Goal: Task Accomplishment & Management: Use online tool/utility

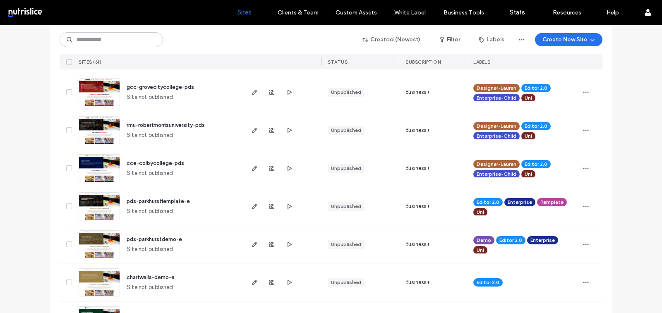
scroll to position [364, 0]
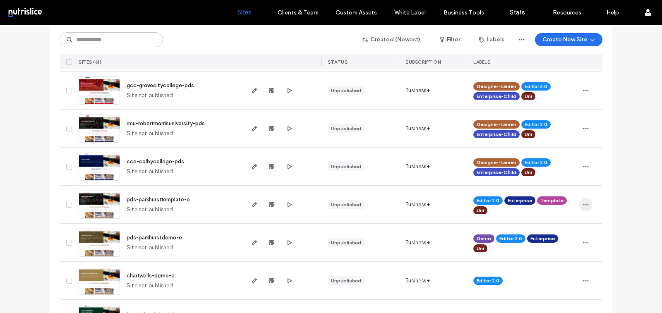
click at [584, 198] on span "button" at bounding box center [585, 204] width 13 height 13
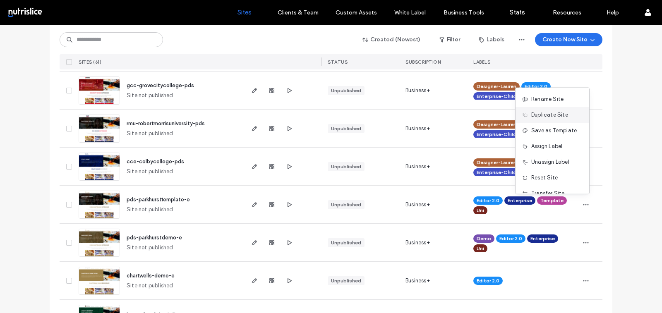
click at [551, 114] on span "Duplicate Site" at bounding box center [549, 115] width 37 height 8
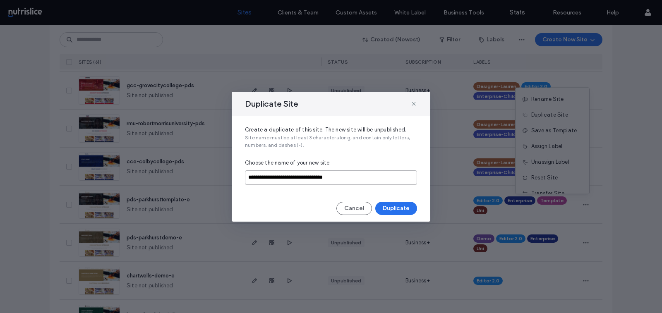
click at [368, 175] on input "**********" at bounding box center [331, 177] width 172 height 14
paste input
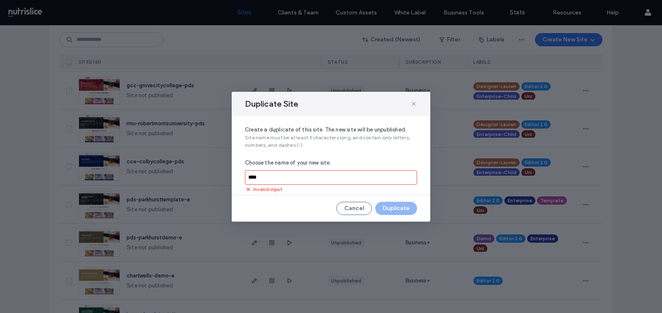
paste input "**********"
click at [263, 176] on input "**********" at bounding box center [331, 177] width 172 height 14
click at [294, 178] on input "**********" at bounding box center [331, 177] width 172 height 14
click at [314, 176] on input "**********" at bounding box center [331, 177] width 172 height 14
type input "**********"
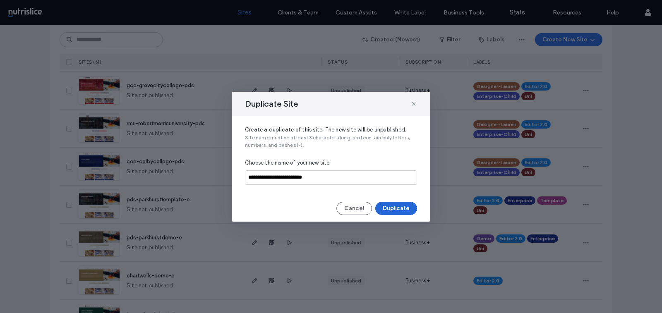
click at [393, 213] on button "Duplicate" at bounding box center [396, 208] width 42 height 13
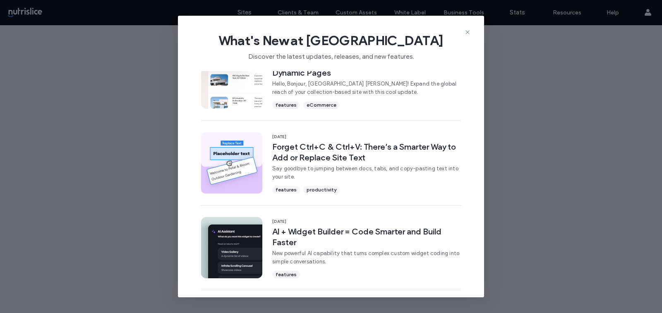
scroll to position [299, 0]
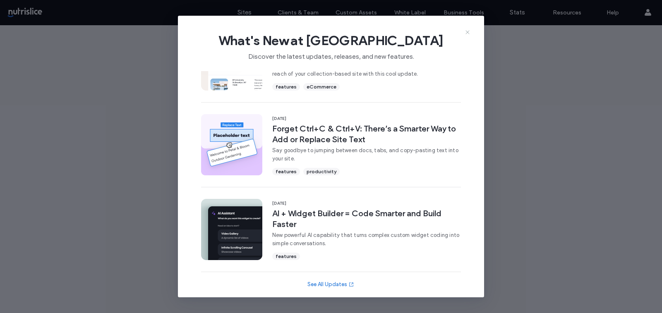
click at [468, 33] on use at bounding box center [467, 32] width 4 height 4
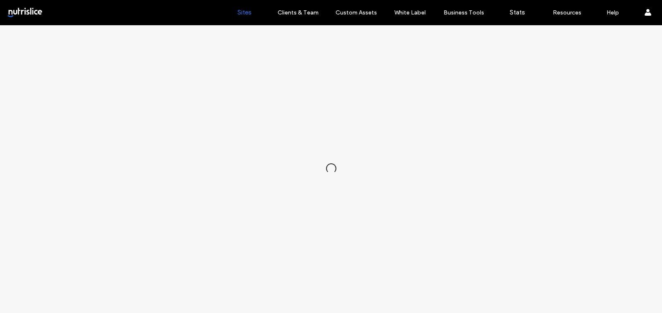
click at [242, 9] on label "Sites" at bounding box center [244, 12] width 14 height 7
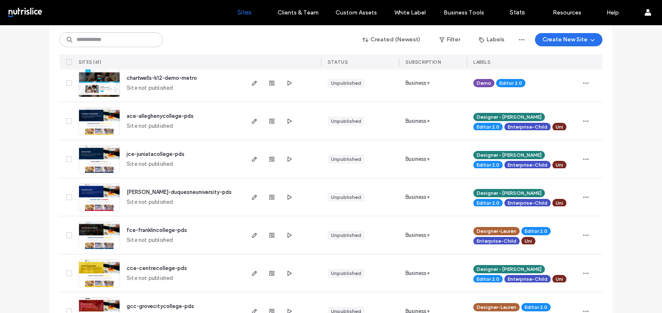
scroll to position [145, 0]
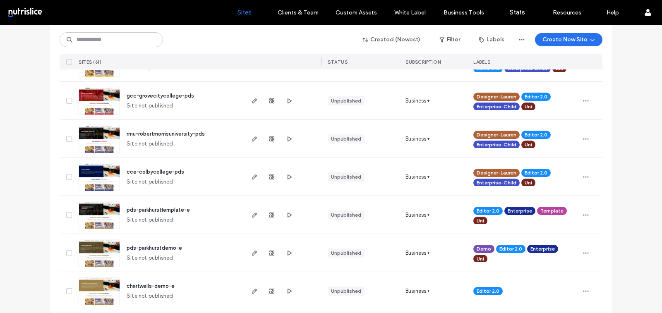
scroll to position [356, 0]
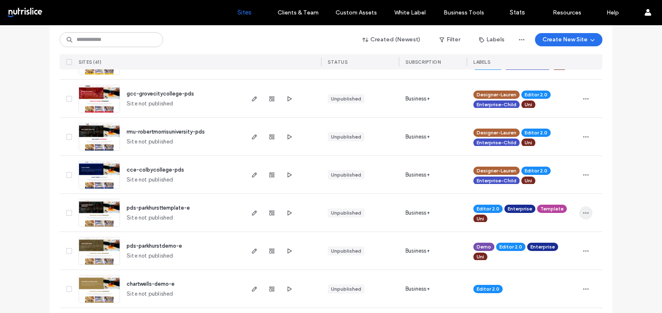
click at [586, 212] on span "button" at bounding box center [585, 212] width 13 height 13
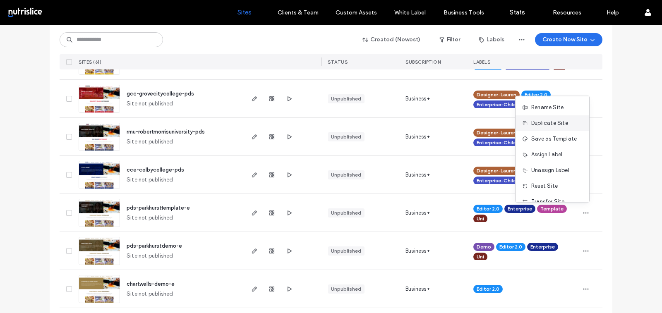
click at [546, 119] on span "Duplicate Site" at bounding box center [549, 123] width 37 height 8
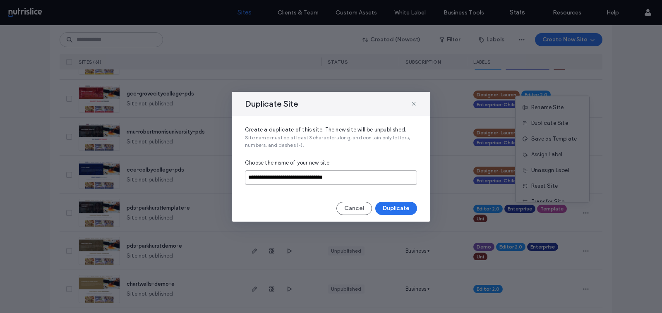
click at [305, 182] on input "**********" at bounding box center [331, 177] width 172 height 14
paste input
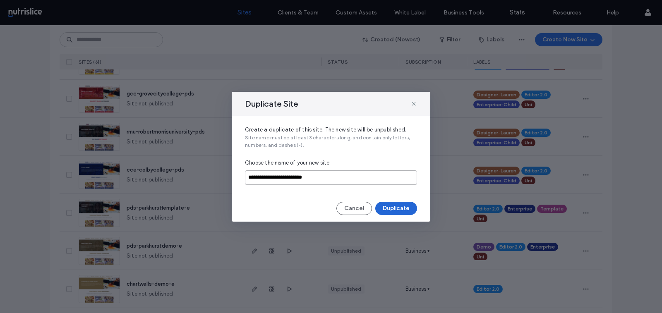
type input "**********"
click at [395, 207] on button "Duplicate" at bounding box center [396, 208] width 42 height 13
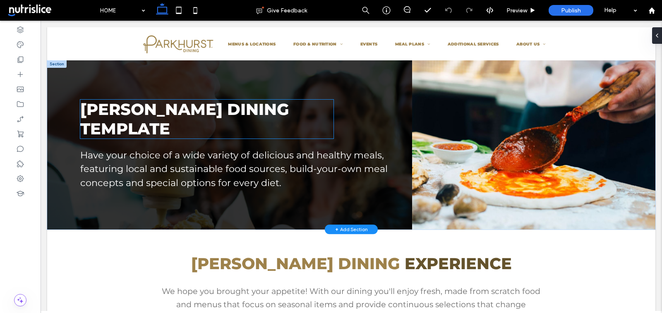
click at [171, 124] on h1 "Parkhurst Dining Template" at bounding box center [206, 119] width 253 height 39
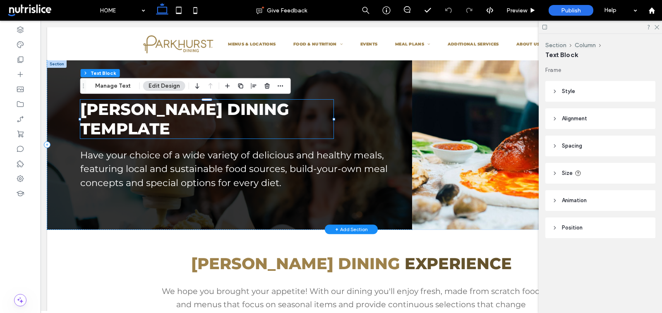
click at [162, 125] on span "Parkhurst Dining Template" at bounding box center [184, 119] width 209 height 39
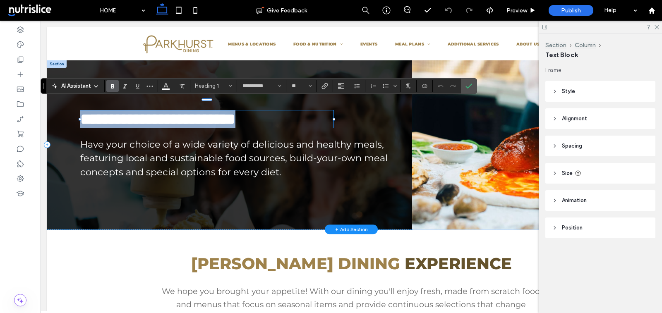
type input "**"
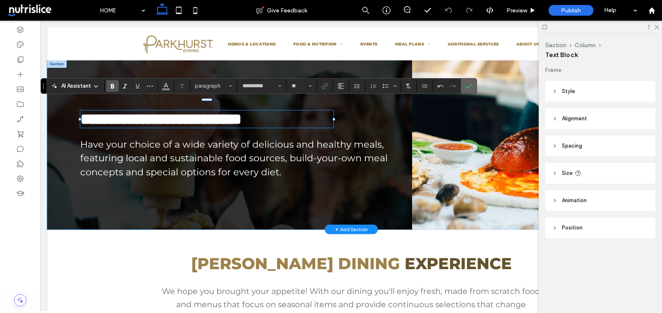
click at [468, 87] on icon "Confirm" at bounding box center [468, 86] width 7 height 7
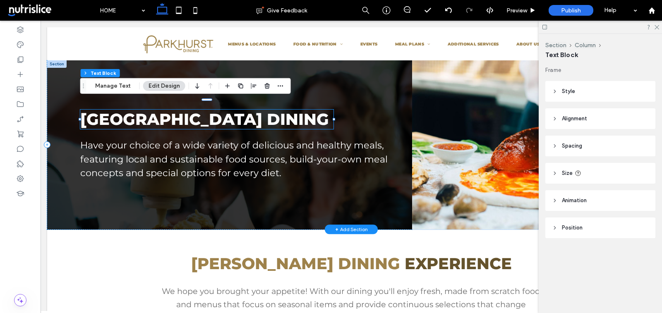
click at [167, 111] on span "Bridgewater College Dining" at bounding box center [204, 119] width 249 height 19
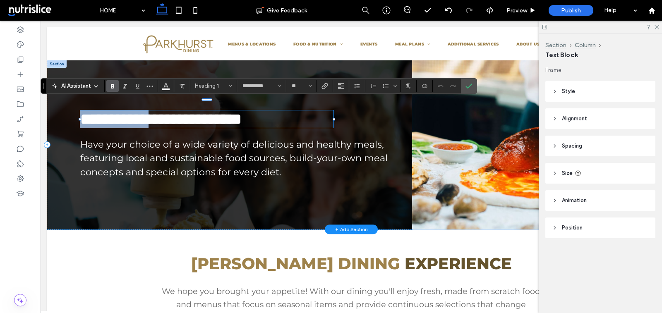
click at [167, 111] on span "**********" at bounding box center [160, 119] width 161 height 16
copy span "**********"
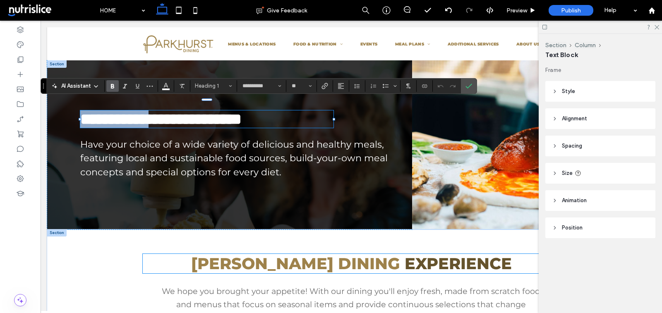
click at [243, 267] on span "Parkhurst DINING" at bounding box center [295, 263] width 209 height 19
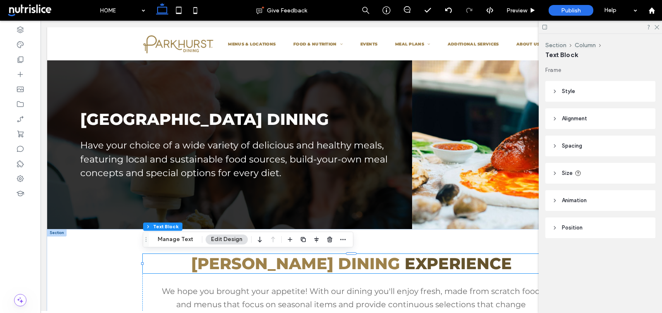
click at [249, 264] on span "Parkhurst DINING" at bounding box center [295, 263] width 209 height 19
type input "**********"
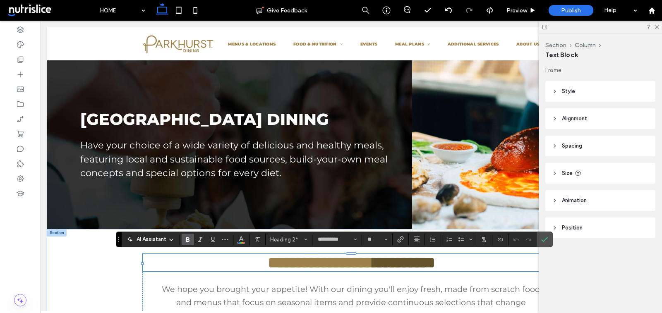
click at [268, 264] on span "**********" at bounding box center [317, 263] width 99 height 16
type input "**"
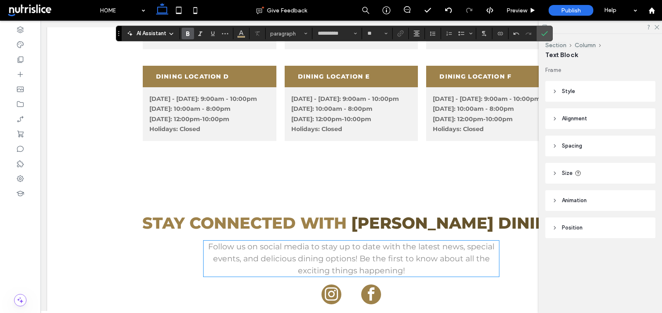
scroll to position [873, 0]
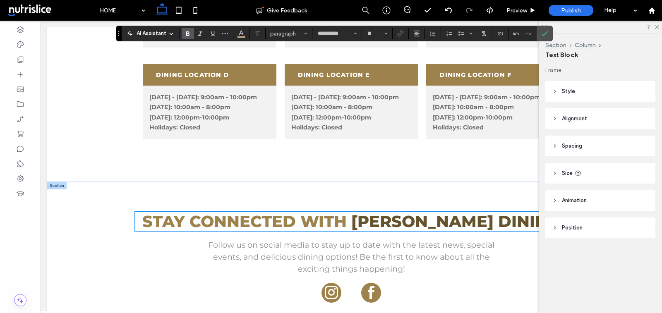
click at [411, 227] on span "[PERSON_NAME] DINING" at bounding box center [455, 221] width 209 height 19
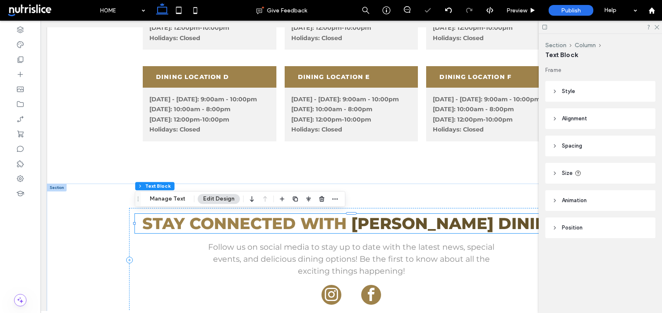
click at [404, 225] on span "[PERSON_NAME] DINING" at bounding box center [455, 223] width 209 height 19
type input "**********"
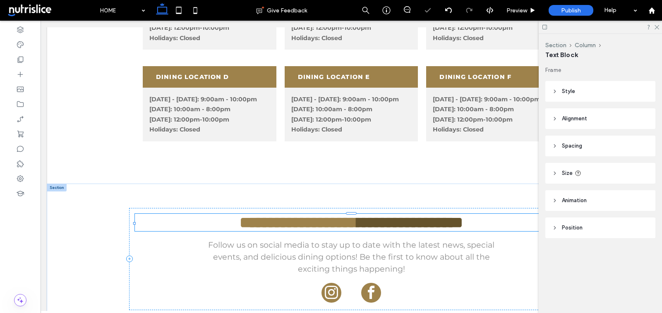
click at [404, 225] on span "**********" at bounding box center [409, 223] width 105 height 16
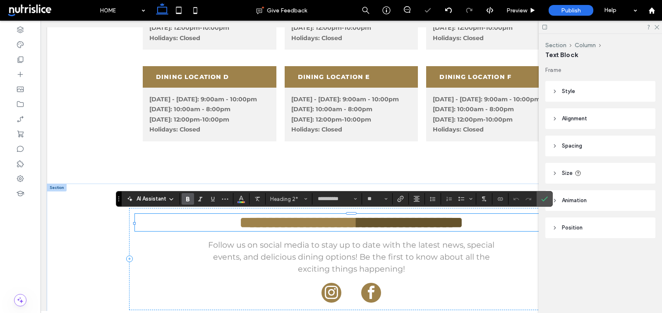
click at [412, 223] on span "**********" at bounding box center [409, 223] width 105 height 16
type input "**"
click at [655, 26] on icon at bounding box center [656, 26] width 5 height 5
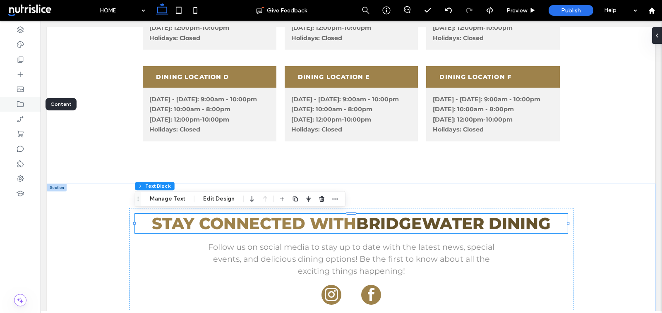
click at [22, 103] on use at bounding box center [20, 104] width 7 height 6
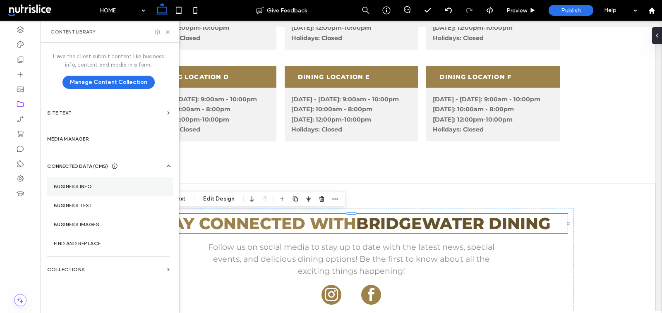
click at [81, 185] on label "Business Info" at bounding box center [110, 187] width 113 height 6
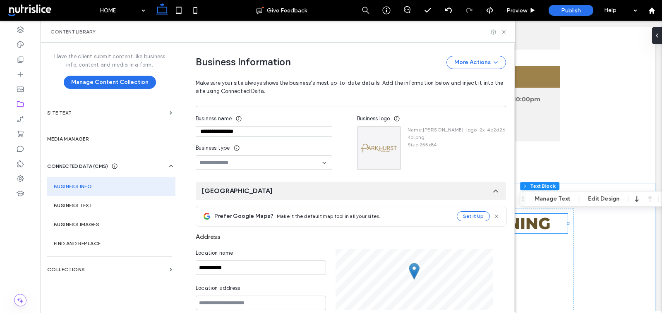
scroll to position [107, 0]
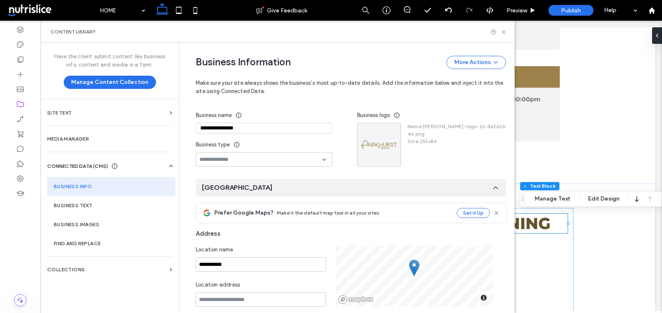
click at [206, 125] on input "**********" at bounding box center [264, 128] width 136 height 11
paste input "**"
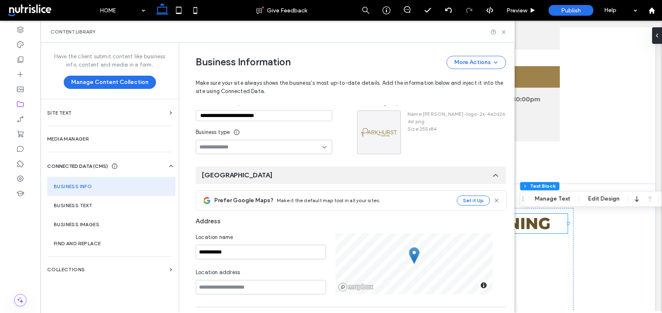
scroll to position [124, 0]
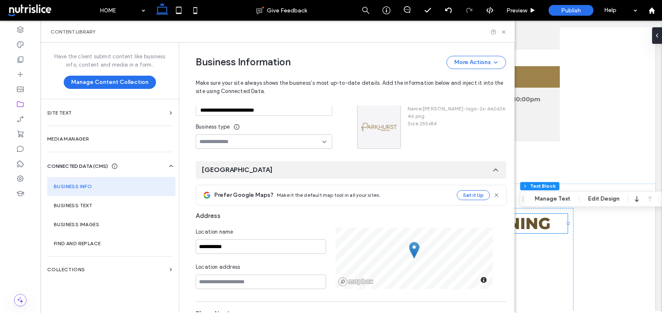
drag, startPoint x: 244, startPoint y: 111, endPoint x: 190, endPoint y: 111, distance: 54.2
click at [190, 111] on div "**********" at bounding box center [344, 286] width 323 height 736
click at [229, 111] on input "**********" at bounding box center [264, 110] width 136 height 11
drag, startPoint x: 247, startPoint y: 110, endPoint x: 183, endPoint y: 109, distance: 63.7
click at [183, 110] on div "**********" at bounding box center [344, 286] width 323 height 736
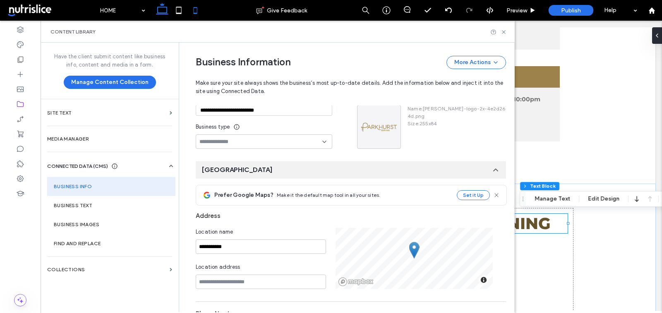
type input "**********"
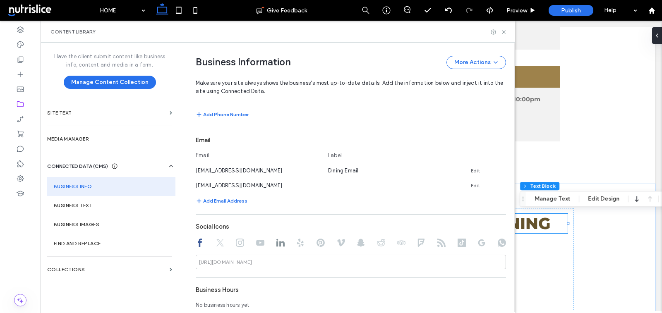
scroll to position [368, 0]
click at [14, 47] on div at bounding box center [20, 44] width 41 height 15
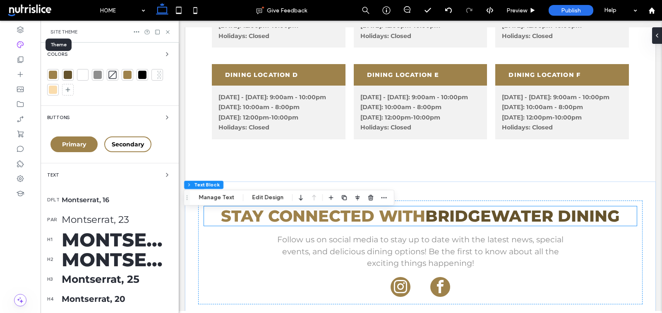
scroll to position [862, 0]
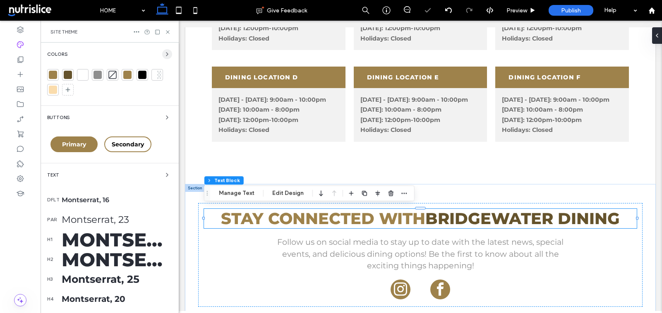
click at [165, 57] on icon "button" at bounding box center [167, 54] width 7 height 7
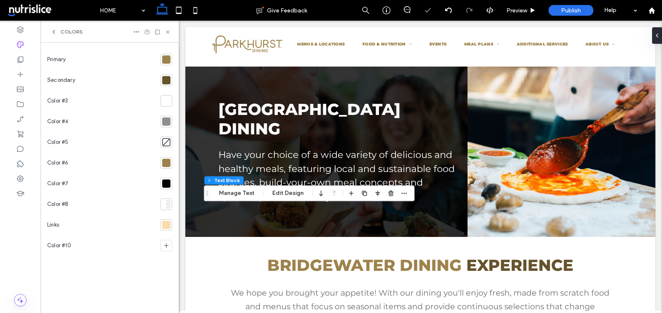
scroll to position [0, 0]
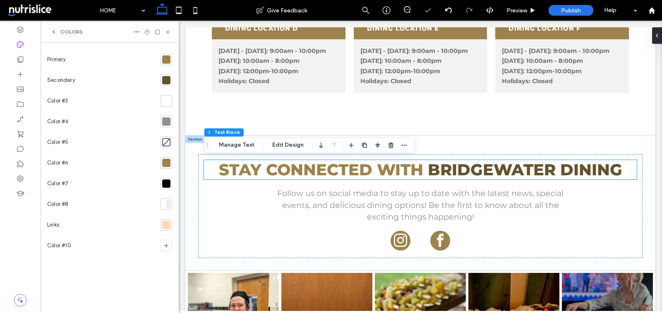
click at [169, 60] on div at bounding box center [166, 59] width 8 height 8
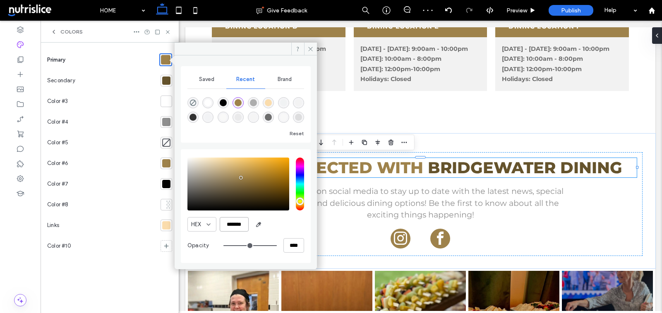
click at [234, 226] on input "*******" at bounding box center [234, 224] width 29 height 14
paste input "color picker textbox"
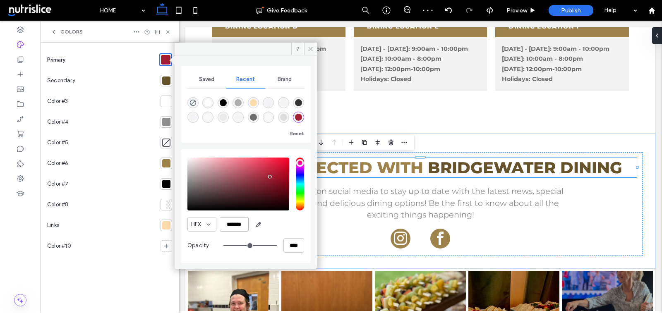
type input "*******"
click at [167, 79] on div at bounding box center [166, 81] width 8 height 8
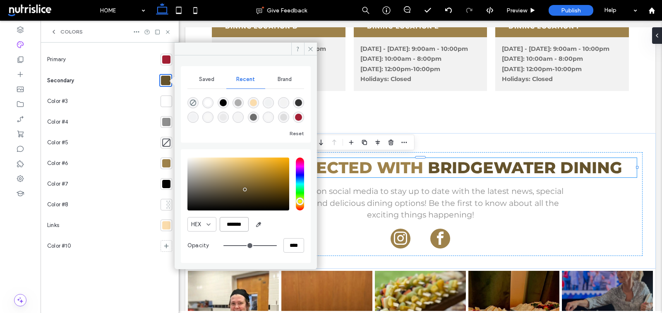
click at [237, 225] on input "*******" at bounding box center [234, 224] width 29 height 14
paste input "color picker textbox"
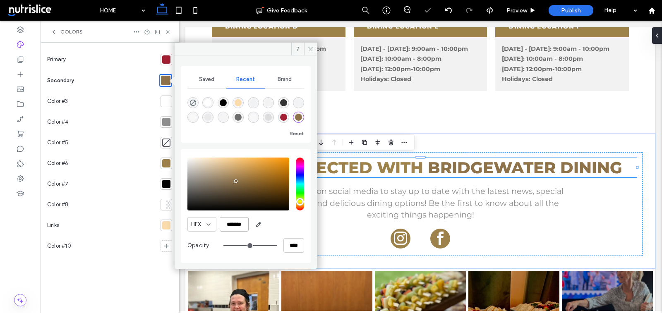
type input "*******"
click at [122, 103] on div "Color #3" at bounding box center [102, 101] width 110 height 21
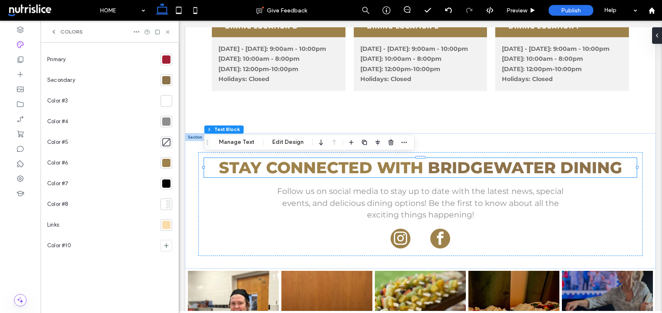
click at [166, 162] on div at bounding box center [166, 163] width 8 height 8
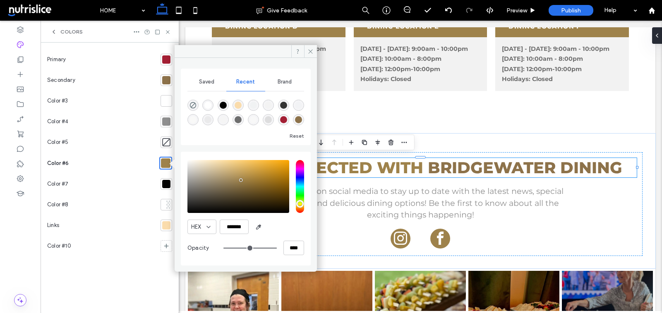
click at [166, 162] on div at bounding box center [166, 163] width 10 height 10
click at [283, 119] on div "rgba(163, 31, 52, 1)" at bounding box center [283, 119] width 7 height 7
type input "*******"
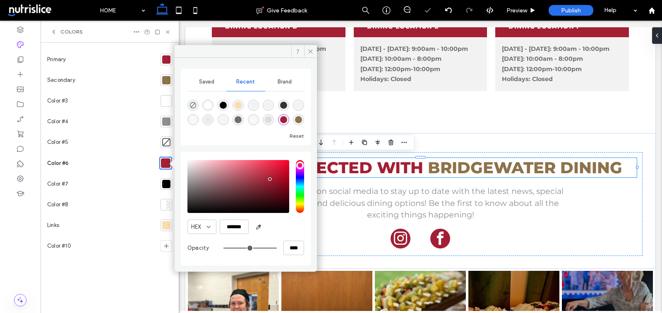
click at [123, 120] on div "Color #4" at bounding box center [102, 121] width 110 height 21
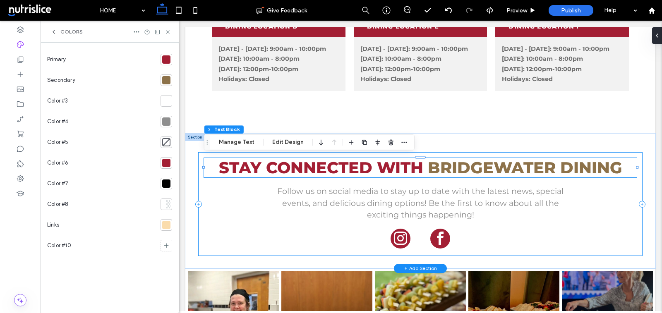
click at [259, 213] on div "STAY CONNECTED WITH Bridgewater DINING Follow us on social media to stay up to …" at bounding box center [420, 204] width 443 height 103
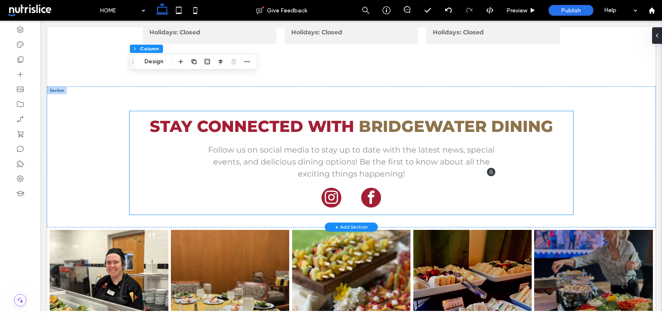
scroll to position [1094, 0]
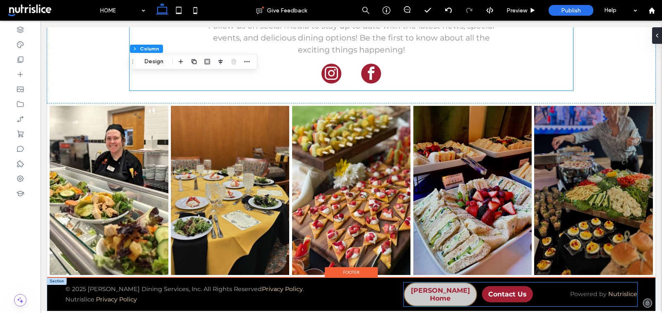
click at [438, 295] on span "[PERSON_NAME] Home" at bounding box center [441, 295] width 72 height 16
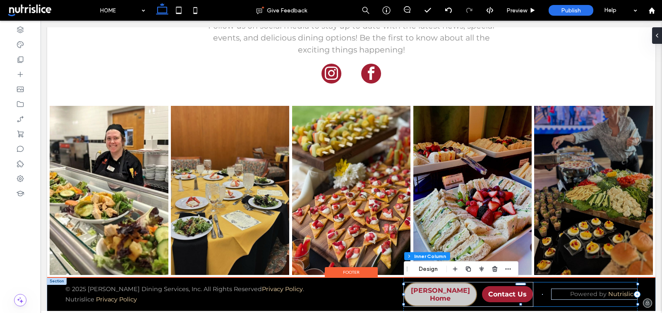
click at [438, 295] on span "[PERSON_NAME] Home" at bounding box center [441, 295] width 72 height 16
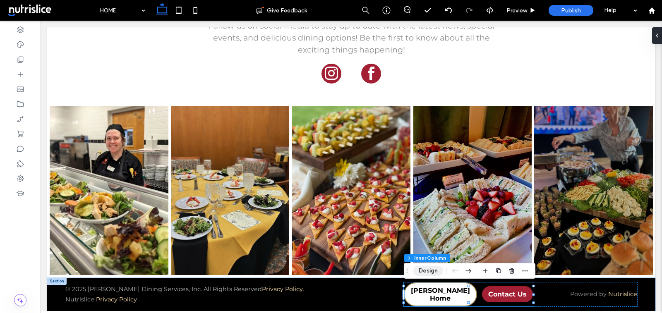
click at [434, 270] on button "Design" at bounding box center [428, 271] width 30 height 10
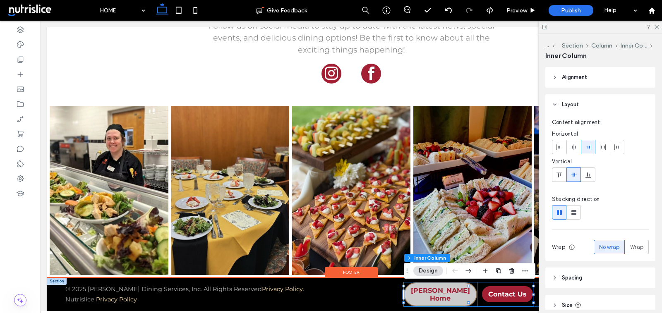
click at [426, 296] on span "[PERSON_NAME] Home" at bounding box center [441, 295] width 72 height 16
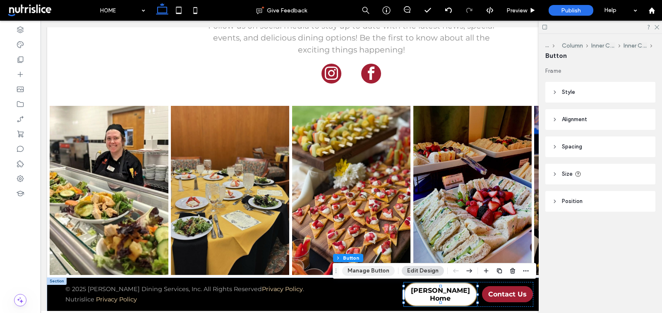
click at [373, 272] on button "Manage Button" at bounding box center [368, 271] width 53 height 10
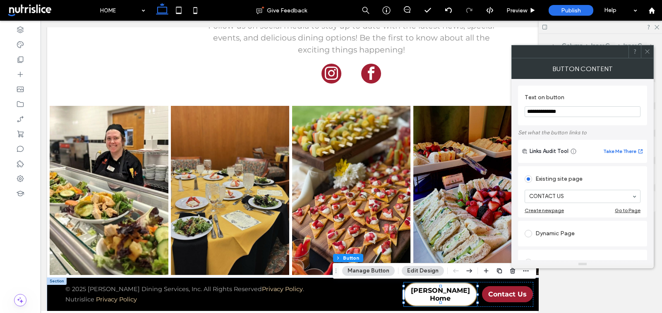
click at [543, 110] on input "**********" at bounding box center [582, 111] width 116 height 11
paste input "Text on button"
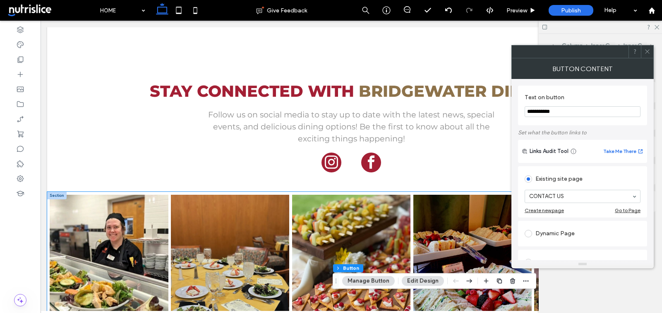
scroll to position [1006, 0]
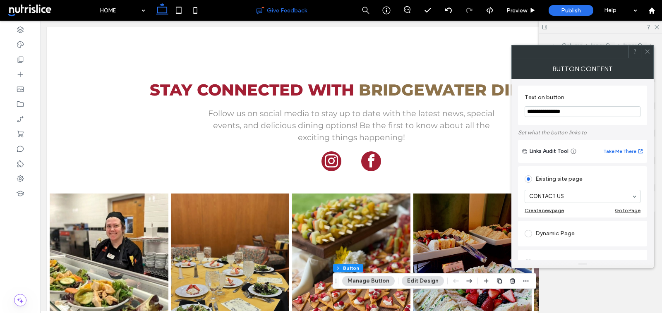
type input "**********"
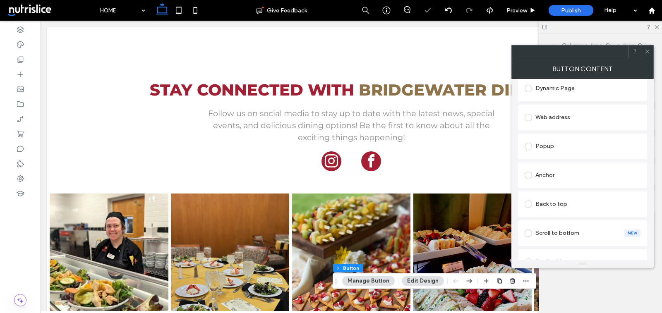
click at [560, 117] on div "Web address" at bounding box center [582, 117] width 116 height 13
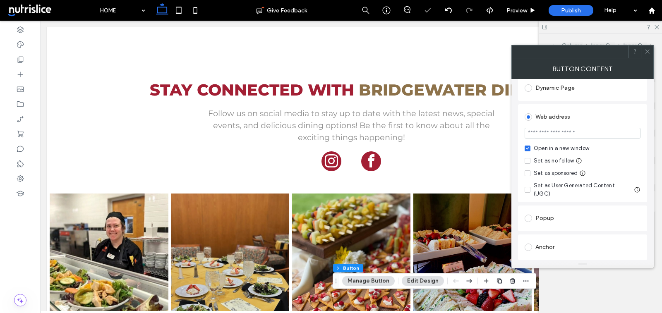
click at [558, 134] on input "url" at bounding box center [582, 133] width 116 height 11
paste input "**********"
type input "**********"
click at [535, 148] on div "Open in a new window" at bounding box center [561, 148] width 55 height 8
click at [647, 53] on icon at bounding box center [647, 51] width 6 height 6
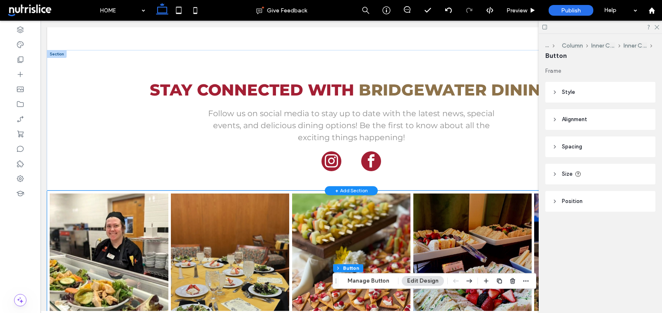
scroll to position [1094, 0]
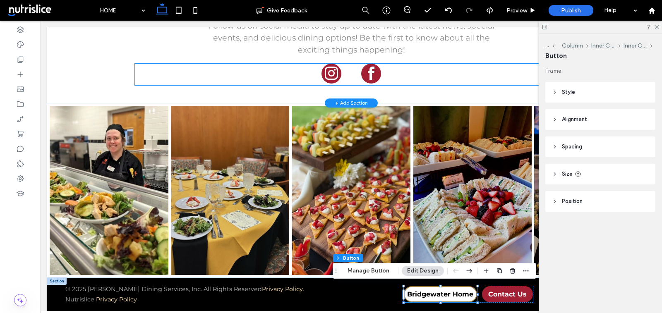
click at [287, 80] on div at bounding box center [351, 75] width 433 height 22
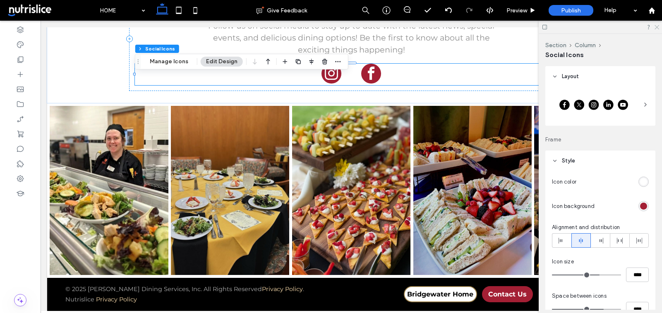
click at [656, 29] on icon at bounding box center [656, 26] width 5 height 5
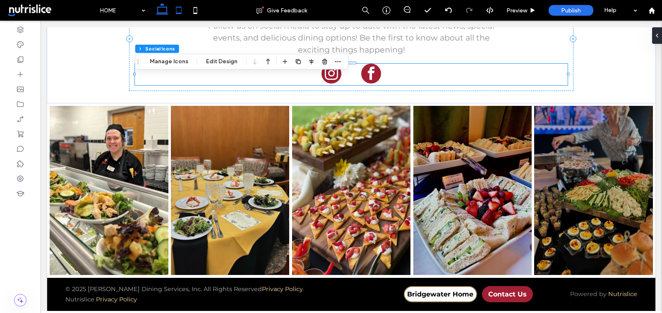
click at [182, 7] on icon at bounding box center [178, 10] width 17 height 17
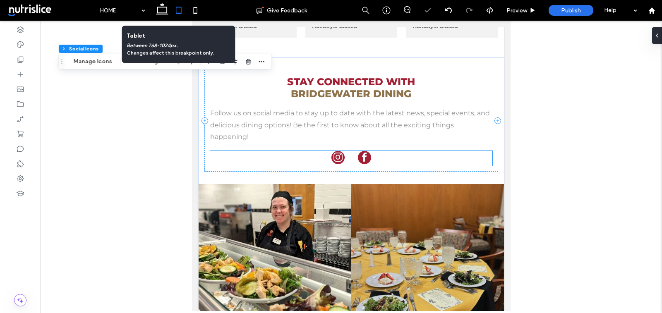
type input "**"
type input "****"
type input "**"
type input "****"
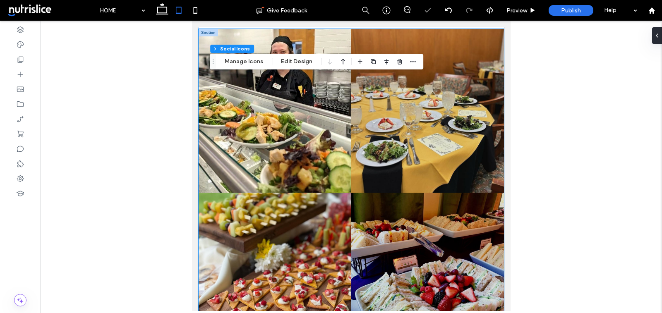
scroll to position [1577, 0]
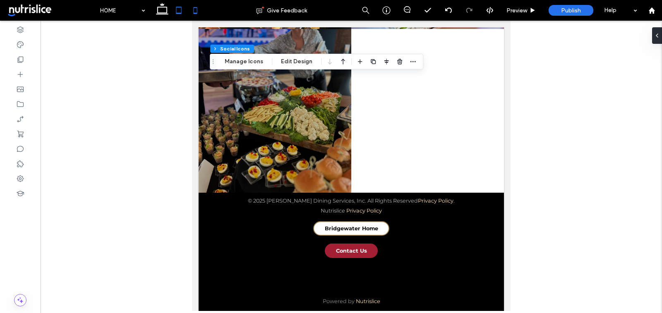
click at [194, 12] on icon at bounding box center [195, 10] width 17 height 17
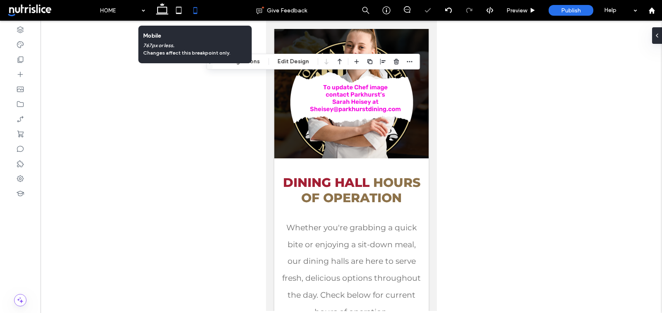
type input "**"
type input "****"
type input "**"
type input "****"
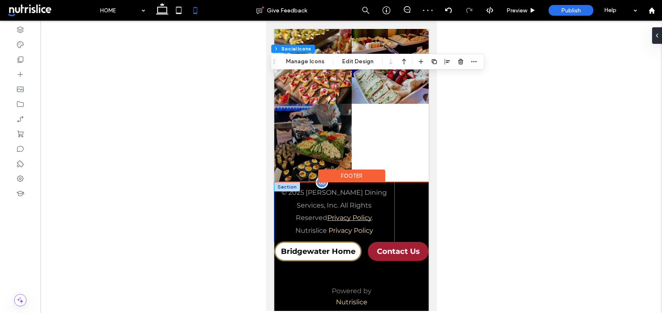
click at [366, 214] on link "Privacy Policy" at bounding box center [349, 218] width 44 height 8
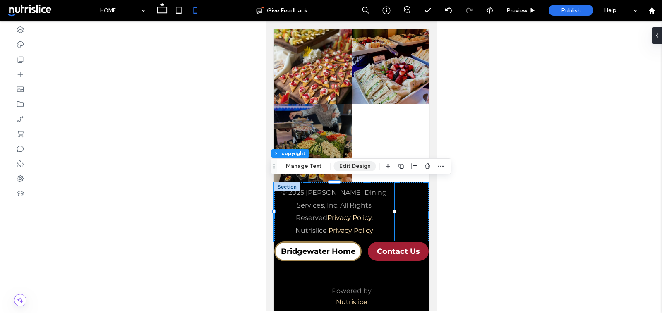
click at [346, 167] on button "Edit Design" at bounding box center [355, 166] width 42 height 10
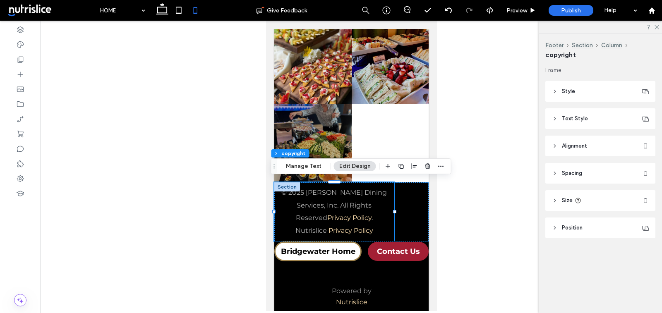
click at [557, 91] on icon at bounding box center [555, 92] width 6 height 6
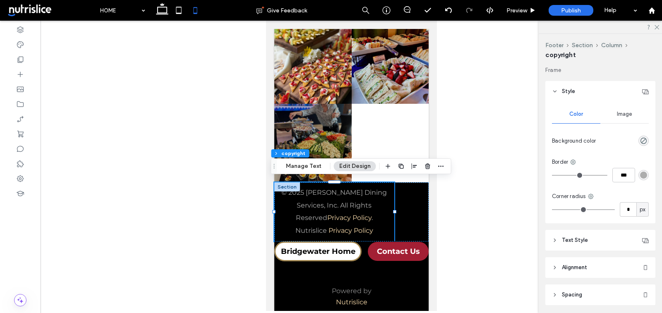
click at [561, 92] on header "Style" at bounding box center [600, 91] width 110 height 21
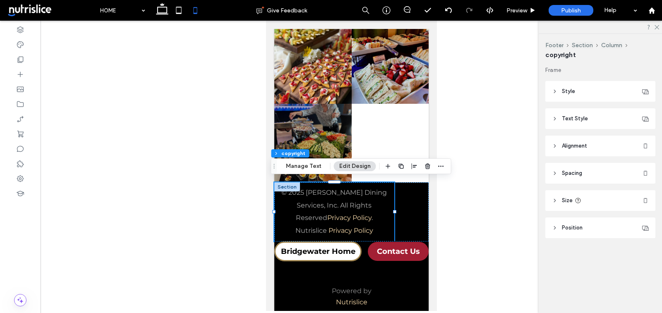
click at [562, 120] on span "Text Style" at bounding box center [575, 119] width 26 height 8
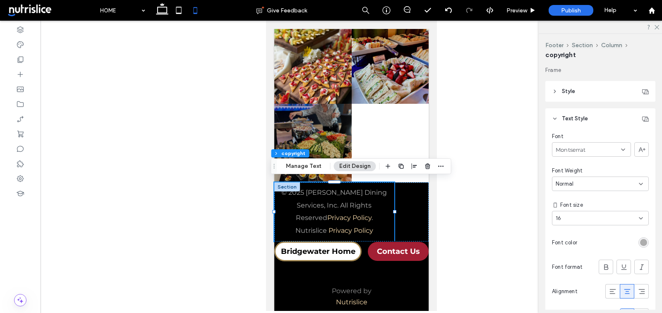
click at [563, 120] on span "Text Style" at bounding box center [575, 119] width 26 height 8
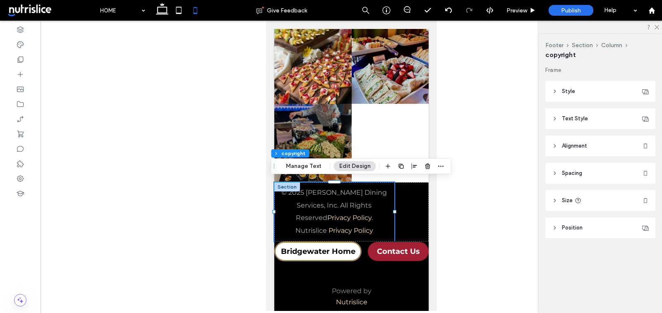
click at [572, 139] on header "Alignment" at bounding box center [600, 146] width 110 height 21
click at [575, 165] on icon at bounding box center [573, 167] width 7 height 7
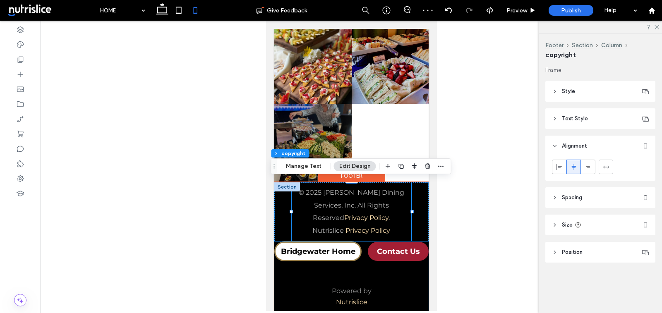
click at [365, 261] on div "Bridgewater Home Contact Us Powered by Nutrislice" at bounding box center [351, 277] width 154 height 70
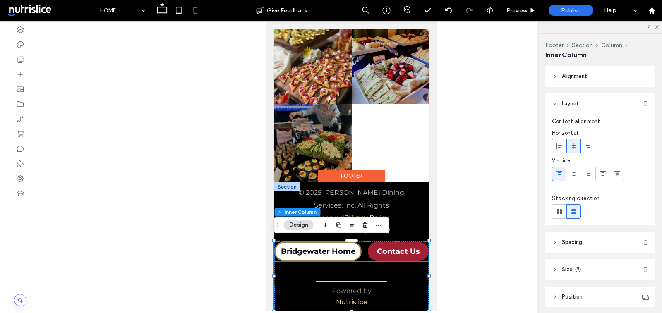
click at [362, 258] on div "Bridgewater Home Contact Us" at bounding box center [351, 252] width 154 height 20
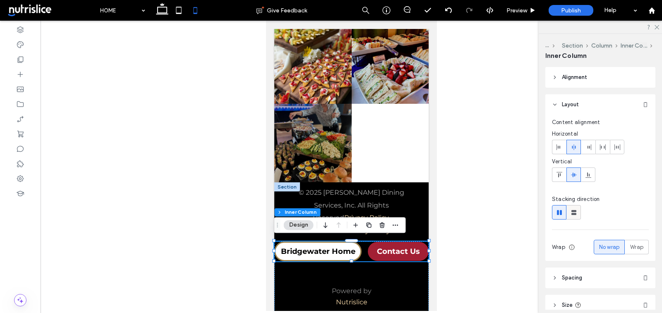
click at [578, 211] on div at bounding box center [574, 213] width 14 height 14
type input "**"
type input "****"
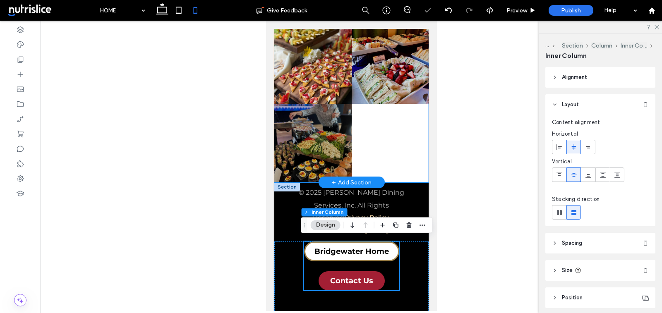
scroll to position [2782, 0]
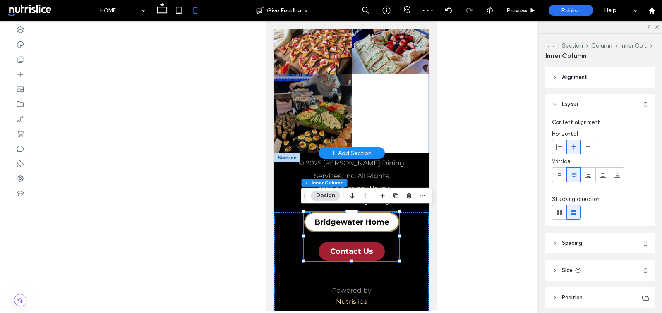
click at [414, 127] on div at bounding box center [389, 113] width 77 height 79
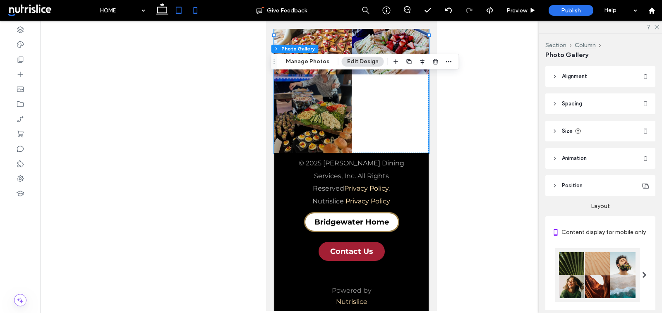
click at [177, 10] on icon at bounding box center [178, 10] width 17 height 17
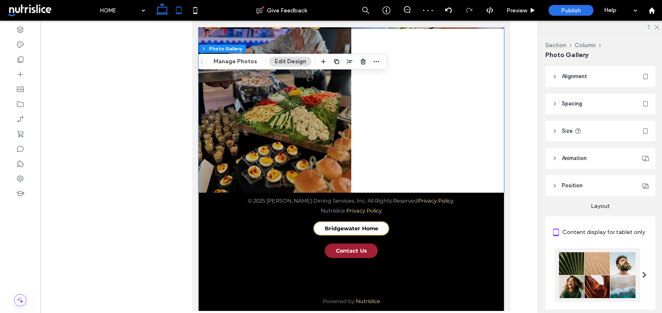
click at [160, 10] on icon at bounding box center [162, 10] width 17 height 17
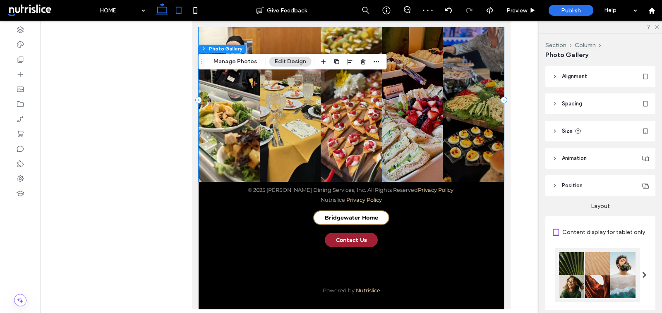
scroll to position [1094, 0]
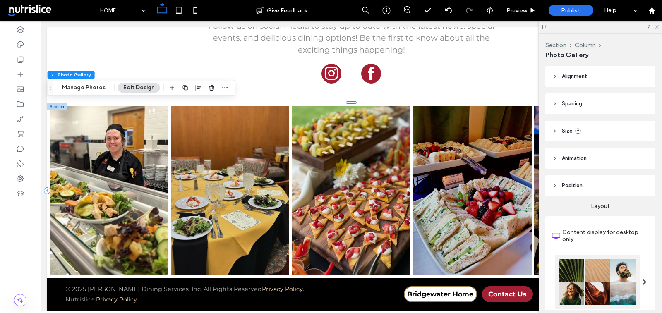
click at [656, 28] on icon at bounding box center [656, 26] width 5 height 5
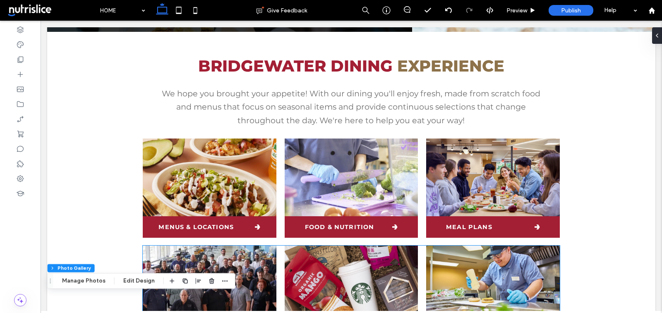
scroll to position [0, 0]
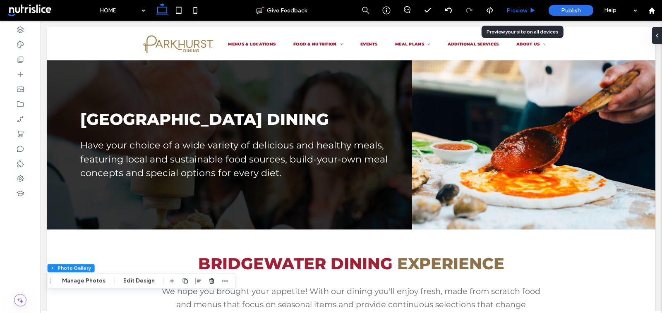
click at [514, 12] on span "Preview" at bounding box center [516, 10] width 21 height 7
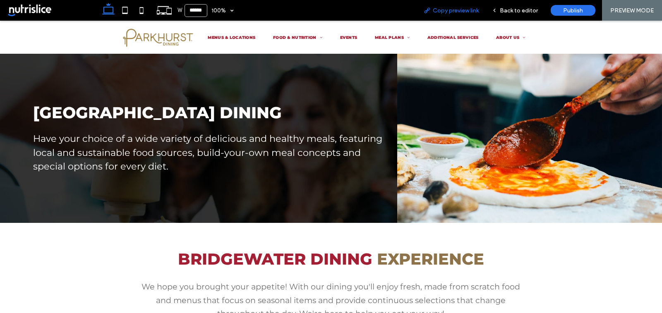
click at [473, 11] on span "Copy preview link" at bounding box center [456, 10] width 46 height 7
click at [450, 10] on span "Copy preview link" at bounding box center [456, 10] width 46 height 7
click at [507, 13] on span "Back to editor" at bounding box center [519, 10] width 38 height 7
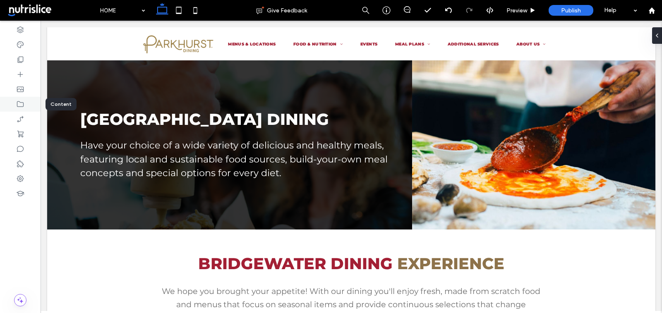
click at [20, 106] on icon at bounding box center [20, 104] width 8 height 8
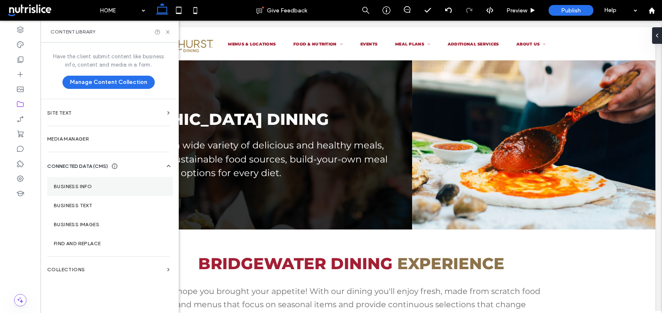
click at [62, 184] on label "Business Info" at bounding box center [110, 187] width 113 height 6
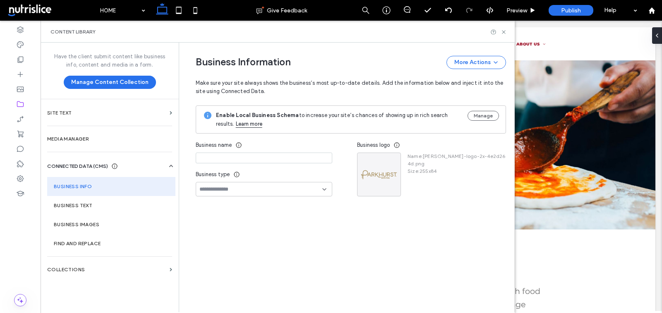
type input "**********"
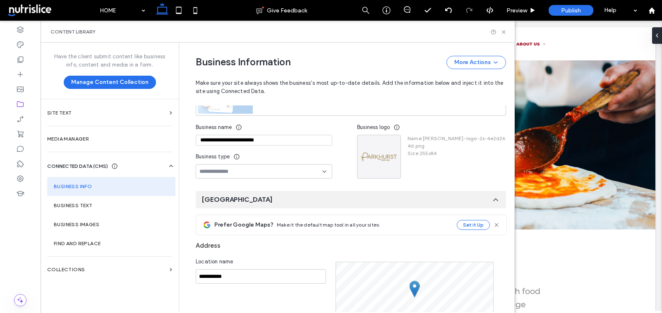
scroll to position [96, 0]
click at [263, 176] on div at bounding box center [264, 170] width 136 height 14
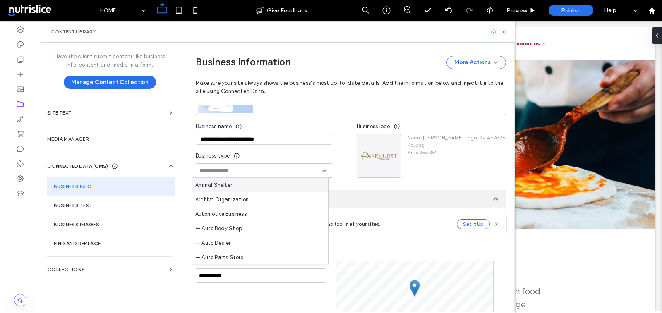
click at [263, 174] on input at bounding box center [260, 171] width 123 height 7
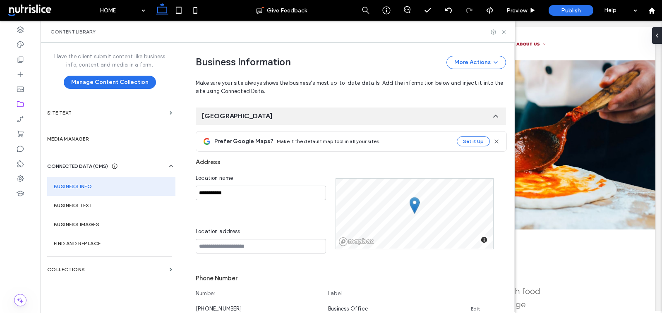
scroll to position [215, 0]
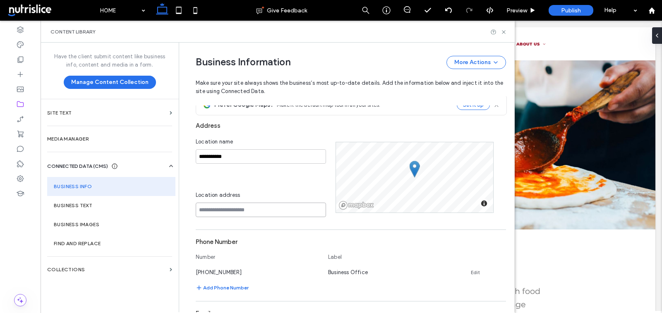
click at [246, 210] on input at bounding box center [261, 210] width 130 height 14
paste input "**********"
click at [289, 211] on input "**********" at bounding box center [261, 210] width 130 height 14
click at [296, 210] on input "**********" at bounding box center [261, 210] width 130 height 14
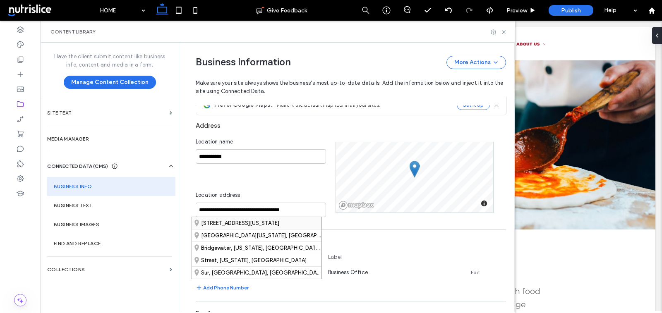
click at [289, 223] on div "402 East College Street, Bridgewater, Virginia 22812, United States" at bounding box center [256, 223] width 129 height 12
type input "**********"
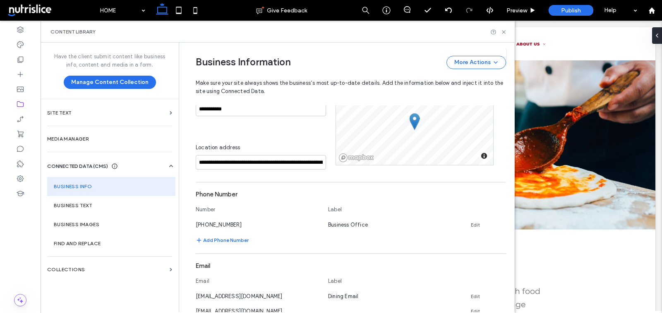
scroll to position [266, 0]
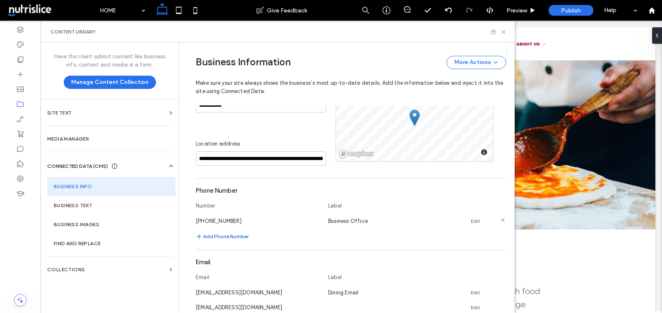
click at [471, 221] on link "Edit" at bounding box center [475, 221] width 9 height 7
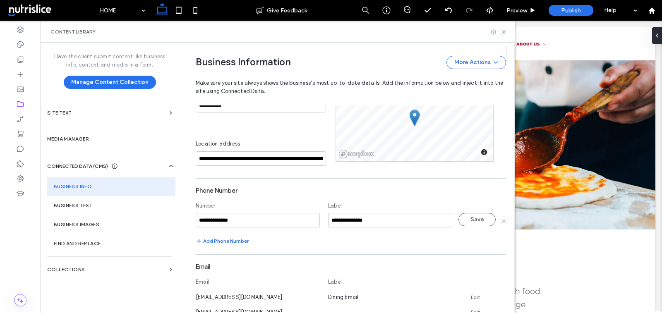
type input "**********"
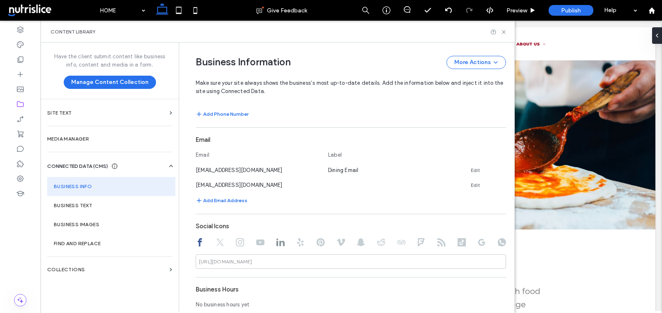
scroll to position [392, 0]
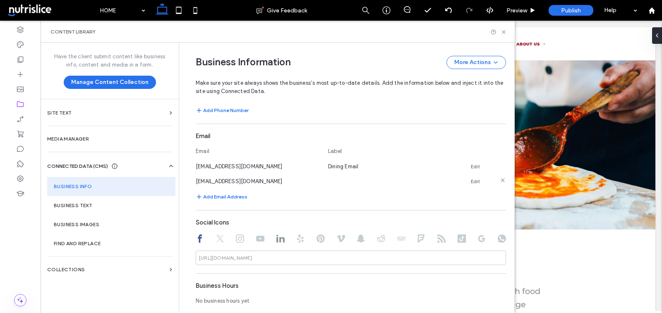
click at [475, 180] on link "Edit" at bounding box center [475, 181] width 9 height 7
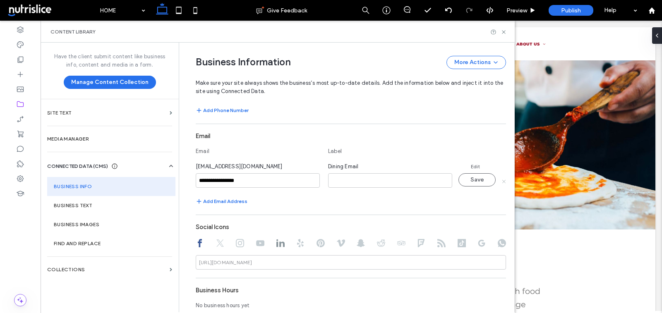
click at [501, 180] on icon at bounding box center [503, 181] width 4 height 4
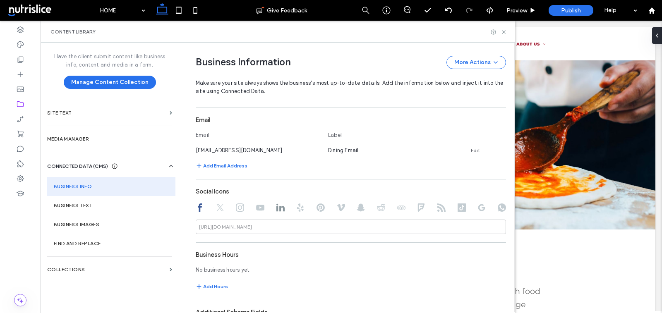
scroll to position [360, 0]
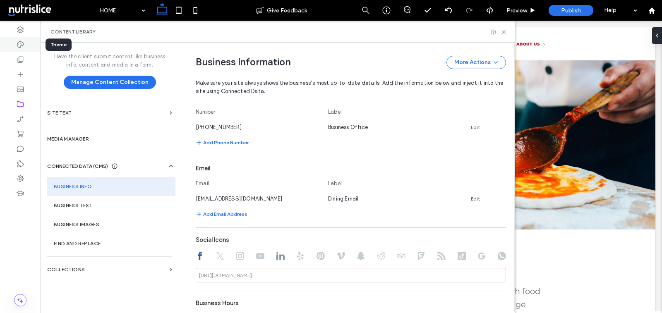
click at [19, 45] on icon at bounding box center [20, 45] width 8 height 8
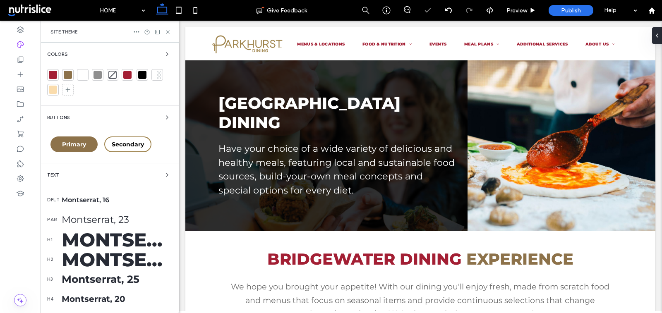
scroll to position [0, 0]
click at [53, 89] on div at bounding box center [53, 90] width 8 height 8
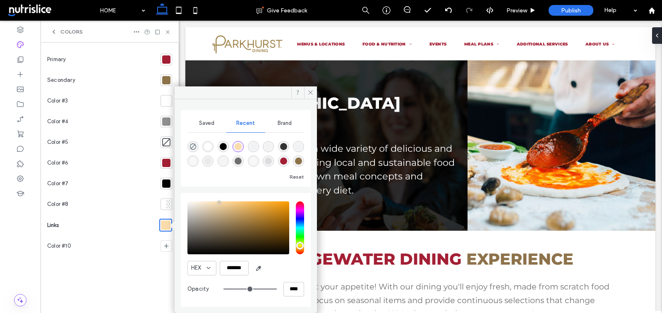
click at [298, 159] on div "rgba(141, 114, 74, 1)" at bounding box center [298, 161] width 7 height 7
click at [229, 216] on div "saturation and value" at bounding box center [238, 227] width 102 height 53
type input "*******"
click at [133, 209] on div "Color #8" at bounding box center [102, 204] width 110 height 21
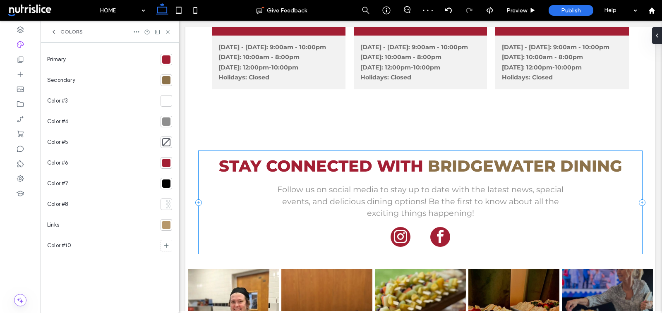
scroll to position [1078, 0]
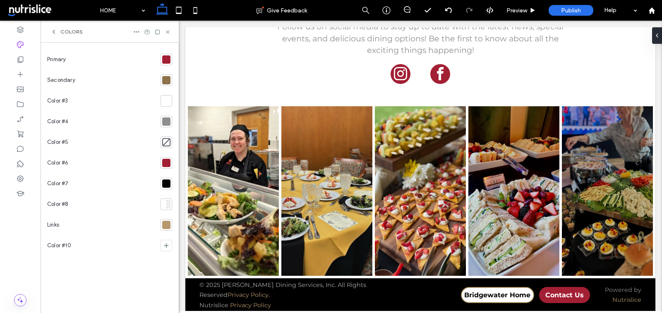
click at [164, 56] on div at bounding box center [166, 59] width 8 height 8
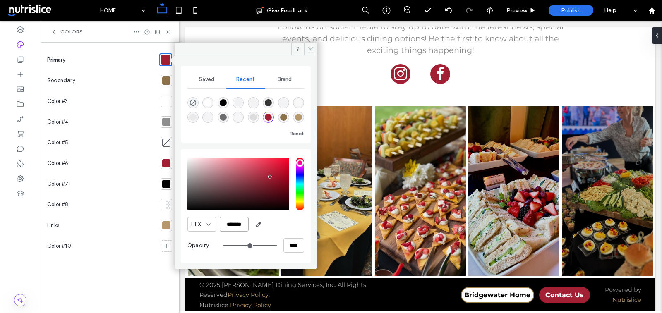
click at [236, 223] on input "*******" at bounding box center [234, 224] width 29 height 14
click at [309, 50] on icon at bounding box center [310, 49] width 6 height 6
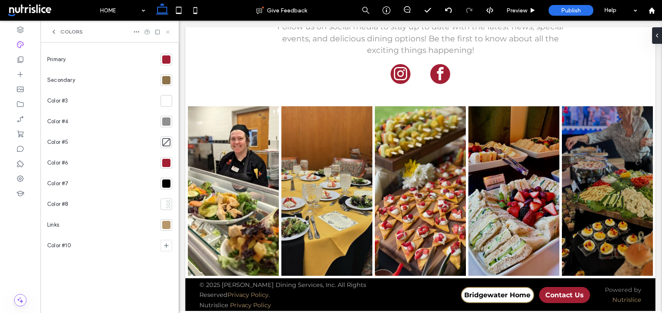
click at [168, 30] on icon at bounding box center [168, 32] width 6 height 6
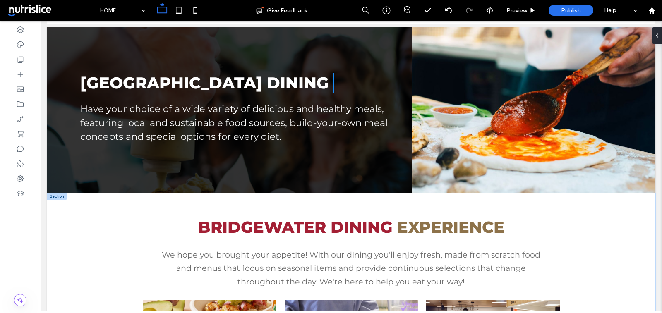
scroll to position [0, 0]
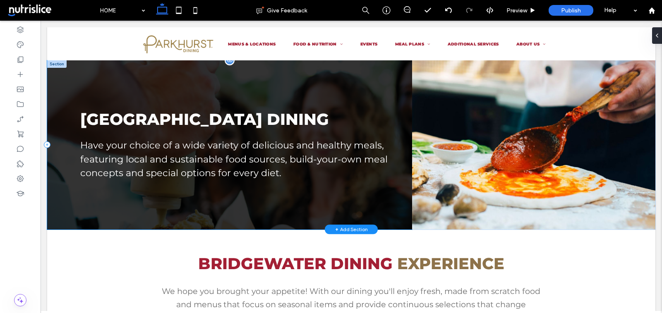
click at [325, 84] on div "Bridgewater College Dining Have your choice of a wide variety of delicious and …" at bounding box center [229, 144] width 365 height 169
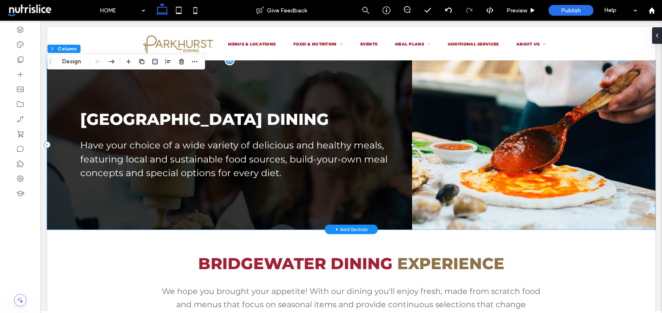
click at [325, 84] on div "Bridgewater College Dining Have your choice of a wide variety of delicious and …" at bounding box center [229, 144] width 365 height 169
click at [70, 62] on button "Design" at bounding box center [72, 62] width 30 height 10
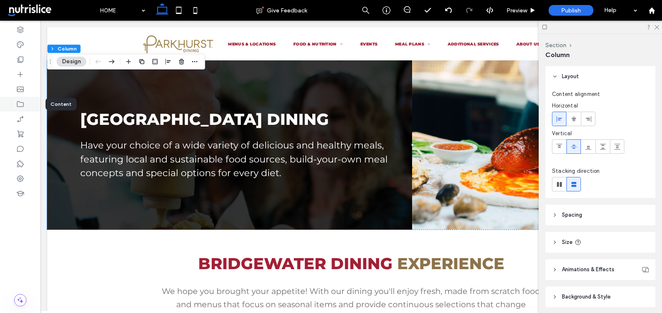
click at [20, 104] on icon at bounding box center [20, 104] width 8 height 8
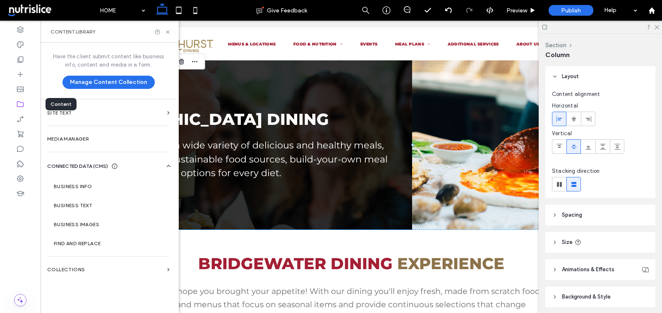
click at [20, 105] on icon at bounding box center [20, 104] width 8 height 8
click at [93, 222] on label "Business Images" at bounding box center [110, 225] width 113 height 6
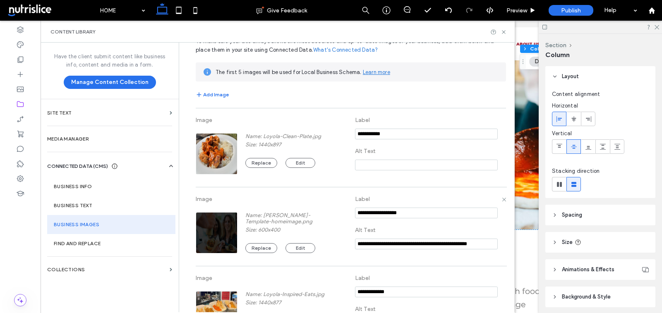
scroll to position [71, 0]
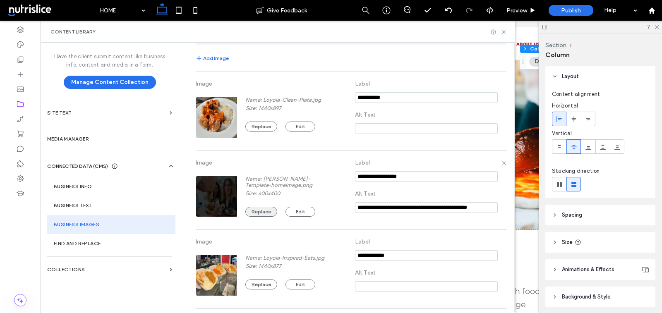
click at [263, 211] on button "Replace" at bounding box center [261, 212] width 32 height 10
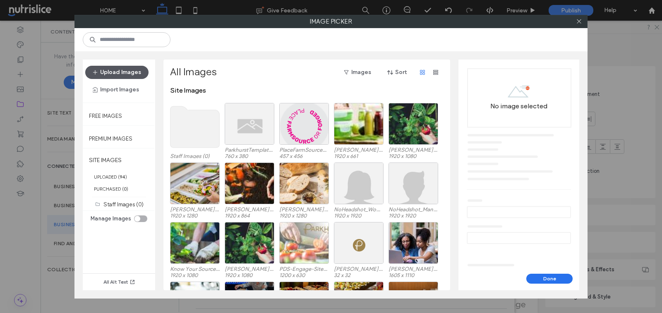
click at [133, 73] on button "Upload Images" at bounding box center [116, 72] width 63 height 13
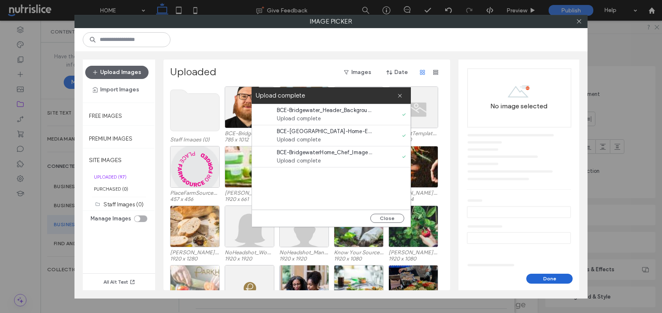
click at [548, 279] on button "Done" at bounding box center [549, 279] width 46 height 10
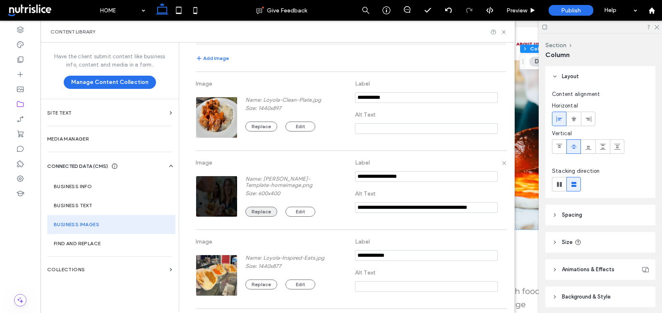
click at [254, 208] on button "Replace" at bounding box center [261, 212] width 32 height 10
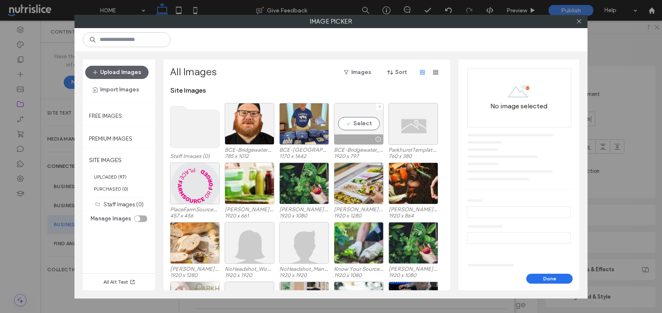
click at [359, 128] on div "Select" at bounding box center [359, 124] width 50 height 42
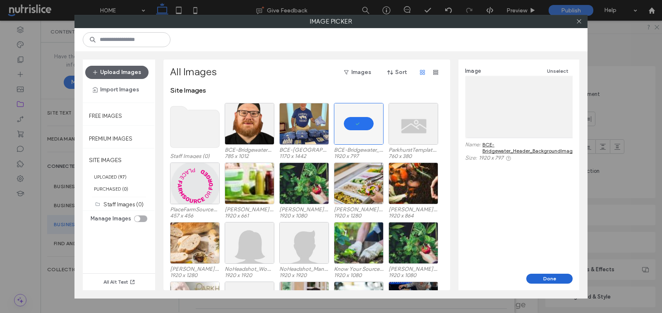
click at [550, 274] on button "Done" at bounding box center [549, 279] width 46 height 10
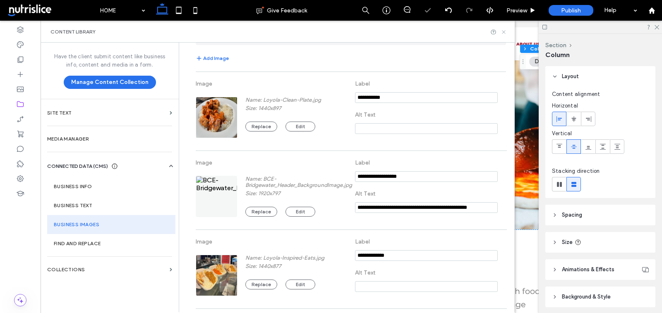
click at [503, 29] on icon at bounding box center [503, 32] width 6 height 6
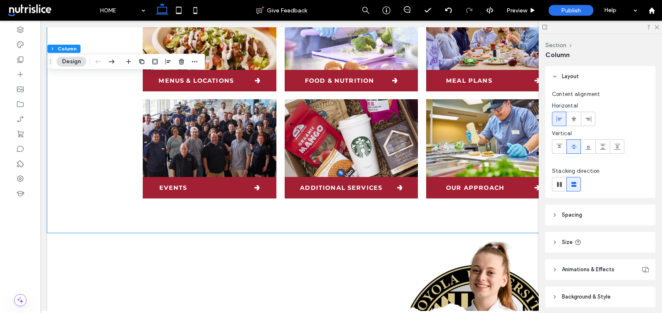
scroll to position [309, 0]
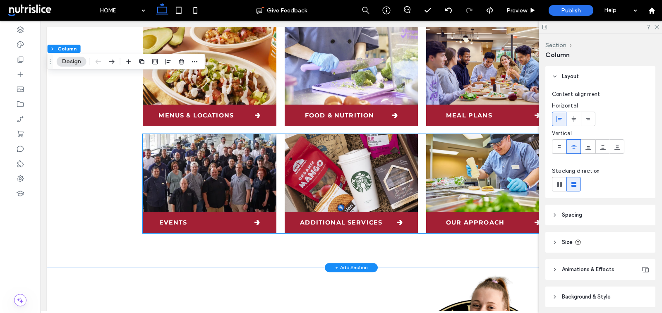
click at [192, 160] on img at bounding box center [210, 173] width 134 height 78
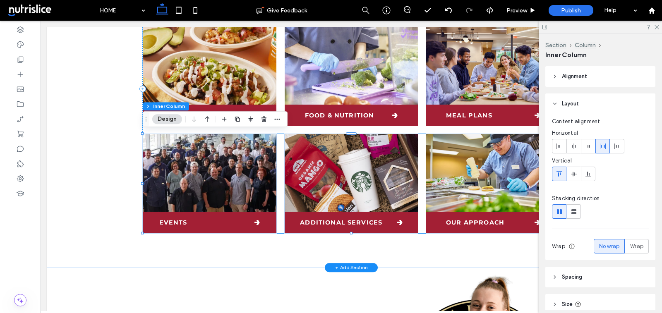
click at [192, 160] on img at bounding box center [210, 173] width 134 height 78
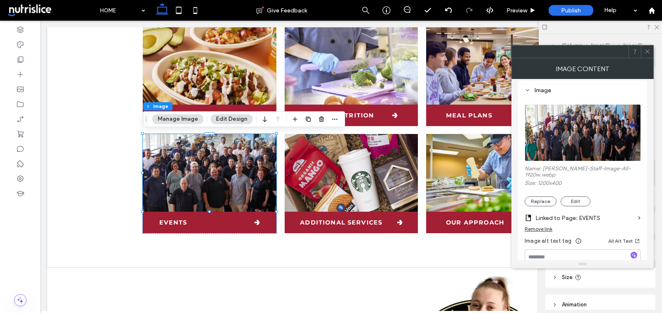
scroll to position [124, 0]
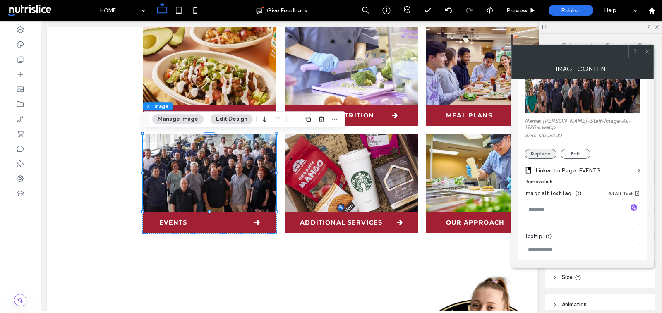
click at [536, 153] on button "Replace" at bounding box center [540, 154] width 32 height 10
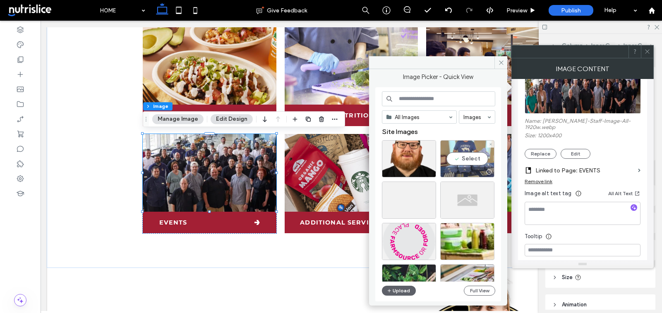
click at [479, 156] on div "Select" at bounding box center [467, 158] width 54 height 37
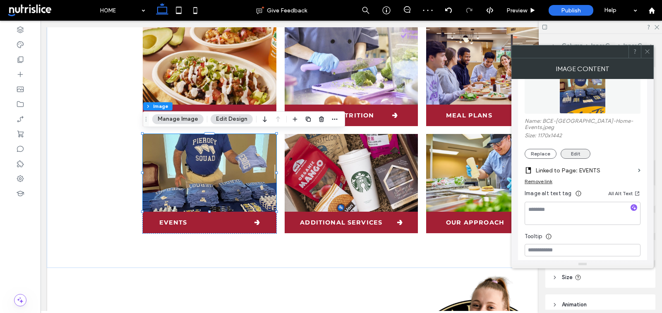
click at [577, 151] on button "Edit" at bounding box center [575, 154] width 30 height 10
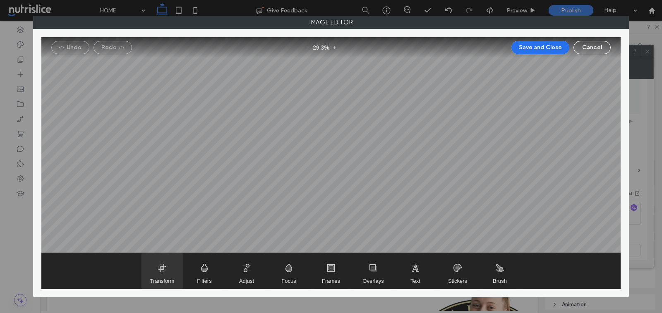
click at [160, 282] on span "Transform" at bounding box center [162, 281] width 24 height 6
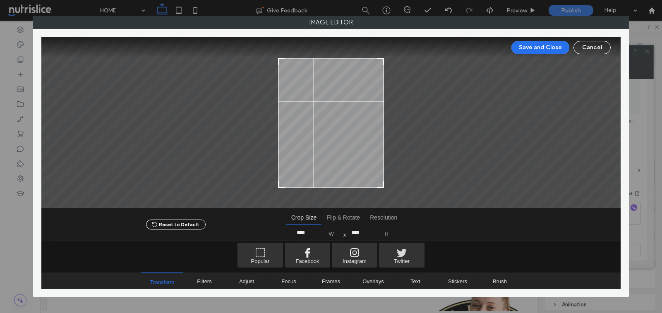
click at [383, 188] on div at bounding box center [330, 215] width 579 height 54
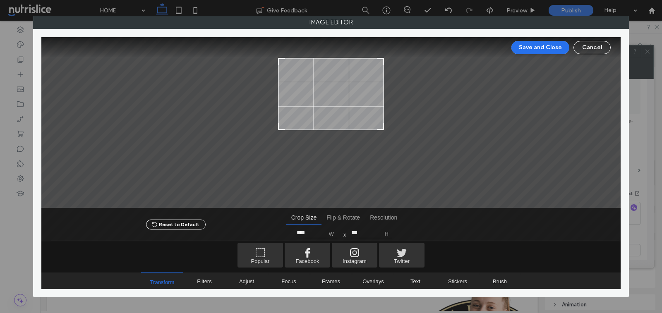
drag, startPoint x: 383, startPoint y: 186, endPoint x: 388, endPoint y: 128, distance: 58.1
click at [388, 128] on div at bounding box center [330, 123] width 579 height 172
type input "***"
drag, startPoint x: 380, startPoint y: 61, endPoint x: 381, endPoint y: 67, distance: 6.2
click at [381, 67] on div at bounding box center [380, 68] width 10 height 10
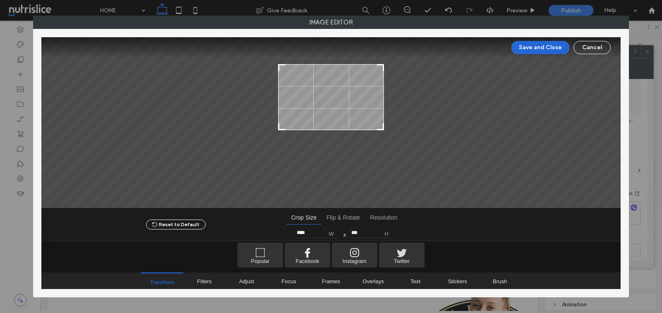
click at [535, 50] on button "Save and Close" at bounding box center [540, 47] width 58 height 13
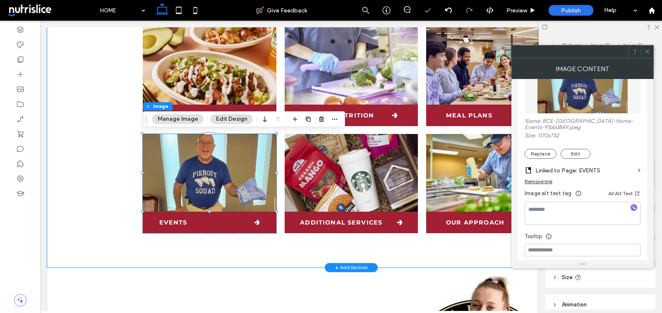
click at [347, 244] on div "Bridgewater DINING EXPERIENCE We hope you brought your appetite! With our dinin…" at bounding box center [350, 93] width 443 height 347
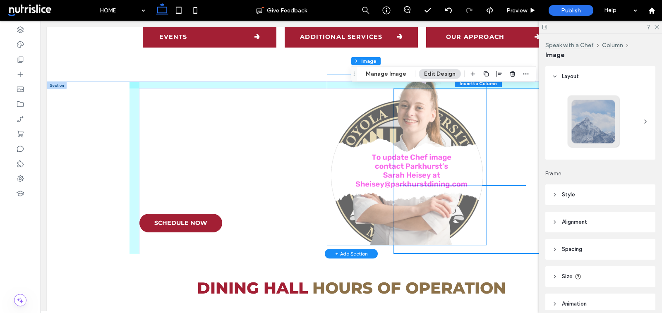
scroll to position [65, 0]
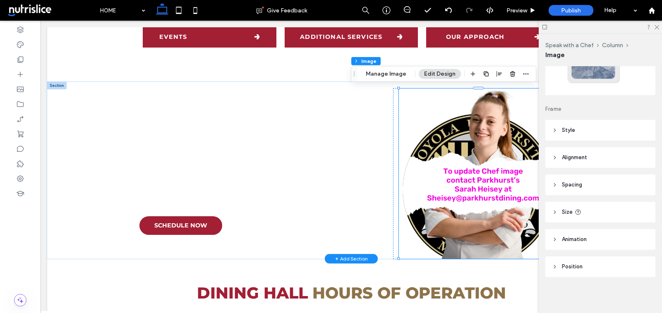
click at [455, 200] on img at bounding box center [478, 174] width 159 height 170
click at [392, 73] on button "Manage Image" at bounding box center [385, 74] width 51 height 10
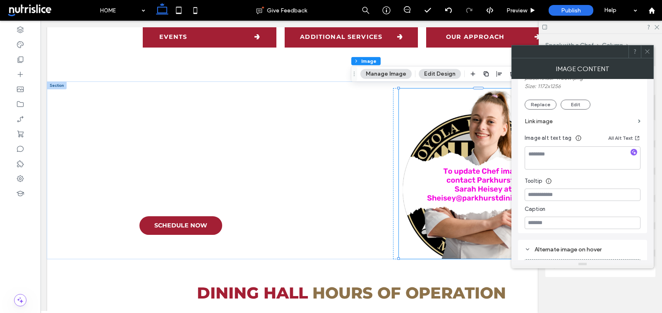
scroll to position [180, 0]
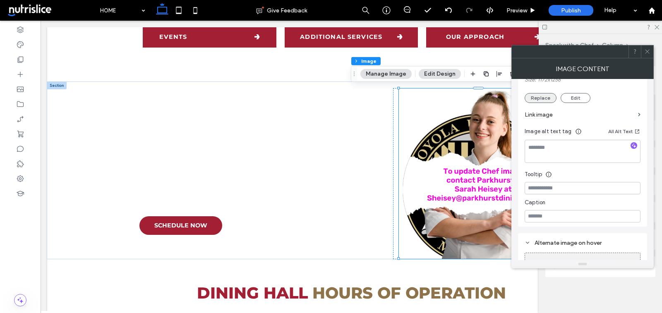
click at [535, 101] on button "Replace" at bounding box center [540, 98] width 32 height 10
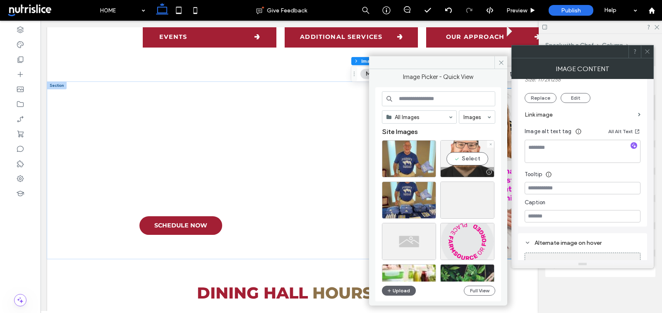
click at [463, 155] on div "Select" at bounding box center [467, 158] width 54 height 37
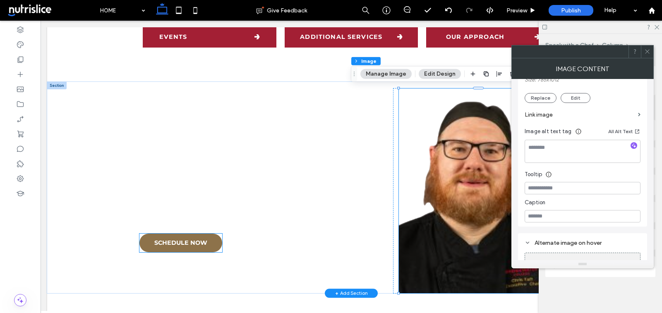
click at [207, 245] on span "SCHEDULE NOW" at bounding box center [180, 242] width 53 height 7
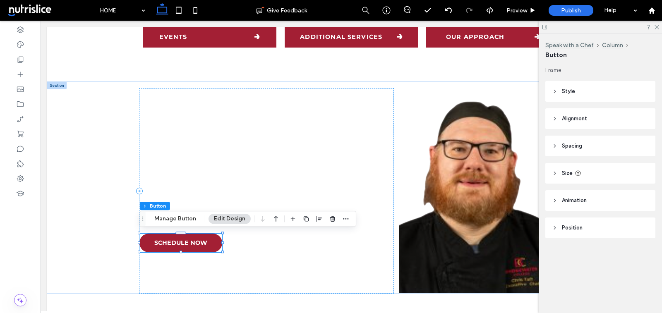
click at [220, 219] on button "Edit Design" at bounding box center [229, 219] width 42 height 10
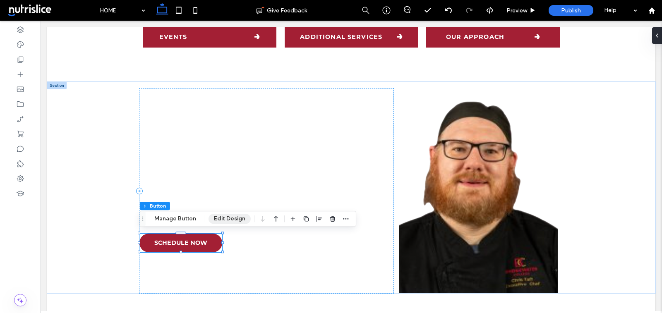
click at [224, 218] on button "Edit Design" at bounding box center [229, 219] width 42 height 10
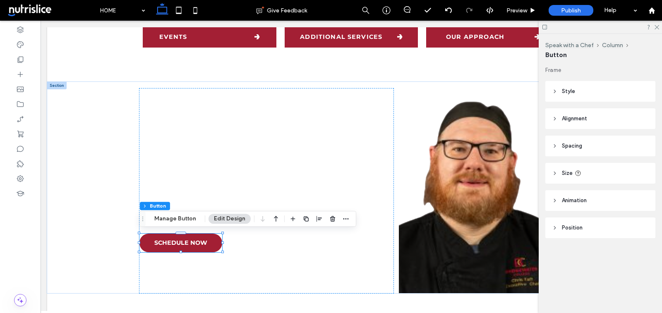
click at [586, 89] on header "Style" at bounding box center [600, 91] width 110 height 21
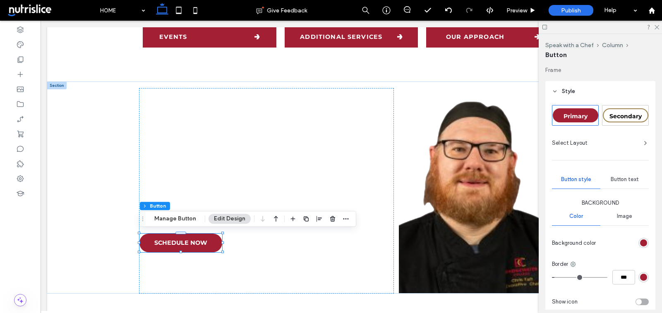
click at [620, 110] on div "Secondary" at bounding box center [625, 115] width 45 height 14
type input "*"
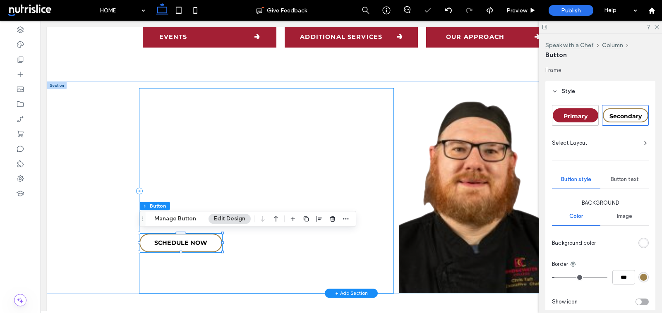
click at [317, 245] on div "WANT TO SPEAK WITH A CHEF OR SCHEDULE A DINING TOUR? Take a dining hall tour wh…" at bounding box center [266, 191] width 254 height 205
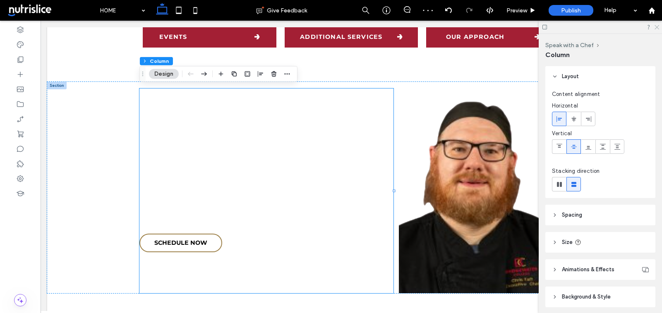
click at [658, 25] on icon at bounding box center [656, 26] width 5 height 5
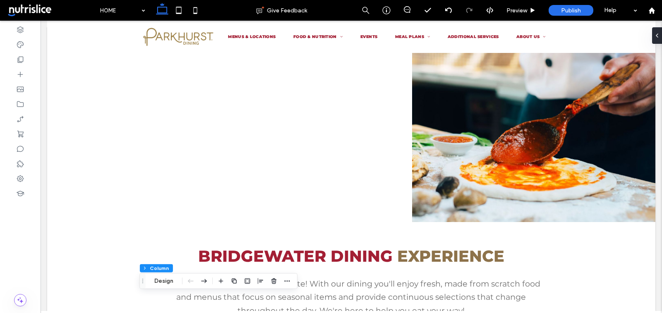
scroll to position [0, 0]
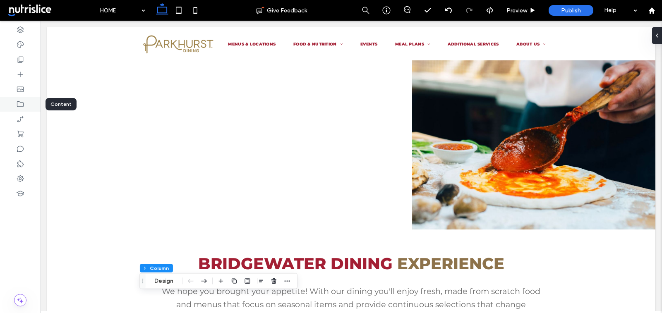
click at [23, 104] on icon at bounding box center [20, 104] width 8 height 8
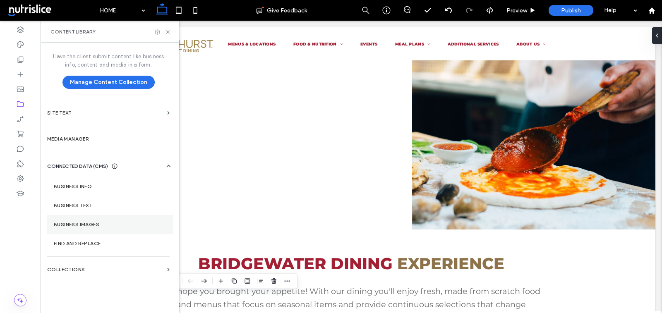
click at [83, 222] on label "Business Images" at bounding box center [110, 225] width 113 height 6
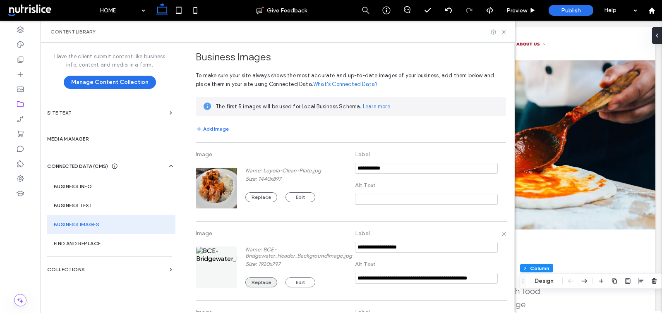
click at [253, 279] on button "Replace" at bounding box center [261, 283] width 32 height 10
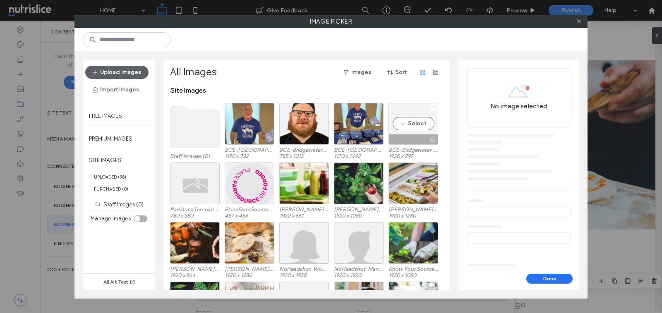
click at [435, 104] on span at bounding box center [434, 106] width 3 height 7
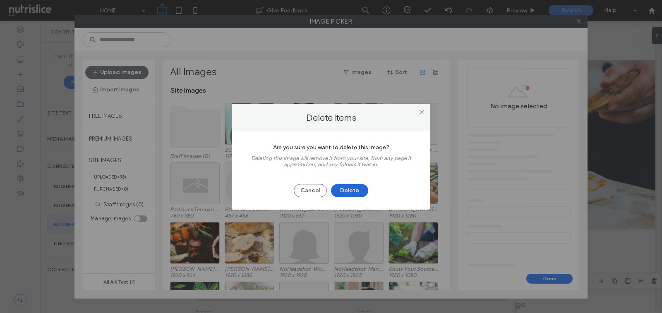
click at [353, 196] on button "Delete" at bounding box center [349, 190] width 37 height 13
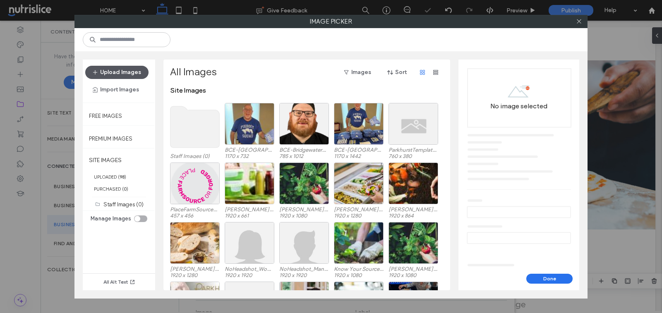
click at [126, 68] on button "Upload Images" at bounding box center [116, 72] width 63 height 13
click at [98, 67] on span "button" at bounding box center [96, 72] width 8 height 12
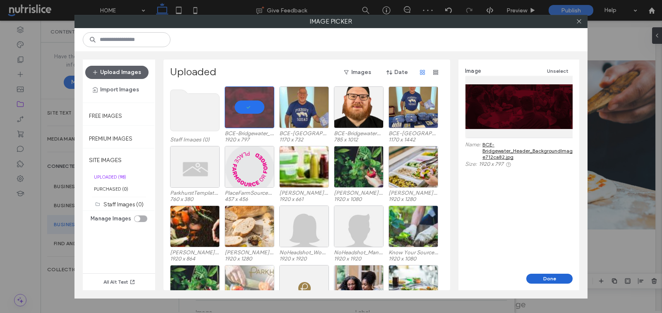
click at [552, 277] on button "Done" at bounding box center [549, 279] width 46 height 10
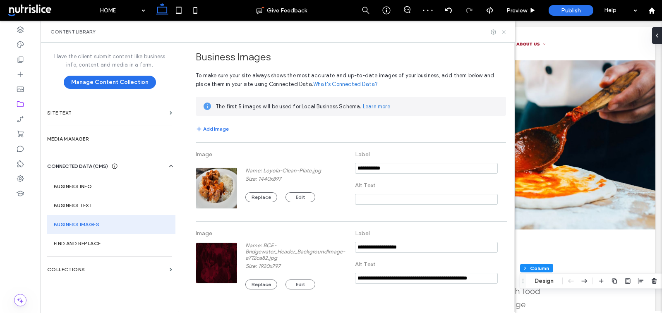
click at [504, 31] on use at bounding box center [503, 31] width 3 height 3
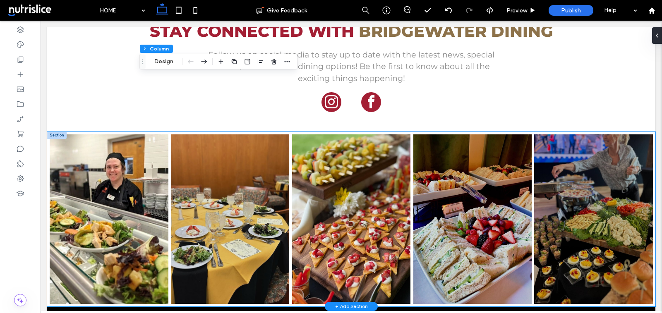
scroll to position [1096, 0]
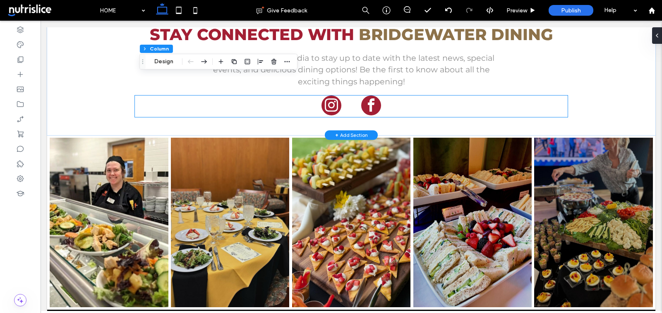
click at [326, 108] on span "instagram" at bounding box center [331, 106] width 20 height 20
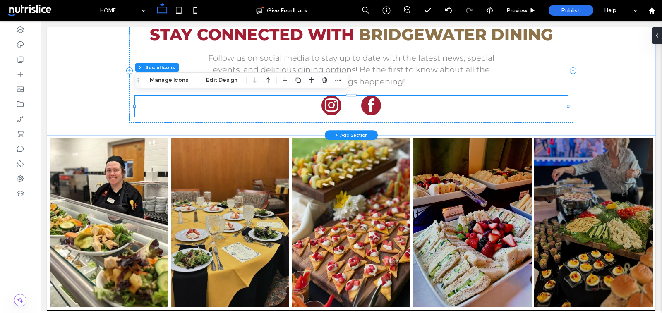
click at [326, 105] on span "instagram" at bounding box center [331, 106] width 20 height 20
click at [335, 97] on span "instagram" at bounding box center [331, 106] width 20 height 20
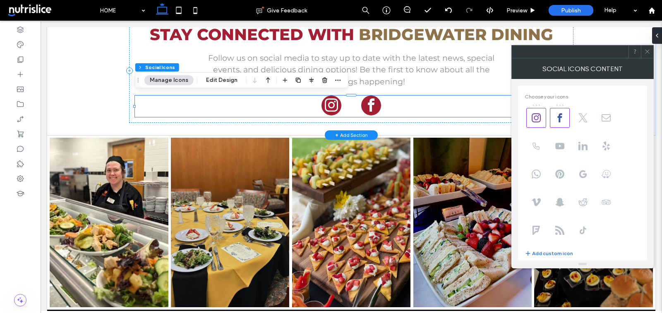
type input "**"
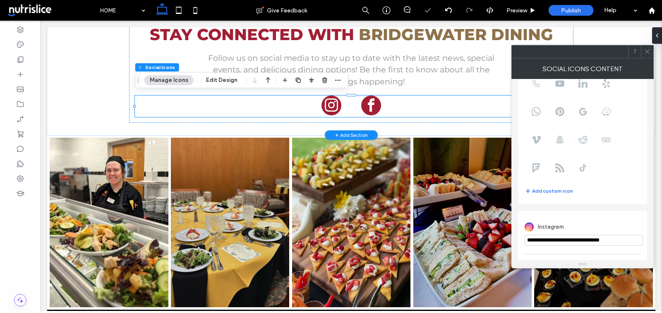
scroll to position [100, 0]
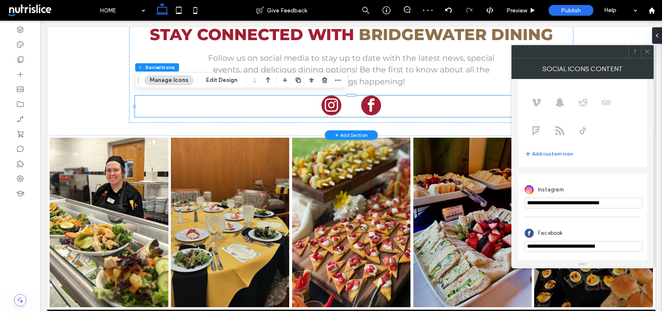
click at [647, 51] on use at bounding box center [647, 52] width 4 height 4
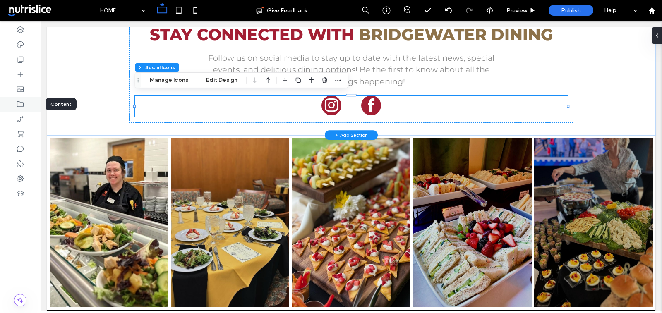
click at [20, 104] on icon at bounding box center [20, 104] width 8 height 8
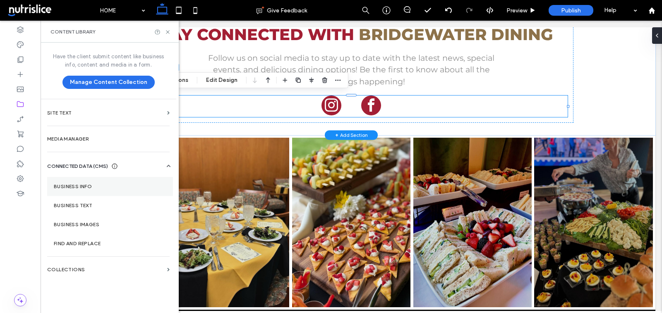
click at [94, 186] on label "Business Info" at bounding box center [110, 187] width 113 height 6
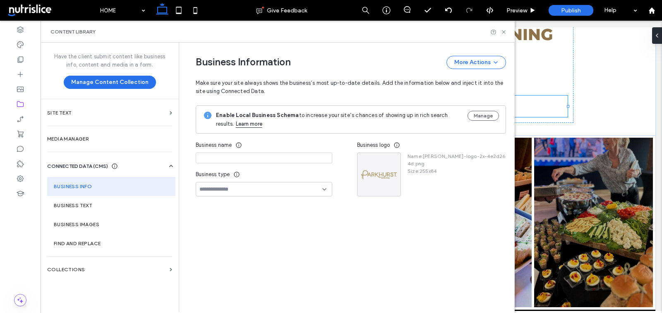
type input "**********"
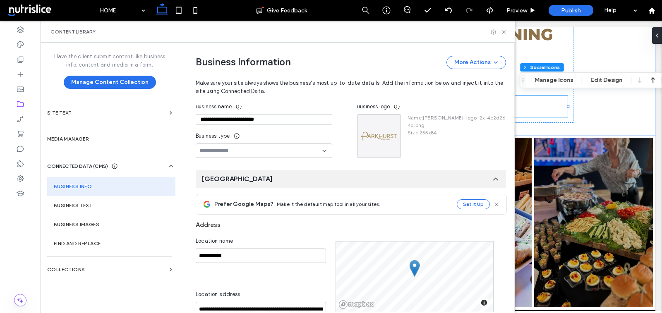
scroll to position [468, 0]
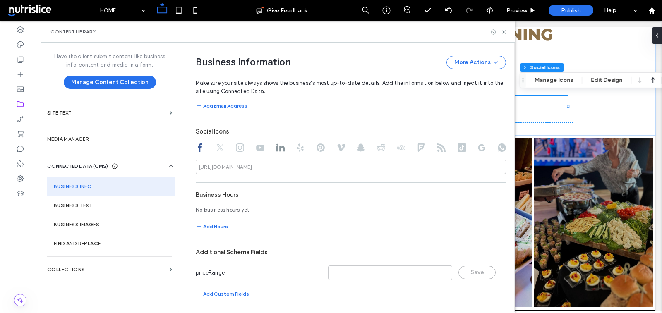
click at [238, 144] on use at bounding box center [240, 148] width 8 height 8
click at [258, 167] on input at bounding box center [351, 167] width 310 height 14
paste input "**********"
type input "**********"
click at [503, 30] on icon at bounding box center [503, 32] width 6 height 6
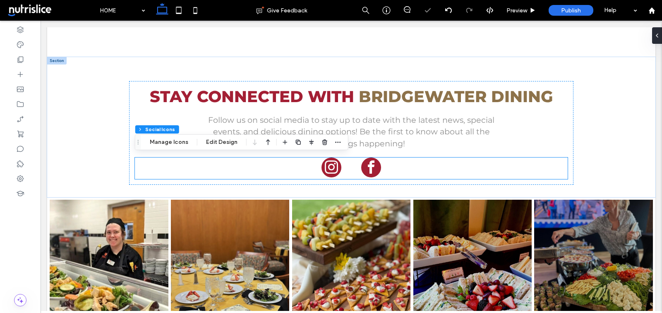
scroll to position [1036, 0]
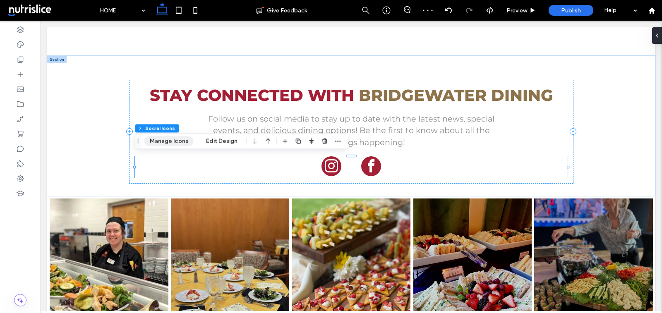
click at [178, 143] on button "Manage Icons" at bounding box center [168, 141] width 49 height 10
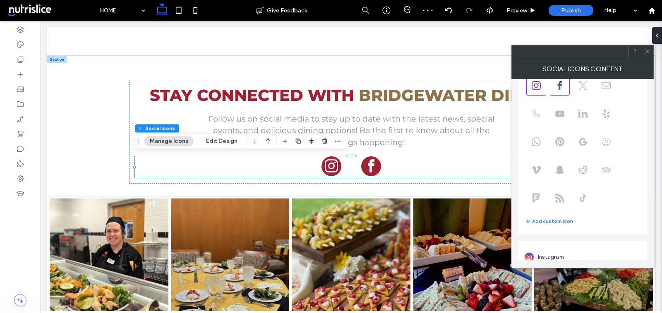
scroll to position [100, 0]
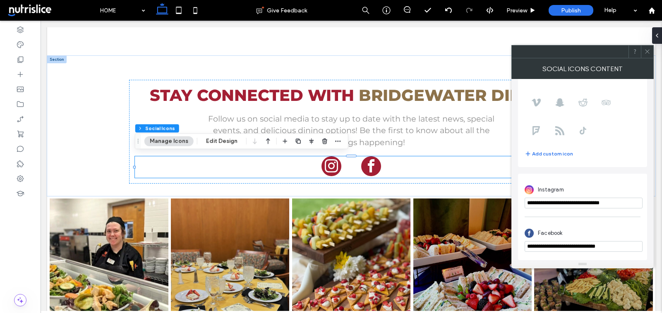
drag, startPoint x: 625, startPoint y: 205, endPoint x: 587, endPoint y: 204, distance: 37.7
click at [586, 204] on input "**********" at bounding box center [583, 203] width 118 height 11
paste input "**********"
paste input "url"
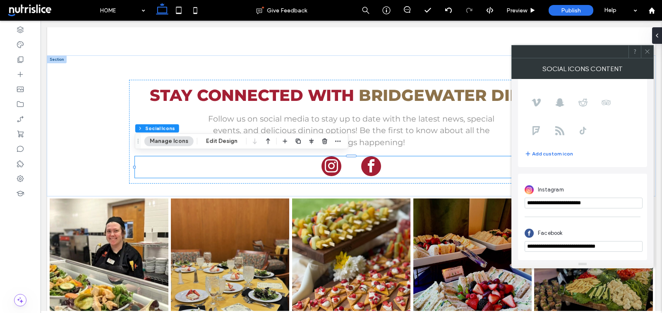
scroll to position [0, 0]
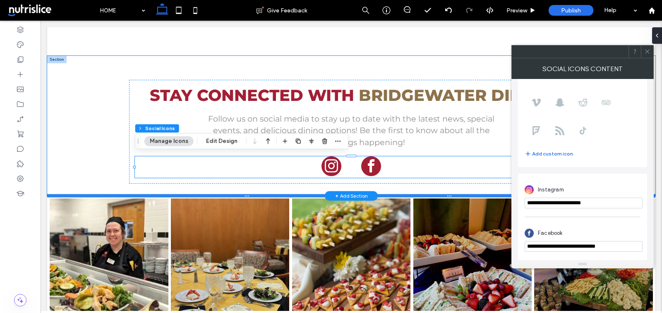
drag, startPoint x: 673, startPoint y: 226, endPoint x: 458, endPoint y: 195, distance: 217.2
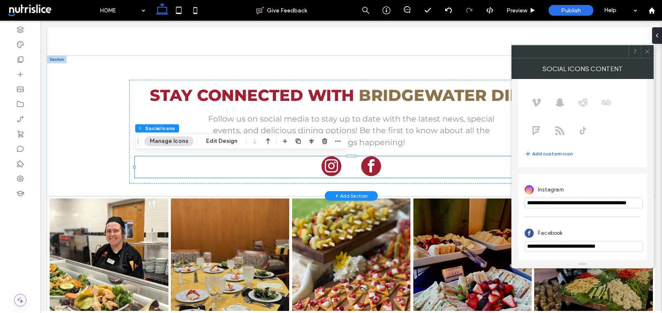
click at [602, 202] on input "**********" at bounding box center [583, 203] width 118 height 11
click at [589, 201] on input "**********" at bounding box center [583, 203] width 118 height 11
type input "**********"
drag, startPoint x: 621, startPoint y: 202, endPoint x: 661, endPoint y: 202, distance: 40.5
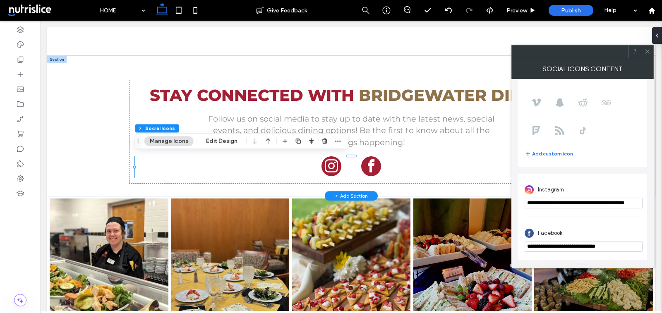
click at [661, 202] on body ".wqwq-1{fill:#231f20;} .cls-1q, .cls-2q { fill-rule: evenodd; } .cls-2q { fill:…" at bounding box center [331, 156] width 662 height 313
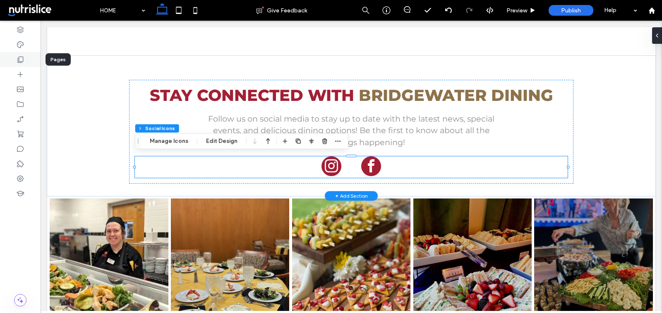
click at [19, 56] on icon at bounding box center [20, 59] width 8 height 8
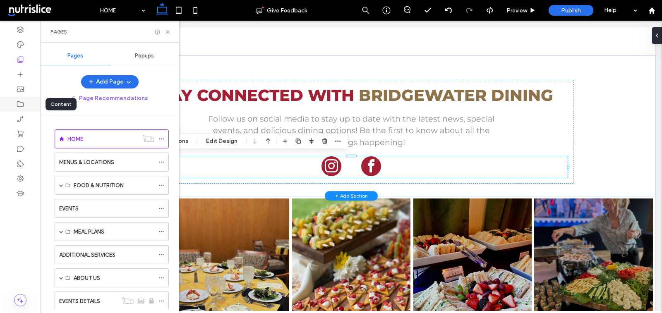
click at [23, 102] on use at bounding box center [20, 104] width 7 height 6
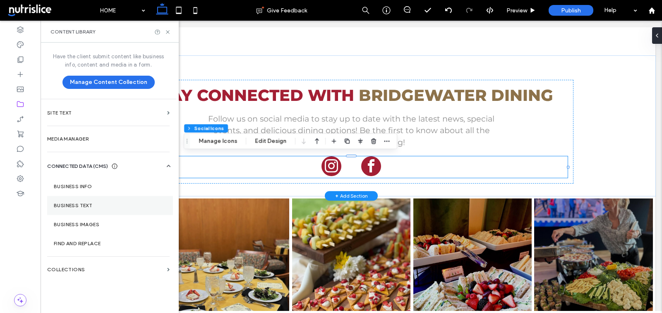
click at [81, 199] on section "Business Text" at bounding box center [110, 205] width 126 height 19
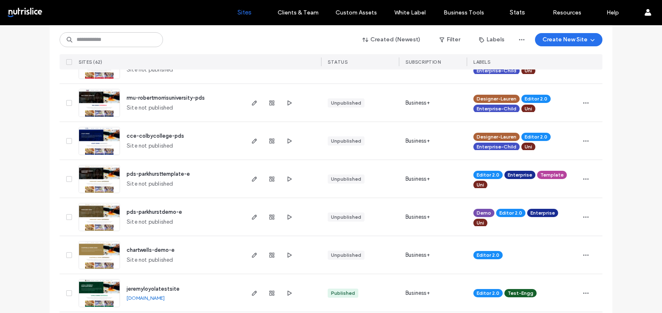
scroll to position [496, 0]
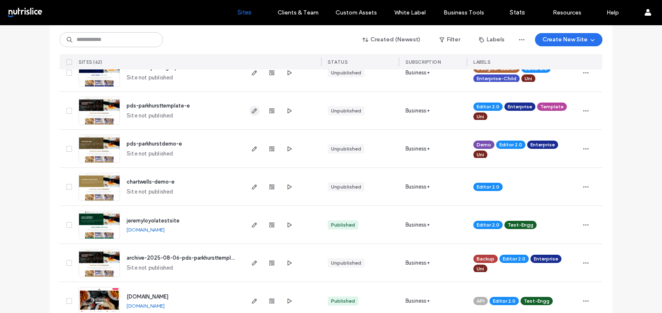
click at [251, 108] on icon "button" at bounding box center [254, 111] width 7 height 7
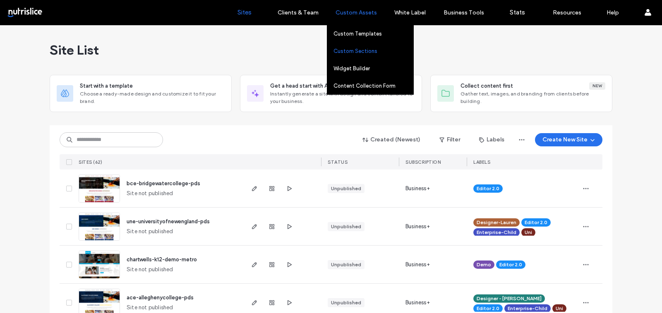
click at [355, 50] on label "Custom Sections" at bounding box center [355, 51] width 44 height 6
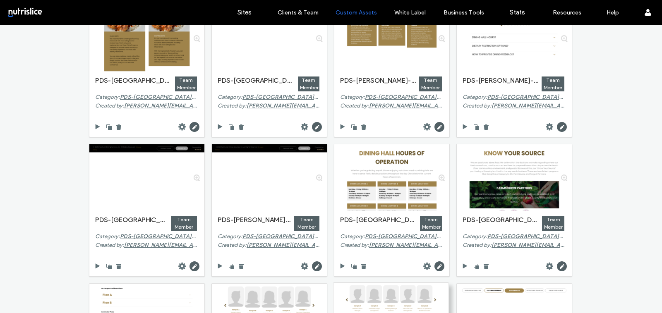
scroll to position [60, 0]
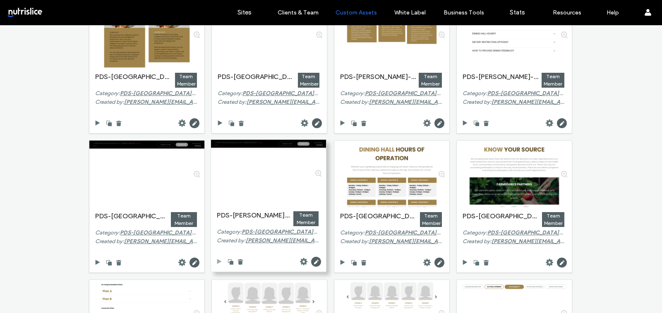
click at [217, 261] on use at bounding box center [219, 261] width 5 height 5
click at [238, 261] on use at bounding box center [240, 261] width 5 height 5
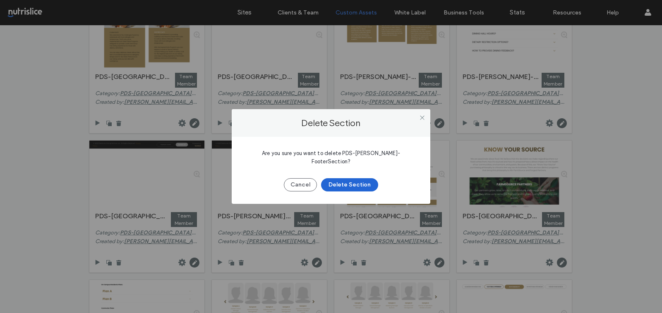
click at [351, 182] on button "Delete Section" at bounding box center [349, 184] width 57 height 13
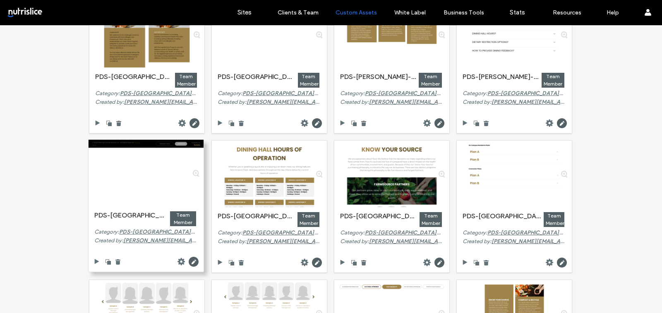
click at [162, 184] on div at bounding box center [146, 173] width 115 height 67
click at [94, 263] on icon at bounding box center [96, 262] width 7 height 7
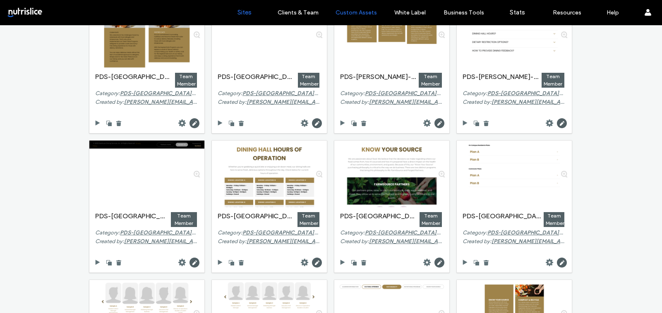
click at [242, 12] on label "Sites" at bounding box center [244, 12] width 14 height 7
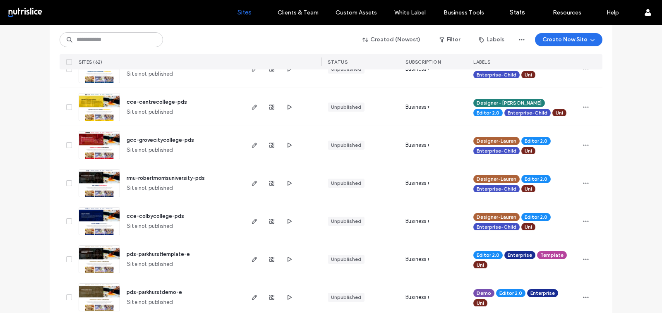
scroll to position [355, 0]
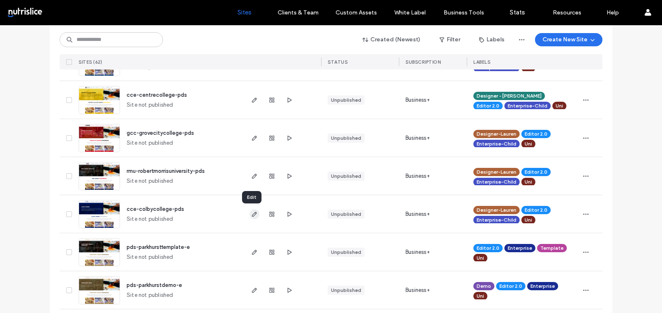
click at [251, 211] on icon "button" at bounding box center [254, 214] width 7 height 7
click at [252, 177] on use "button" at bounding box center [254, 176] width 5 height 5
click at [252, 138] on use "button" at bounding box center [254, 138] width 5 height 5
click at [254, 98] on icon "button" at bounding box center [254, 100] width 7 height 7
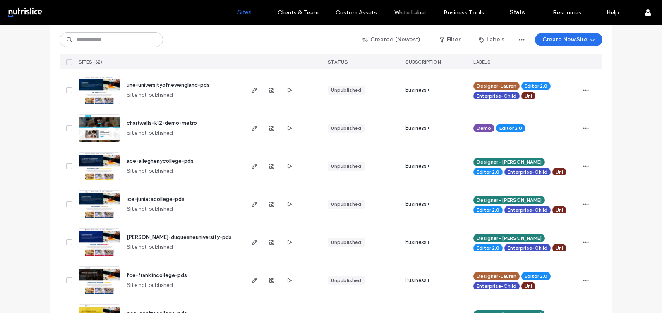
scroll to position [133, 0]
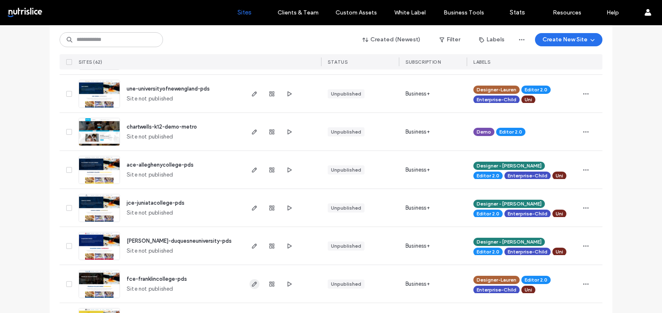
click at [252, 285] on use "button" at bounding box center [254, 284] width 5 height 5
click at [250, 249] on span "button" at bounding box center [254, 246] width 10 height 10
click at [254, 207] on icon "button" at bounding box center [254, 208] width 7 height 7
click at [251, 170] on icon "button" at bounding box center [254, 170] width 7 height 7
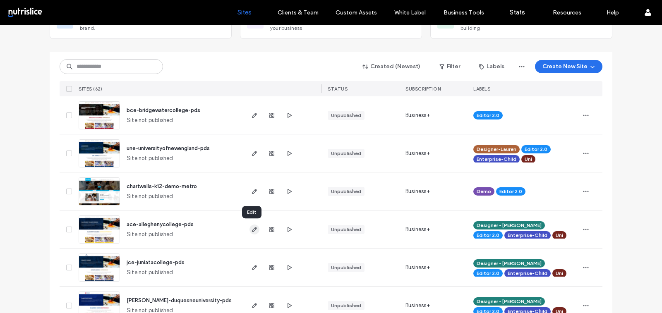
scroll to position [69, 0]
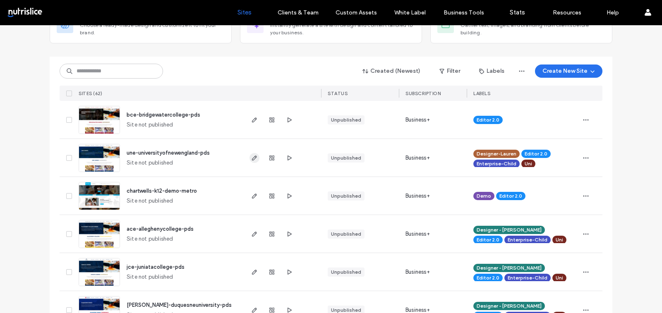
click at [252, 158] on use "button" at bounding box center [254, 158] width 5 height 5
click at [251, 120] on icon "button" at bounding box center [254, 120] width 7 height 7
click at [287, 271] on use "button" at bounding box center [289, 271] width 4 height 5
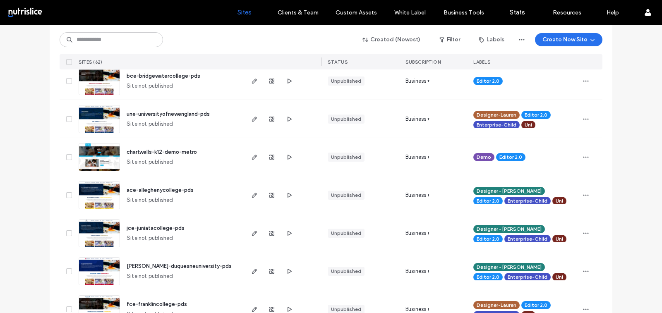
scroll to position [142, 0]
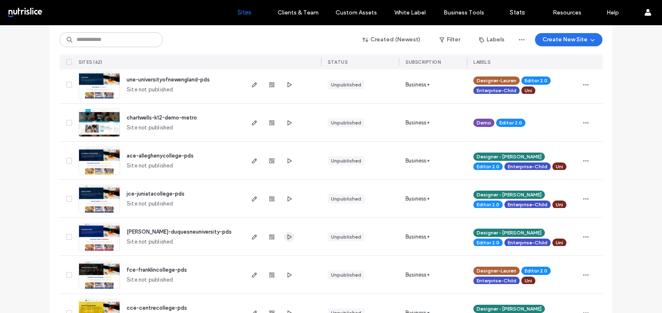
click at [287, 236] on use "button" at bounding box center [289, 236] width 4 height 5
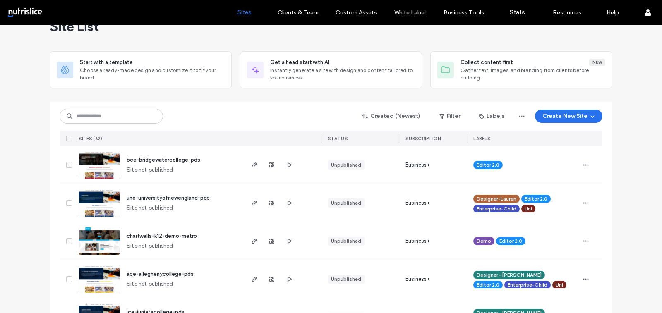
scroll to position [0, 0]
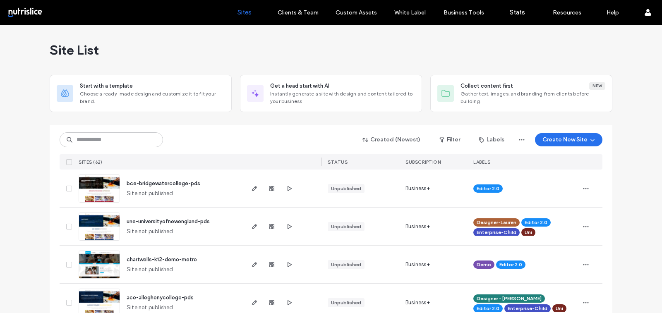
click at [225, 221] on div "une-universityofnewengland-pds Site not published" at bounding box center [181, 227] width 123 height 38
click at [583, 188] on use "button" at bounding box center [585, 188] width 5 height 1
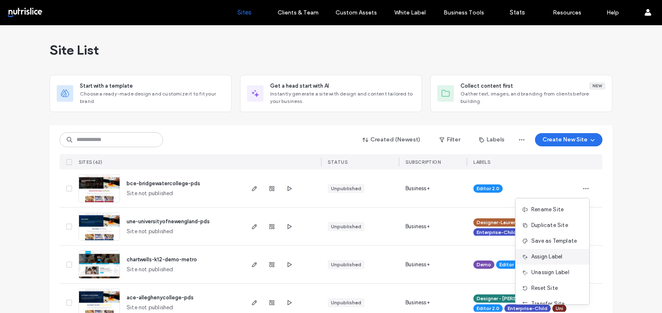
click at [550, 254] on span "Assign Label" at bounding box center [546, 257] width 31 height 8
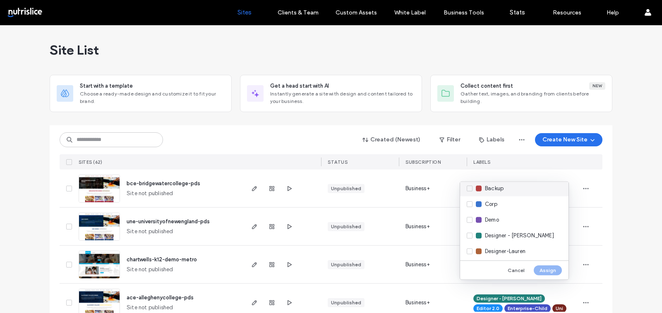
scroll to position [52, 0]
click at [502, 231] on span "Designer - Mary" at bounding box center [519, 235] width 69 height 8
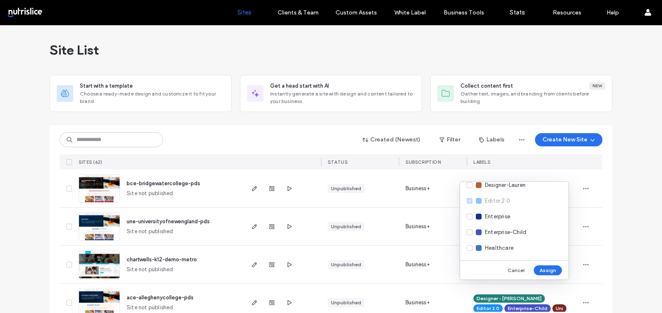
scroll to position [118, 0]
click at [500, 220] on span "Enterprise" at bounding box center [497, 216] width 25 height 8
click at [501, 228] on span "Enterprise-Child" at bounding box center [505, 232] width 41 height 8
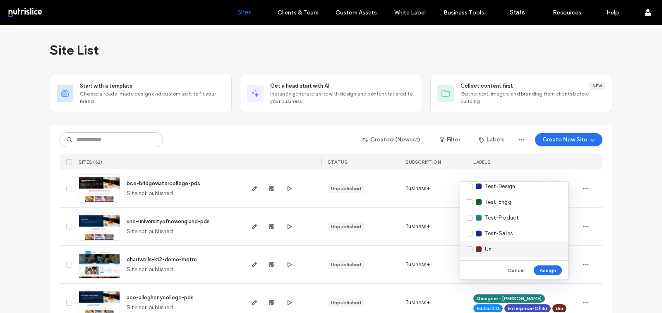
click at [485, 252] on span "Uni" at bounding box center [489, 249] width 8 height 8
click at [553, 268] on button "Assign" at bounding box center [548, 270] width 28 height 10
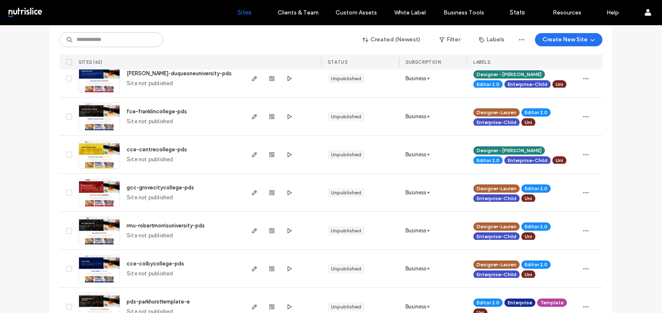
scroll to position [303, 0]
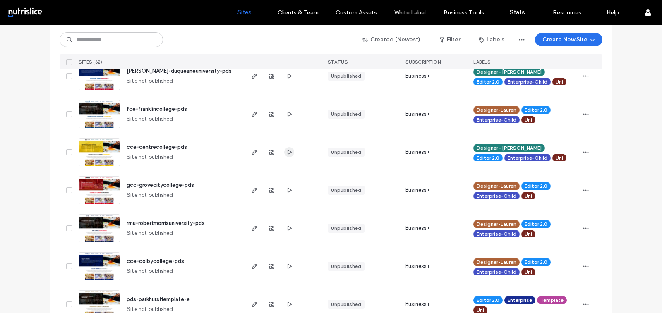
click at [287, 149] on icon "button" at bounding box center [289, 152] width 7 height 7
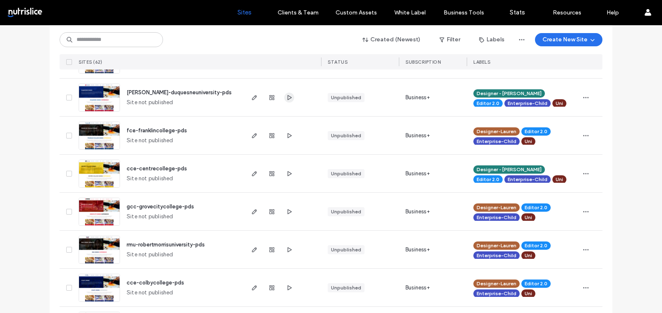
click at [286, 96] on icon "button" at bounding box center [289, 97] width 7 height 7
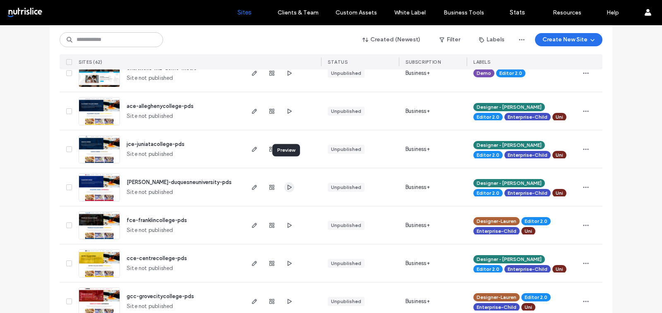
scroll to position [184, 0]
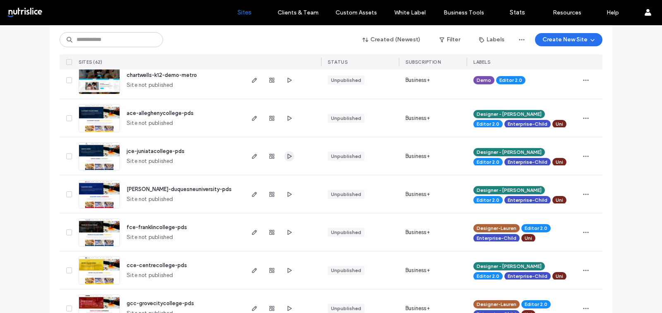
click at [284, 151] on span "button" at bounding box center [289, 156] width 10 height 10
click at [289, 117] on icon "button" at bounding box center [289, 118] width 7 height 7
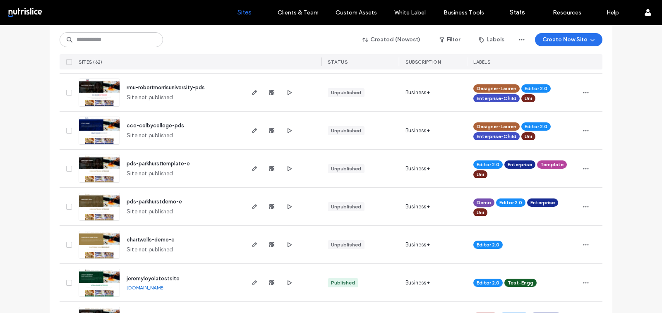
scroll to position [445, 0]
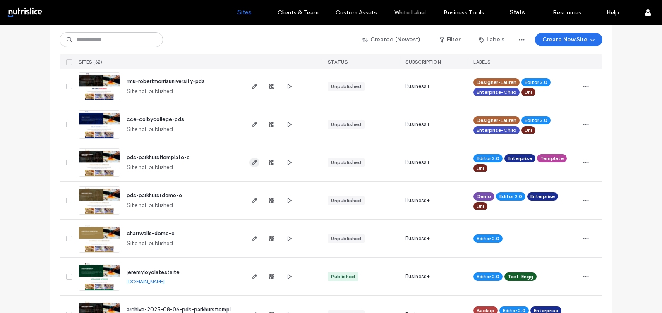
click at [253, 161] on use "button" at bounding box center [254, 162] width 5 height 5
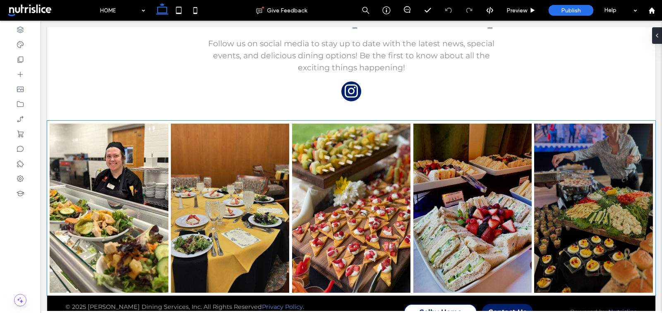
scroll to position [1115, 0]
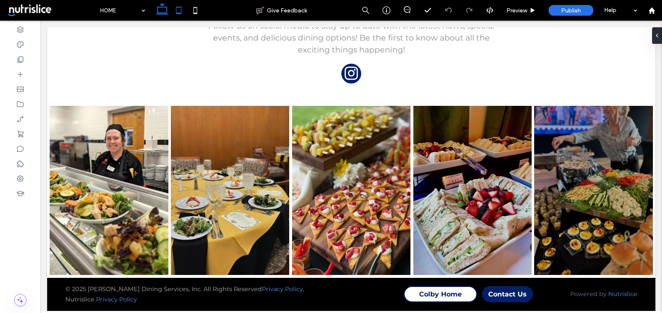
click at [178, 10] on icon at bounding box center [178, 10] width 17 height 17
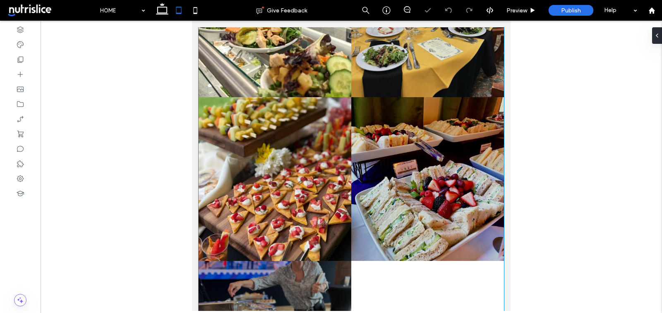
scroll to position [1575, 0]
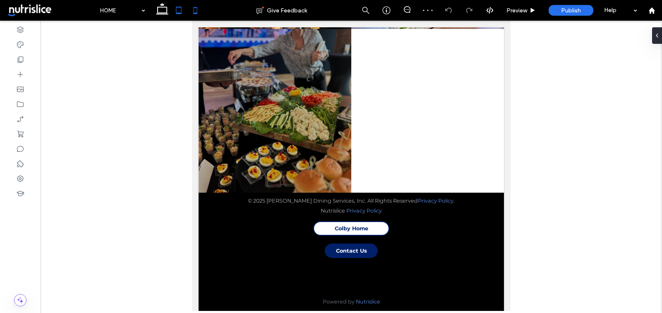
click at [193, 9] on icon at bounding box center [195, 10] width 17 height 17
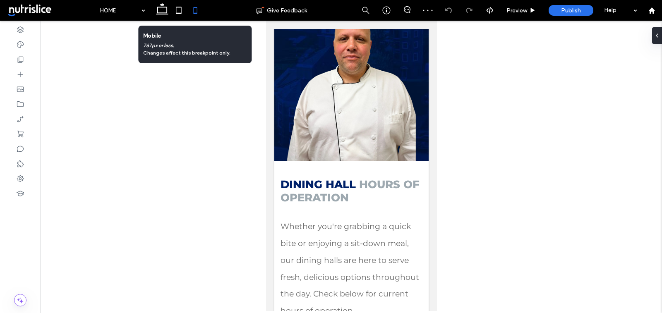
scroll to position [2751, 0]
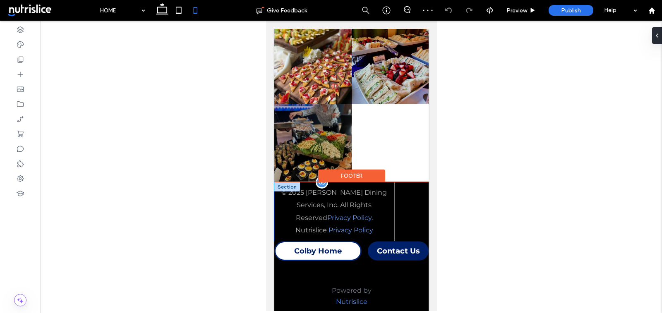
click at [366, 215] on p "© 2025 [PERSON_NAME] Dining Services, Inc. All Rights Reserved Privacy Policy ." at bounding box center [334, 206] width 120 height 38
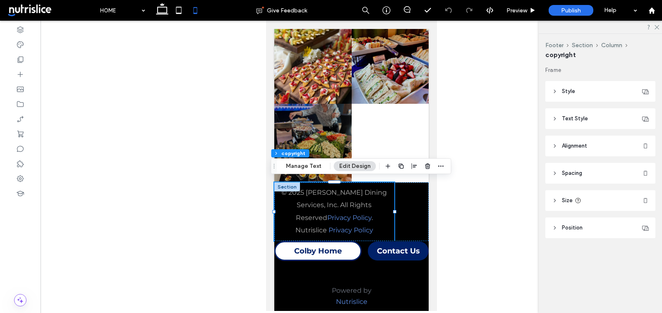
click at [563, 170] on span "Spacing" at bounding box center [572, 173] width 20 height 8
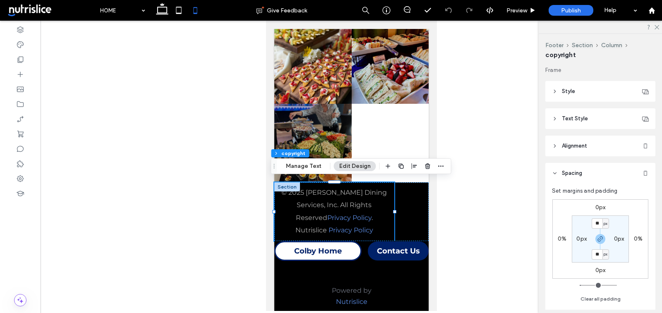
click at [563, 150] on span "Alignment" at bounding box center [574, 146] width 25 height 8
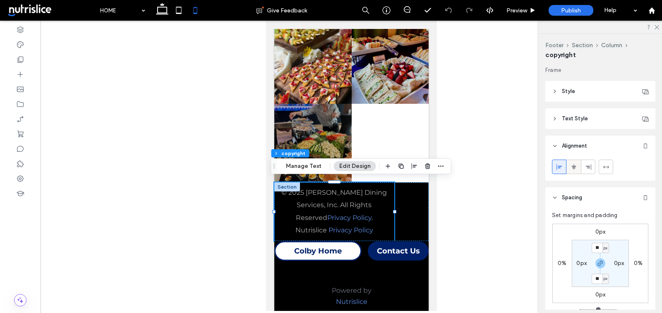
click at [569, 168] on div at bounding box center [574, 167] width 14 height 14
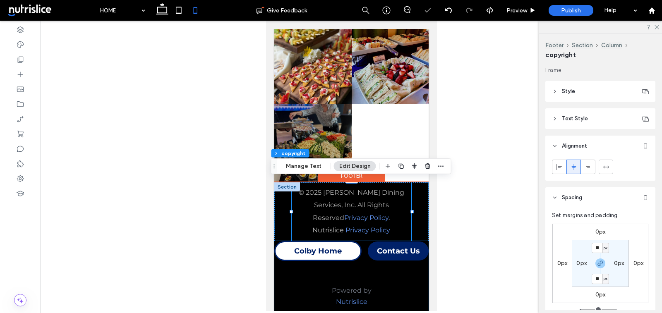
click at [366, 257] on div "Colby Home Contact Us" at bounding box center [351, 251] width 154 height 20
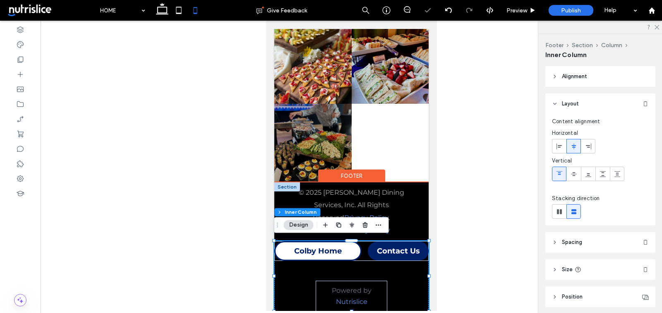
click at [366, 256] on div "Colby Home Contact Us" at bounding box center [351, 251] width 154 height 20
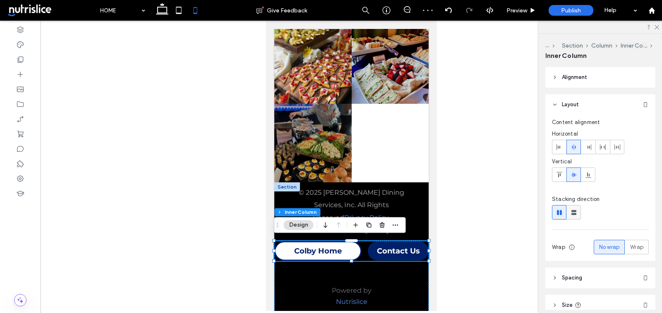
click at [571, 211] on use at bounding box center [573, 212] width 5 height 5
type input "**"
type input "****"
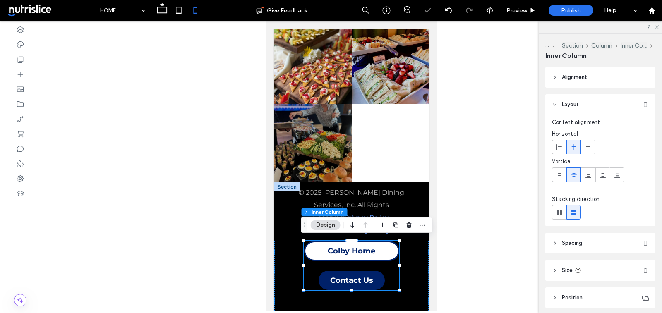
click at [656, 28] on icon at bounding box center [656, 26] width 5 height 5
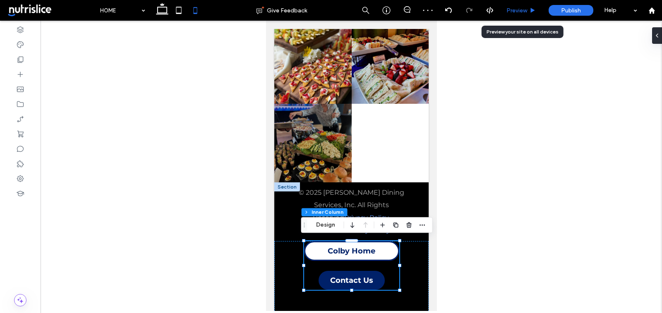
click at [520, 13] on span "Preview" at bounding box center [516, 10] width 21 height 7
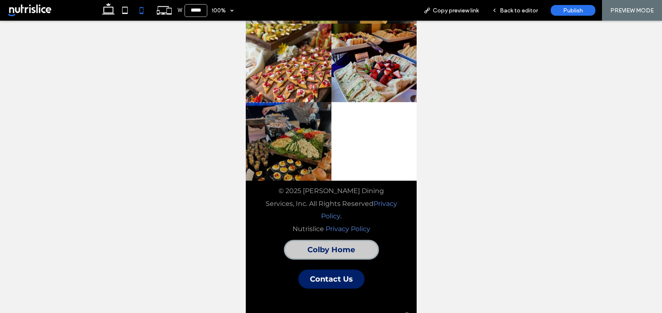
click at [330, 245] on span "Colby Home" at bounding box center [331, 249] width 48 height 9
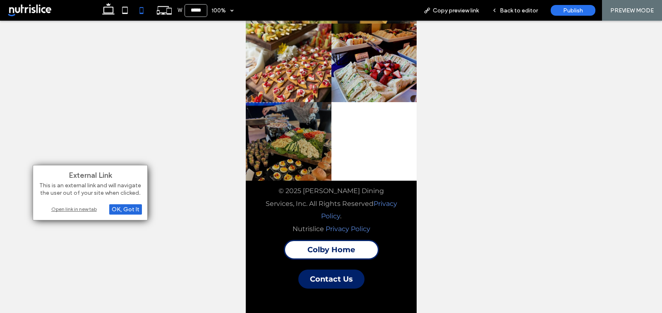
click at [125, 209] on div "OK, Got It" at bounding box center [125, 209] width 33 height 10
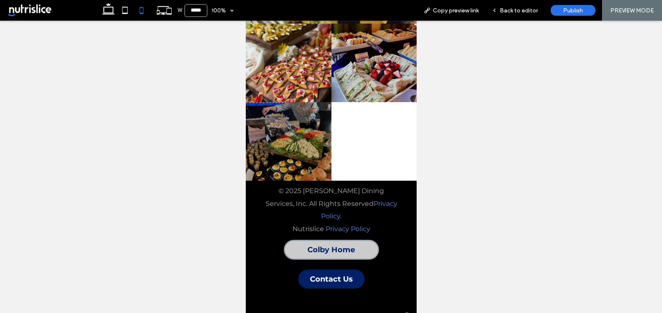
click at [309, 240] on link "Colby Home" at bounding box center [330, 250] width 95 height 20
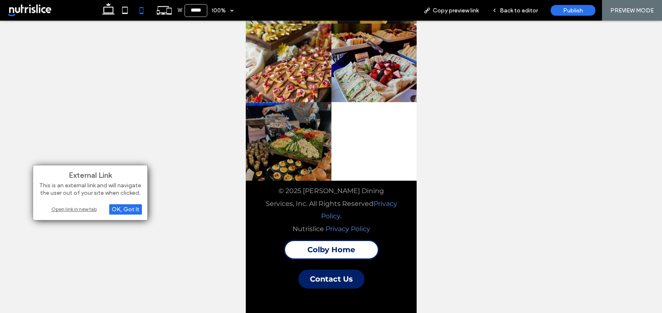
click at [84, 207] on div "Open link in new tab" at bounding box center [89, 209] width 103 height 9
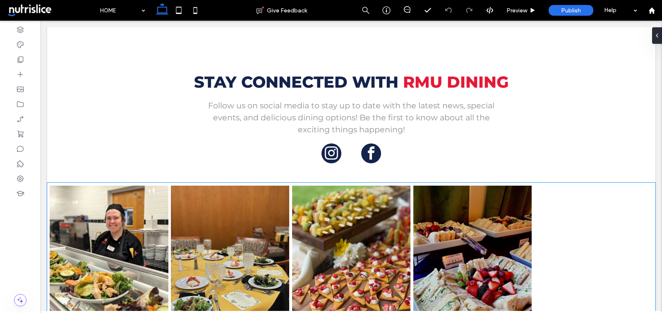
scroll to position [1118, 0]
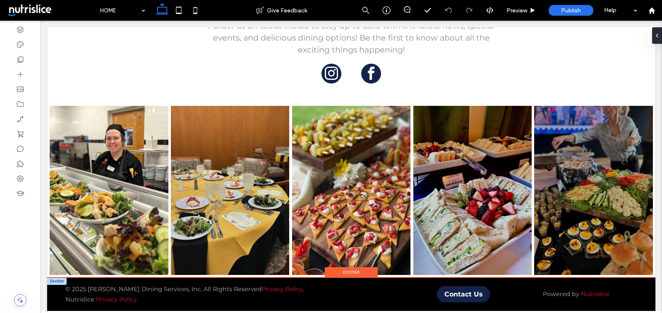
click at [56, 278] on div at bounding box center [56, 281] width 19 height 7
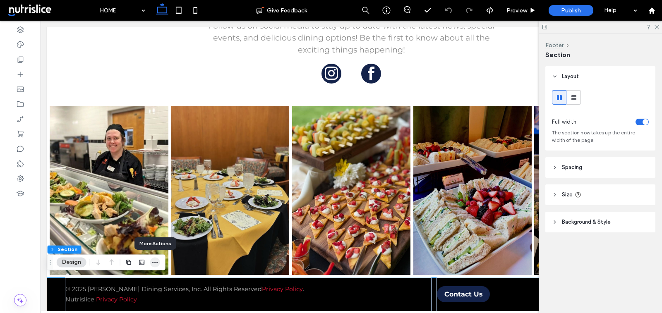
click at [153, 263] on icon "button" at bounding box center [155, 262] width 7 height 7
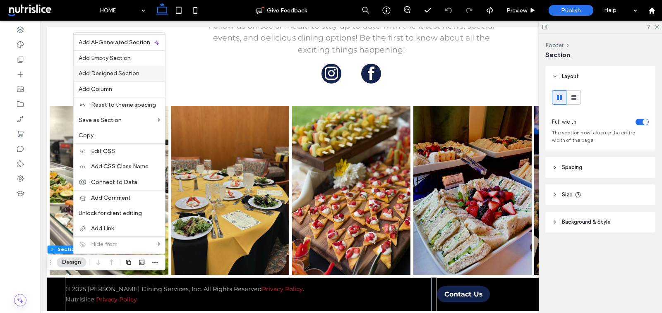
click at [137, 78] on div "Add Designed Section" at bounding box center [119, 73] width 91 height 15
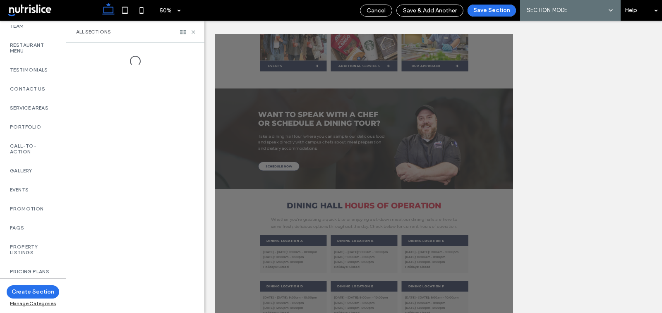
scroll to position [528, 0]
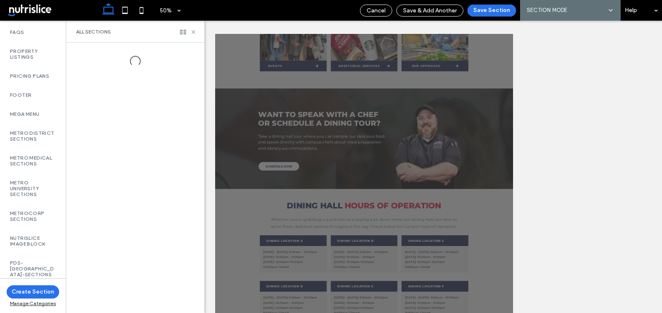
click at [33, 262] on label "PDS-[GEOGRAPHIC_DATA]-Sections" at bounding box center [33, 268] width 46 height 17
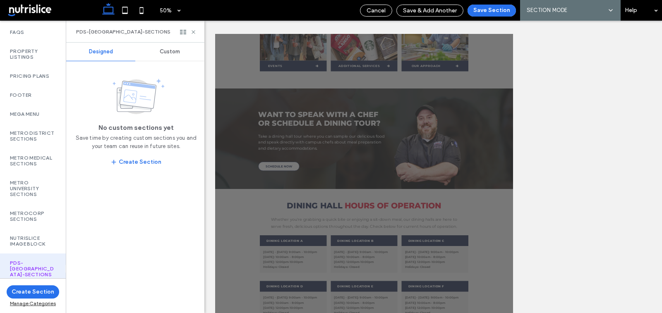
click at [165, 49] on span "Custom" at bounding box center [170, 51] width 20 height 7
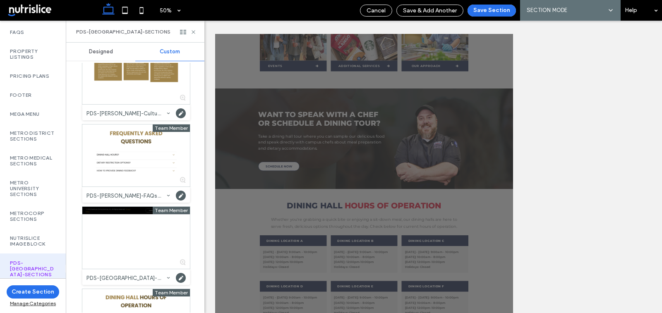
scroll to position [195, 0]
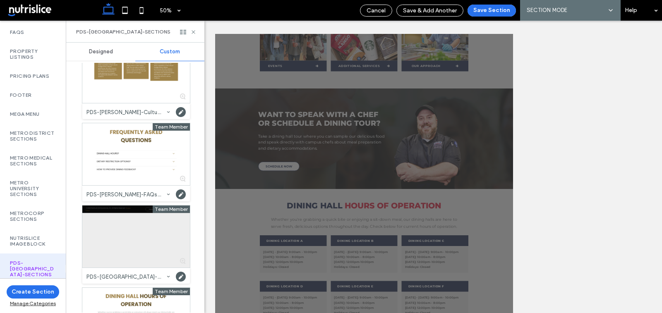
click at [147, 252] on div at bounding box center [136, 237] width 108 height 62
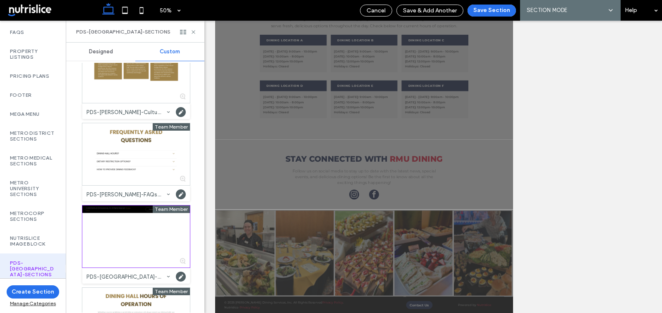
scroll to position [271, 0]
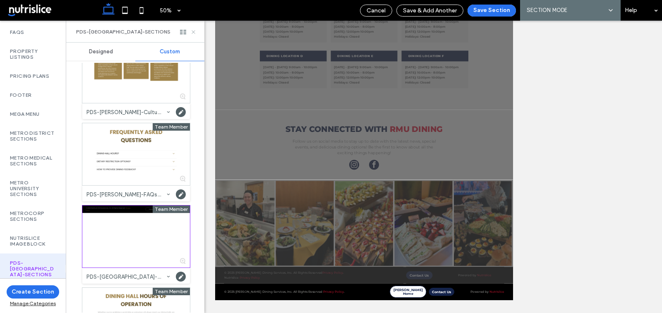
click at [194, 30] on icon at bounding box center [193, 32] width 6 height 6
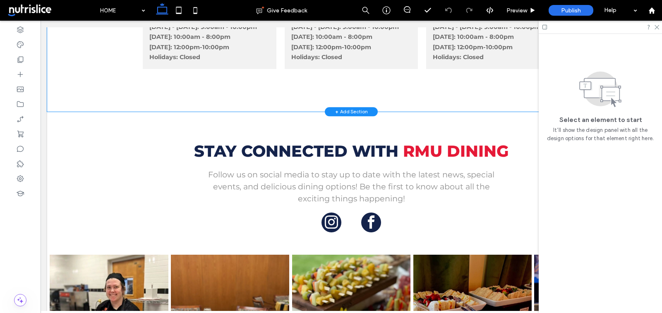
scroll to position [1118, 0]
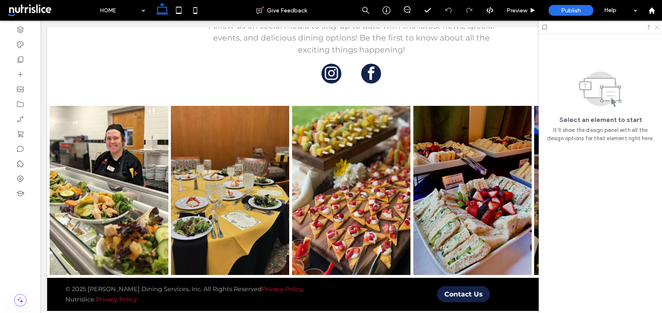
click at [655, 26] on icon at bounding box center [656, 26] width 5 height 5
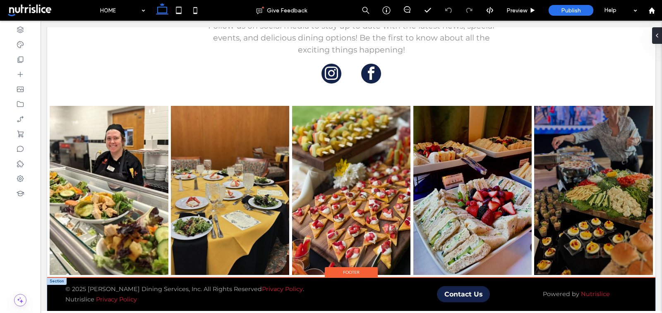
click at [53, 282] on div at bounding box center [56, 281] width 19 height 7
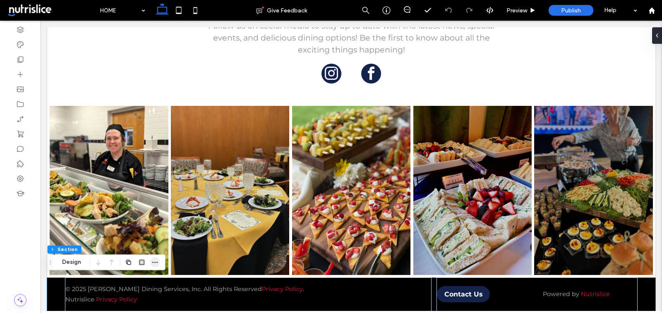
click at [152, 265] on icon "button" at bounding box center [155, 262] width 7 height 7
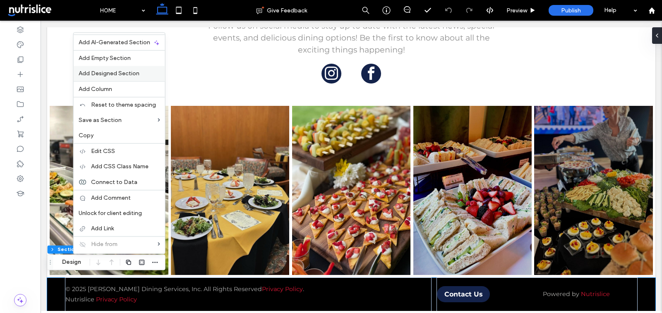
click at [148, 72] on label "Add Designed Section" at bounding box center [119, 73] width 81 height 7
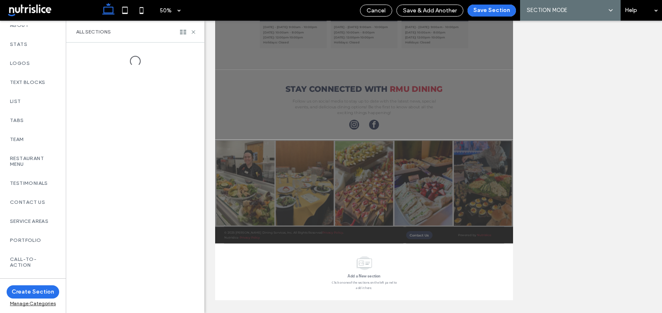
scroll to position [528, 0]
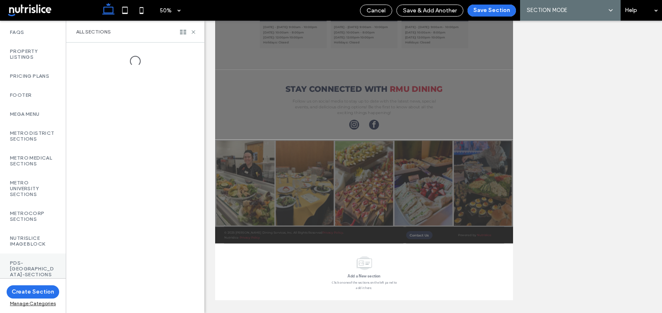
click at [19, 263] on label "PDS-[GEOGRAPHIC_DATA]-Sections" at bounding box center [33, 268] width 46 height 17
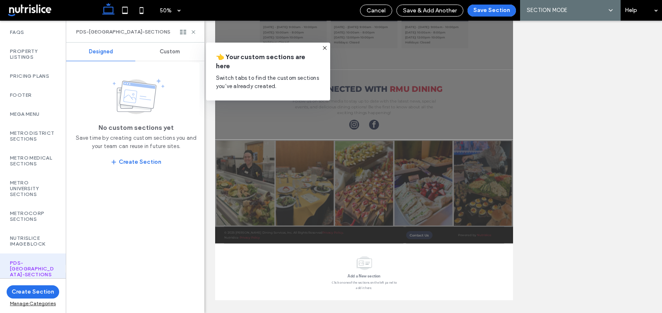
click at [164, 57] on div "Custom" at bounding box center [169, 52] width 69 height 18
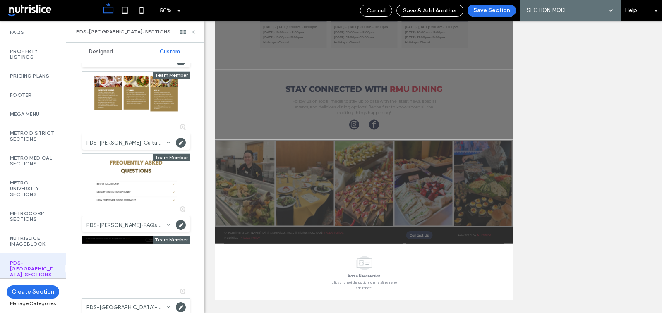
scroll to position [249, 0]
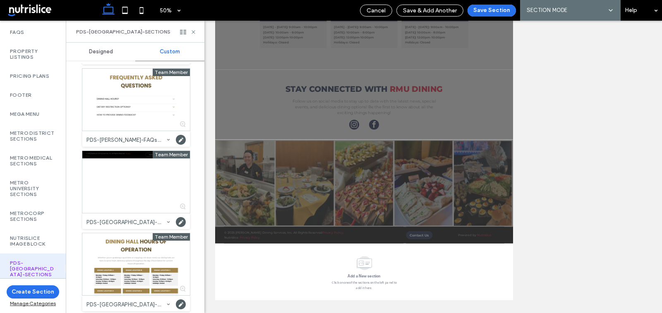
click at [128, 152] on div at bounding box center [136, 182] width 108 height 62
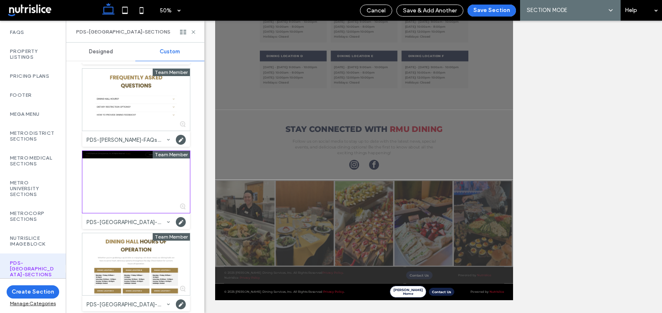
scroll to position [271, 0]
click at [481, 10] on button "Save Section" at bounding box center [491, 11] width 48 height 12
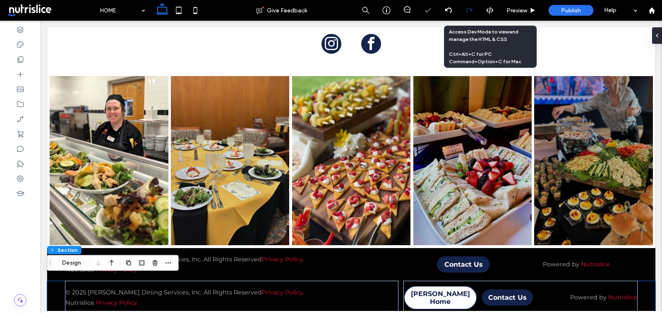
scroll to position [1151, 0]
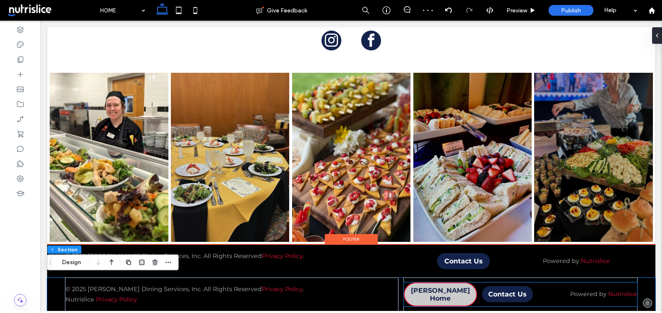
click at [441, 290] on span "[PERSON_NAME] Home" at bounding box center [441, 295] width 72 height 16
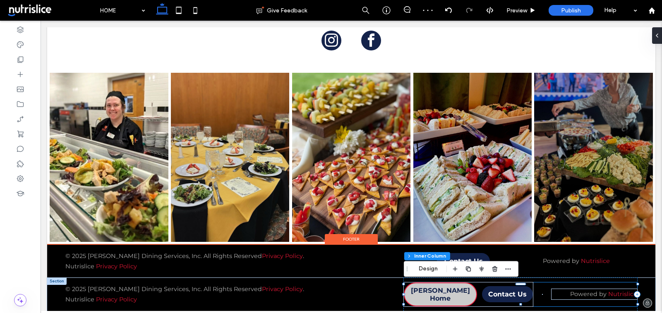
click at [441, 290] on span "[PERSON_NAME] Home" at bounding box center [441, 295] width 72 height 16
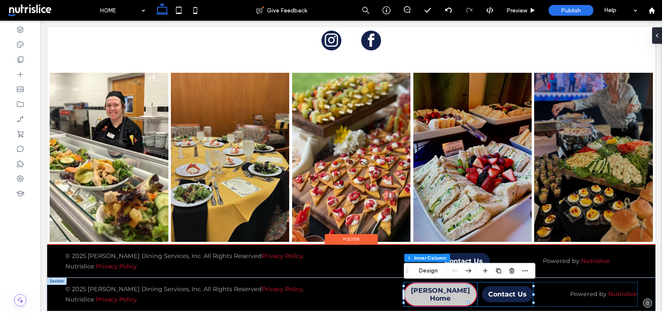
click at [427, 292] on span "[PERSON_NAME] Home" at bounding box center [441, 295] width 72 height 16
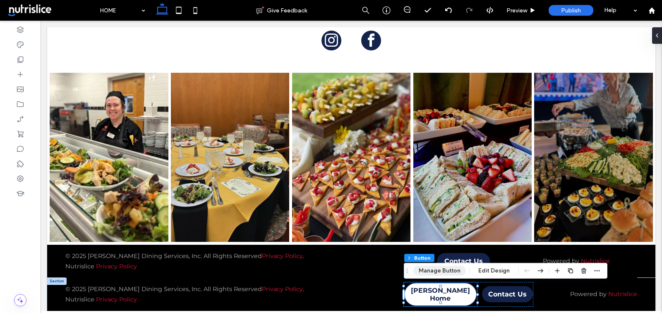
click at [433, 268] on button "Manage Button" at bounding box center [439, 271] width 53 height 10
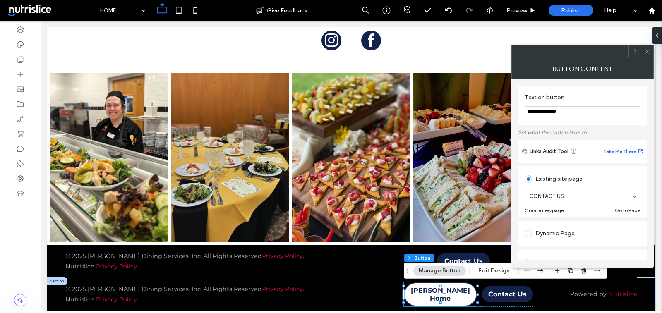
click at [546, 111] on input "**********" at bounding box center [582, 111] width 116 height 11
type input "********"
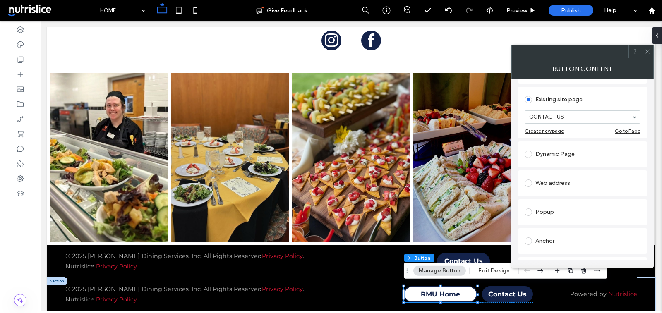
scroll to position [76, 0]
click at [591, 191] on div "Web address" at bounding box center [582, 186] width 116 height 13
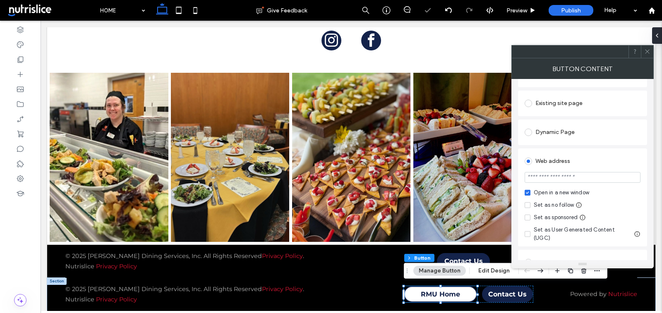
click at [564, 180] on input "url" at bounding box center [582, 177] width 116 height 11
paste input "**********"
type input "**********"
click at [543, 191] on div "Open in a new window" at bounding box center [561, 193] width 55 height 8
click at [648, 51] on icon at bounding box center [647, 51] width 6 height 6
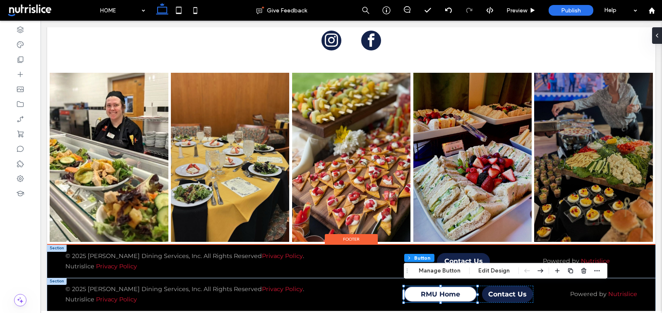
click at [53, 245] on div at bounding box center [56, 248] width 19 height 7
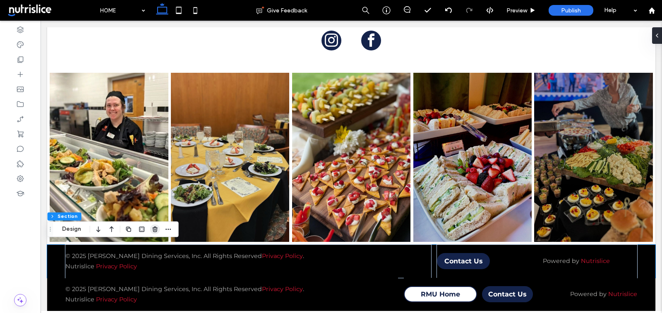
click at [153, 231] on icon "button" at bounding box center [155, 229] width 7 height 7
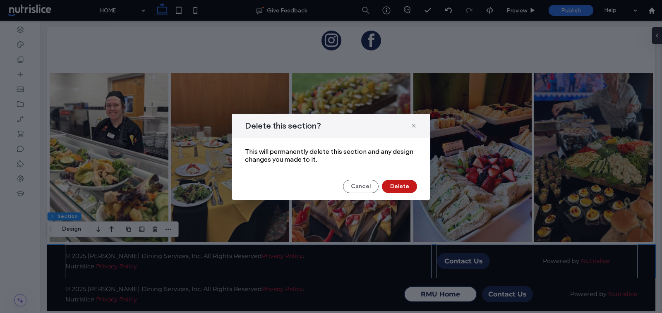
click at [409, 184] on button "Delete" at bounding box center [399, 186] width 35 height 13
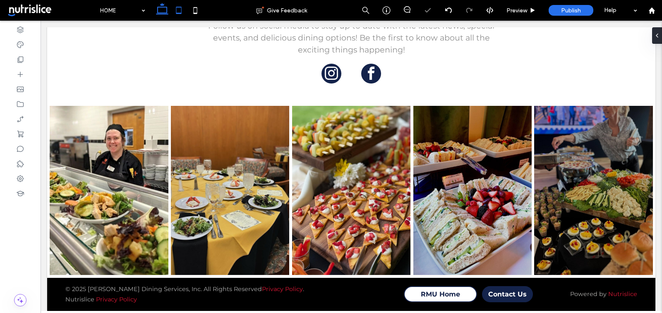
click at [183, 9] on icon at bounding box center [178, 10] width 17 height 17
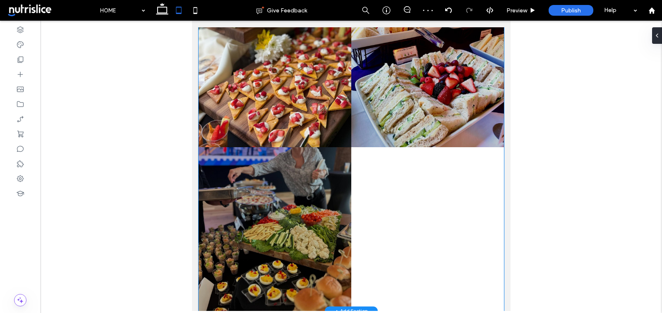
scroll to position [1594, 0]
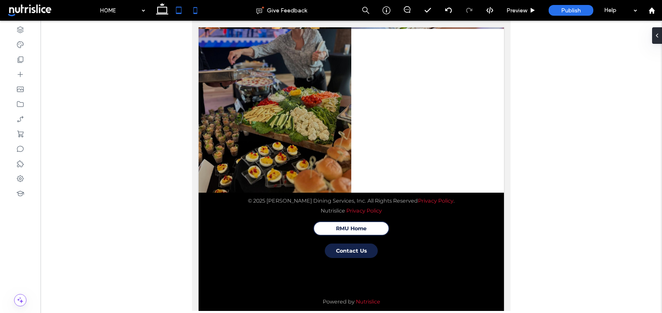
click at [199, 7] on icon at bounding box center [195, 10] width 17 height 17
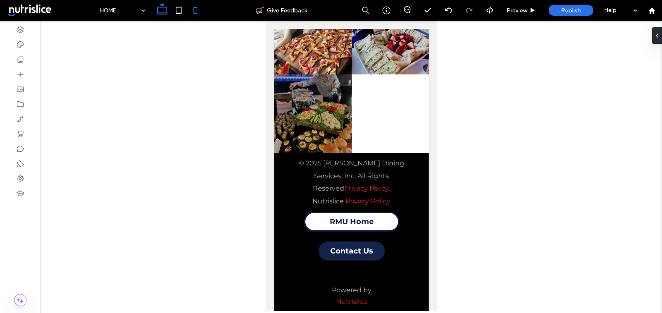
click at [160, 8] on icon at bounding box center [162, 10] width 17 height 17
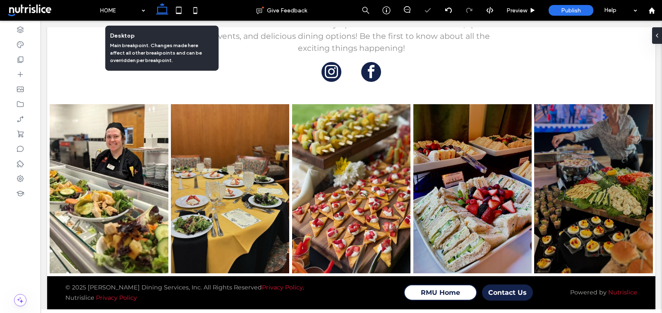
scroll to position [1118, 0]
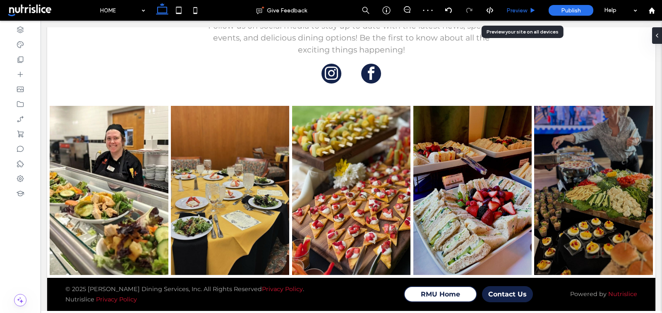
click at [521, 5] on div "Preview" at bounding box center [521, 10] width 42 height 21
click at [512, 11] on span "Preview" at bounding box center [516, 10] width 21 height 7
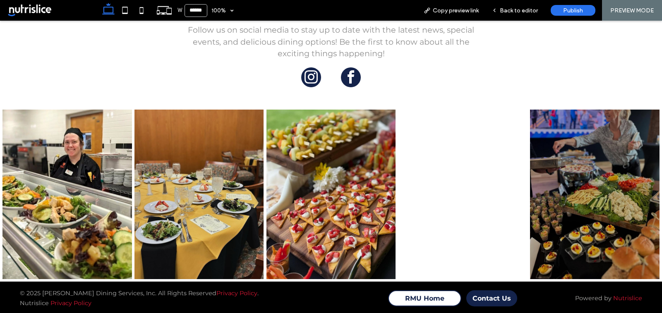
scroll to position [1114, 0]
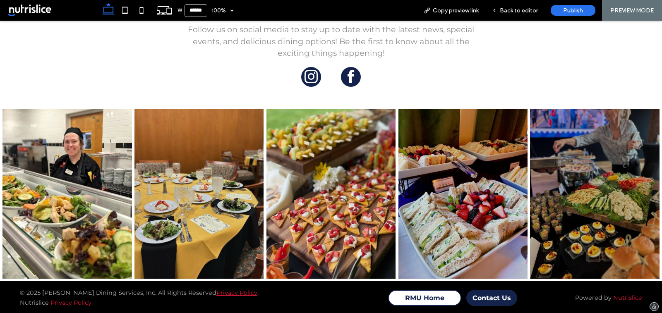
click at [216, 291] on link "Privacy Policy" at bounding box center [236, 292] width 41 height 7
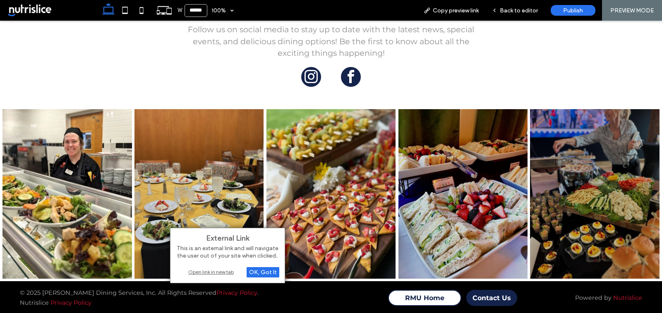
click at [211, 268] on div "Open link in new tab" at bounding box center [227, 272] width 103 height 9
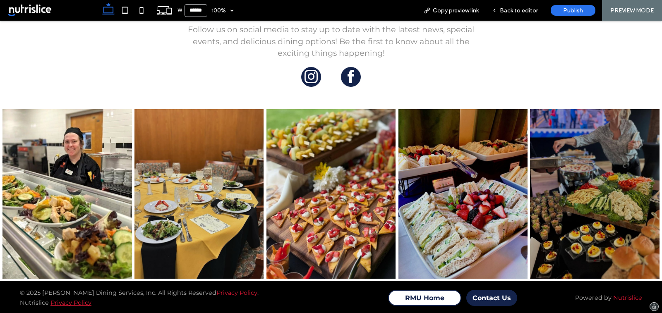
click at [78, 304] on link "Privacy Policy" at bounding box center [70, 302] width 41 height 7
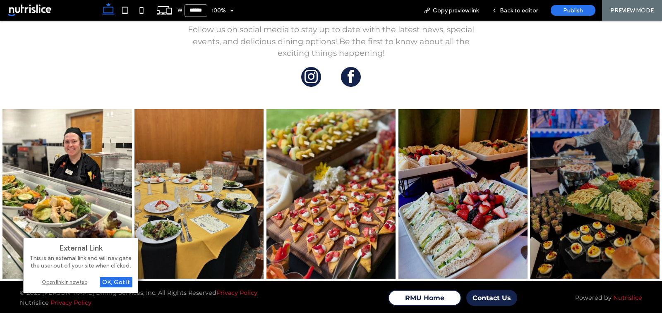
click at [81, 283] on div "Open link in new tab" at bounding box center [80, 282] width 103 height 9
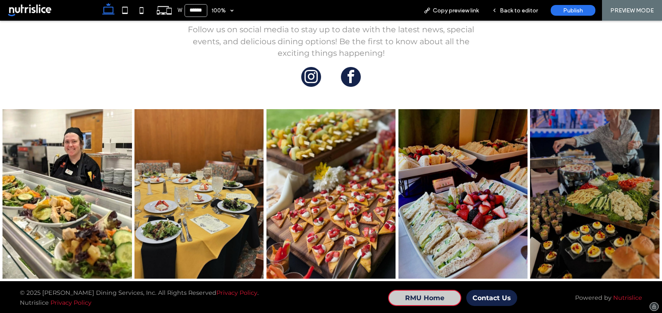
click at [405, 296] on span "RMU Home" at bounding box center [424, 298] width 39 height 8
click at [413, 300] on span "RMU Home" at bounding box center [424, 298] width 39 height 8
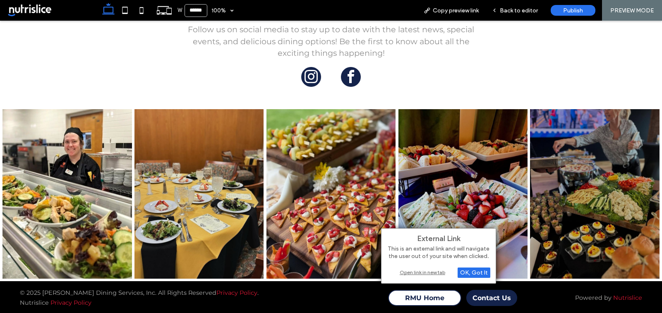
click at [418, 274] on div "Open link in new tab" at bounding box center [438, 272] width 103 height 9
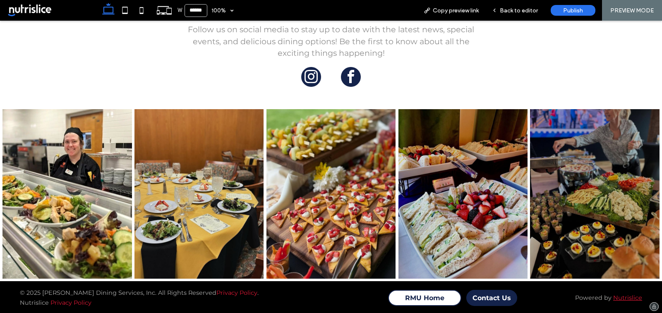
click at [620, 297] on link "Nutrislice" at bounding box center [627, 297] width 29 height 7
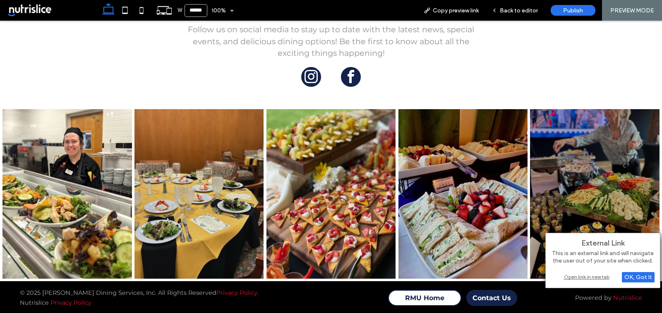
click at [588, 277] on div "Open link in new tab" at bounding box center [602, 277] width 103 height 9
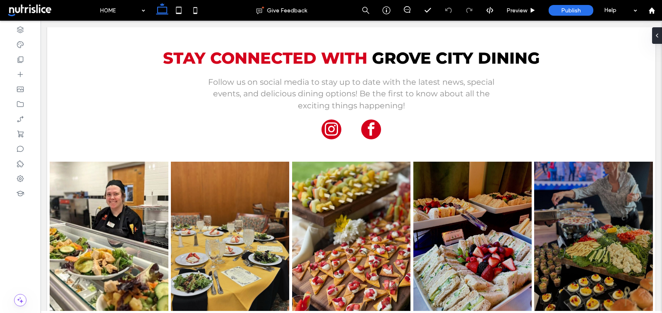
scroll to position [1123, 0]
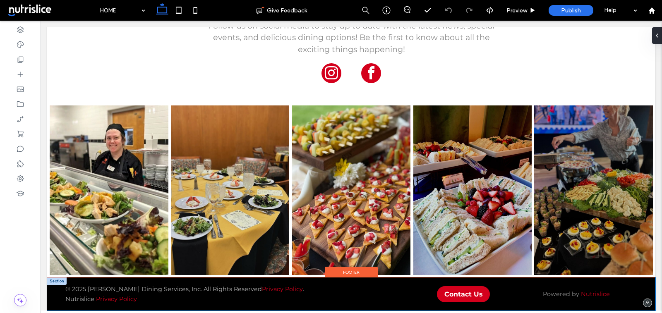
click at [52, 297] on div "© 2025 [PERSON_NAME] Dining Services, Inc. All Rights Reserved Privacy Policy .…" at bounding box center [351, 294] width 608 height 33
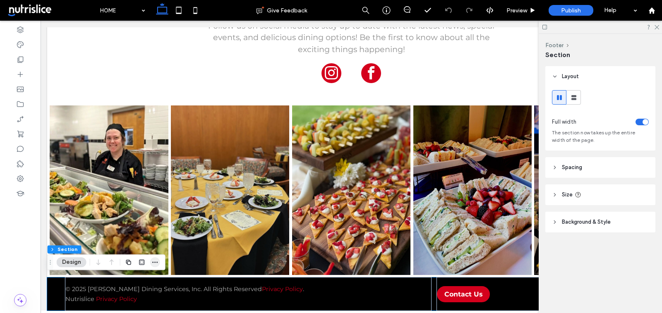
click at [153, 263] on icon "button" at bounding box center [155, 262] width 7 height 7
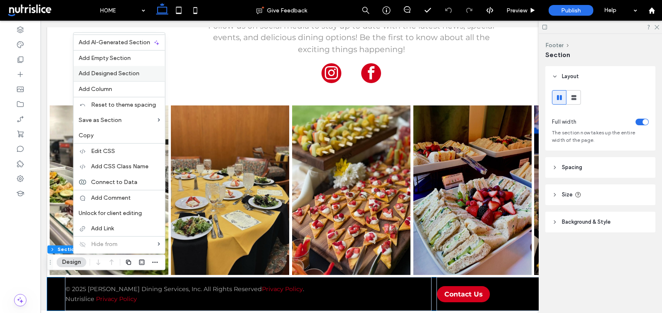
click at [113, 68] on div "Add Designed Section" at bounding box center [119, 73] width 91 height 15
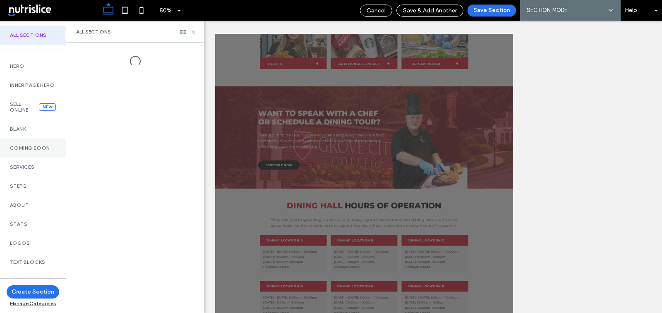
scroll to position [528, 0]
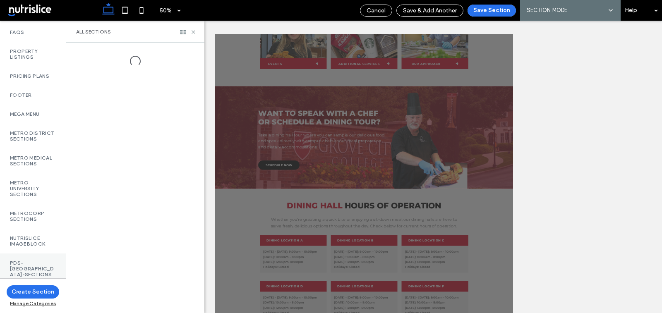
click at [17, 266] on label "PDS-[GEOGRAPHIC_DATA]-Sections" at bounding box center [33, 268] width 46 height 17
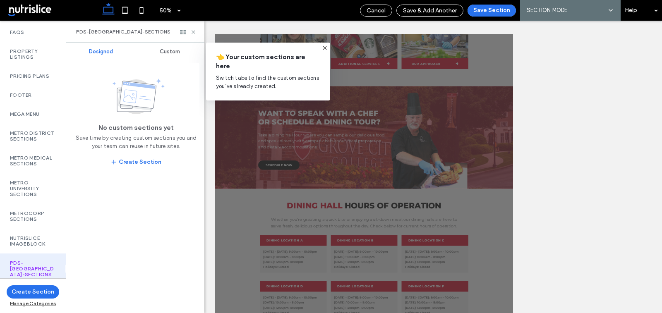
click at [160, 56] on div "Custom" at bounding box center [169, 52] width 69 height 18
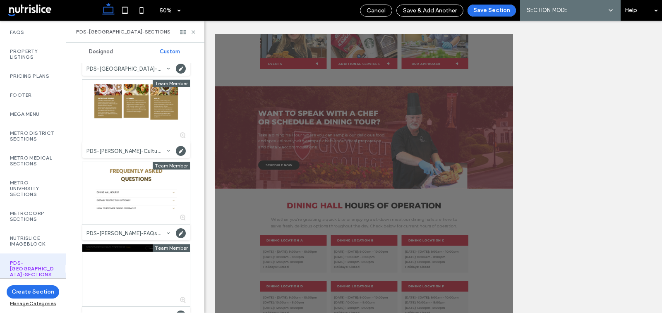
scroll to position [158, 0]
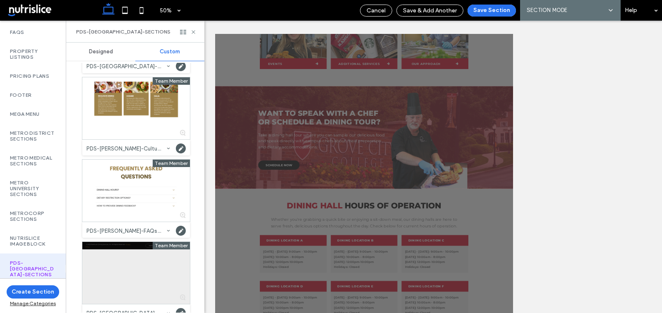
click at [121, 257] on div at bounding box center [136, 273] width 108 height 62
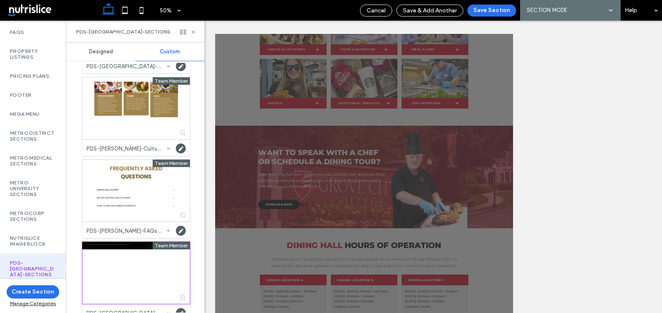
scroll to position [364, 0]
click at [501, 6] on button "Save Section" at bounding box center [491, 11] width 48 height 12
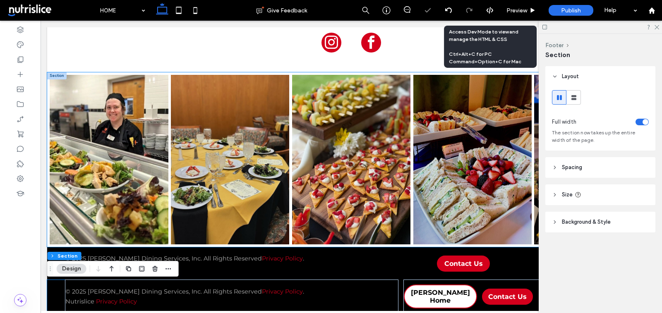
scroll to position [1156, 0]
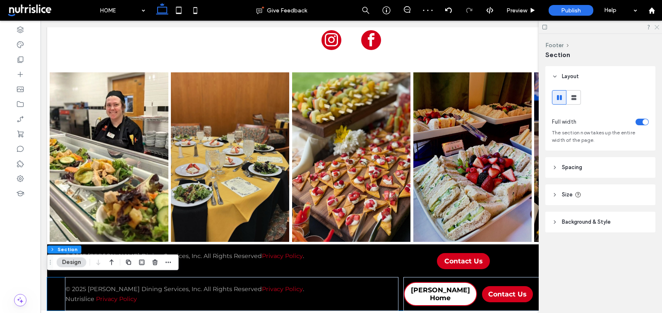
click at [658, 27] on icon at bounding box center [656, 26] width 5 height 5
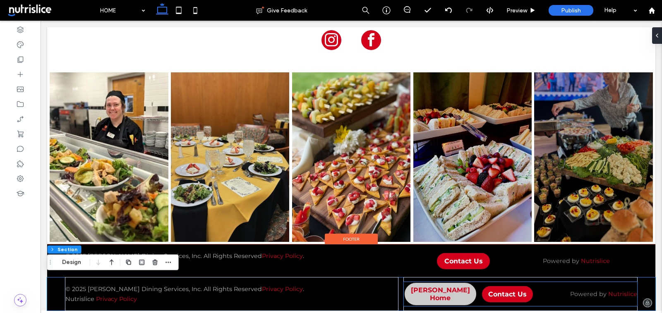
click at [428, 291] on span "[PERSON_NAME] Home" at bounding box center [441, 294] width 72 height 16
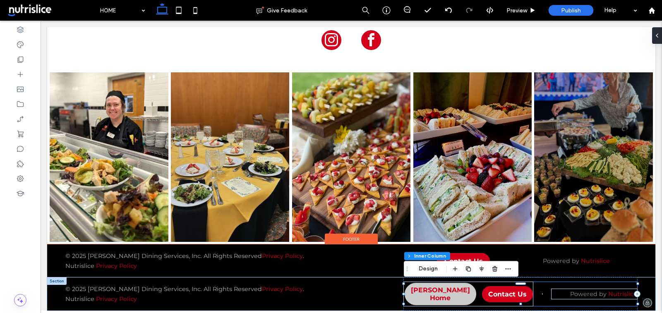
click at [428, 291] on span "[PERSON_NAME] Home" at bounding box center [441, 294] width 72 height 16
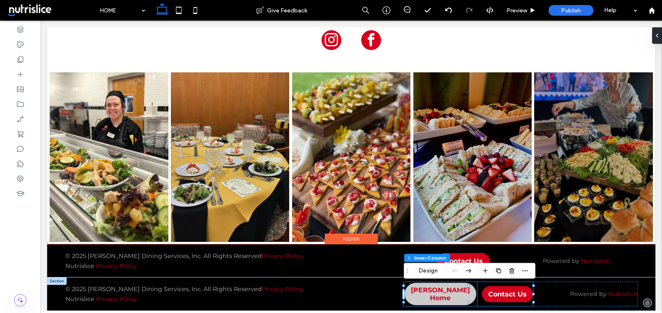
click at [430, 294] on span "[PERSON_NAME] Home" at bounding box center [441, 294] width 72 height 16
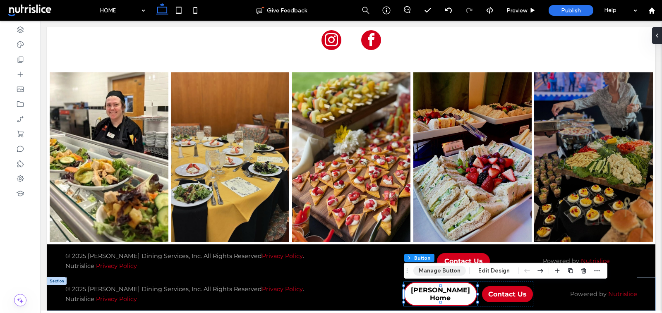
click at [426, 270] on button "Manage Button" at bounding box center [439, 271] width 53 height 10
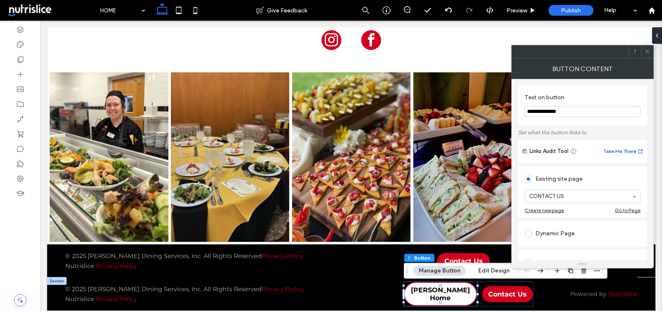
click at [535, 113] on input "**********" at bounding box center [582, 111] width 116 height 11
type input "**********"
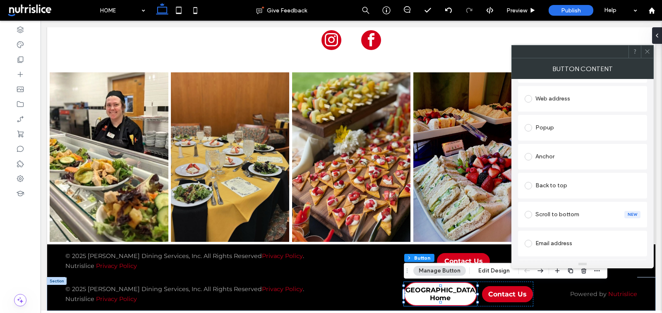
click at [557, 93] on div "Web address" at bounding box center [582, 98] width 116 height 13
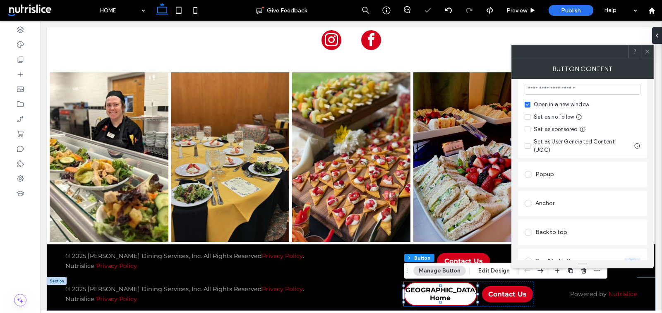
scroll to position [139, 0]
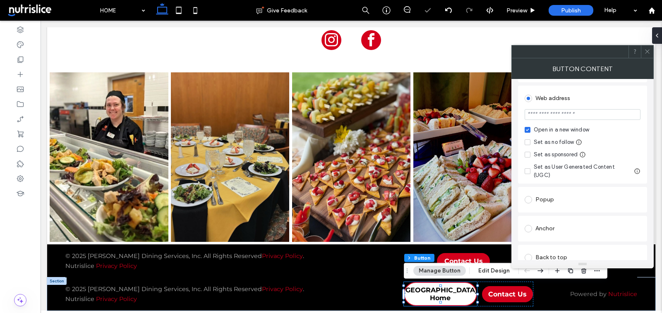
click at [554, 115] on input "url" at bounding box center [582, 114] width 116 height 11
paste input "**********"
type input "**********"
click at [541, 126] on div "Open in a new window" at bounding box center [561, 130] width 55 height 8
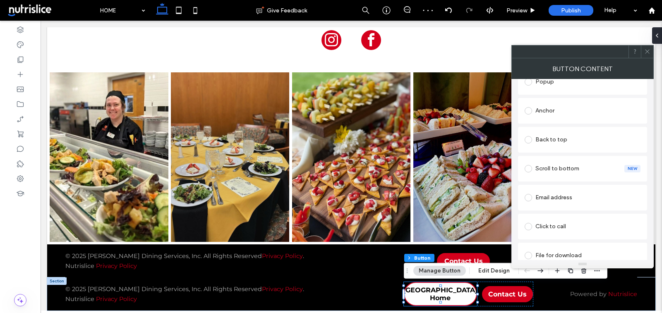
click at [646, 49] on icon at bounding box center [647, 51] width 6 height 6
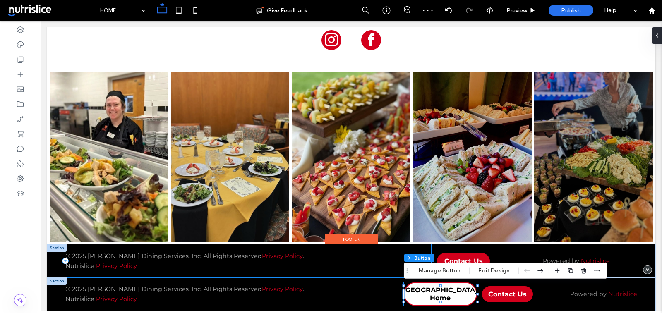
click at [299, 245] on div "© 2025 Parkhurst Dining Services, Inc. All Rights Reserved Privacy Policy . Nut…" at bounding box center [248, 260] width 366 height 33
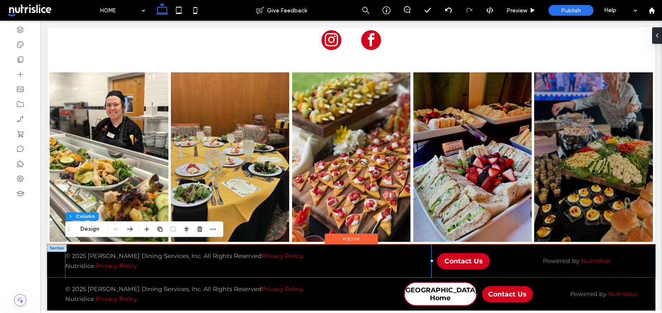
click at [56, 249] on div at bounding box center [56, 247] width 19 height 7
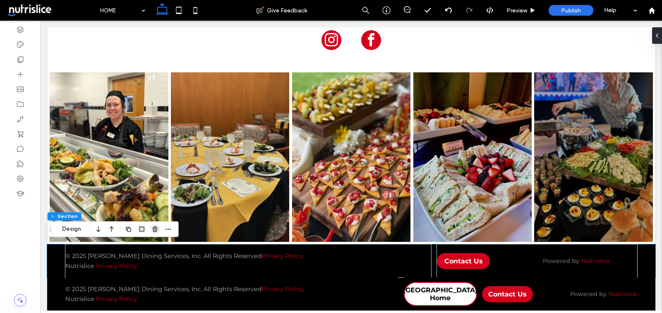
click at [151, 225] on span "button" at bounding box center [155, 229] width 10 height 10
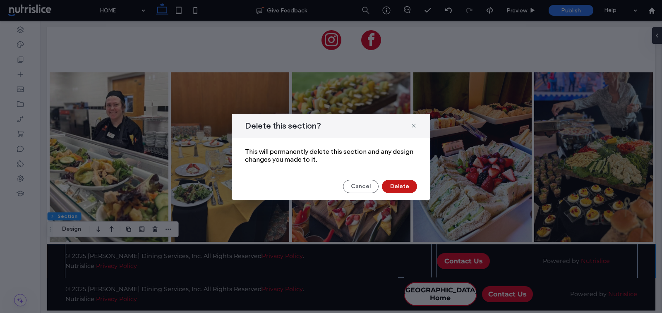
click at [402, 186] on button "Delete" at bounding box center [399, 186] width 35 height 13
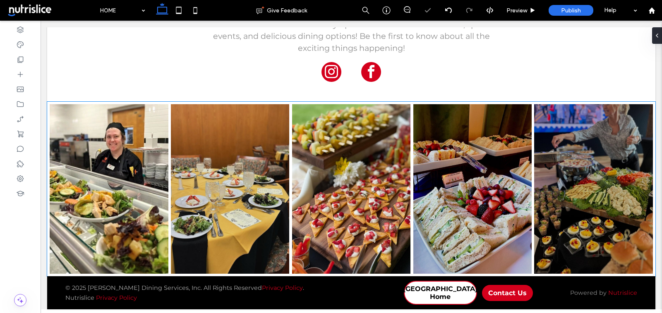
scroll to position [1123, 0]
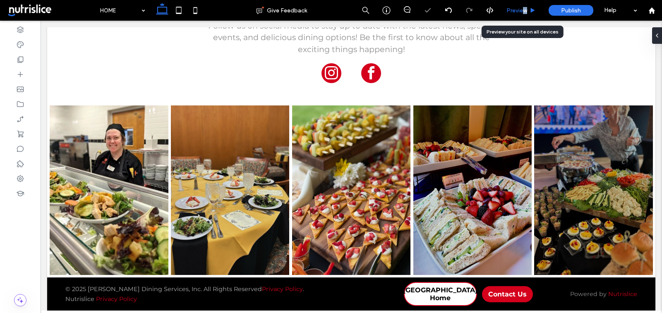
click at [525, 8] on span "Preview" at bounding box center [516, 10] width 21 height 7
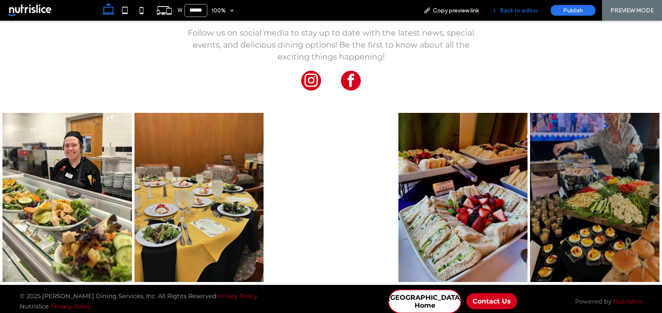
scroll to position [1118, 0]
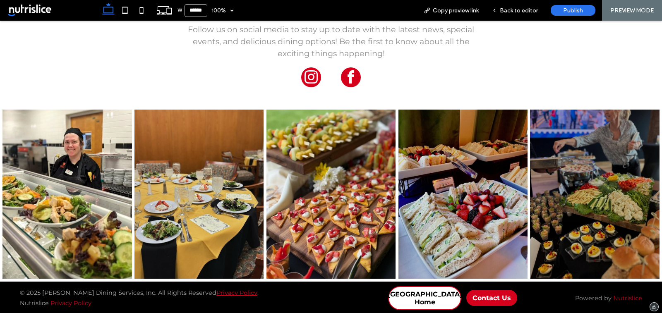
click at [219, 294] on link "Privacy Policy" at bounding box center [236, 292] width 41 height 7
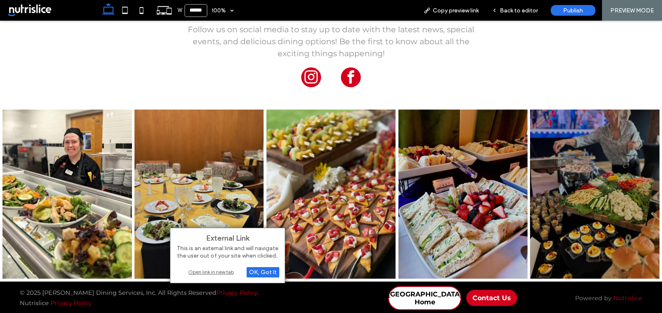
click at [197, 272] on div "Open link in new tab" at bounding box center [227, 272] width 103 height 9
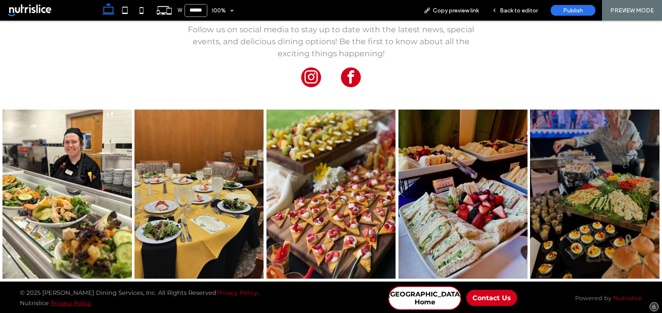
click at [86, 303] on link "Privacy Policy" at bounding box center [70, 302] width 41 height 7
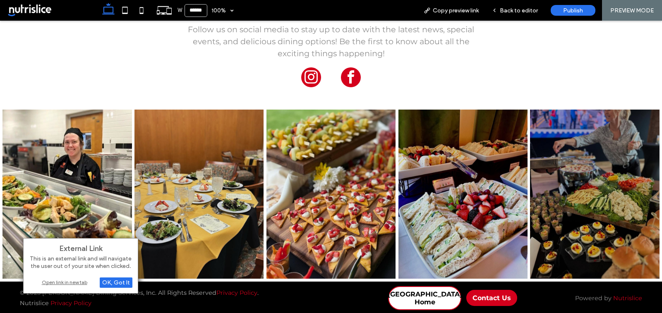
click at [78, 281] on div "Open link in new tab" at bounding box center [80, 282] width 103 height 9
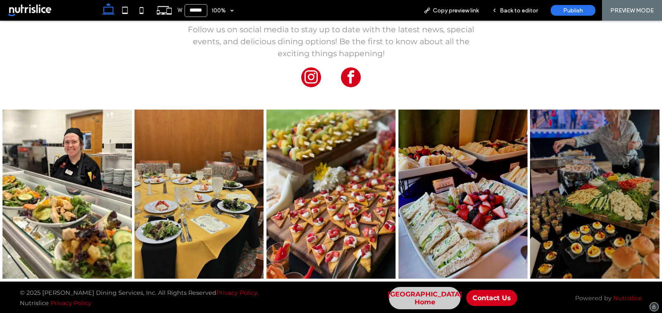
click at [436, 295] on span "Grove City Home" at bounding box center [425, 298] width 74 height 16
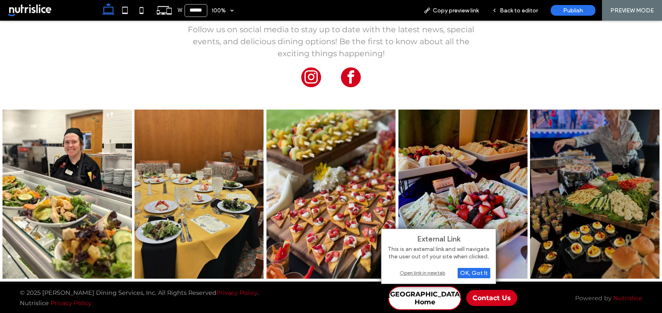
click at [411, 273] on div "Open link in new tab" at bounding box center [438, 272] width 103 height 9
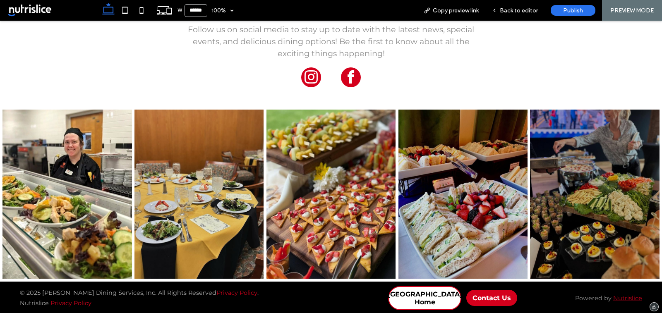
click at [623, 300] on link "Nutrislice" at bounding box center [627, 297] width 29 height 7
click at [625, 297] on link "Nutrislice" at bounding box center [627, 297] width 29 height 7
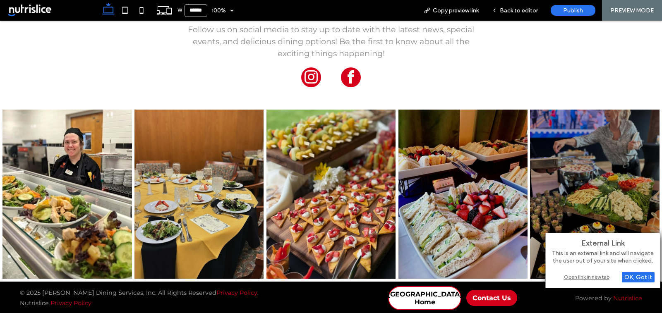
click at [595, 275] on div "Open link in new tab" at bounding box center [602, 277] width 103 height 9
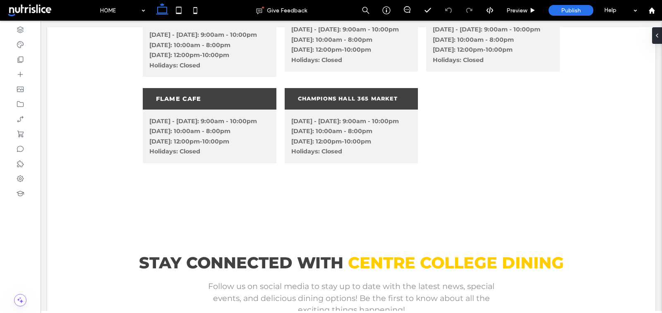
scroll to position [1191, 0]
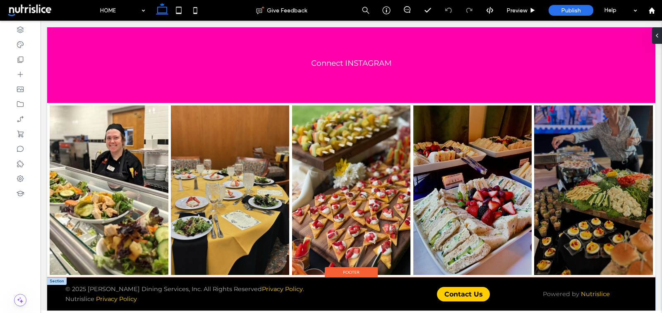
click at [53, 280] on div at bounding box center [56, 281] width 19 height 7
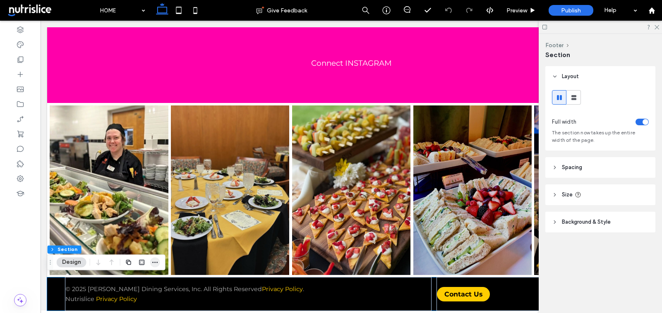
click at [154, 266] on span "button" at bounding box center [155, 262] width 10 height 10
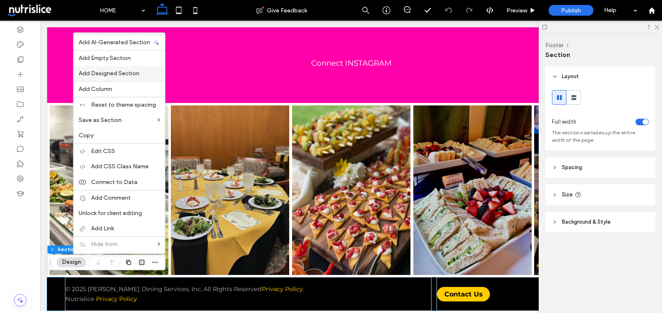
click at [122, 71] on span "Add Designed Section" at bounding box center [109, 73] width 61 height 7
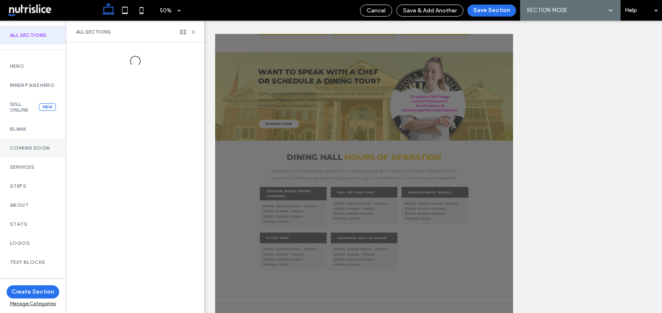
scroll to position [528, 0]
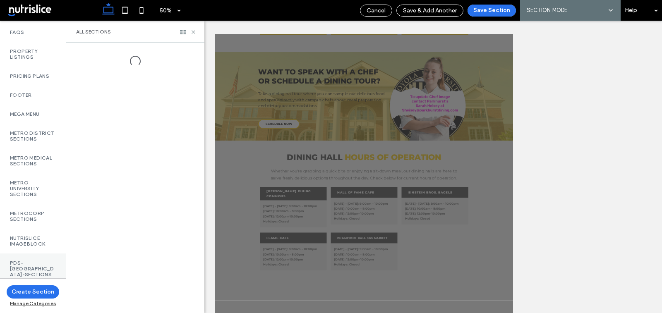
click at [14, 265] on label "PDS-[GEOGRAPHIC_DATA]-Sections" at bounding box center [33, 268] width 46 height 17
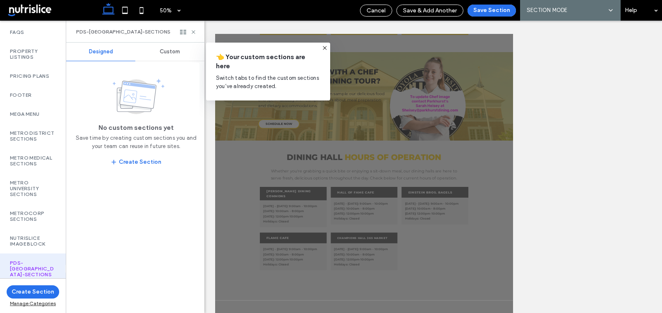
click at [169, 48] on div "Custom" at bounding box center [169, 52] width 69 height 18
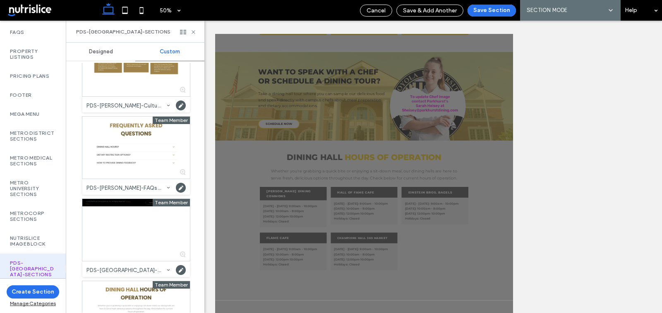
scroll to position [214, 0]
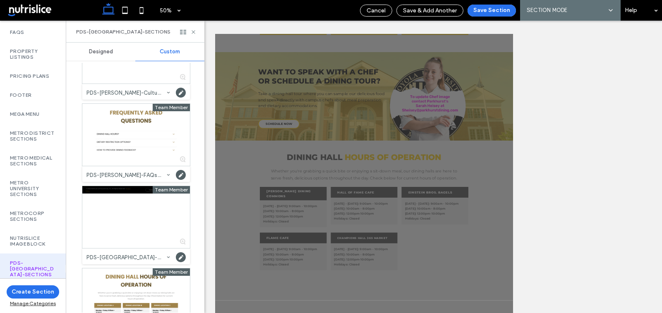
click at [141, 201] on div at bounding box center [136, 217] width 108 height 62
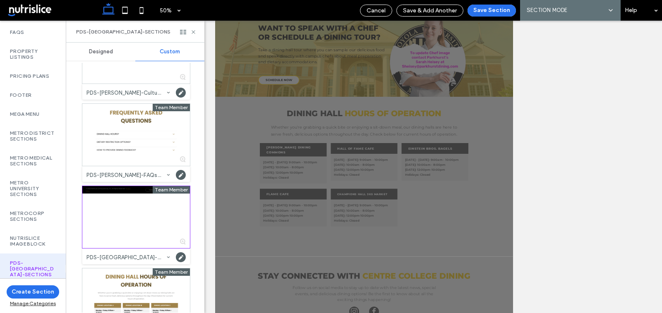
scroll to position [271, 0]
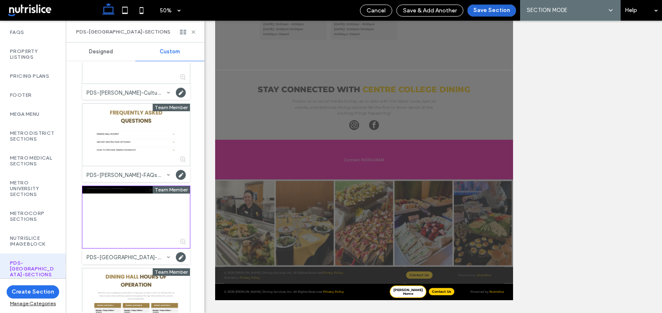
click at [486, 10] on button "Save Section" at bounding box center [491, 11] width 48 height 12
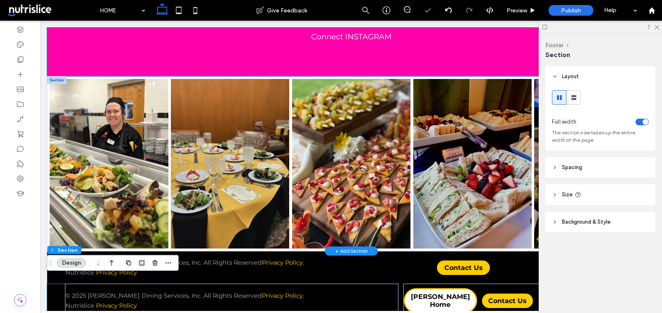
scroll to position [1224, 0]
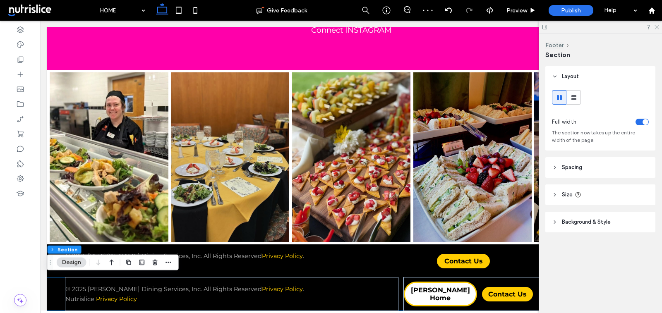
click at [656, 28] on icon at bounding box center [656, 26] width 5 height 5
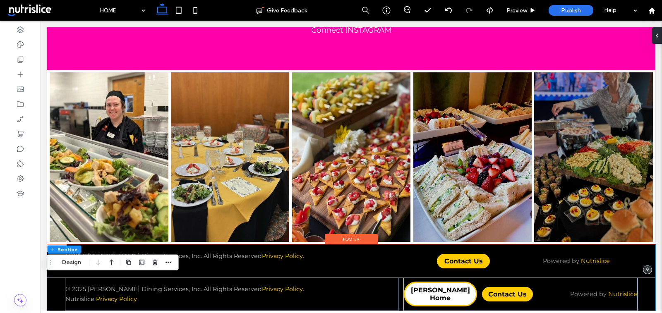
click at [57, 274] on div "© 2025 Parkhurst Dining Services, Inc. All Rights Reserved Privacy Policy . Nut…" at bounding box center [351, 260] width 608 height 33
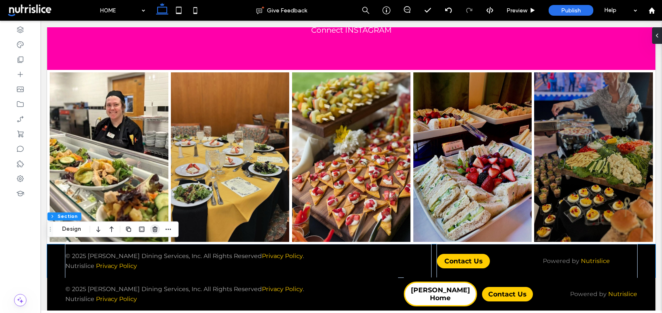
click at [155, 227] on use "button" at bounding box center [155, 229] width 5 height 5
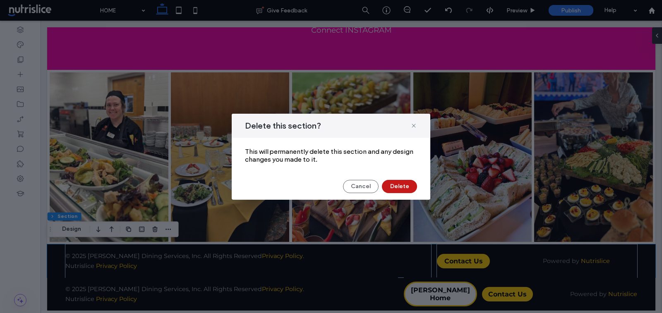
click at [402, 184] on button "Delete" at bounding box center [399, 186] width 35 height 13
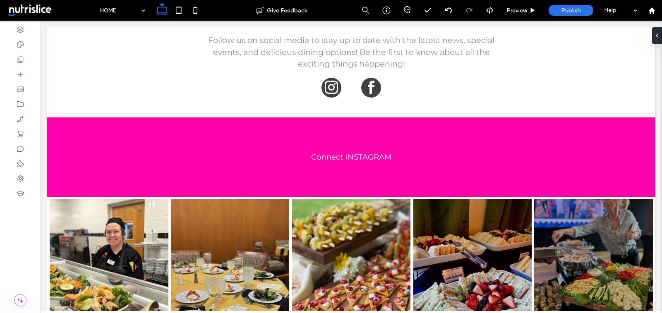
scroll to position [1191, 0]
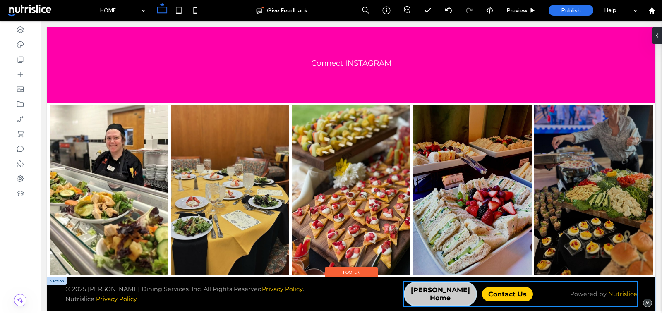
click at [428, 292] on span "[PERSON_NAME] Home" at bounding box center [440, 294] width 71 height 16
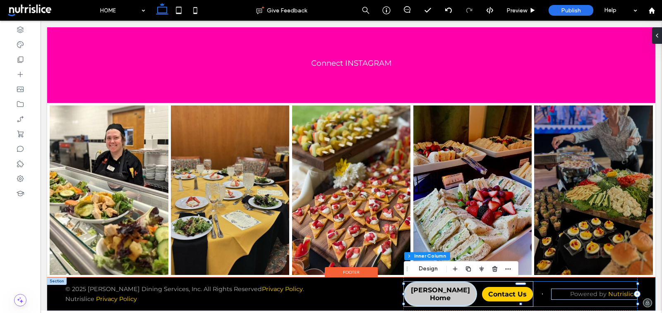
click at [428, 292] on span "[PERSON_NAME] Home" at bounding box center [440, 294] width 71 height 16
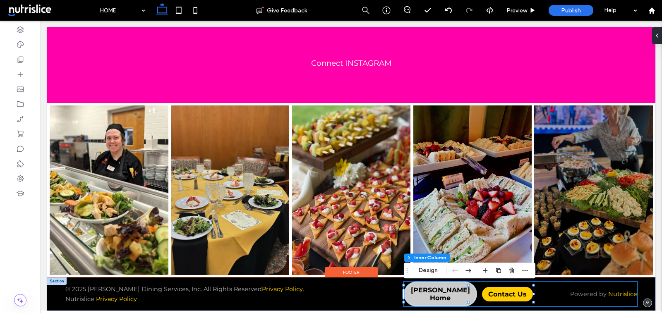
click at [428, 292] on span "[PERSON_NAME] Home" at bounding box center [440, 294] width 71 height 16
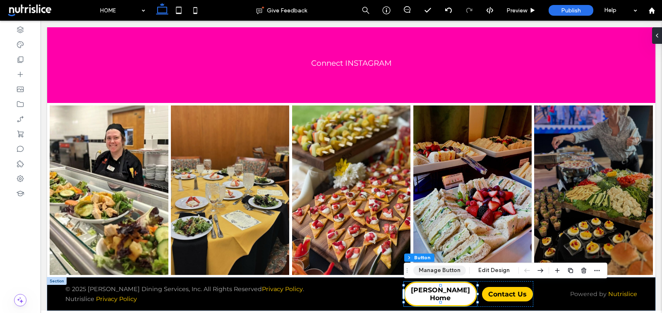
click at [435, 266] on button "Manage Button" at bounding box center [439, 271] width 53 height 10
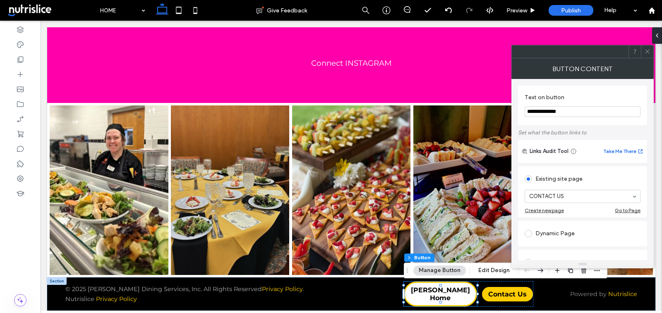
click at [538, 110] on input "**********" at bounding box center [582, 111] width 116 height 11
type input "**********"
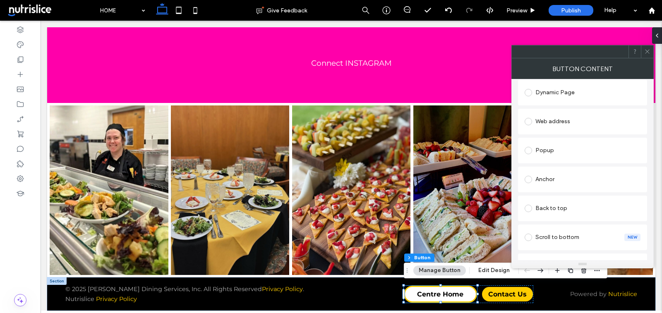
scroll to position [81, 0]
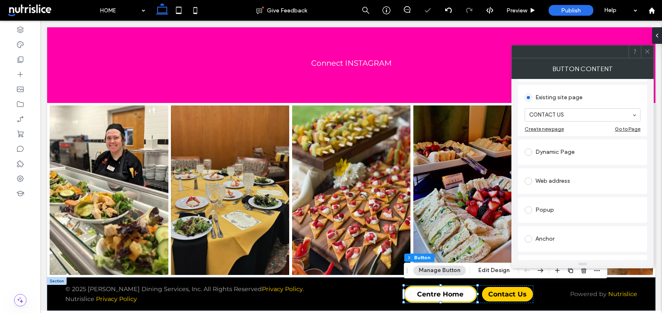
click at [569, 181] on div "Web address" at bounding box center [582, 181] width 116 height 13
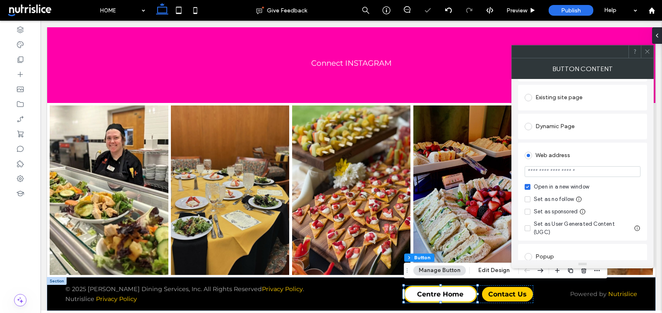
click at [558, 172] on input "url" at bounding box center [582, 171] width 116 height 11
paste input "**********"
type input "**********"
click at [539, 188] on div "Open in a new window" at bounding box center [561, 187] width 55 height 8
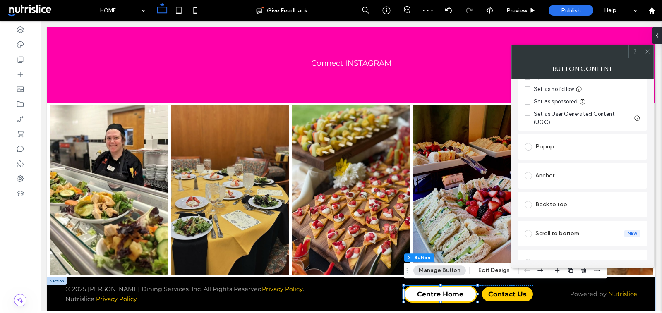
scroll to position [203, 0]
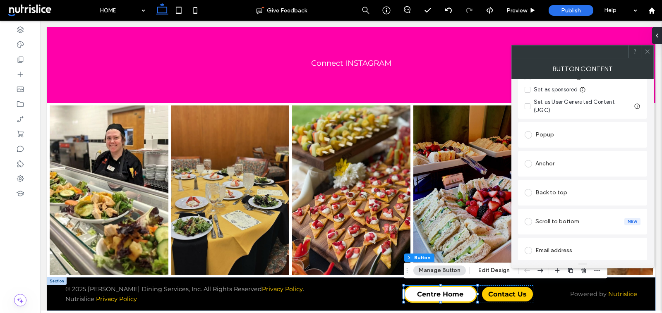
click at [648, 50] on icon at bounding box center [647, 51] width 6 height 6
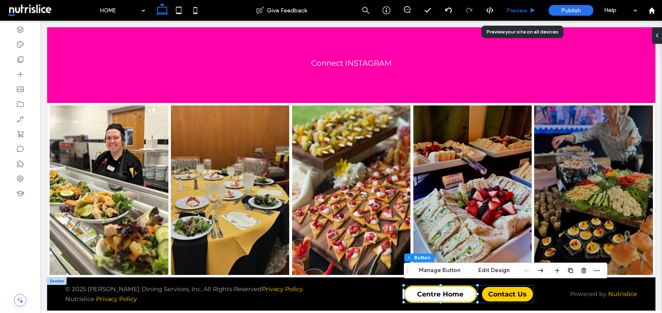
click at [526, 4] on div "Preview" at bounding box center [521, 10] width 42 height 21
click at [521, 10] on span "Preview" at bounding box center [516, 10] width 21 height 7
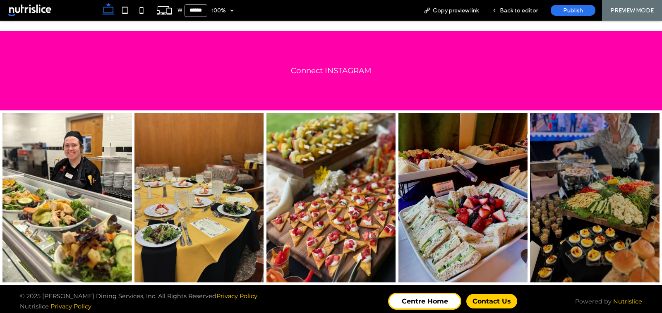
scroll to position [1185, 0]
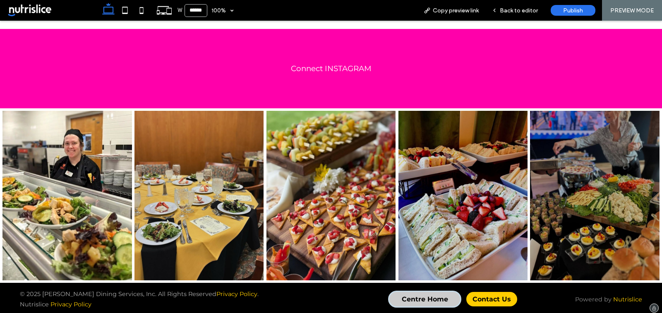
click at [419, 302] on span "Centre Home" at bounding box center [425, 299] width 46 height 8
click at [420, 297] on span "Centre Home" at bounding box center [425, 299] width 46 height 8
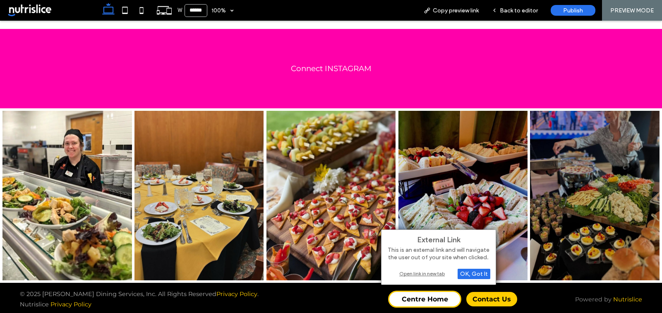
click at [419, 271] on div "Open link in new tab" at bounding box center [438, 273] width 103 height 9
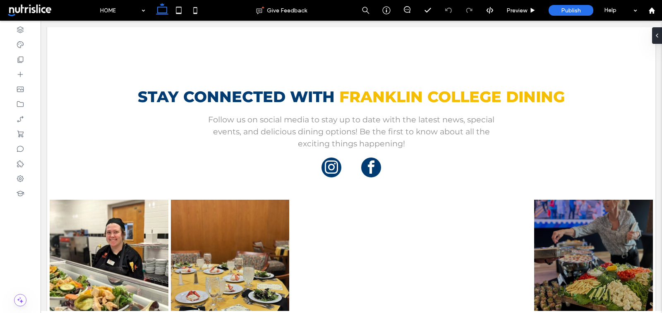
scroll to position [1146, 0]
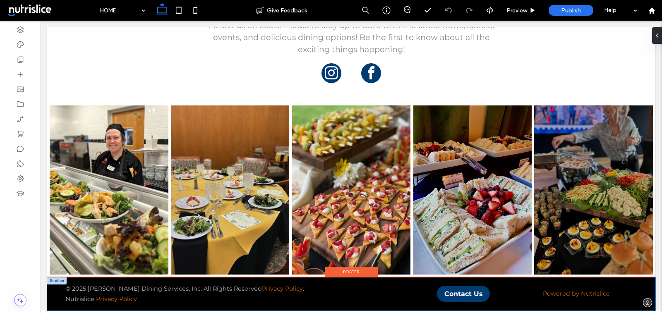
click at [55, 295] on div "© 2025 [PERSON_NAME] Dining Services, Inc. All Rights Reserved Privacy Policy .…" at bounding box center [351, 294] width 608 height 33
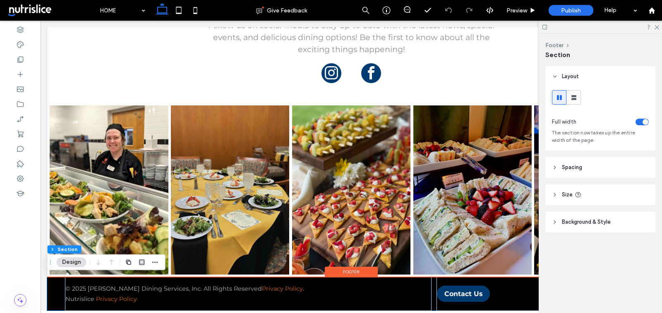
click at [55, 295] on div "© 2025 [PERSON_NAME] Dining Services, Inc. All Rights Reserved Privacy Policy .…" at bounding box center [351, 294] width 608 height 33
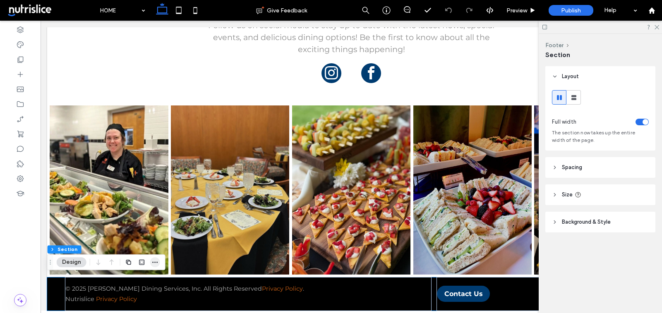
click at [155, 263] on use "button" at bounding box center [154, 262] width 5 height 1
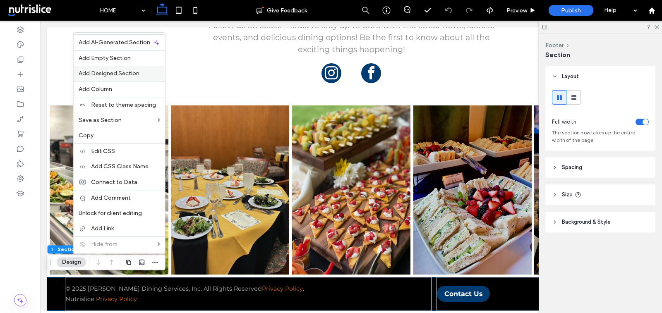
click at [132, 72] on span "Add Designed Section" at bounding box center [109, 73] width 61 height 7
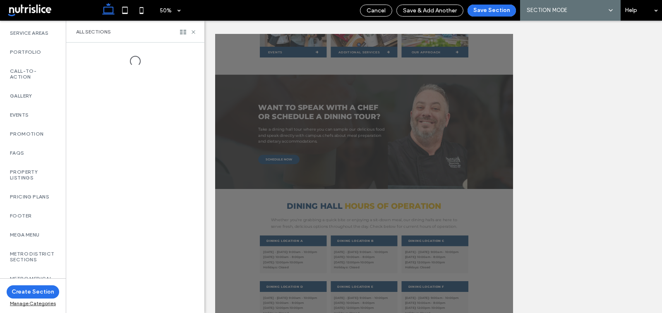
scroll to position [528, 0]
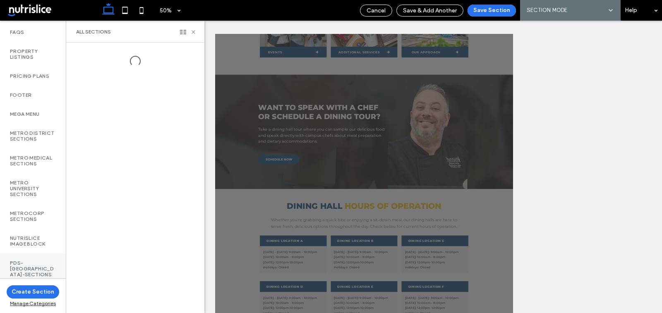
click at [16, 264] on label "PDS-[GEOGRAPHIC_DATA]-Sections" at bounding box center [33, 268] width 46 height 17
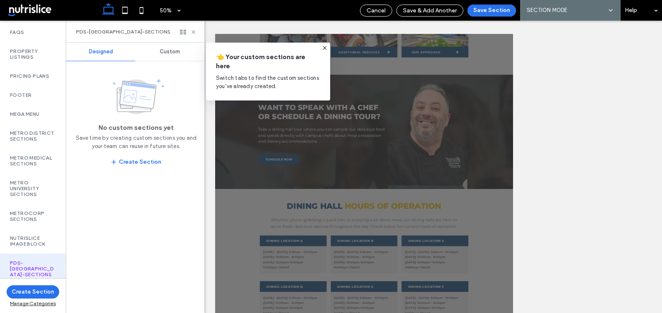
click at [164, 51] on span "Custom" at bounding box center [170, 51] width 20 height 7
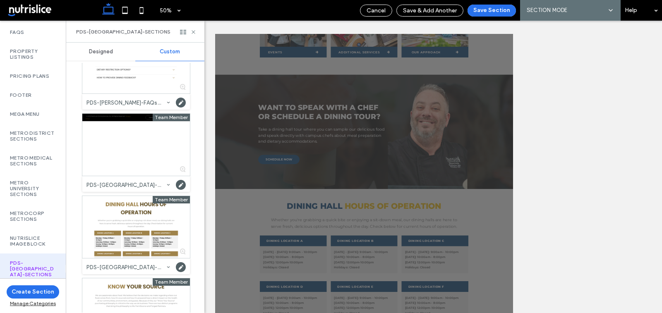
scroll to position [309, 0]
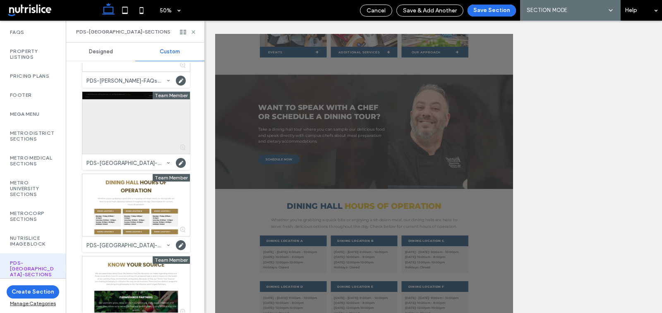
click at [134, 129] on div at bounding box center [136, 123] width 108 height 62
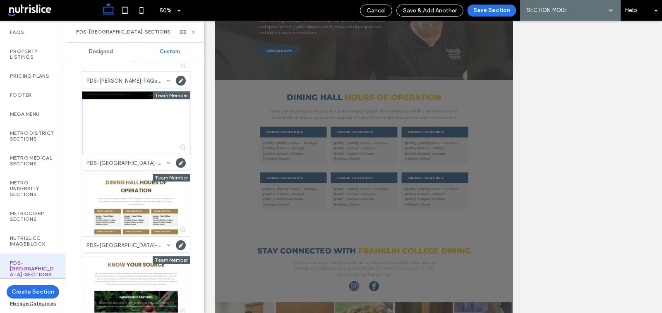
scroll to position [271, 0]
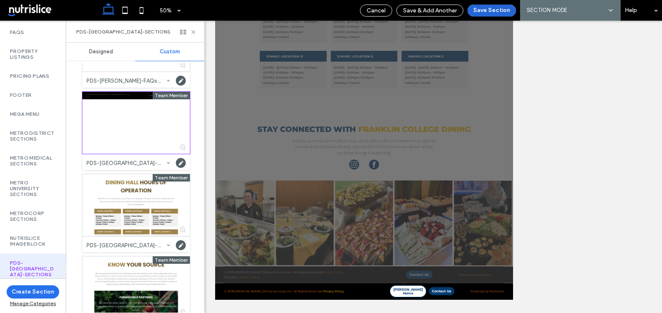
click at [495, 10] on button "Save Section" at bounding box center [491, 11] width 48 height 12
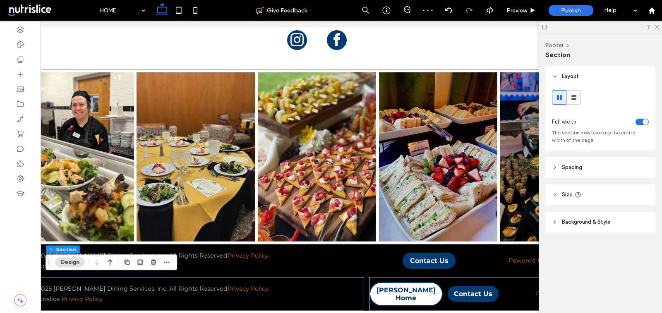
scroll to position [0, 36]
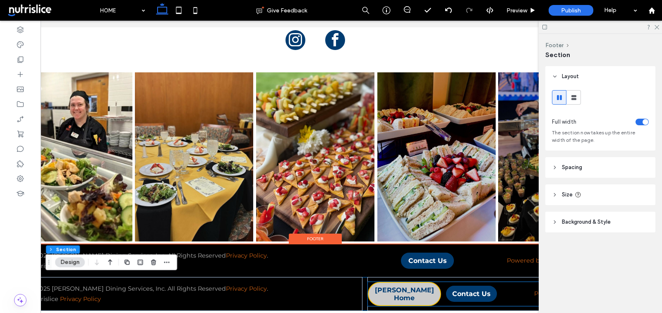
click at [392, 292] on span "[PERSON_NAME] Home" at bounding box center [405, 294] width 72 height 16
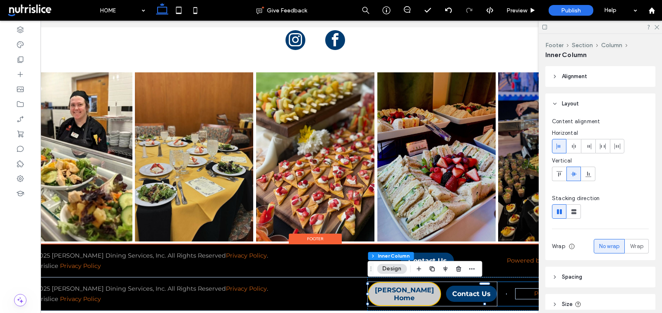
click at [392, 292] on span "[PERSON_NAME] Home" at bounding box center [405, 294] width 72 height 16
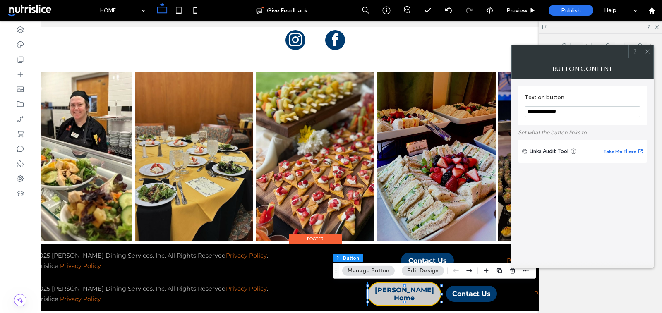
click at [392, 292] on div "[PERSON_NAME] Home" at bounding box center [404, 294] width 73 height 24
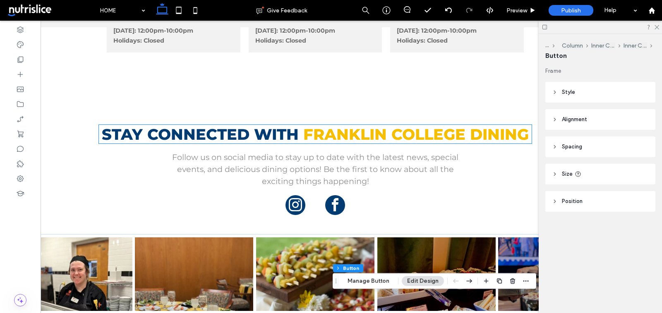
scroll to position [1021, 0]
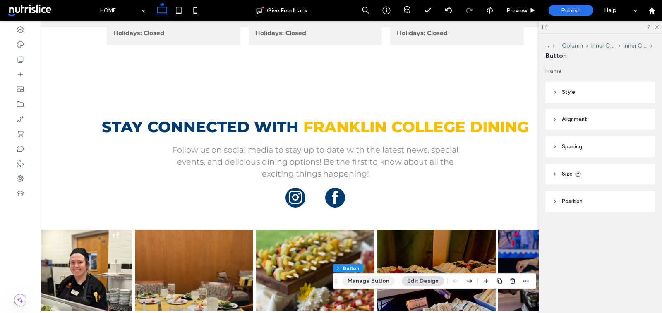
click at [362, 284] on button "Manage Button" at bounding box center [368, 281] width 53 height 10
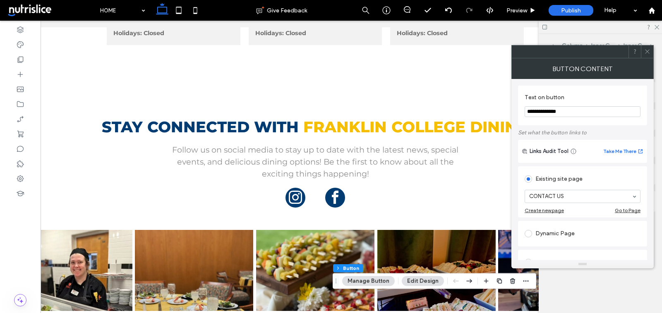
click at [541, 113] on input "**********" at bounding box center [582, 111] width 116 height 11
type input "**********"
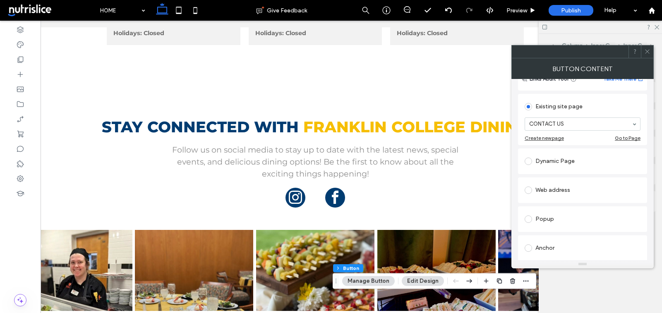
scroll to position [112, 0]
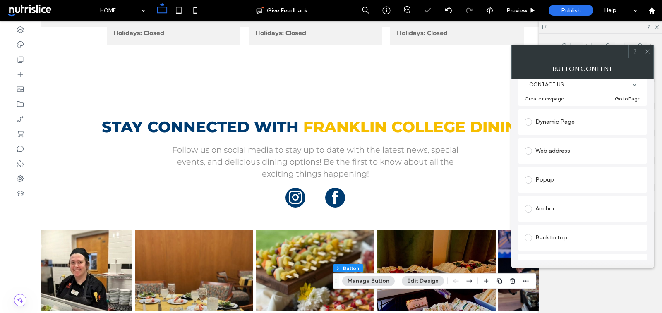
click at [570, 152] on div "Web address" at bounding box center [582, 150] width 116 height 13
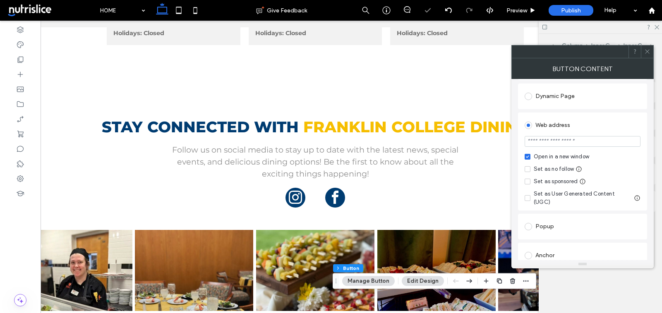
click at [557, 139] on input "url" at bounding box center [582, 141] width 116 height 11
paste input "**********"
type input "**********"
click at [535, 157] on div "Open in a new window" at bounding box center [561, 157] width 55 height 8
click at [648, 51] on icon at bounding box center [647, 51] width 6 height 6
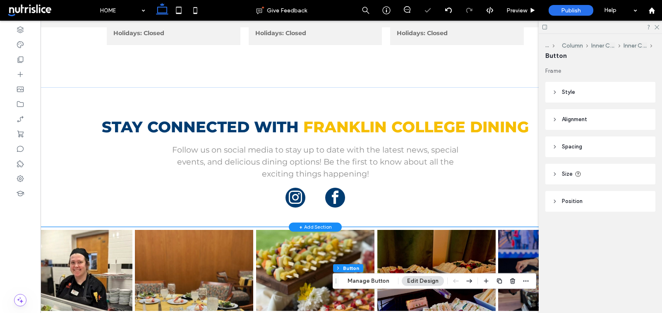
scroll to position [1179, 0]
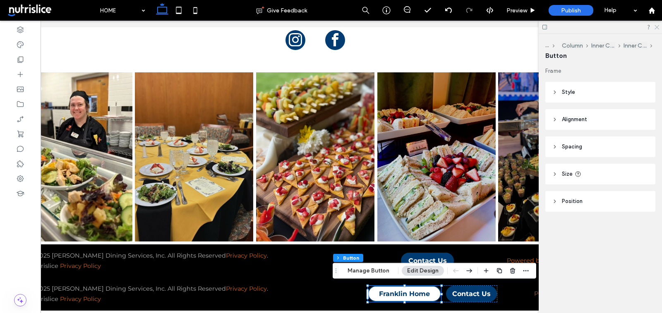
click at [658, 26] on icon at bounding box center [656, 26] width 5 height 5
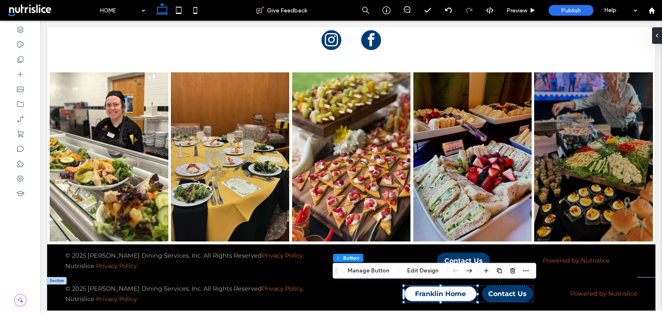
scroll to position [0, 0]
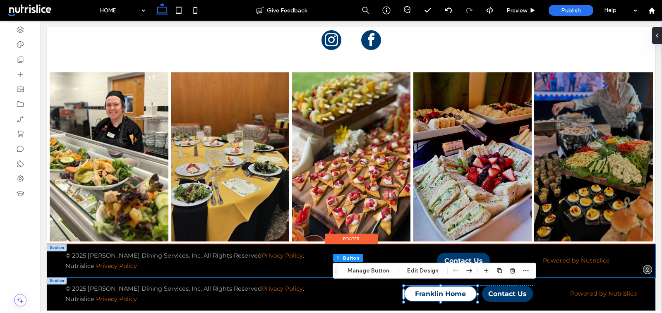
click at [55, 265] on div "© 2025 [PERSON_NAME] Dining Services, Inc. All Rights Reserved Privacy Policy .…" at bounding box center [351, 260] width 608 height 33
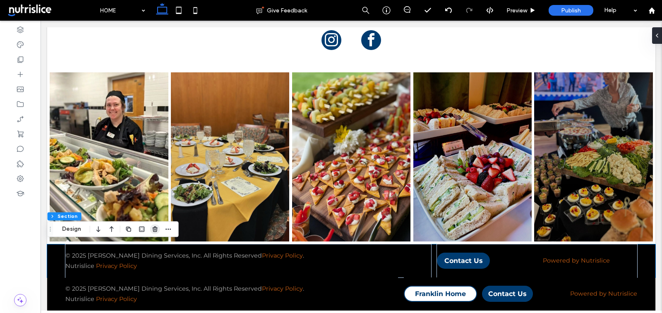
click at [156, 230] on use "button" at bounding box center [155, 229] width 5 height 5
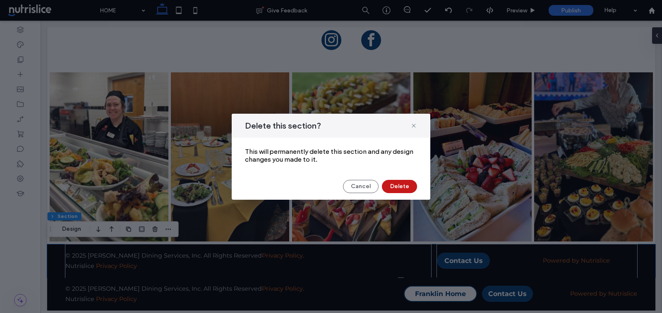
click at [405, 191] on button "Delete" at bounding box center [399, 186] width 35 height 13
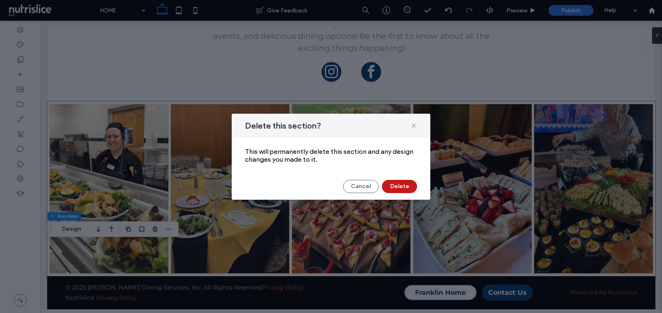
scroll to position [1146, 0]
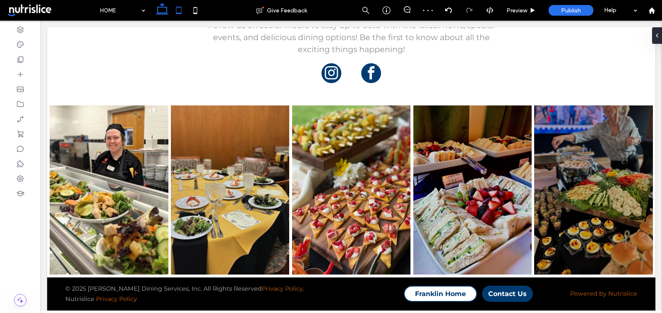
click at [179, 6] on icon at bounding box center [178, 10] width 17 height 17
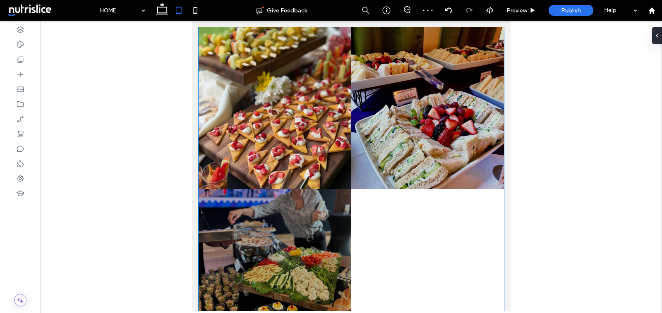
scroll to position [1637, 0]
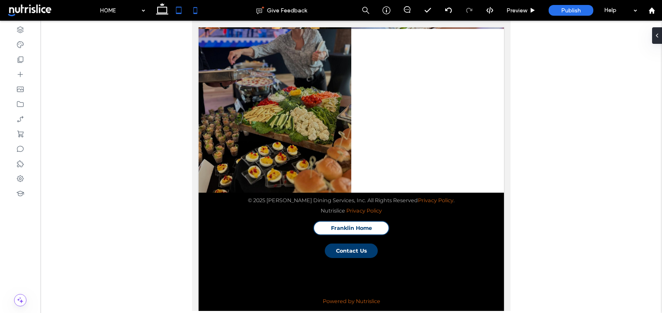
click at [198, 8] on icon at bounding box center [195, 10] width 17 height 17
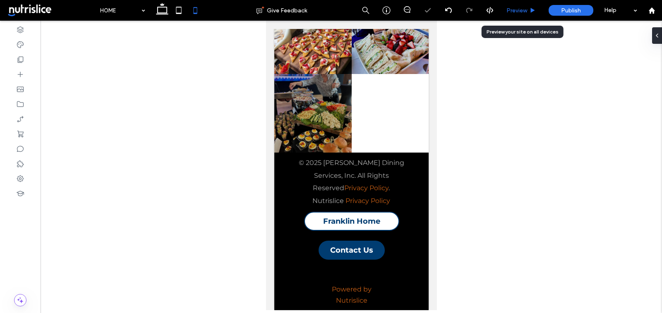
click at [519, 6] on div "Preview" at bounding box center [521, 10] width 42 height 21
click at [526, 7] on span "Preview" at bounding box center [516, 10] width 21 height 7
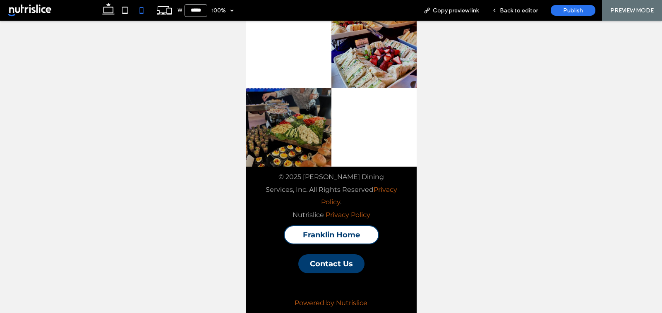
scroll to position [2788, 0]
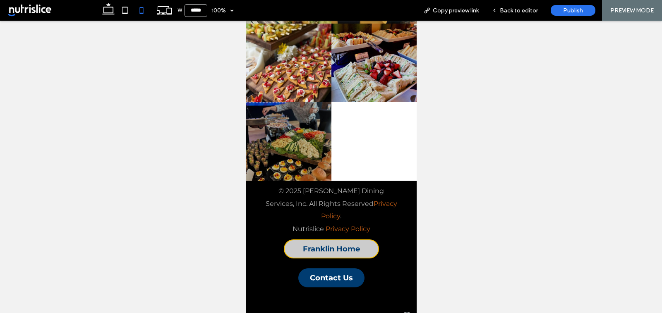
click at [337, 244] on span "Franklin Home" at bounding box center [330, 248] width 57 height 9
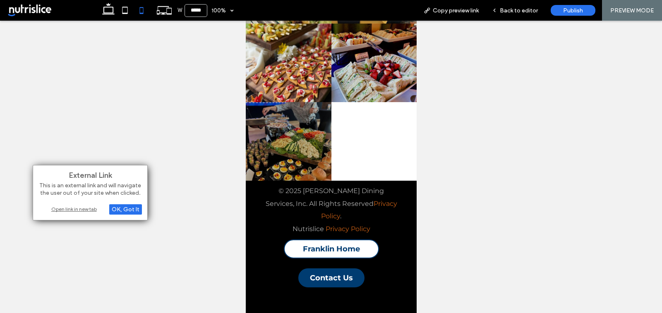
click at [81, 208] on div "Open link in new tab" at bounding box center [89, 209] width 103 height 9
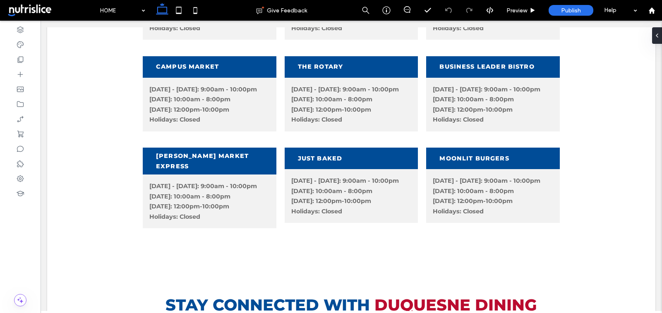
scroll to position [1372, 0]
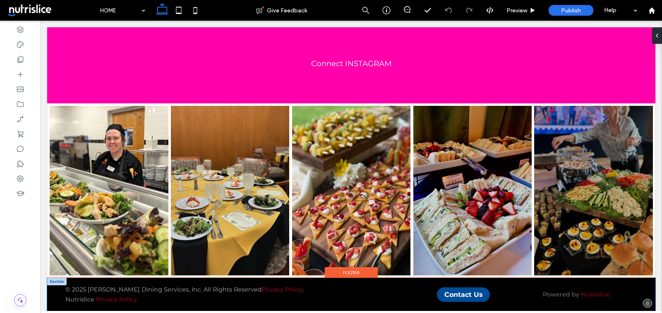
click at [53, 285] on div "© 2025 [PERSON_NAME] Dining Services, Inc. All Rights Reserved Privacy Policy .…" at bounding box center [351, 294] width 608 height 33
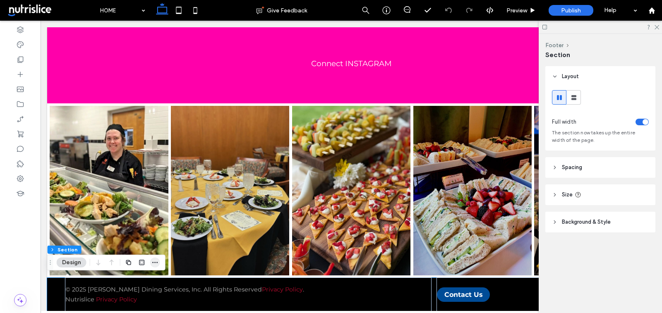
click at [156, 262] on icon "button" at bounding box center [155, 262] width 7 height 7
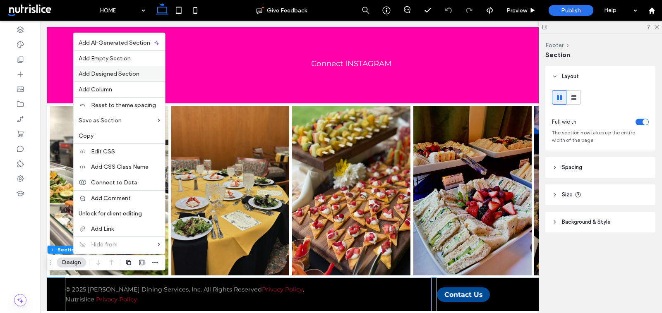
click at [130, 71] on span "Add Designed Section" at bounding box center [109, 73] width 61 height 7
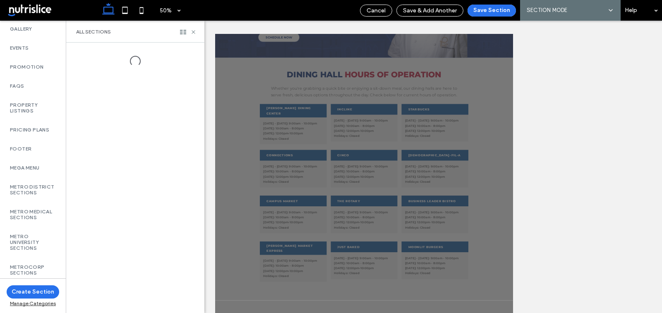
scroll to position [528, 0]
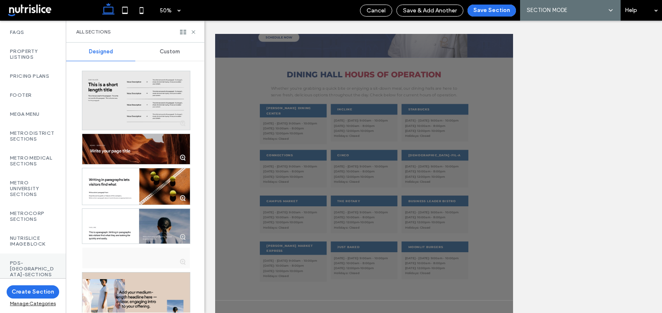
click at [24, 263] on label "PDS-[GEOGRAPHIC_DATA]-Sections" at bounding box center [33, 268] width 46 height 17
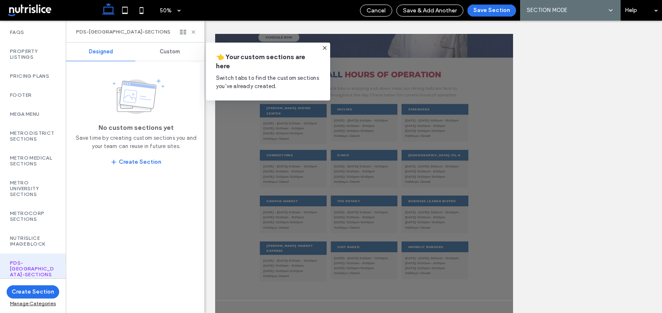
click at [169, 57] on div "Custom" at bounding box center [169, 52] width 69 height 18
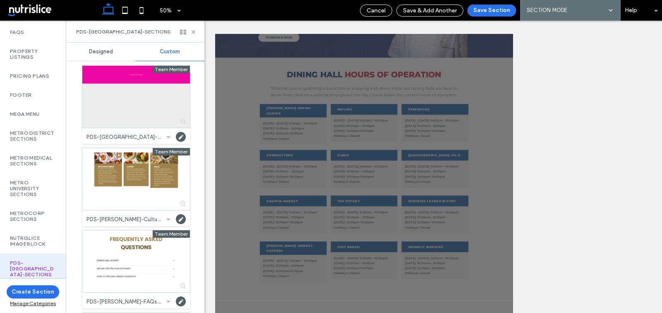
scroll to position [169, 0]
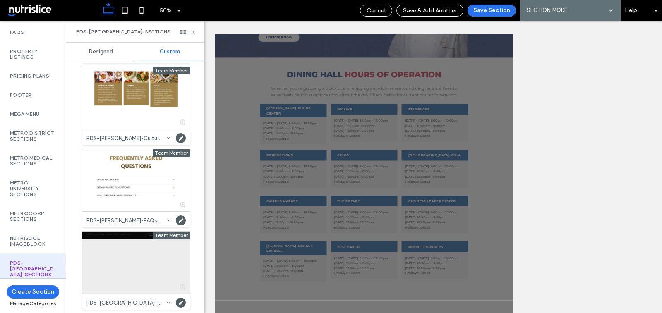
click at [110, 279] on div at bounding box center [136, 263] width 108 height 62
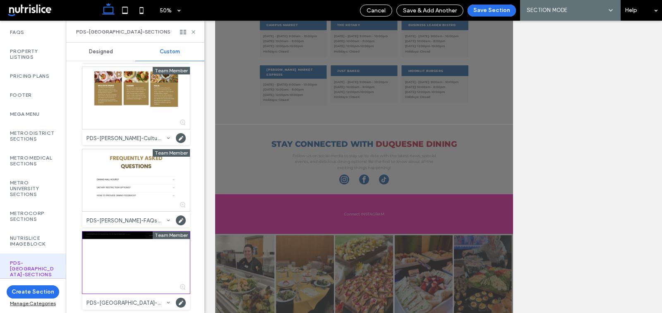
scroll to position [271, 0]
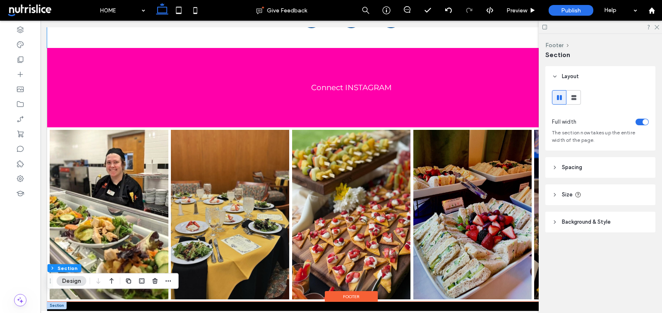
scroll to position [1405, 0]
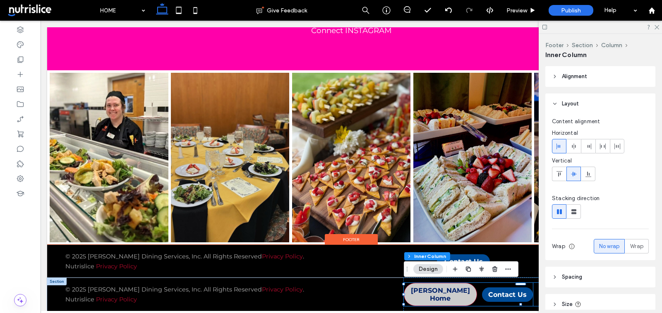
click at [449, 293] on span "[PERSON_NAME] Home" at bounding box center [440, 295] width 72 height 16
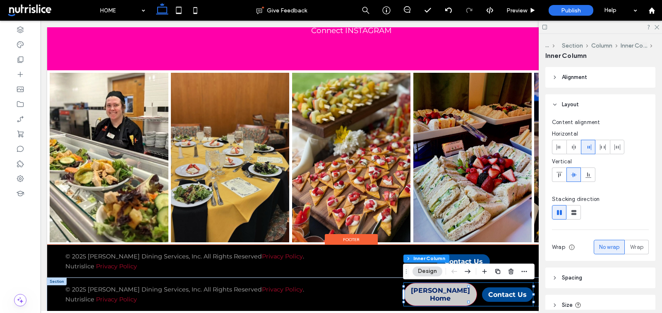
click at [449, 293] on span "[PERSON_NAME] Home" at bounding box center [440, 295] width 72 height 16
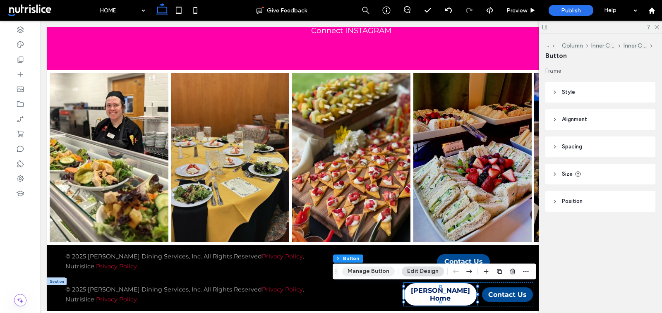
click at [383, 271] on button "Manage Button" at bounding box center [368, 271] width 53 height 10
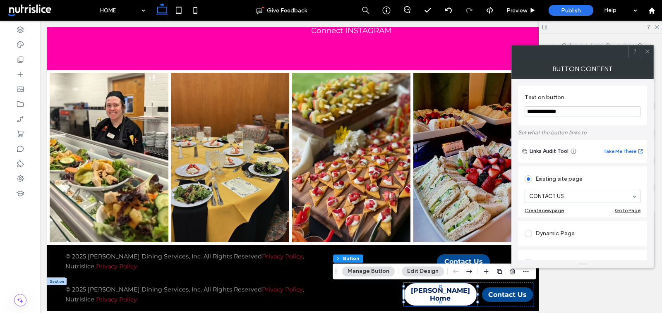
click at [531, 117] on input "**********" at bounding box center [582, 111] width 116 height 11
click at [531, 111] on input "**********" at bounding box center [582, 111] width 116 height 11
paste input "Text on button"
type input "**********"
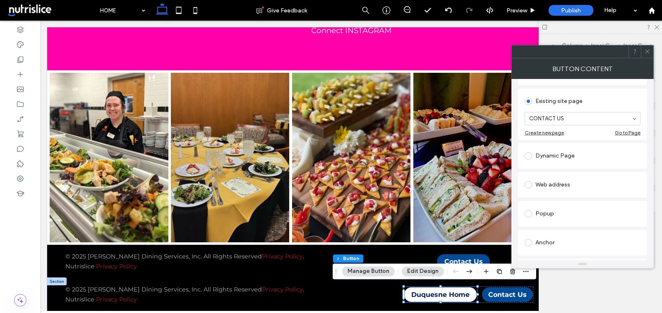
scroll to position [108, 0]
click at [565, 158] on div "Web address" at bounding box center [582, 154] width 116 height 13
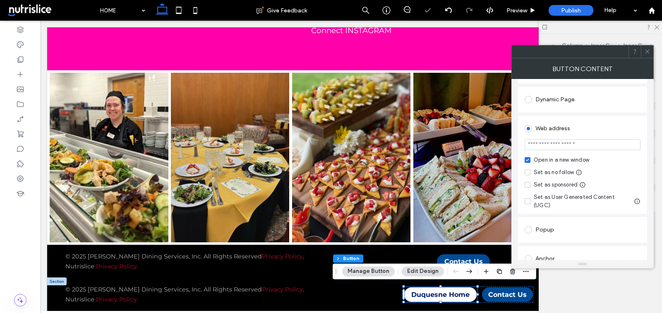
click at [559, 143] on input "url" at bounding box center [582, 144] width 116 height 11
paste input "**********"
type input "**********"
click at [540, 158] on div "Open in a new window" at bounding box center [561, 160] width 55 height 8
click at [646, 48] on icon at bounding box center [647, 51] width 6 height 6
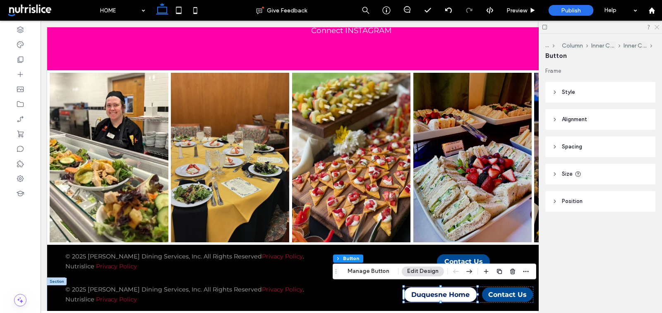
click at [657, 26] on icon at bounding box center [656, 26] width 5 height 5
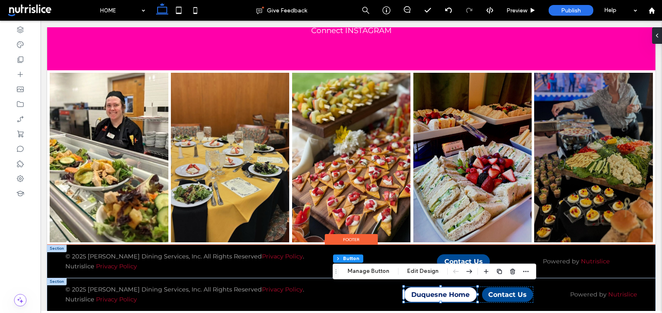
click at [53, 248] on div at bounding box center [56, 248] width 19 height 7
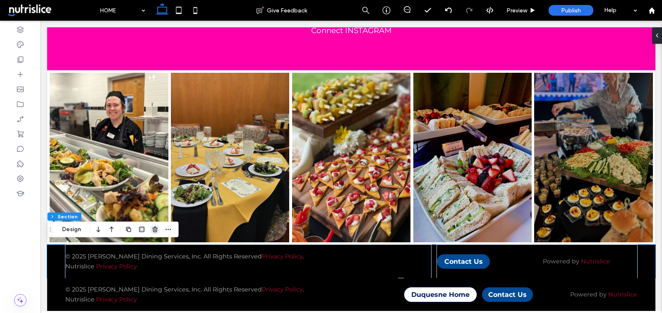
click at [154, 230] on use "button" at bounding box center [155, 229] width 5 height 5
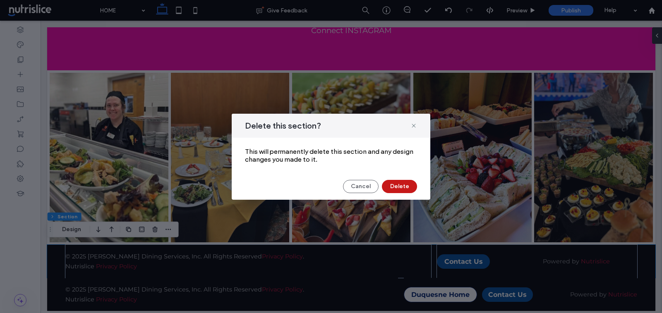
click at [405, 184] on button "Delete" at bounding box center [399, 186] width 35 height 13
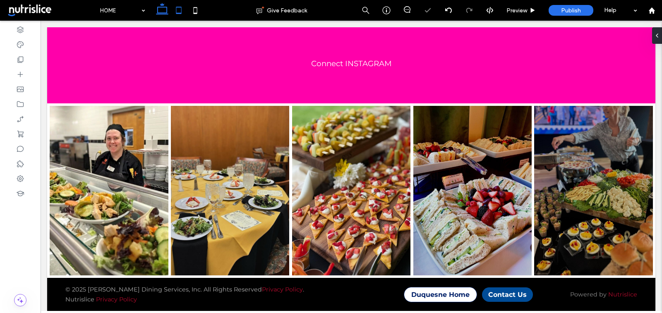
click at [182, 6] on icon at bounding box center [178, 10] width 17 height 17
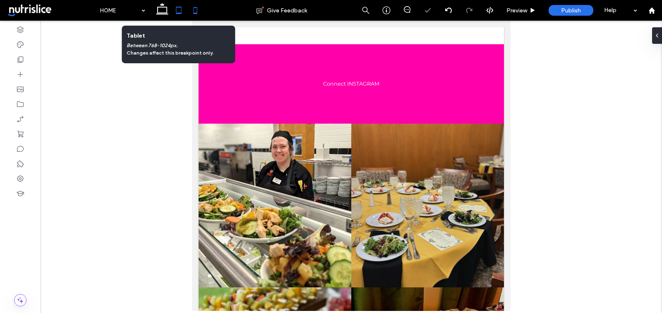
click at [190, 7] on icon at bounding box center [195, 10] width 17 height 17
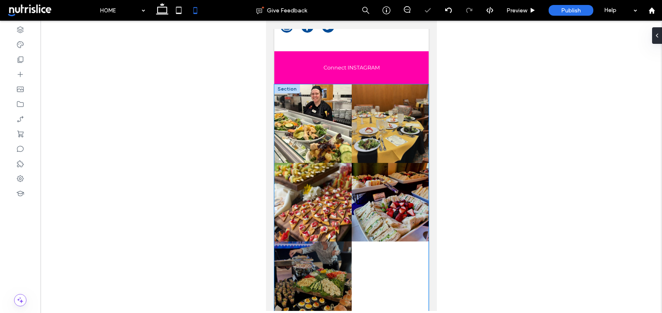
scroll to position [3407, 0]
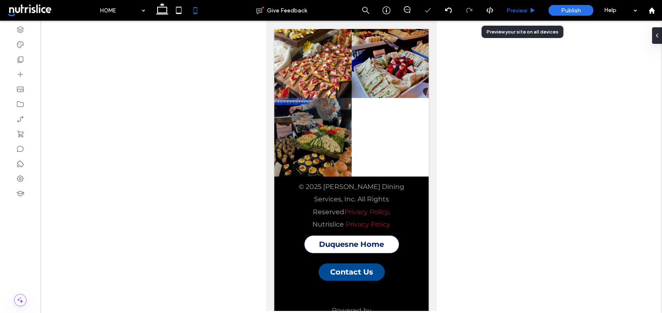
click at [515, 10] on span "Preview" at bounding box center [516, 10] width 21 height 7
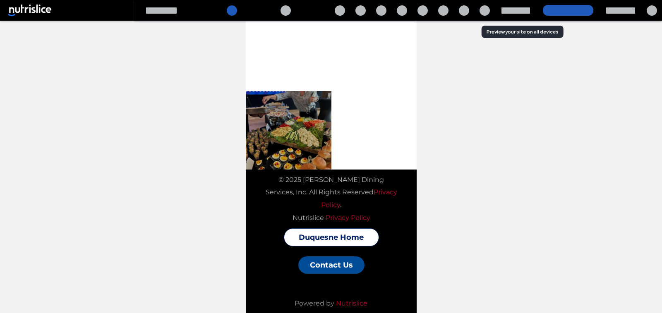
scroll to position [3337, 0]
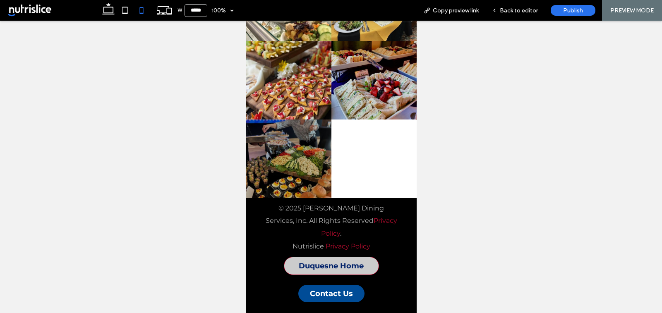
click at [328, 261] on span "Duquesne Home" at bounding box center [330, 265] width 65 height 9
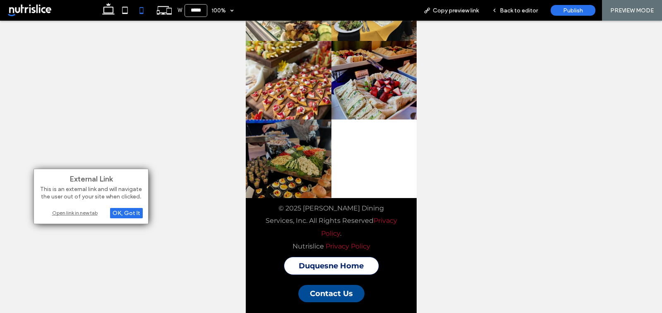
click at [82, 214] on div "Open link in new tab" at bounding box center [90, 212] width 103 height 9
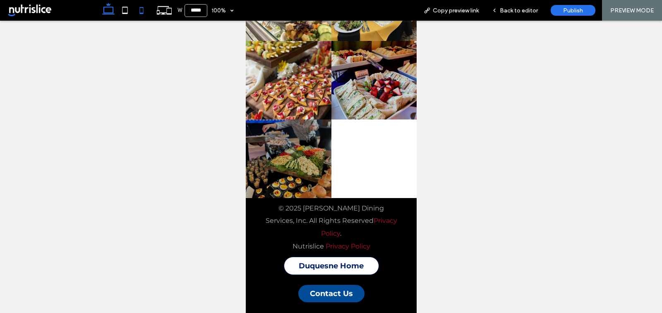
click at [109, 9] on icon at bounding box center [108, 10] width 17 height 17
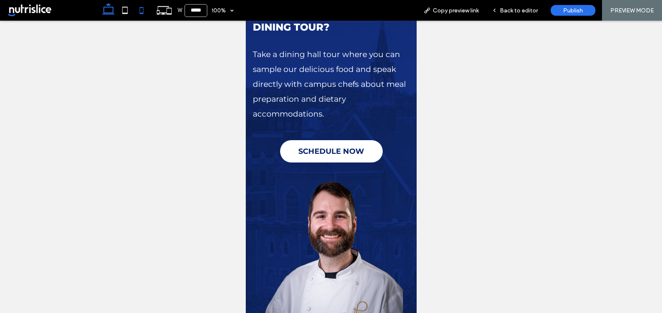
type input "******"
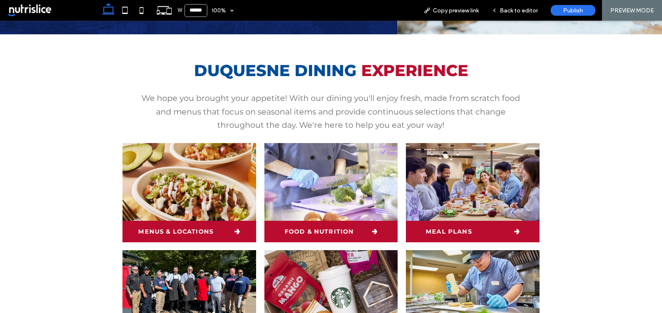
scroll to position [0, 0]
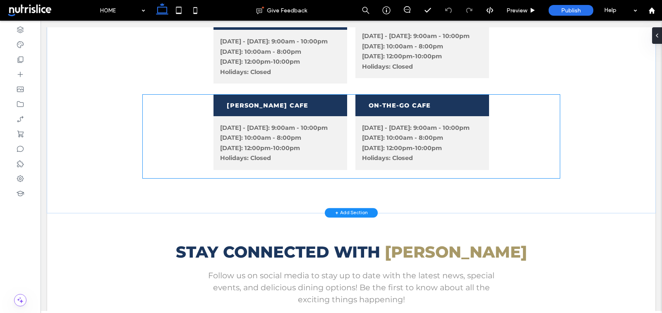
scroll to position [1094, 0]
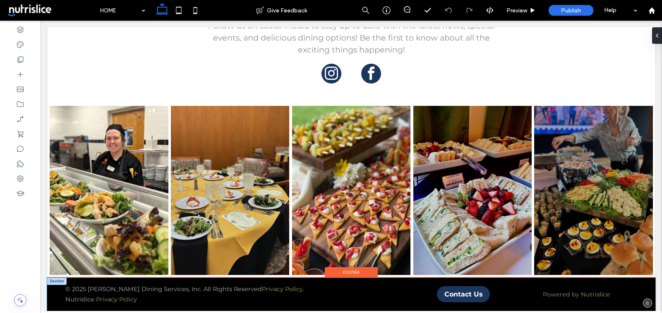
click at [57, 287] on div "© 2025 [PERSON_NAME] Dining Services, Inc. All Rights Reserved Privacy Policy .…" at bounding box center [351, 294] width 608 height 33
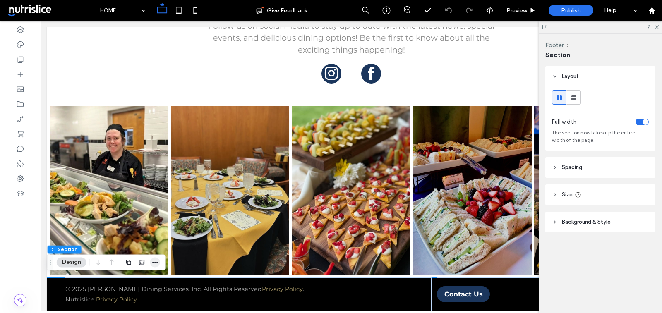
click at [153, 261] on icon "button" at bounding box center [155, 262] width 7 height 7
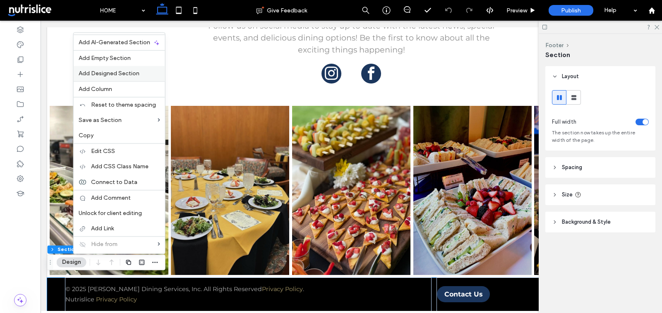
click at [111, 68] on div "Add Designed Section" at bounding box center [119, 73] width 91 height 15
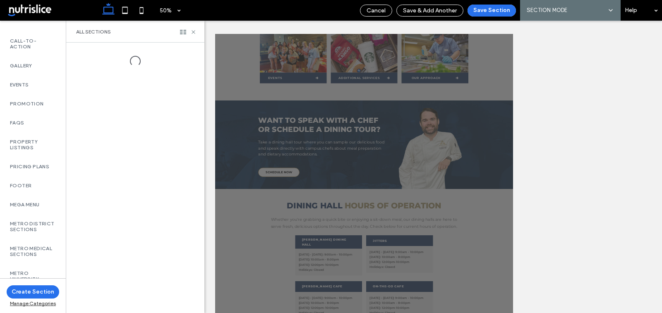
scroll to position [528, 0]
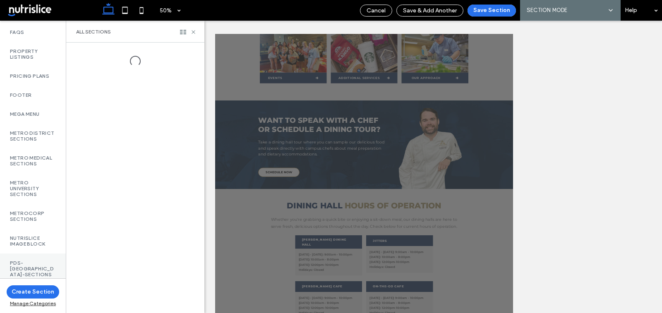
click at [43, 270] on label "PDS-[GEOGRAPHIC_DATA]-Sections" at bounding box center [33, 268] width 46 height 17
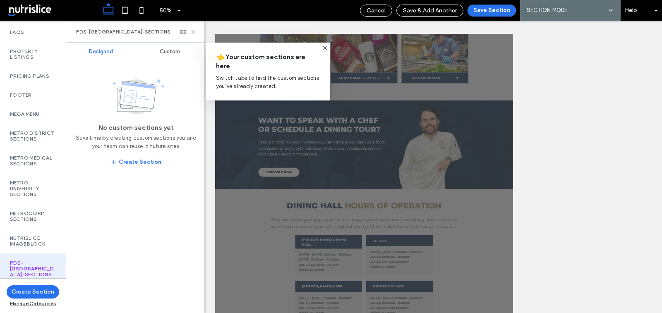
click at [170, 52] on span "Custom" at bounding box center [170, 51] width 20 height 7
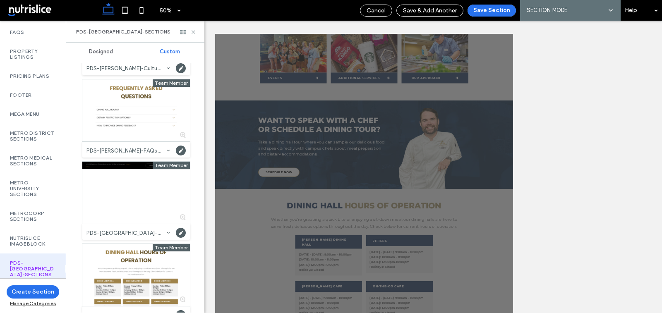
scroll to position [251, 0]
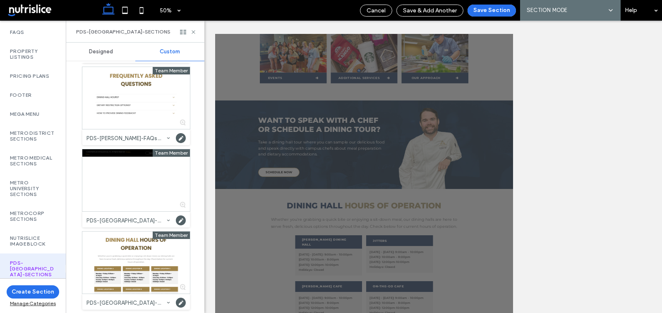
click at [179, 175] on div at bounding box center [136, 180] width 108 height 62
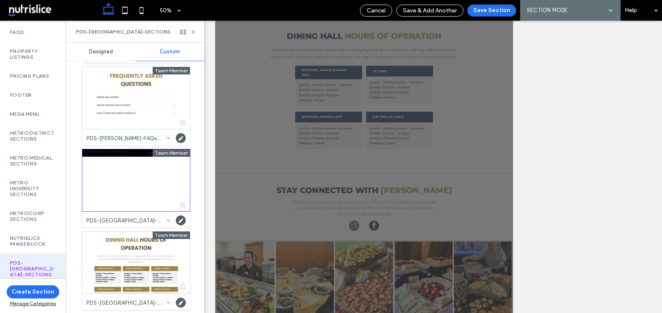
scroll to position [271, 0]
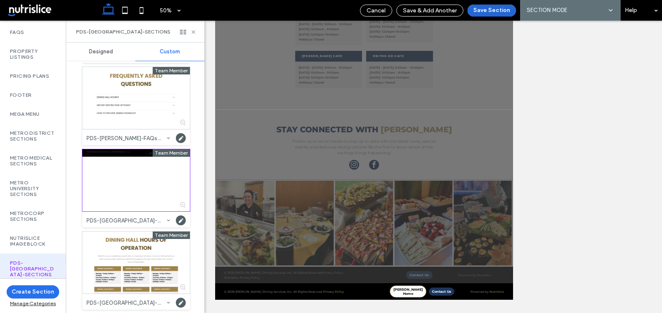
click at [491, 7] on button "Save Section" at bounding box center [491, 11] width 48 height 12
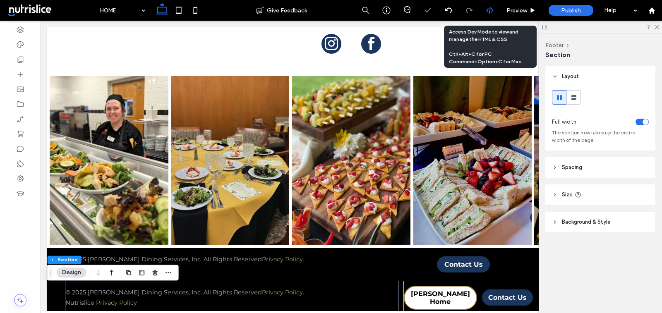
scroll to position [1128, 0]
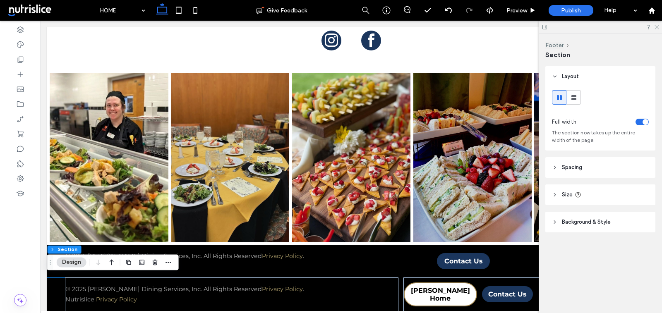
click at [658, 25] on icon at bounding box center [656, 26] width 5 height 5
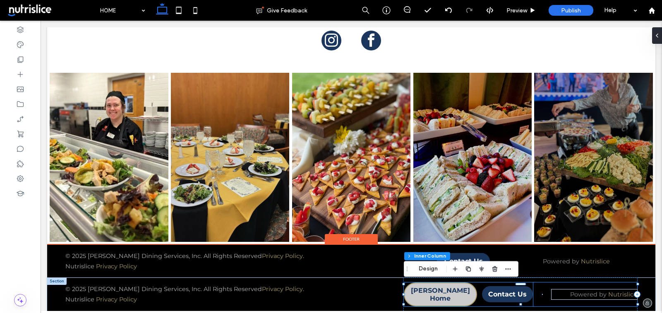
click at [424, 296] on span "[PERSON_NAME] Home" at bounding box center [441, 295] width 72 height 16
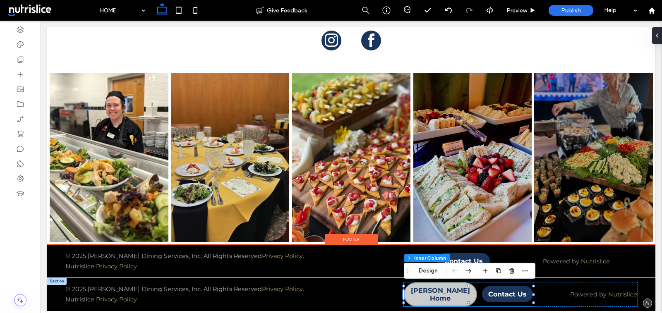
click at [424, 296] on span "[PERSON_NAME] Home" at bounding box center [441, 295] width 72 height 16
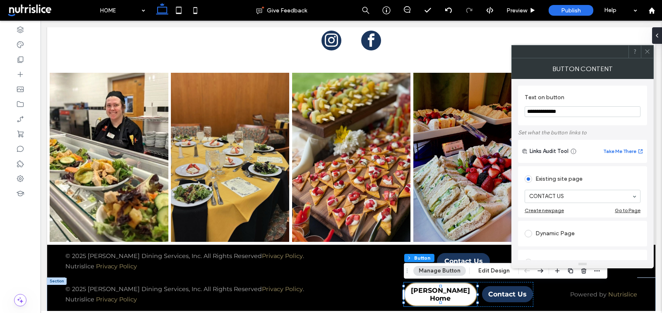
click at [535, 113] on input "**********" at bounding box center [582, 111] width 116 height 11
paste input "Text on button"
click at [584, 109] on input "**********" at bounding box center [582, 111] width 116 height 11
type input "**********"
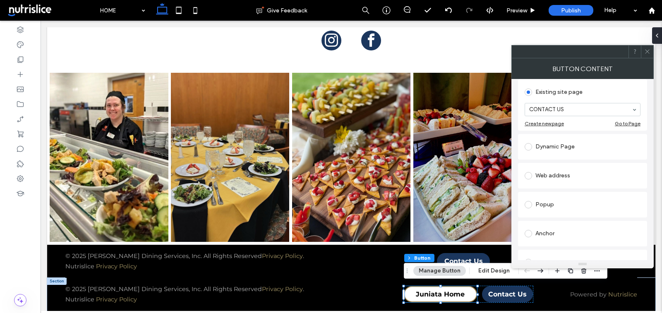
scroll to position [96, 0]
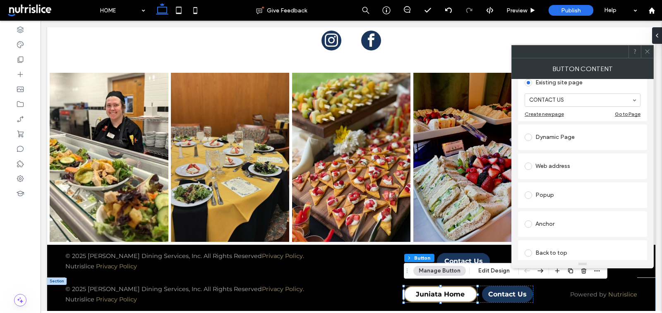
click at [586, 169] on div "Web address" at bounding box center [582, 166] width 116 height 13
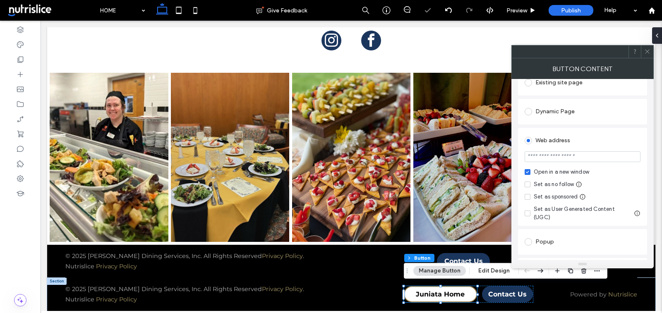
click at [573, 156] on input "url" at bounding box center [582, 156] width 116 height 11
paste input "**********"
type input "**********"
click at [545, 172] on div "Open in a new window" at bounding box center [561, 172] width 55 height 8
click at [646, 51] on icon at bounding box center [647, 51] width 6 height 6
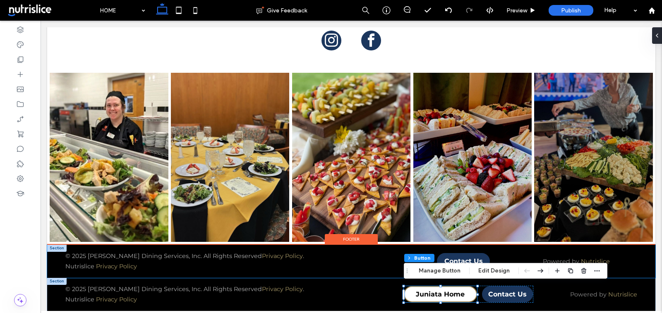
click at [57, 250] on div at bounding box center [56, 248] width 19 height 7
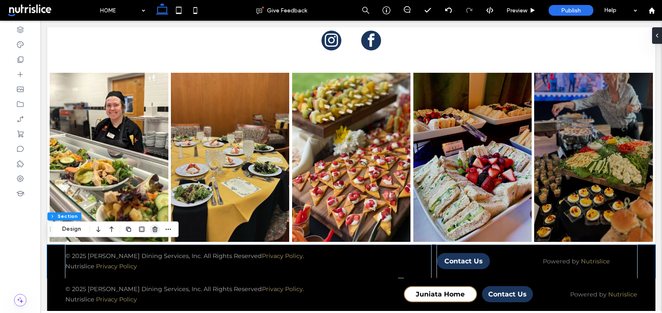
click at [153, 228] on use "button" at bounding box center [155, 229] width 5 height 5
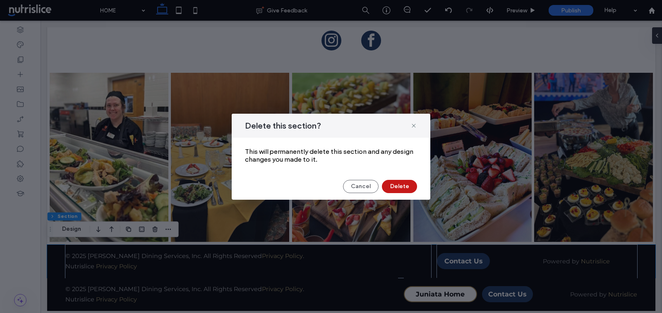
click at [400, 186] on button "Delete" at bounding box center [399, 186] width 35 height 13
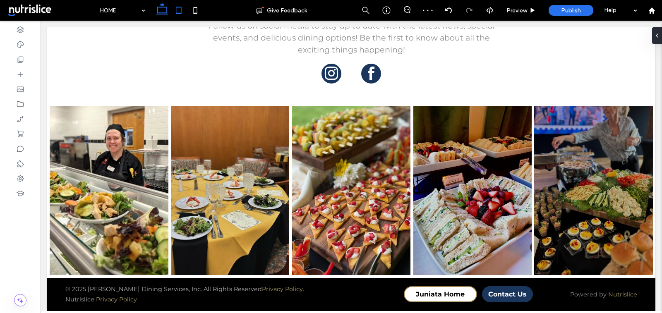
click at [180, 12] on icon at bounding box center [178, 10] width 17 height 17
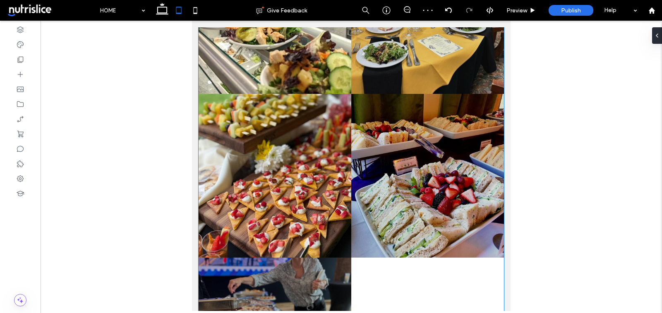
scroll to position [1561, 0]
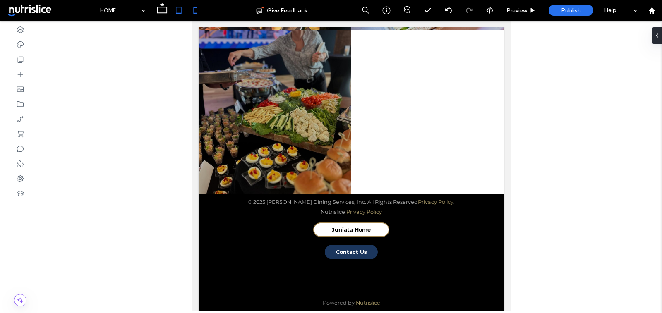
click at [199, 13] on icon at bounding box center [195, 10] width 17 height 17
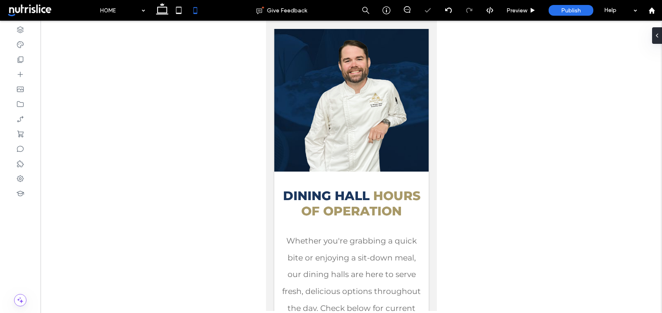
scroll to position [2583, 0]
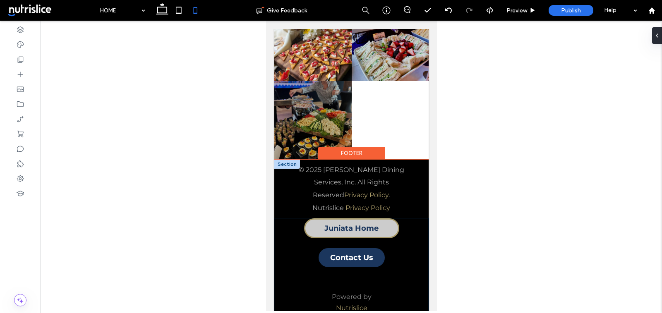
click at [333, 224] on span "Juniata Home" at bounding box center [351, 228] width 54 height 9
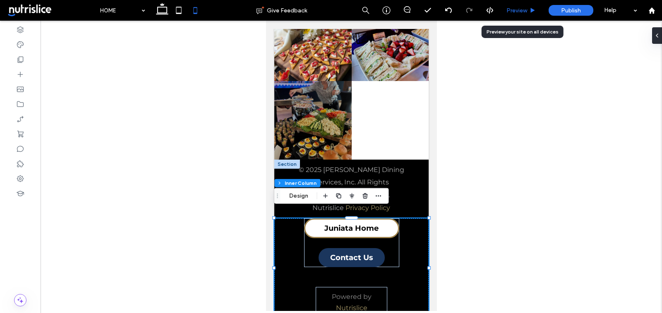
click at [512, 8] on span "Preview" at bounding box center [516, 10] width 21 height 7
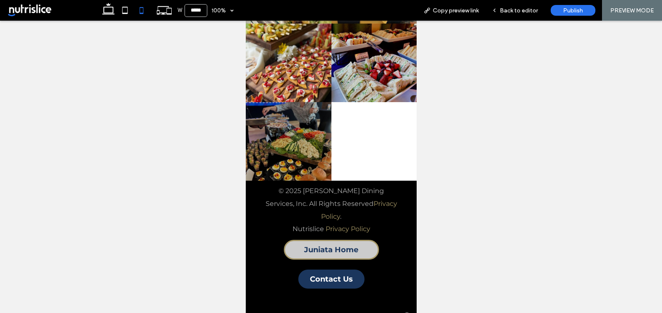
click at [316, 245] on span "Juniata Home" at bounding box center [331, 249] width 54 height 9
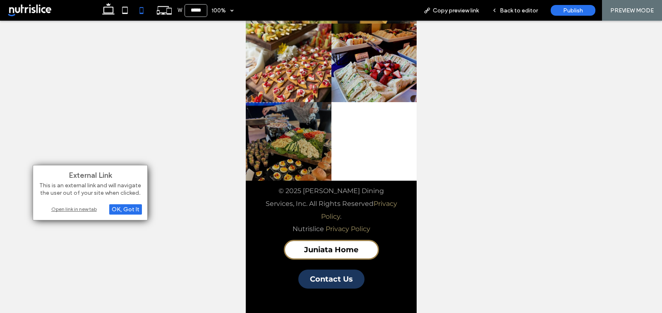
click at [73, 208] on div "Open link in new tab" at bounding box center [89, 209] width 103 height 9
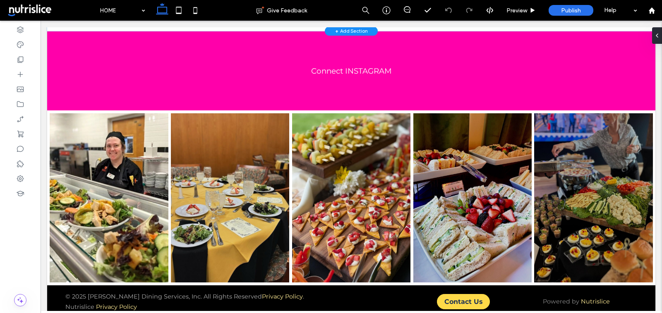
scroll to position [1192, 0]
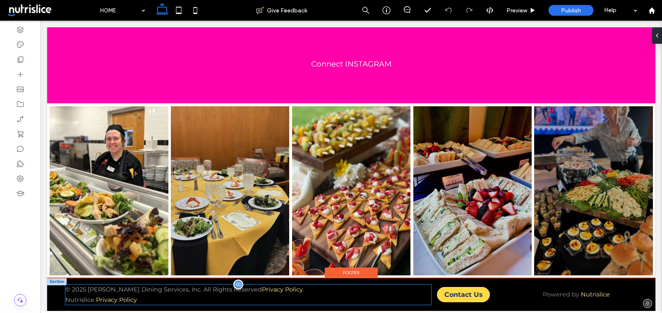
click at [369, 299] on p "Nutrislice Privacy Policy" at bounding box center [248, 300] width 366 height 10
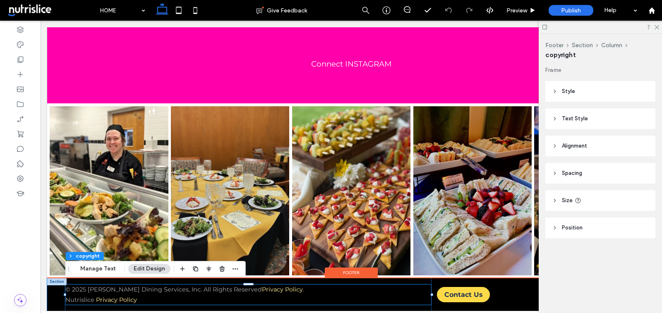
click at [49, 296] on div "© 2025 [PERSON_NAME] Dining Services, Inc. All Rights Reserved Privacy Policy .…" at bounding box center [351, 294] width 608 height 33
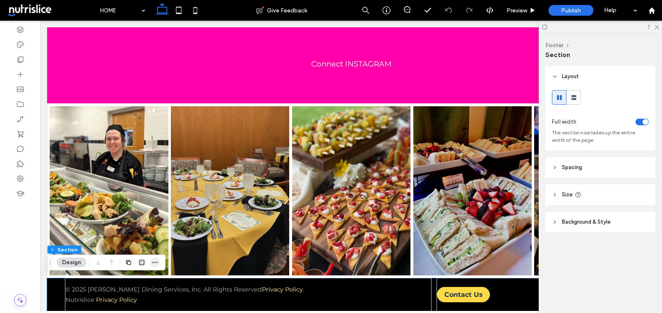
click at [154, 261] on icon "button" at bounding box center [155, 262] width 7 height 7
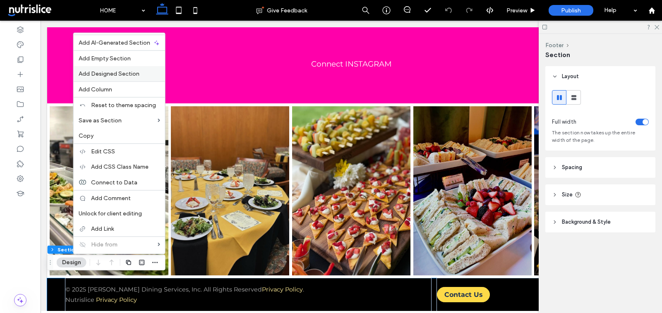
click at [98, 71] on span "Add Designed Section" at bounding box center [109, 73] width 61 height 7
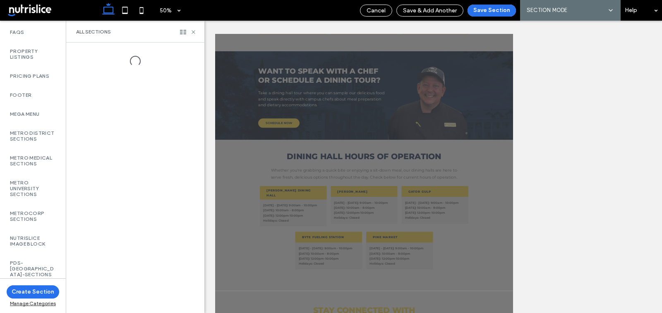
scroll to position [528, 0]
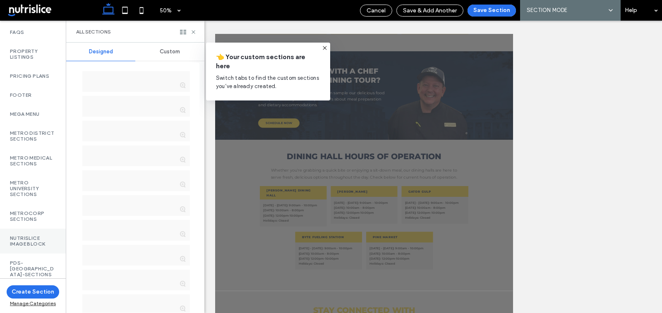
click at [41, 265] on label "PDS-[GEOGRAPHIC_DATA]-Sections" at bounding box center [33, 268] width 46 height 17
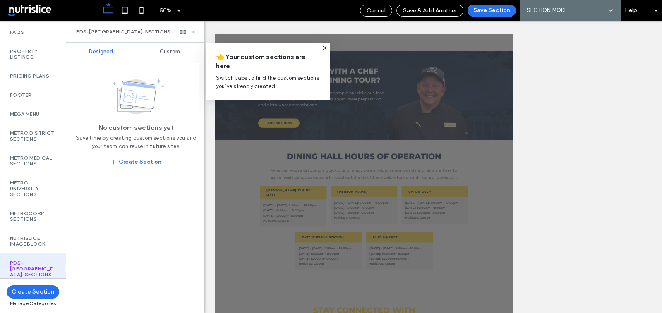
click at [162, 55] on div "Custom" at bounding box center [169, 52] width 69 height 18
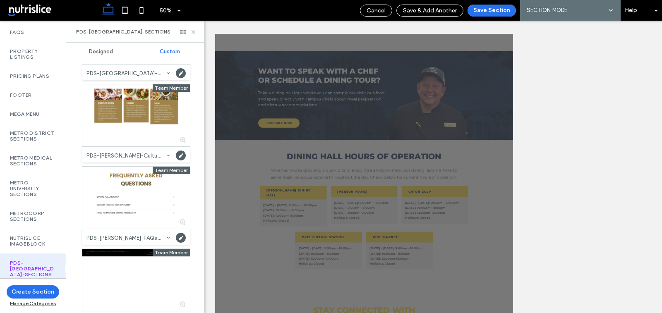
scroll to position [153, 0]
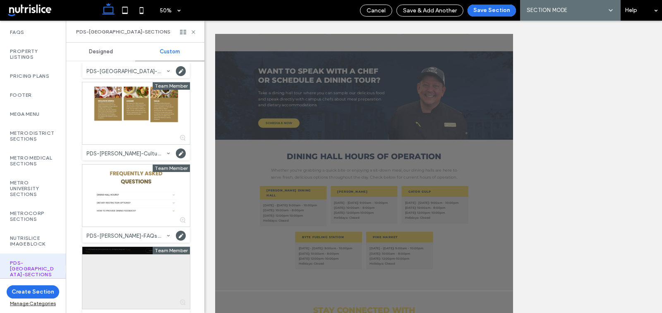
click at [125, 275] on div at bounding box center [136, 278] width 108 height 62
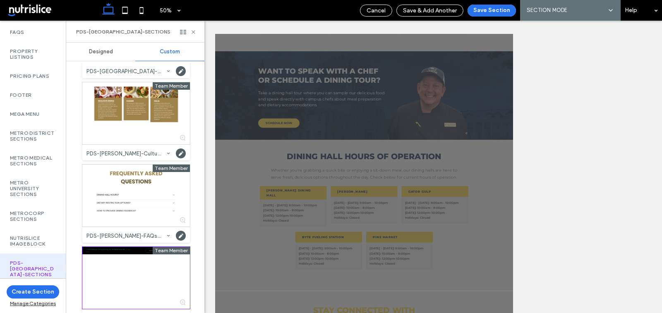
scroll to position [441, 0]
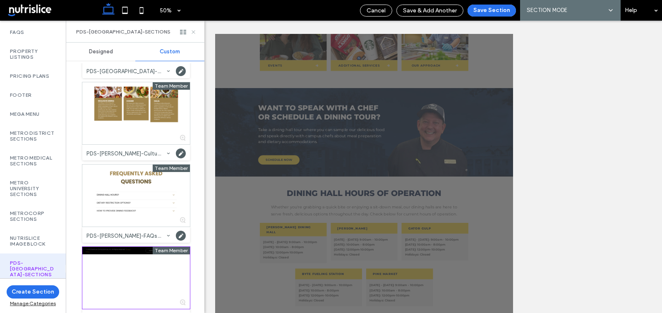
click at [192, 29] on icon at bounding box center [193, 32] width 6 height 6
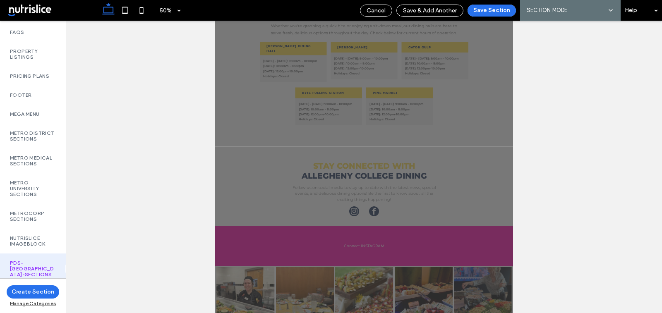
scroll to position [271, 0]
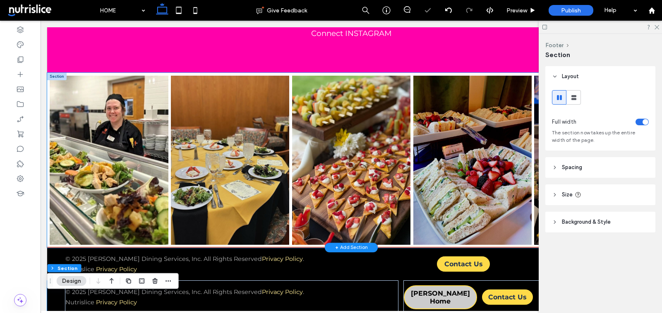
scroll to position [1226, 0]
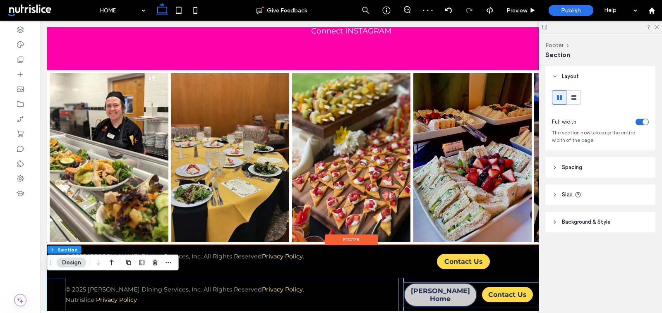
click at [428, 294] on span "[PERSON_NAME] Home" at bounding box center [441, 295] width 72 height 16
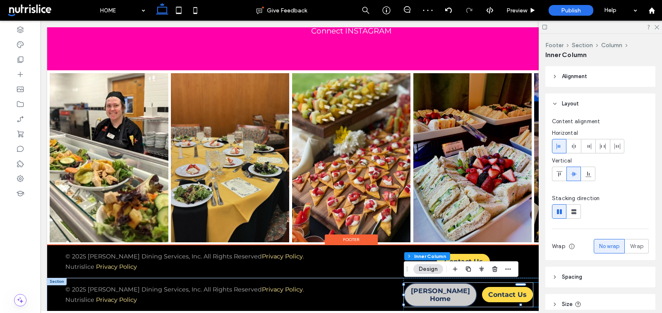
click at [428, 294] on span "[PERSON_NAME] Home" at bounding box center [441, 295] width 72 height 16
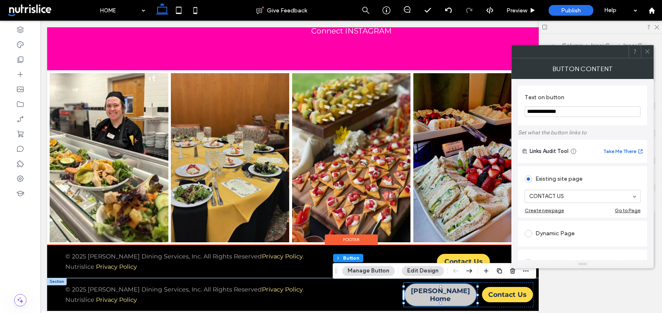
click at [428, 294] on span "[PERSON_NAME] Home" at bounding box center [441, 295] width 72 height 16
type input "*"
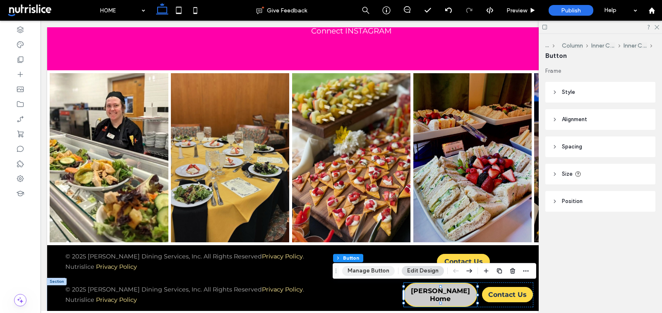
click at [374, 272] on button "Manage Button" at bounding box center [368, 271] width 53 height 10
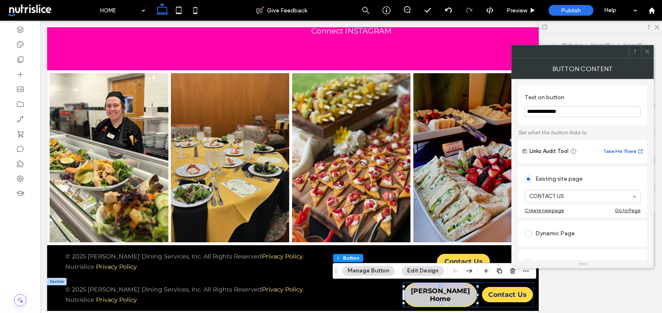
click at [543, 114] on input "**********" at bounding box center [582, 111] width 116 height 11
paste input "Text on button"
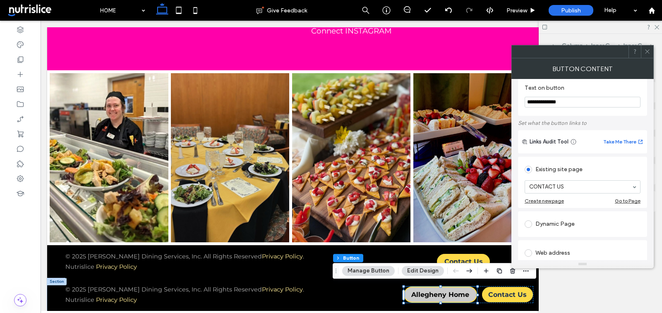
scroll to position [13, 0]
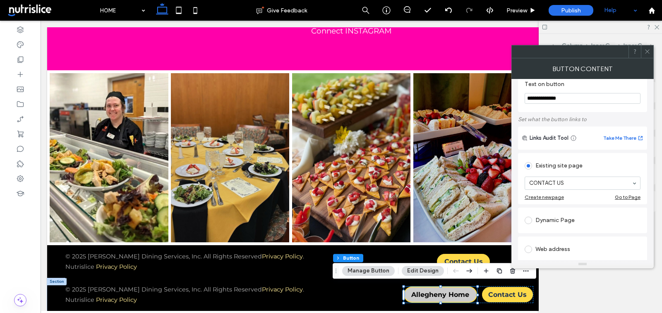
type input "**********"
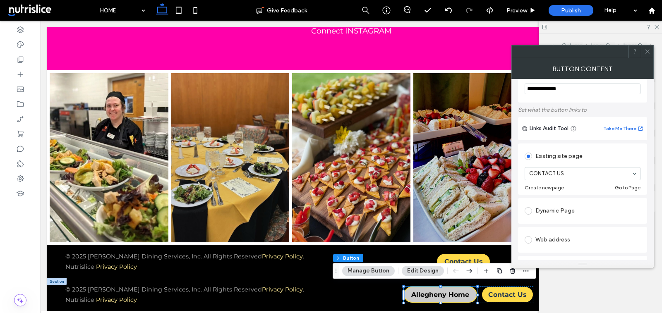
scroll to position [24, 0]
click at [567, 237] on div "Web address" at bounding box center [582, 238] width 116 height 13
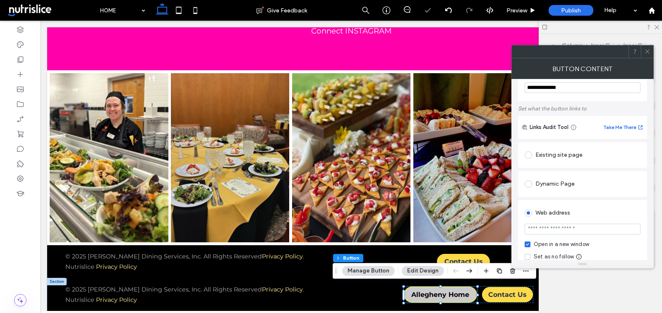
click at [562, 229] on input "url" at bounding box center [582, 229] width 116 height 11
paste input "**********"
type input "**********"
click at [546, 244] on div "Open in a new window" at bounding box center [561, 244] width 55 height 8
click at [643, 50] on div at bounding box center [647, 51] width 12 height 12
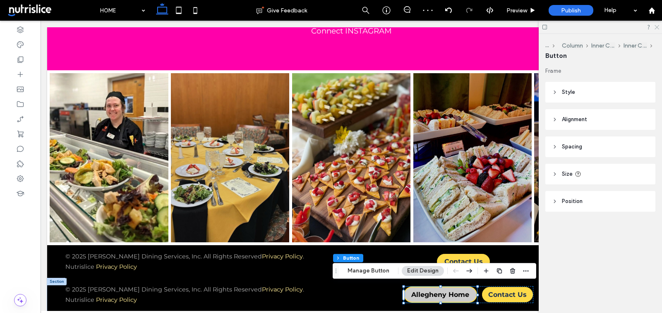
click at [658, 28] on icon at bounding box center [656, 26] width 5 height 5
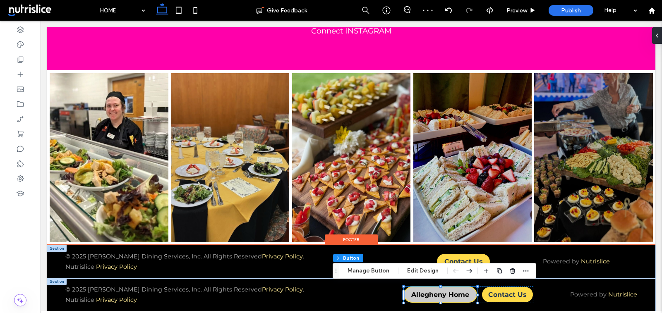
click at [56, 249] on div at bounding box center [56, 248] width 19 height 7
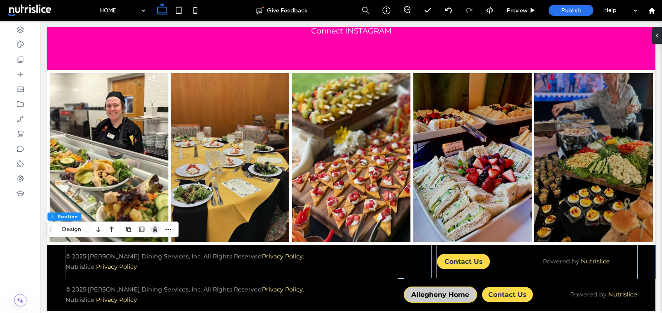
click at [155, 226] on icon "button" at bounding box center [155, 229] width 7 height 7
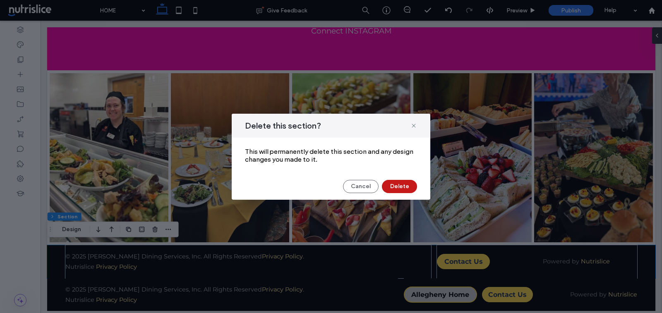
click at [395, 185] on button "Delete" at bounding box center [399, 186] width 35 height 13
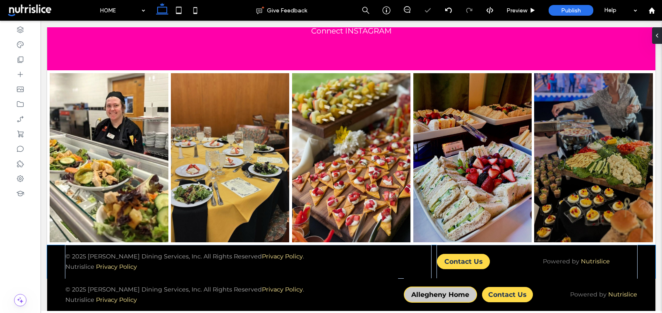
scroll to position [1192, 0]
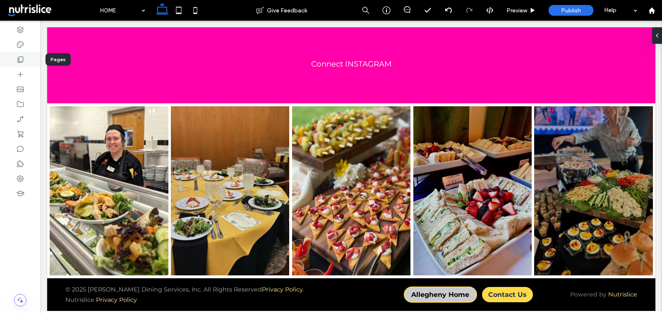
click at [17, 58] on icon at bounding box center [20, 59] width 8 height 8
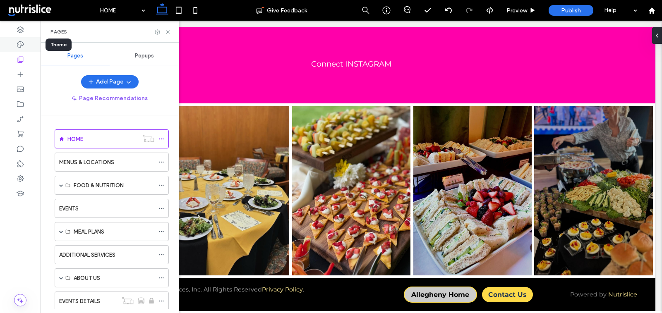
click at [19, 43] on icon at bounding box center [20, 45] width 8 height 8
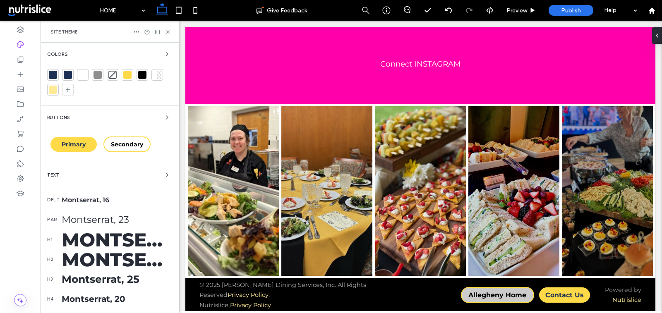
scroll to position [1177, 0]
click at [166, 114] on span "button" at bounding box center [167, 118] width 10 height 10
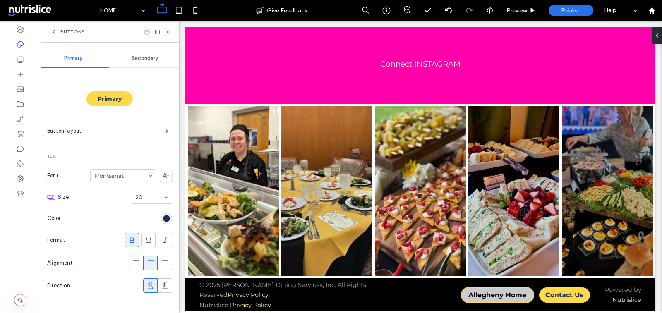
click at [144, 63] on div "Secondary" at bounding box center [145, 58] width 72 height 18
click at [117, 103] on div "Secondary" at bounding box center [109, 99] width 47 height 16
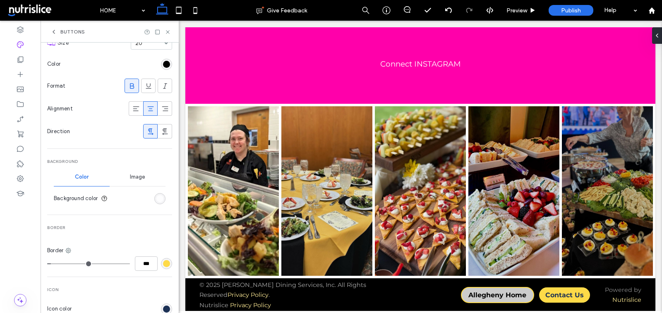
scroll to position [261, 0]
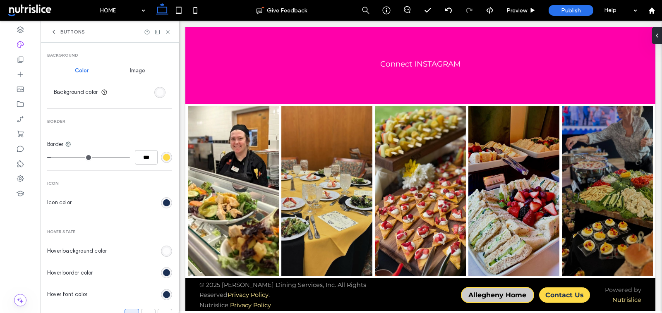
click at [156, 92] on div "rgba(255, 255, 255, 0.8)" at bounding box center [159, 92] width 7 height 7
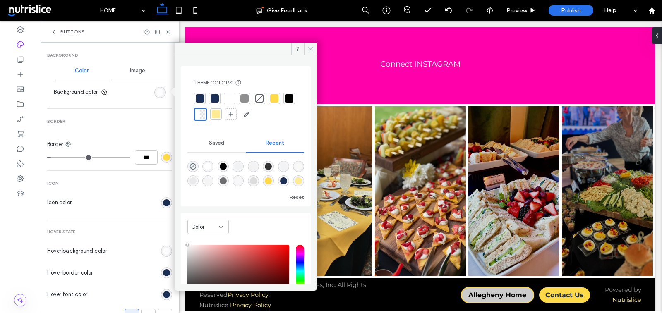
click at [233, 103] on div at bounding box center [230, 99] width 12 height 12
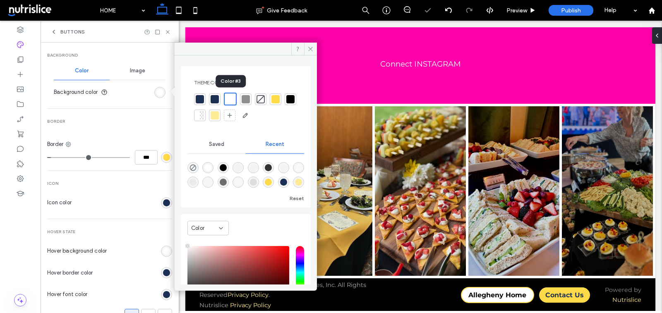
type input "*"
click at [308, 48] on icon at bounding box center [310, 49] width 6 height 6
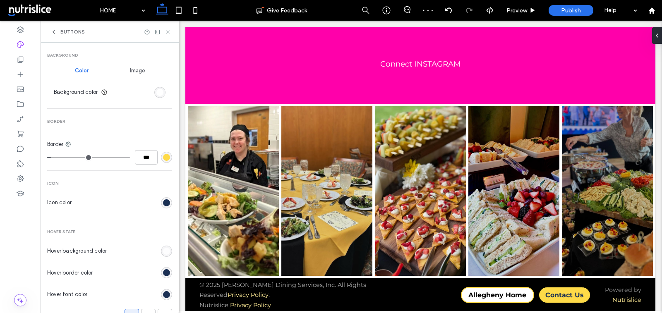
click at [169, 29] on icon at bounding box center [168, 32] width 6 height 6
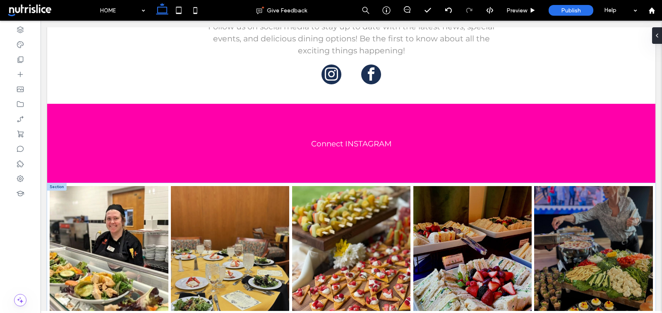
scroll to position [1192, 0]
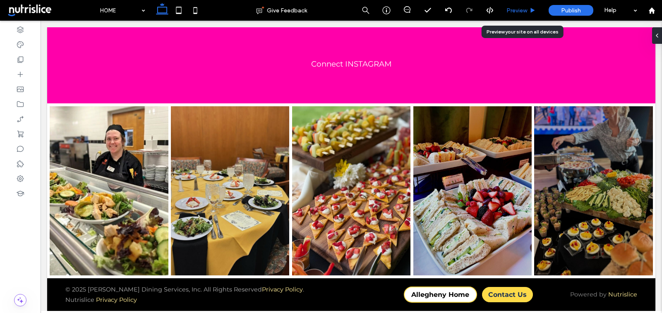
click at [515, 5] on div "Preview" at bounding box center [521, 10] width 42 height 21
click at [517, 9] on span "Preview" at bounding box center [516, 10] width 21 height 7
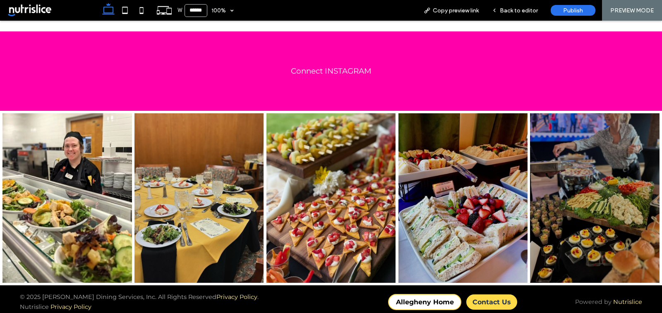
scroll to position [1187, 0]
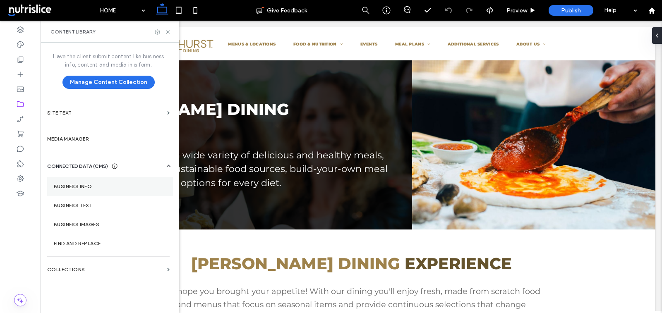
click at [65, 191] on section "Business Info" at bounding box center [110, 186] width 126 height 19
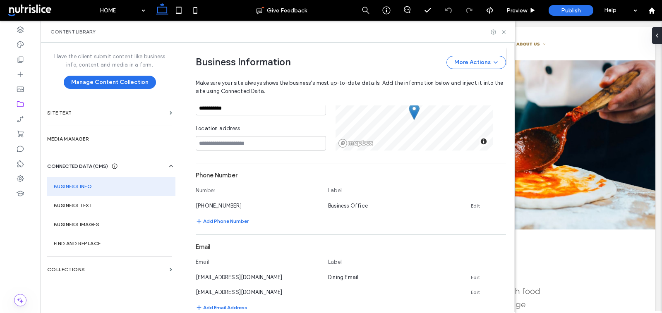
scroll to position [278, 0]
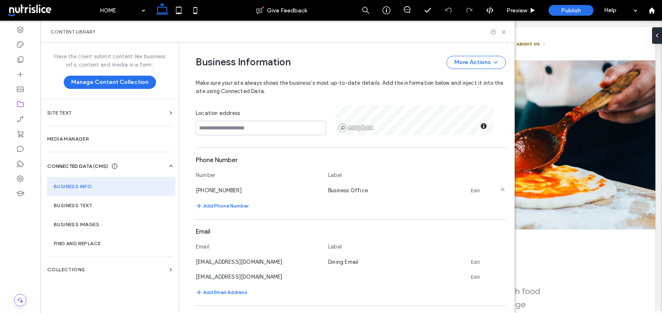
click at [472, 191] on link "Edit" at bounding box center [475, 190] width 9 height 7
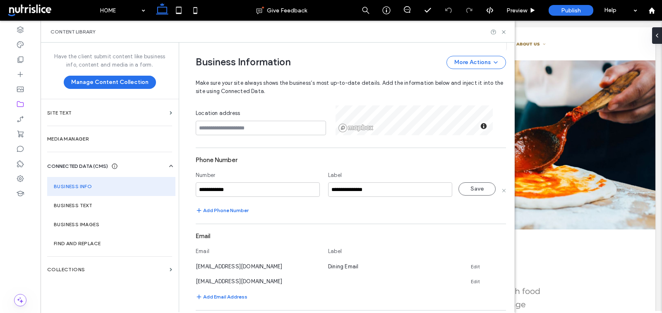
drag, startPoint x: 233, startPoint y: 190, endPoint x: 186, endPoint y: 190, distance: 47.2
click at [185, 190] on div "**********" at bounding box center [344, 134] width 323 height 740
click at [469, 187] on button "Save" at bounding box center [476, 188] width 37 height 13
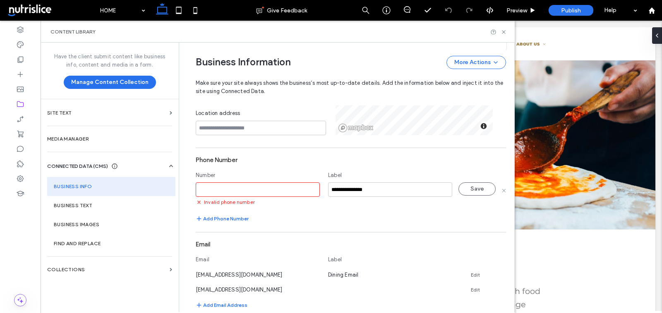
click at [225, 192] on input at bounding box center [258, 189] width 124 height 14
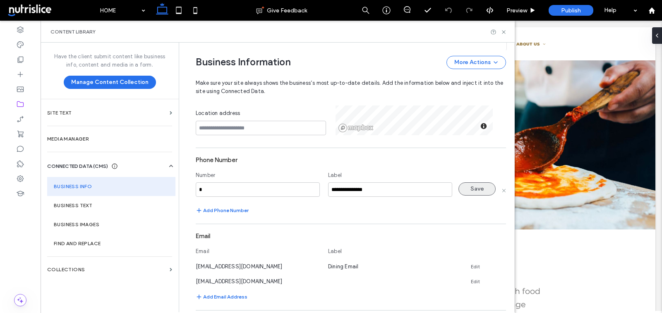
click at [470, 184] on button "Save" at bounding box center [476, 188] width 37 height 13
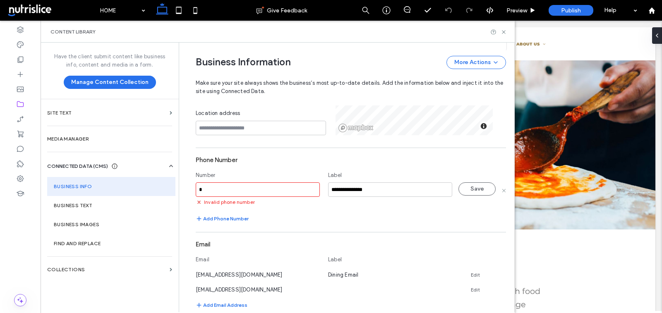
click at [272, 182] on div "Number" at bounding box center [258, 177] width 124 height 12
click at [272, 186] on input "*" at bounding box center [258, 189] width 124 height 14
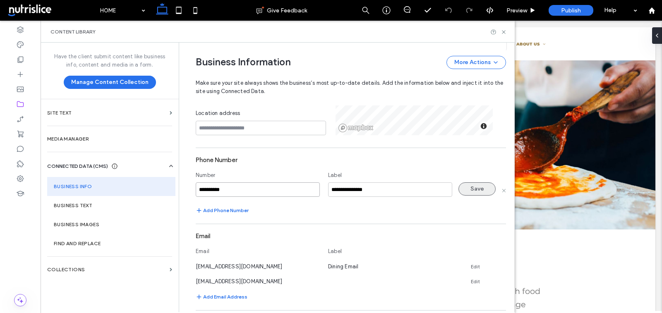
type input "**********"
click at [470, 185] on button "Save" at bounding box center [476, 188] width 37 height 13
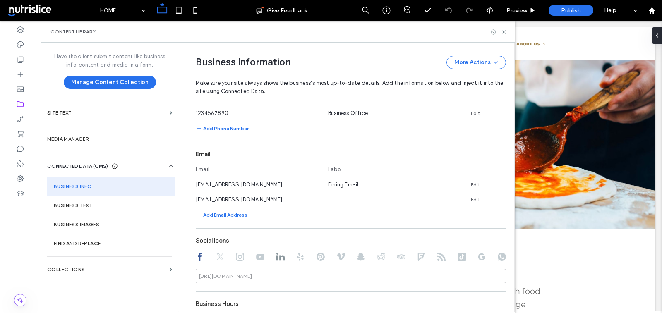
scroll to position [357, 0]
click at [500, 197] on use at bounding box center [502, 197] width 4 height 4
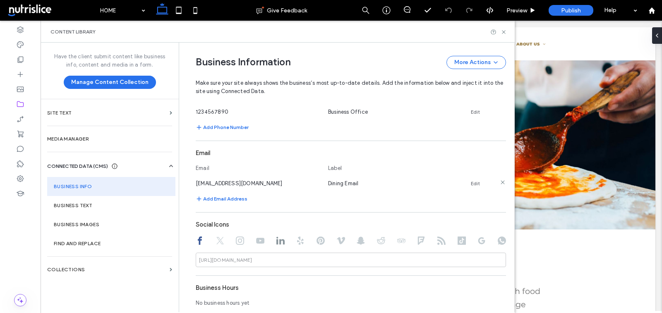
click at [471, 183] on link "Edit" at bounding box center [475, 183] width 9 height 7
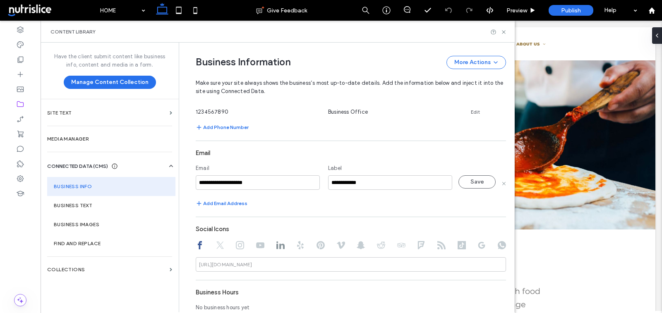
drag, startPoint x: 257, startPoint y: 183, endPoint x: 171, endPoint y: 179, distance: 85.7
click at [171, 179] on div "**********" at bounding box center [278, 178] width 474 height 270
click at [461, 176] on button "Save" at bounding box center [476, 181] width 37 height 13
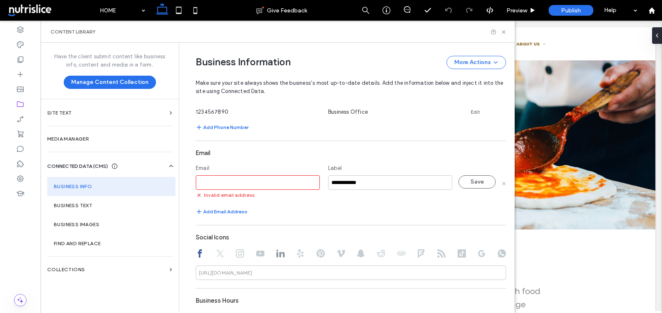
click at [211, 178] on input at bounding box center [258, 182] width 124 height 14
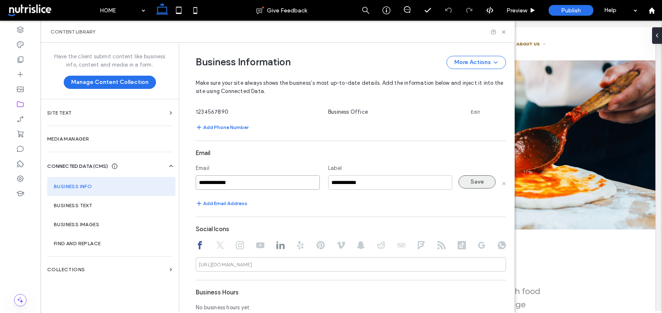
type input "**********"
click at [460, 183] on button "Save" at bounding box center [476, 181] width 37 height 13
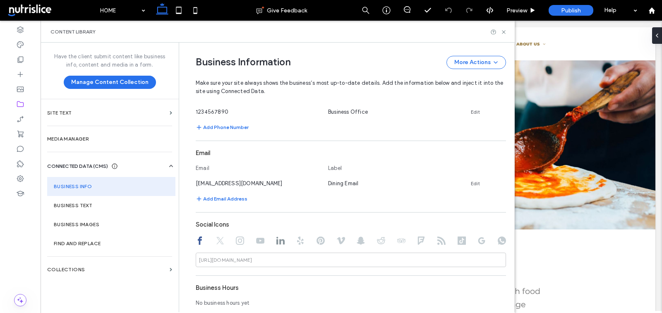
click at [216, 241] on icon at bounding box center [220, 241] width 8 height 8
click at [227, 241] on div at bounding box center [351, 242] width 310 height 10
click at [236, 241] on icon at bounding box center [240, 241] width 8 height 8
click at [256, 256] on input at bounding box center [351, 260] width 310 height 14
click at [258, 237] on icon at bounding box center [260, 241] width 8 height 8
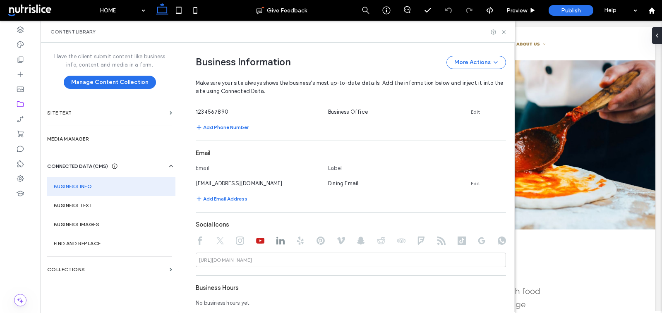
click at [272, 237] on div at bounding box center [351, 242] width 310 height 10
click at [277, 241] on icon at bounding box center [280, 241] width 8 height 8
type input "**********"
click at [292, 258] on input "**********" at bounding box center [351, 260] width 310 height 14
drag, startPoint x: 262, startPoint y: 260, endPoint x: 402, endPoint y: 264, distance: 140.7
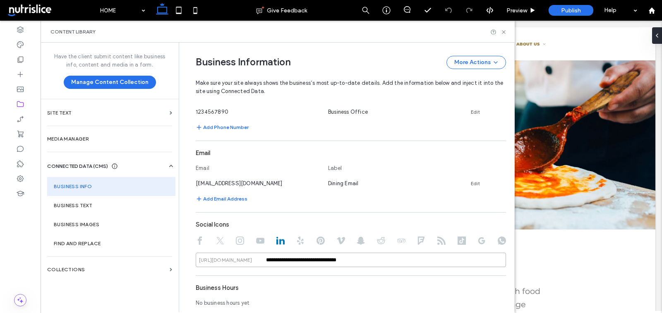
click at [401, 264] on input "**********" at bounding box center [351, 260] width 310 height 14
click at [292, 241] on div at bounding box center [351, 242] width 310 height 10
click at [297, 241] on use at bounding box center [300, 241] width 7 height 8
click at [307, 241] on div at bounding box center [351, 242] width 310 height 10
click at [312, 241] on div at bounding box center [351, 242] width 310 height 10
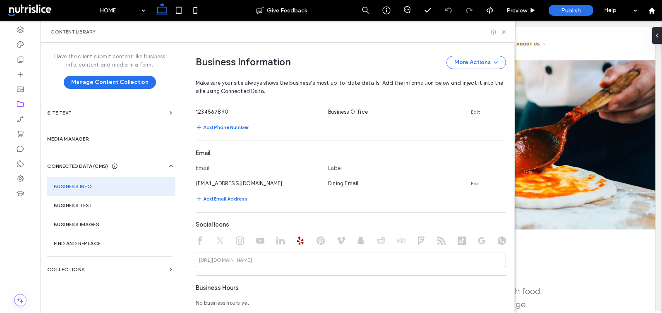
click at [316, 239] on use at bounding box center [320, 241] width 8 height 8
click at [338, 241] on use at bounding box center [341, 240] width 8 height 7
click at [359, 242] on use at bounding box center [361, 241] width 8 height 8
click at [372, 242] on div at bounding box center [351, 242] width 310 height 10
click at [378, 242] on icon at bounding box center [381, 241] width 8 height 8
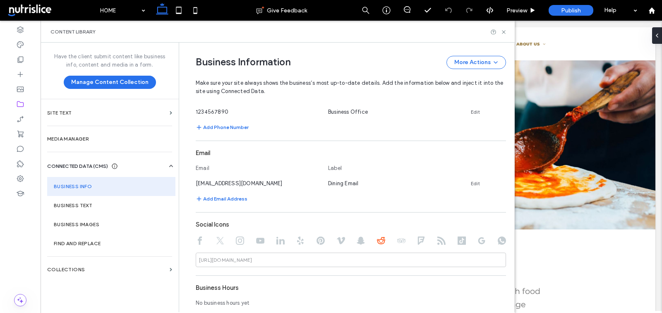
click at [401, 239] on div at bounding box center [351, 242] width 310 height 10
click at [397, 239] on icon at bounding box center [401, 241] width 8 height 8
click at [409, 239] on div at bounding box center [351, 242] width 310 height 10
click at [417, 239] on icon at bounding box center [421, 241] width 8 height 8
click at [437, 240] on icon at bounding box center [441, 241] width 8 height 8
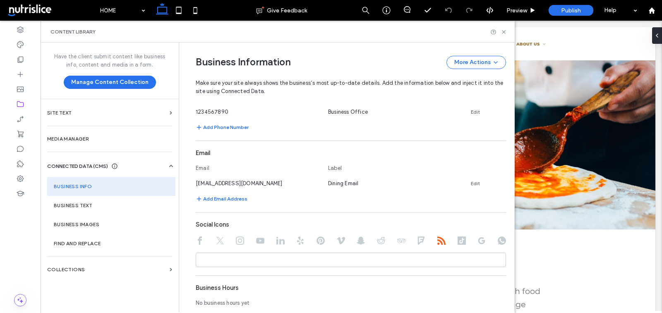
click at [457, 240] on use at bounding box center [461, 241] width 8 height 8
click at [479, 241] on use at bounding box center [481, 240] width 7 height 7
click at [498, 241] on use at bounding box center [502, 241] width 8 height 8
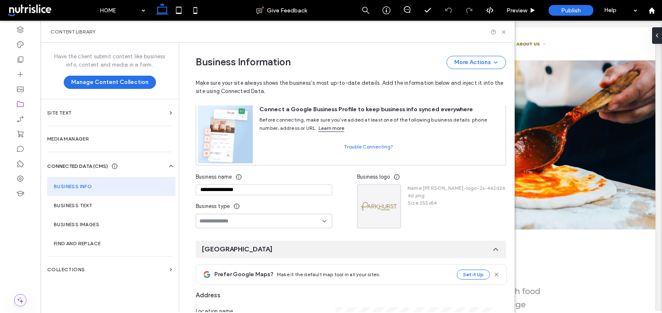
scroll to position [43, 0]
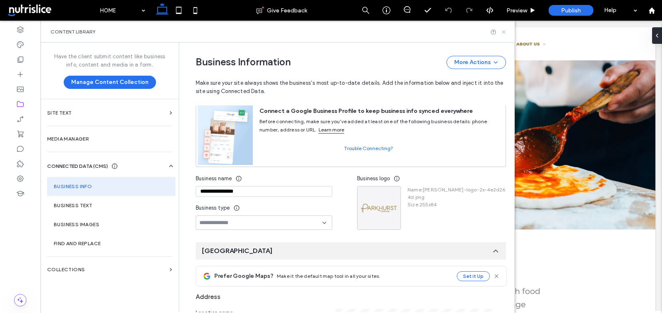
click at [503, 29] on icon at bounding box center [503, 32] width 6 height 6
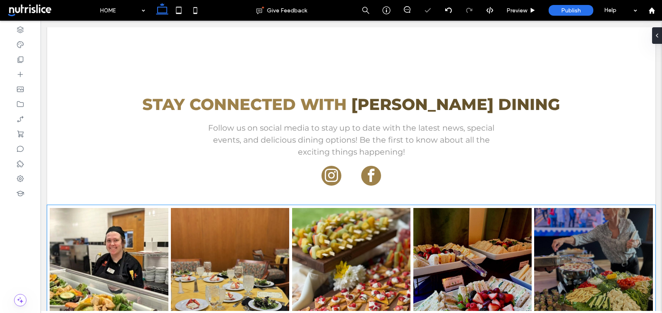
scroll to position [1032, 0]
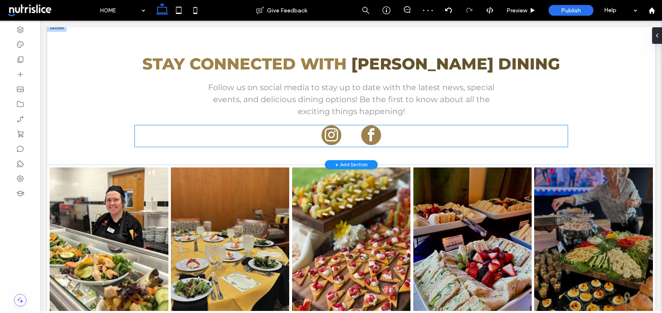
click at [372, 135] on span "facebook" at bounding box center [371, 135] width 20 height 20
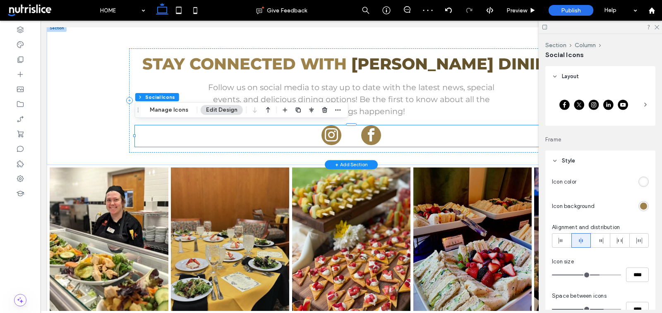
click at [372, 135] on span "facebook" at bounding box center [371, 135] width 20 height 20
type input "**"
click at [182, 108] on button "Manage Icons" at bounding box center [168, 110] width 49 height 10
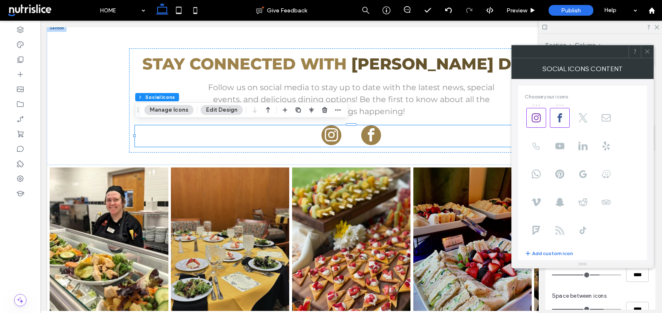
scroll to position [100, 0]
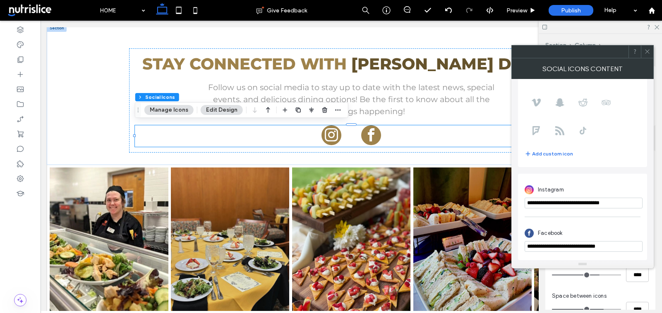
click at [605, 247] on input "**********" at bounding box center [583, 246] width 118 height 11
click at [584, 199] on input "**********" at bounding box center [583, 203] width 118 height 11
paste input "url"
type input "**********"
click at [647, 50] on icon at bounding box center [647, 51] width 6 height 6
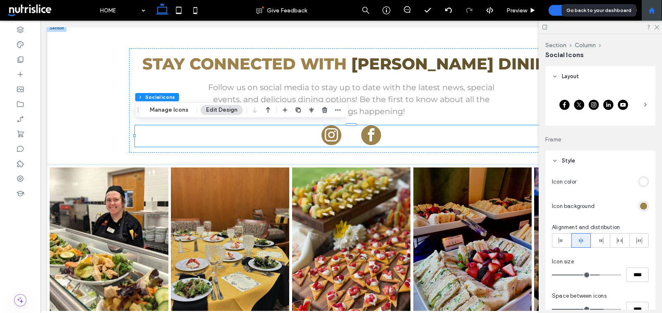
click at [649, 9] on icon at bounding box center [651, 10] width 7 height 7
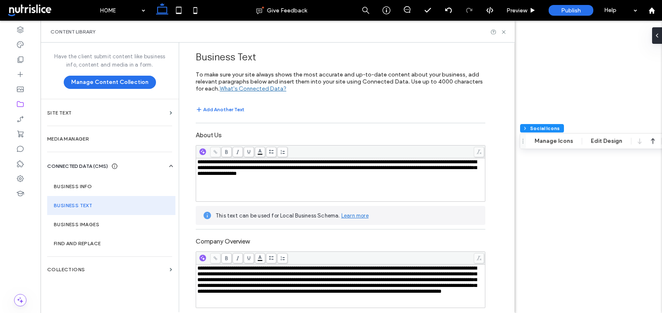
click at [91, 184] on label "Business Info" at bounding box center [111, 187] width 115 height 6
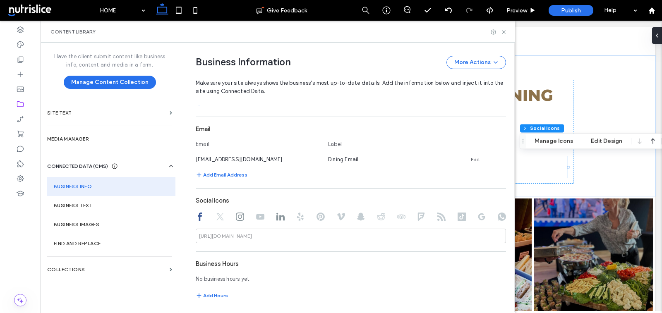
scroll to position [468, 0]
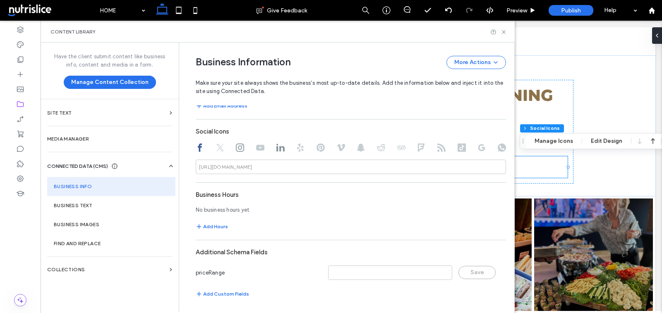
click at [236, 144] on use at bounding box center [240, 148] width 8 height 8
drag, startPoint x: 329, startPoint y: 165, endPoint x: 247, endPoint y: 163, distance: 81.5
click at [247, 163] on div "**********" at bounding box center [351, 167] width 310 height 14
paste input "*"
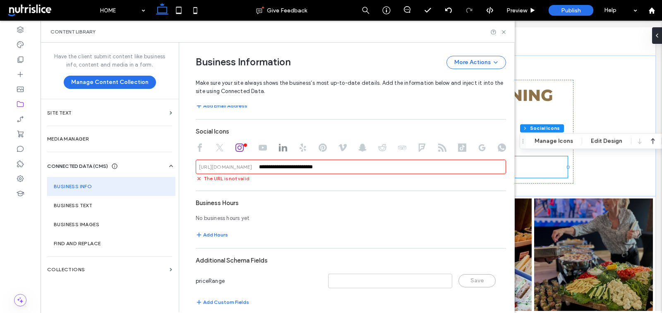
click at [258, 167] on input "**********" at bounding box center [351, 167] width 310 height 14
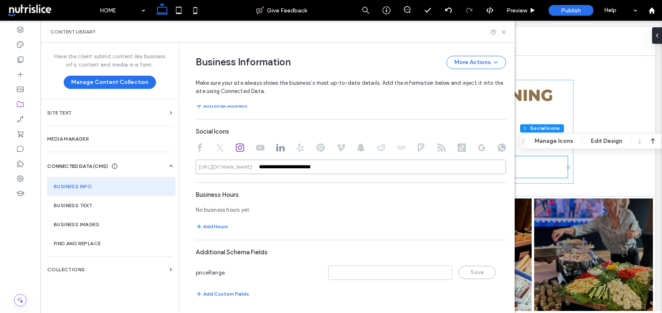
type input "**********"
click at [196, 149] on icon at bounding box center [200, 148] width 8 height 8
click at [259, 167] on input at bounding box center [351, 167] width 310 height 14
paste input "**********"
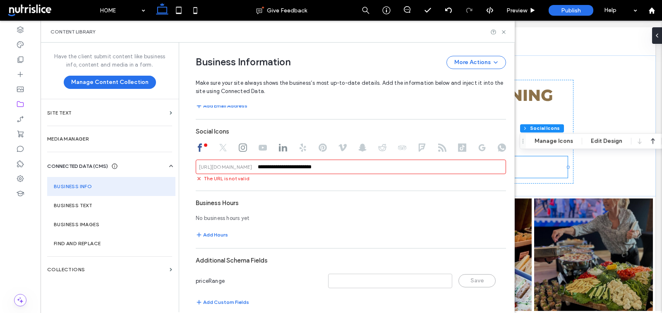
click at [254, 166] on input "**********" at bounding box center [351, 167] width 310 height 14
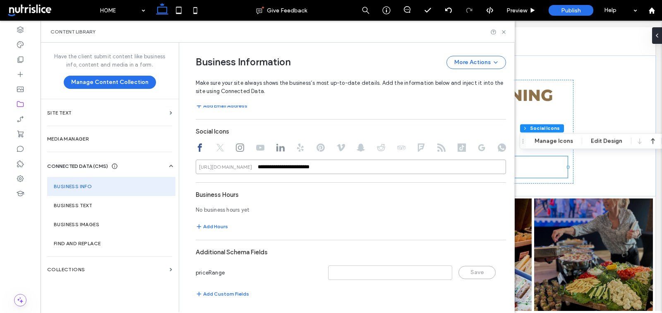
type input "**********"
click at [504, 34] on icon at bounding box center [503, 32] width 6 height 6
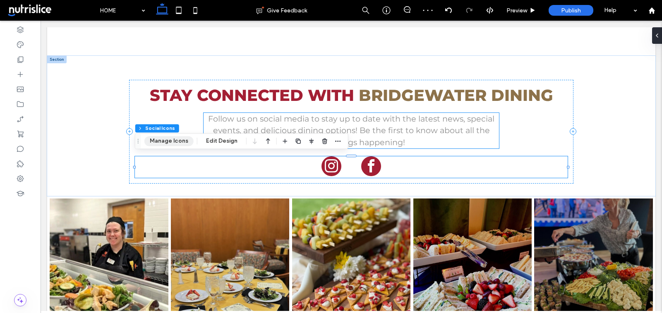
click at [173, 137] on button "Manage Icons" at bounding box center [168, 141] width 49 height 10
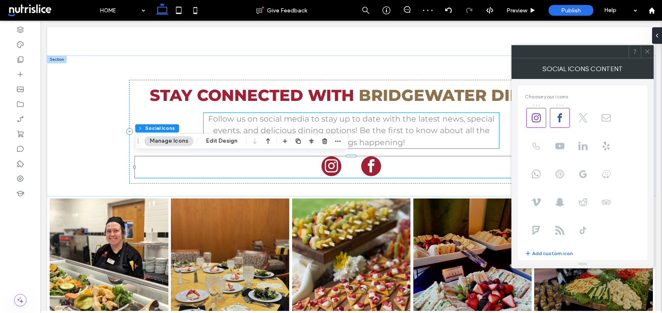
scroll to position [100, 0]
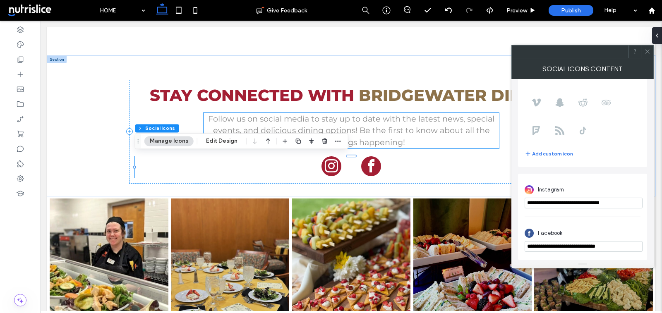
click at [618, 246] on input "**********" at bounding box center [583, 246] width 118 height 11
click at [583, 245] on input "**********" at bounding box center [583, 246] width 118 height 11
paste input "**********"
type input "**********"
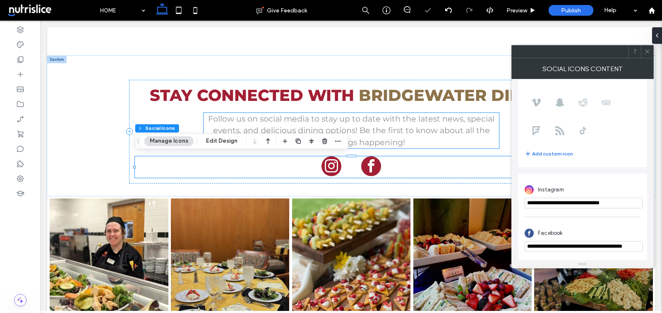
scroll to position [0, 0]
drag, startPoint x: 625, startPoint y: 204, endPoint x: 584, endPoint y: 203, distance: 41.0
click at [584, 203] on input "**********" at bounding box center [583, 203] width 118 height 11
paste input "**********"
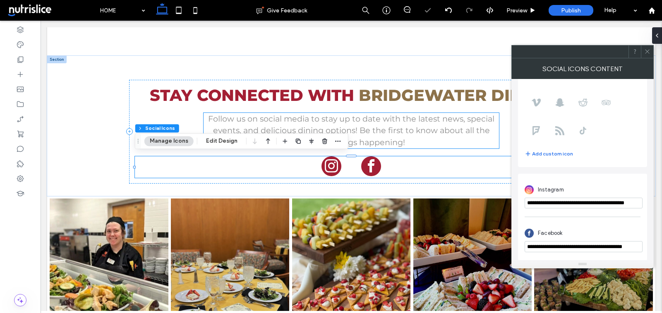
type input "**********"
click at [649, 54] on icon at bounding box center [647, 51] width 6 height 6
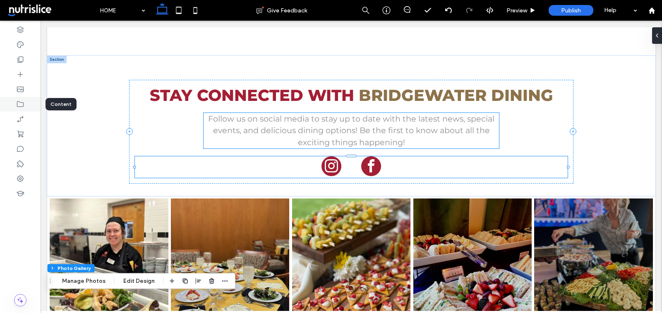
click at [20, 109] on div at bounding box center [20, 104] width 41 height 15
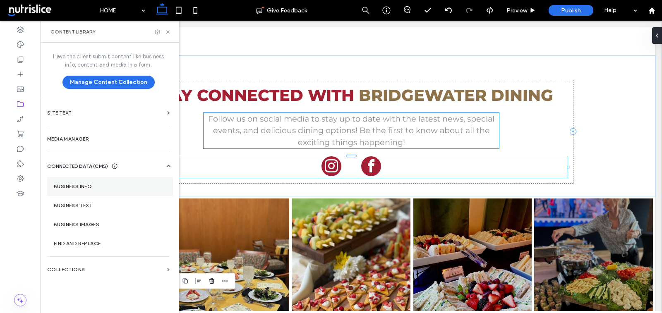
click at [107, 179] on section "Business Info" at bounding box center [110, 186] width 126 height 19
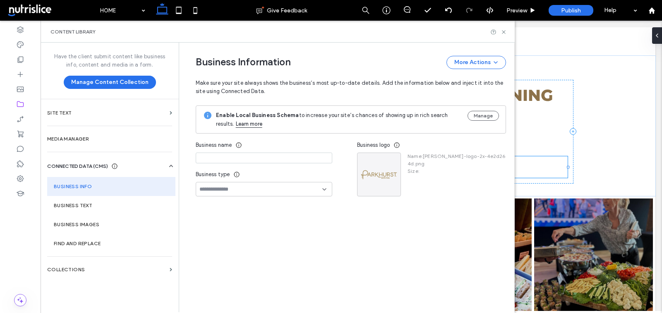
type input "**********"
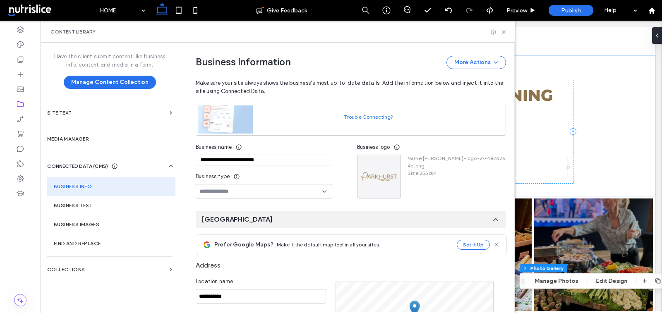
scroll to position [115, 0]
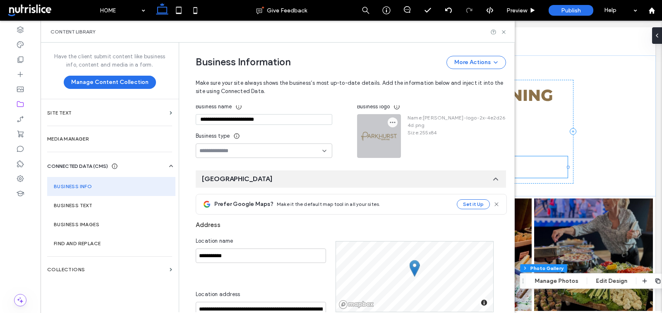
click at [389, 123] on icon "button" at bounding box center [392, 122] width 7 height 7
click at [400, 141] on span at bounding box center [396, 142] width 10 height 9
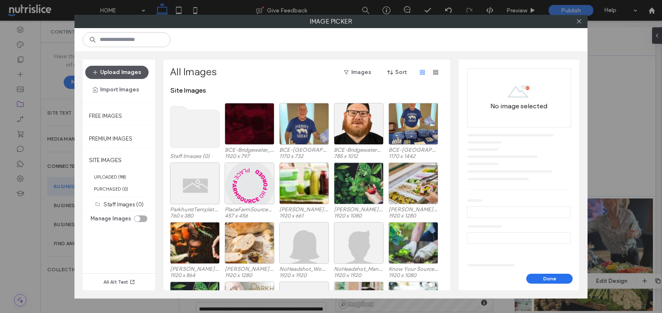
click at [133, 71] on button "Upload Images" at bounding box center [116, 72] width 63 height 13
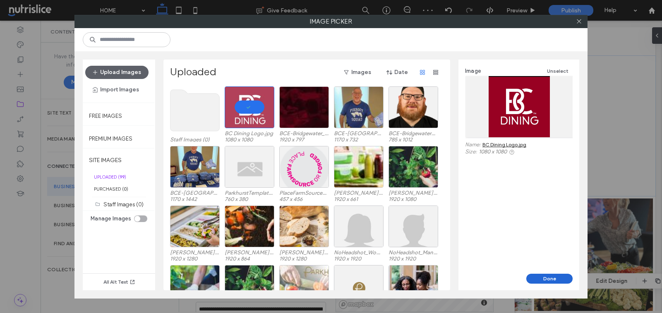
click at [544, 276] on button "Done" at bounding box center [549, 279] width 46 height 10
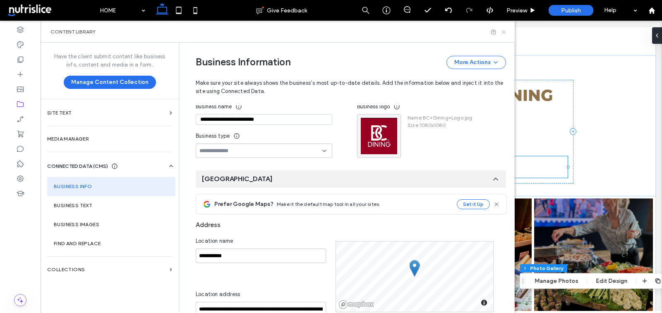
click at [503, 30] on icon at bounding box center [503, 32] width 6 height 6
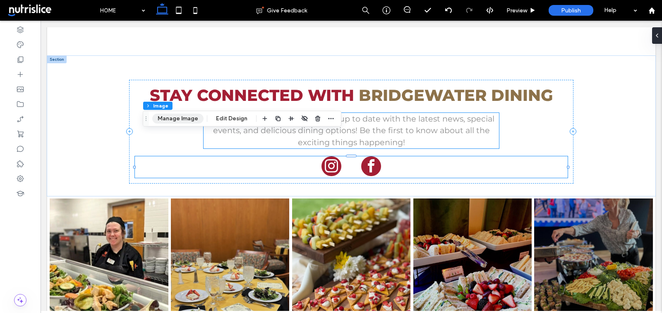
click at [177, 116] on button "Manage Image" at bounding box center [177, 119] width 51 height 10
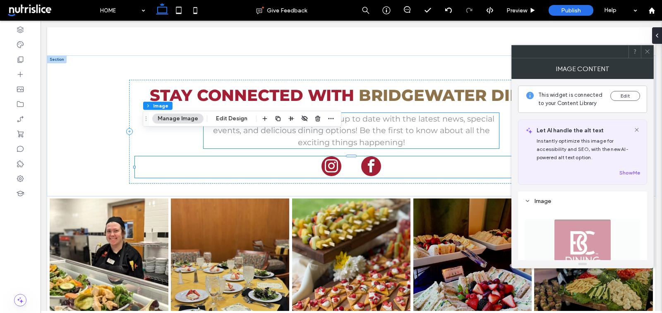
click at [647, 56] on span at bounding box center [647, 51] width 6 height 12
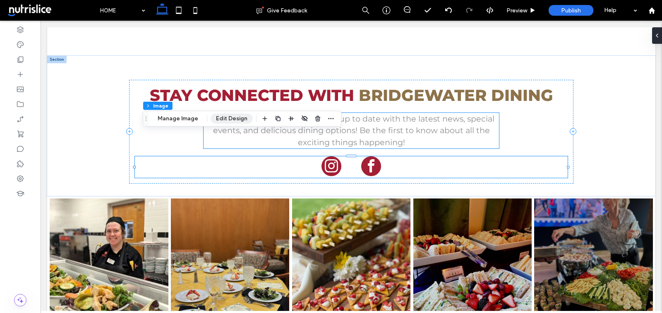
click at [235, 117] on button "Edit Design" at bounding box center [232, 119] width 42 height 10
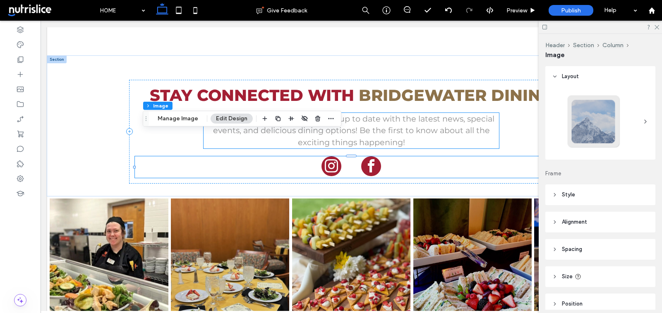
click at [570, 247] on span "Spacing" at bounding box center [572, 249] width 20 height 8
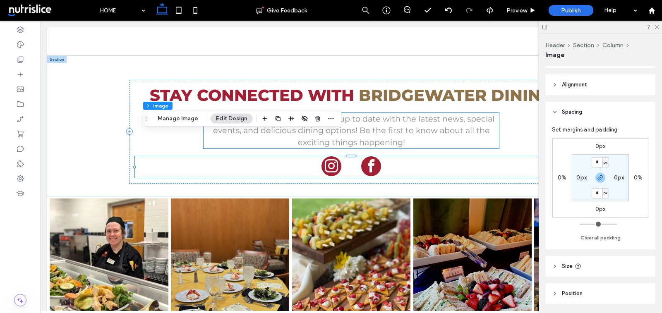
scroll to position [164, 0]
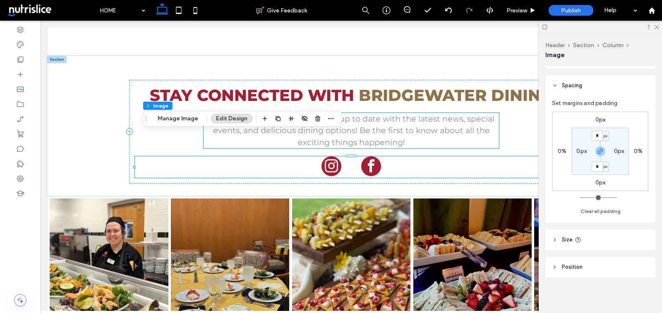
click at [560, 237] on header "Size" at bounding box center [600, 240] width 110 height 21
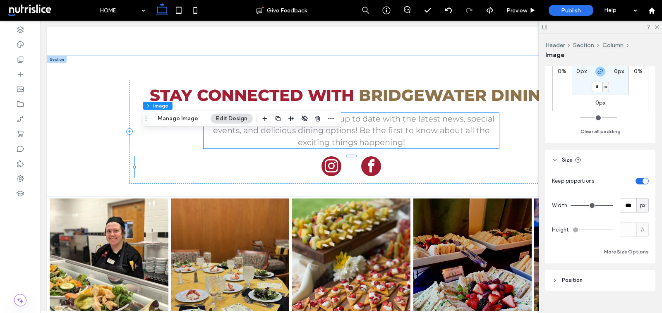
scroll to position [254, 0]
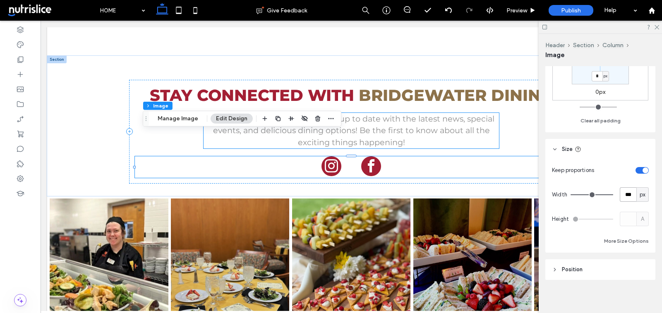
click at [628, 193] on input "***" at bounding box center [628, 194] width 17 height 14
type input "***"
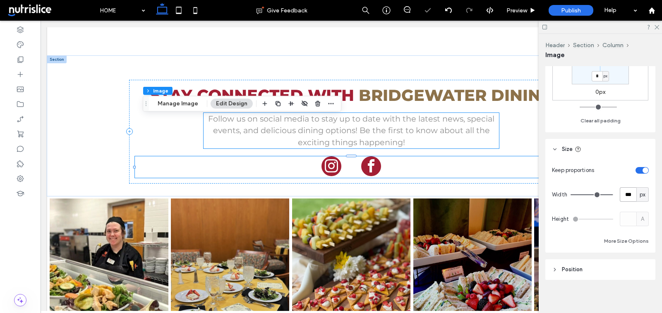
type input "***"
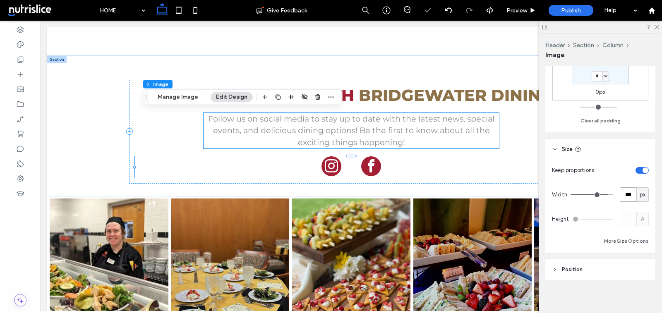
type input "***"
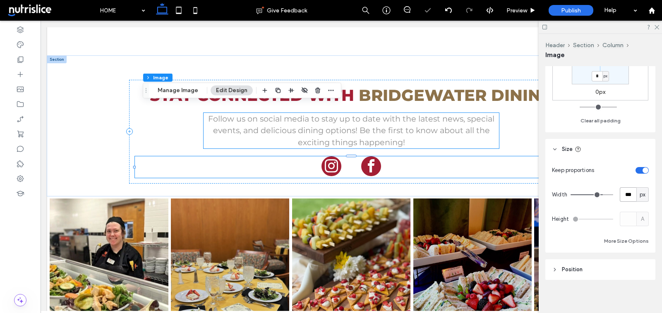
type input "***"
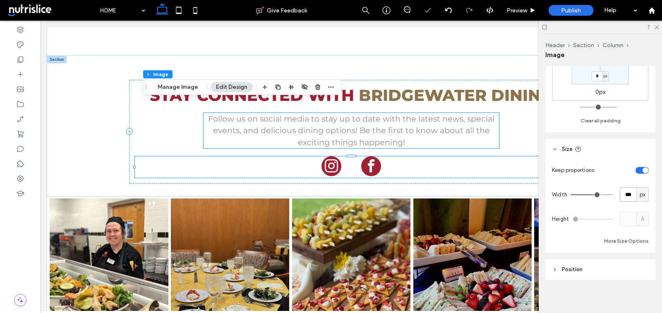
type input "***"
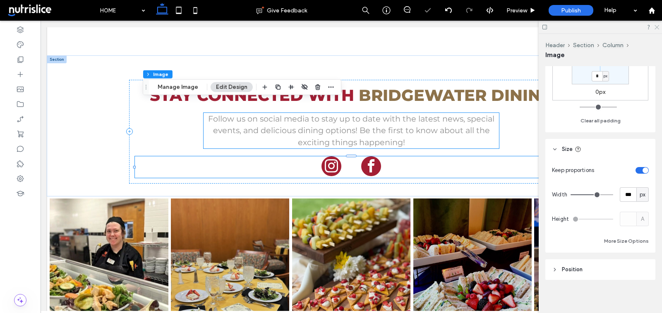
click at [658, 24] on icon at bounding box center [656, 26] width 5 height 5
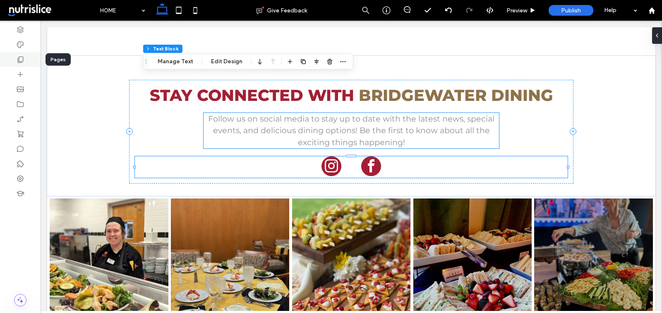
click at [15, 62] on div at bounding box center [20, 59] width 41 height 15
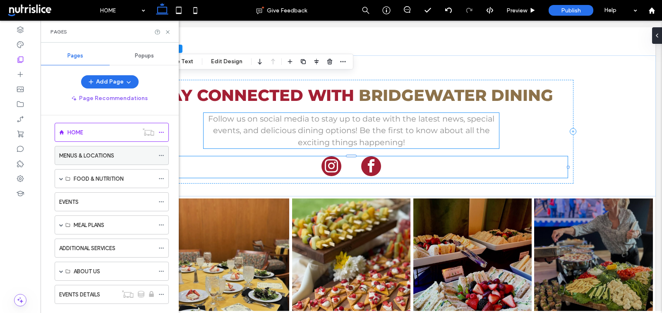
scroll to position [8, 0]
click at [85, 170] on div "FOOD & NUTRITION" at bounding box center [114, 177] width 81 height 18
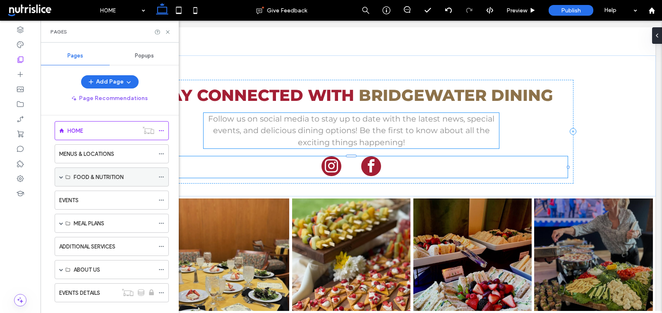
click at [57, 178] on div "FOOD & NUTRITION" at bounding box center [112, 177] width 114 height 19
click at [60, 177] on span at bounding box center [61, 177] width 4 height 4
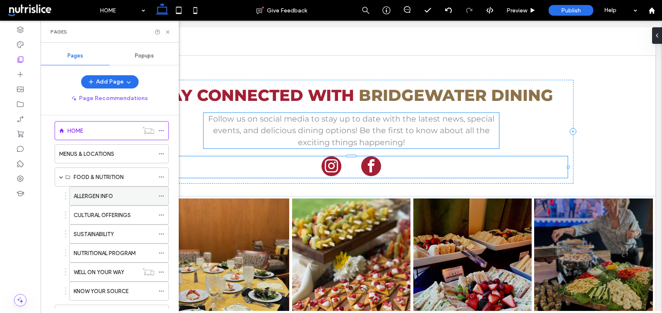
click at [84, 189] on div "ALLERGEN INFO" at bounding box center [114, 196] width 81 height 18
click at [168, 29] on icon at bounding box center [168, 32] width 6 height 6
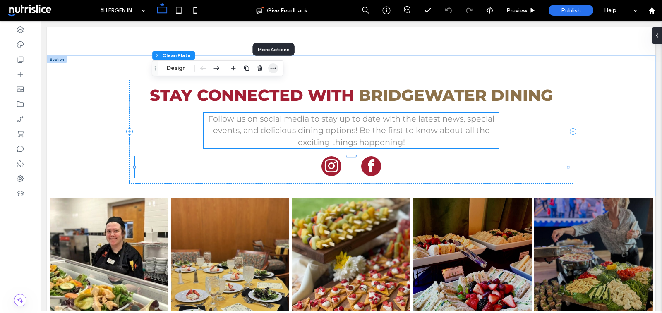
click at [274, 69] on icon "button" at bounding box center [273, 68] width 7 height 7
click at [243, 65] on icon "button" at bounding box center [242, 68] width 7 height 7
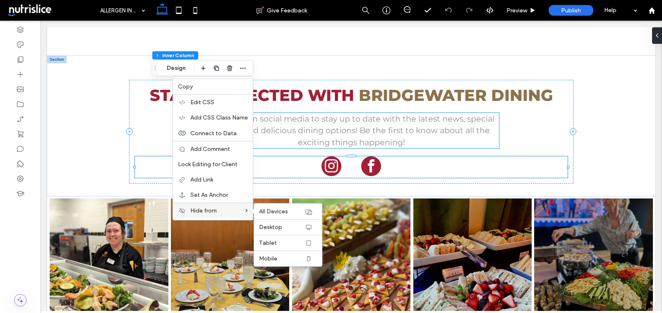
click at [256, 212] on span at bounding box center [254, 211] width 7 height 7
click at [267, 212] on span "All Devices" at bounding box center [273, 211] width 29 height 7
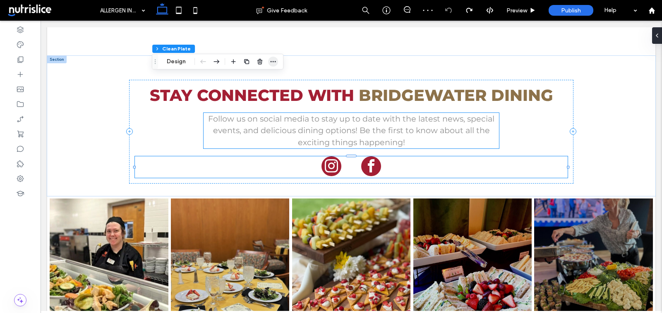
click at [274, 60] on icon "button" at bounding box center [273, 61] width 7 height 7
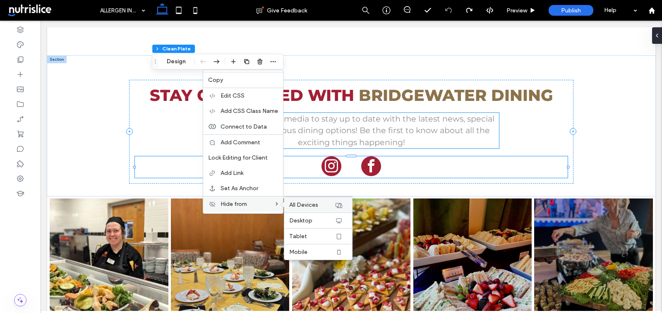
click at [302, 208] on span "All Devices" at bounding box center [303, 204] width 29 height 7
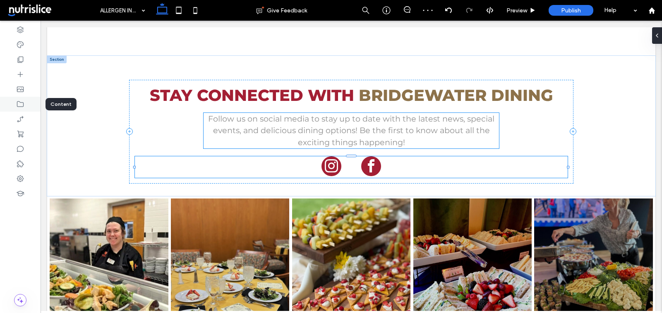
click at [18, 100] on div at bounding box center [20, 104] width 41 height 15
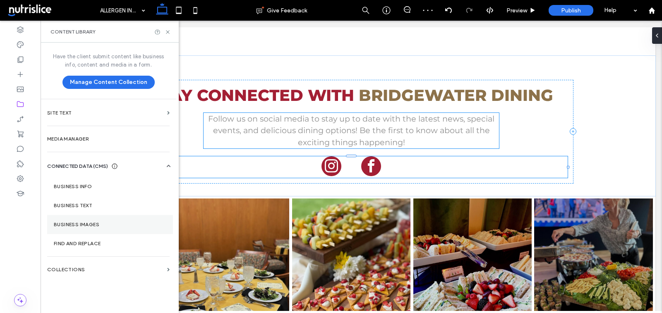
click at [84, 226] on label "Business Images" at bounding box center [110, 225] width 113 height 6
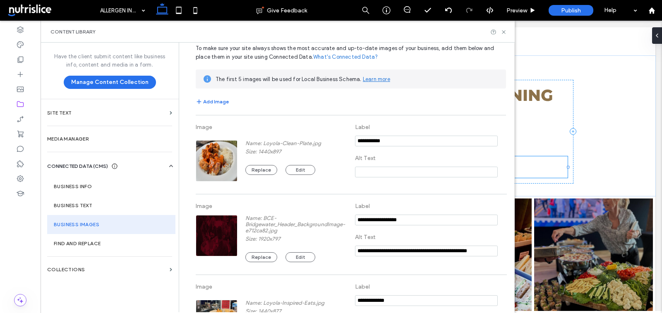
scroll to position [74, 0]
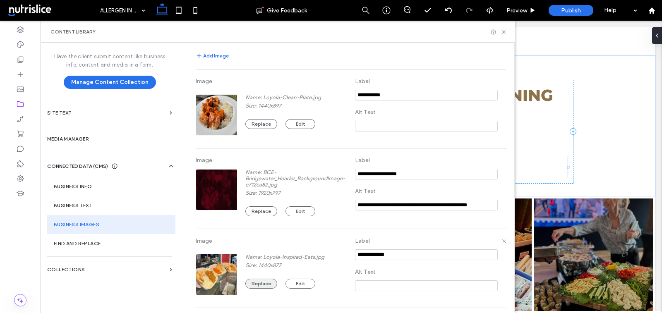
click at [257, 284] on button "Replace" at bounding box center [261, 284] width 32 height 10
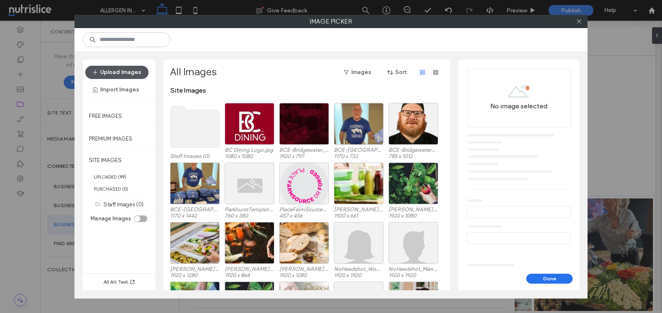
click at [108, 72] on button "Upload Images" at bounding box center [116, 72] width 63 height 13
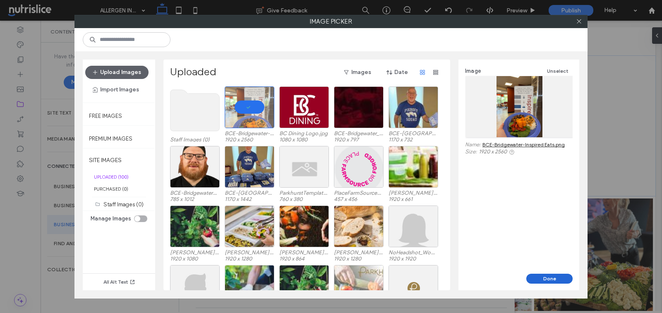
click at [537, 277] on button "Done" at bounding box center [549, 279] width 46 height 10
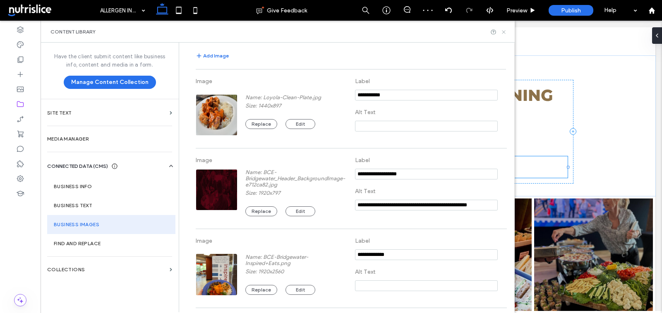
click at [502, 31] on icon at bounding box center [503, 32] width 6 height 6
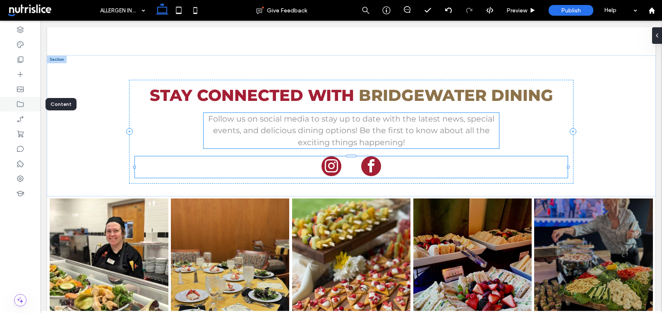
click at [28, 105] on div at bounding box center [20, 104] width 41 height 15
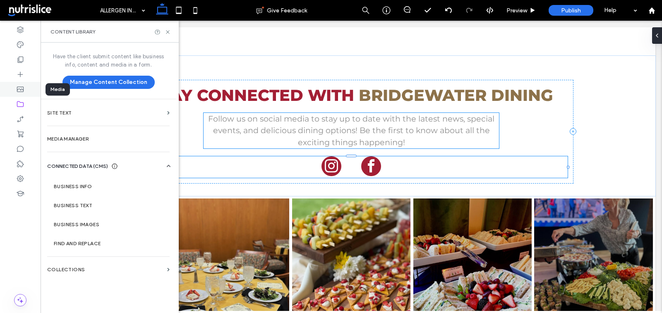
click at [21, 90] on use at bounding box center [20, 89] width 7 height 5
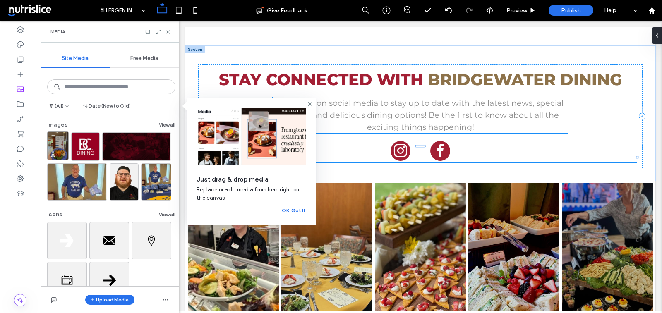
click at [56, 148] on img at bounding box center [58, 146] width 22 height 29
click at [55, 139] on img at bounding box center [58, 146] width 22 height 29
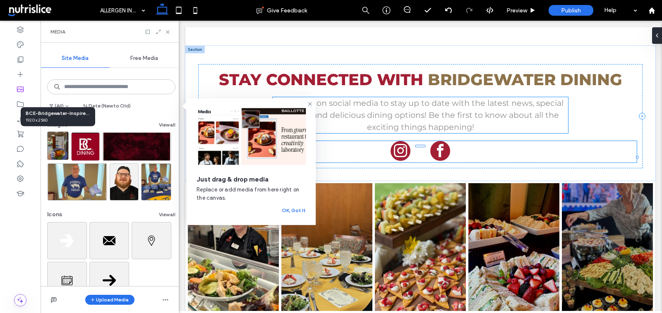
click at [55, 139] on img at bounding box center [58, 146] width 22 height 29
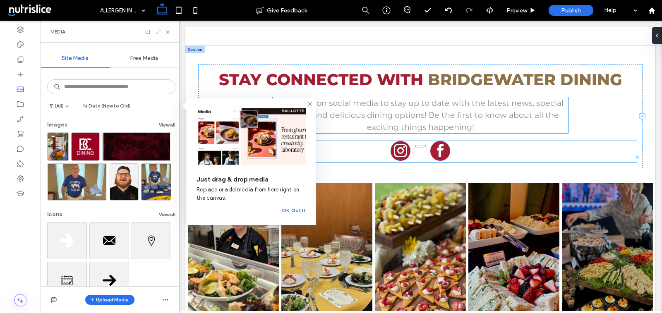
click at [159, 32] on icon at bounding box center [159, 32] width 6 height 6
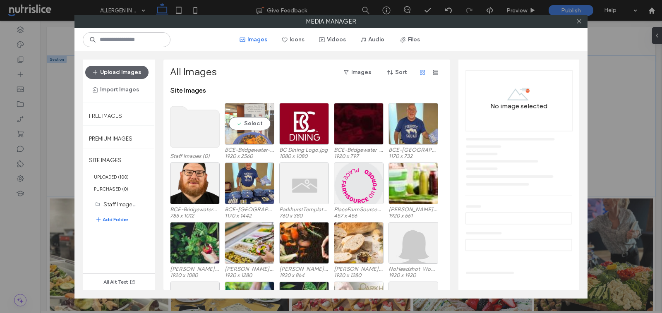
click at [235, 138] on div "Select" at bounding box center [250, 124] width 50 height 42
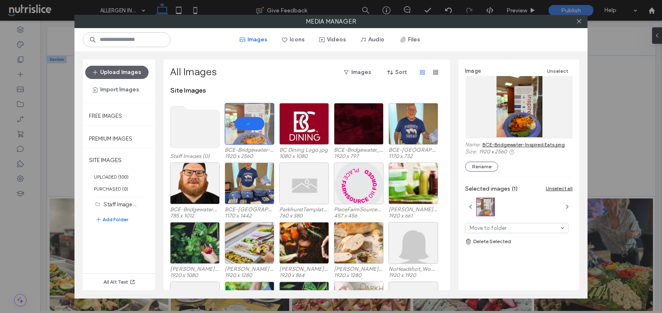
click at [506, 160] on div "Image Unselect Name: BCE-Bridgewater-Inspired Eats.png Size: 1920 x 2560 Rename" at bounding box center [519, 118] width 108 height 105
click at [496, 143] on link "BCE-Bridgewater-Inspired Eats.png" at bounding box center [523, 144] width 82 height 6
click at [579, 19] on icon at bounding box center [579, 21] width 6 height 6
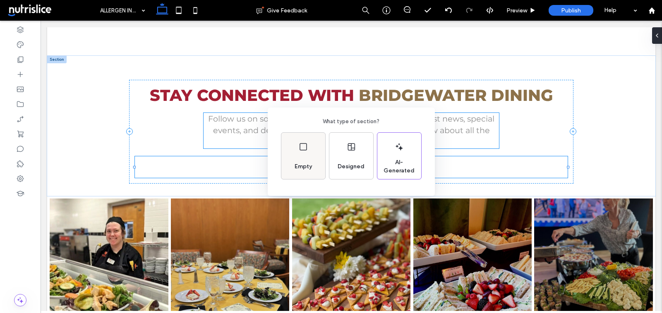
click at [306, 167] on span "Empty" at bounding box center [303, 167] width 24 height 8
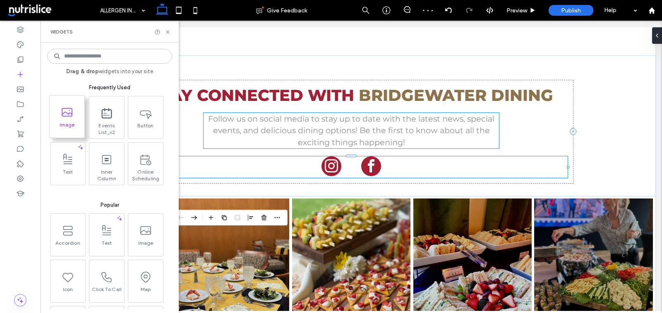
click at [69, 116] on icon at bounding box center [66, 112] width 13 height 13
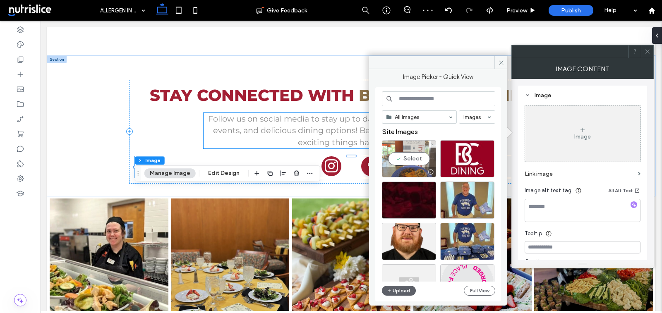
click at [414, 156] on div "Select" at bounding box center [409, 158] width 54 height 37
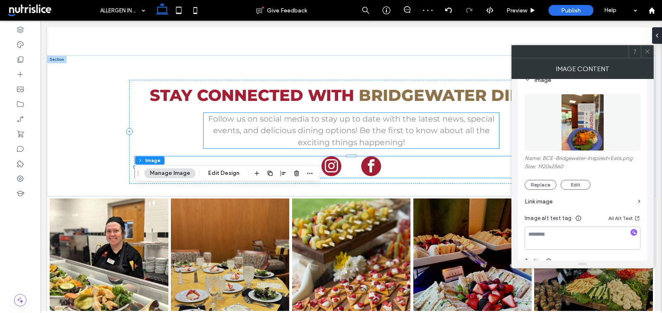
scroll to position [88, 0]
click at [575, 184] on button "Edit" at bounding box center [575, 184] width 30 height 10
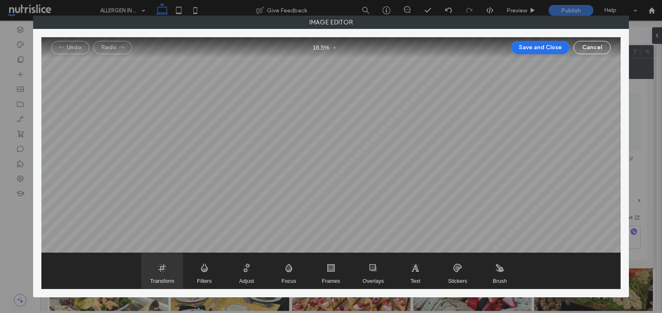
click at [169, 275] on span "Transform" at bounding box center [161, 271] width 41 height 36
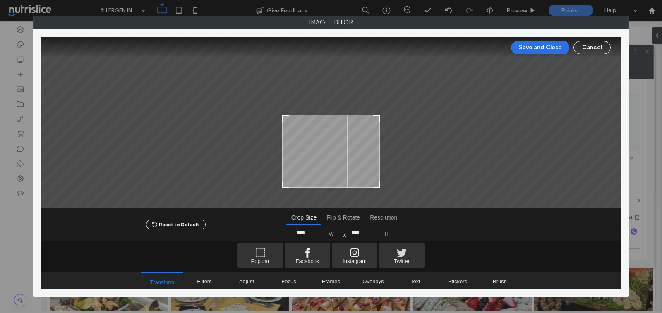
type input "****"
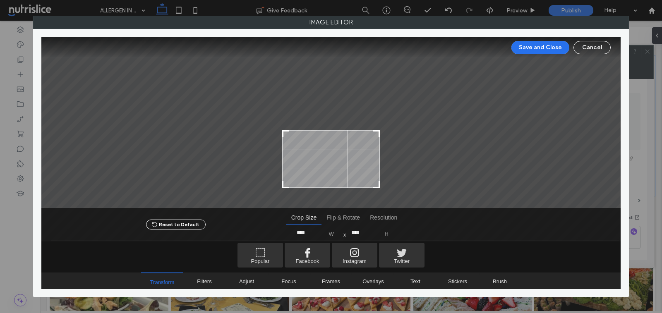
type input "****"
drag, startPoint x: 376, startPoint y: 59, endPoint x: 385, endPoint y: 131, distance: 72.9
click at [385, 131] on div at bounding box center [330, 123] width 579 height 172
click at [557, 49] on button "Save and Close" at bounding box center [540, 47] width 58 height 13
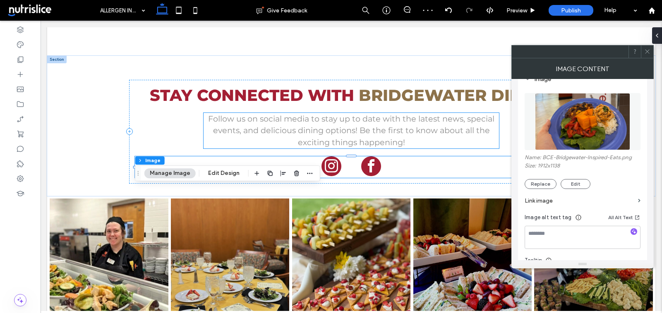
click at [647, 52] on icon at bounding box center [647, 51] width 6 height 6
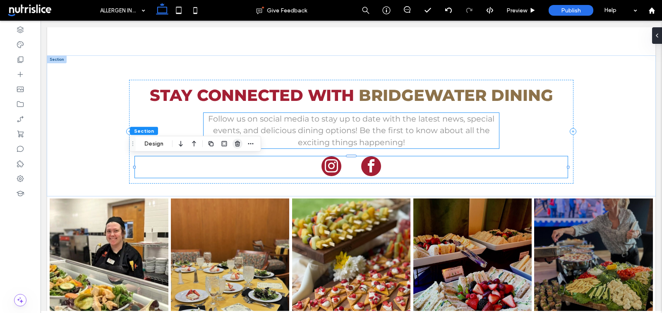
click at [236, 142] on use "button" at bounding box center [237, 143] width 5 height 5
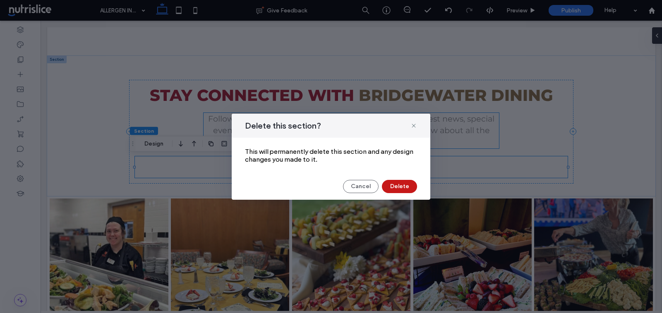
click at [402, 184] on button "Delete" at bounding box center [399, 186] width 35 height 13
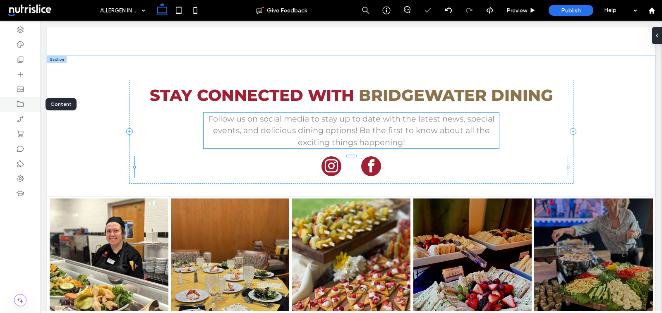
click at [22, 104] on icon at bounding box center [20, 104] width 8 height 8
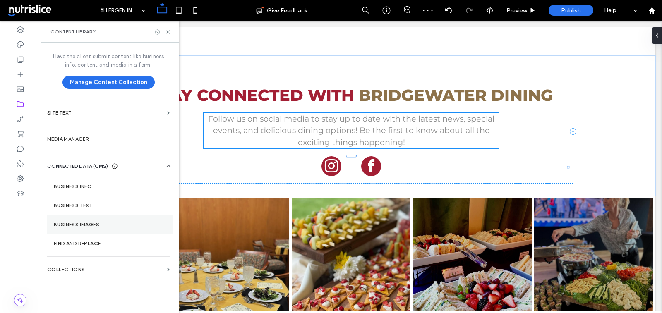
click at [98, 222] on label "Business Images" at bounding box center [110, 225] width 113 height 6
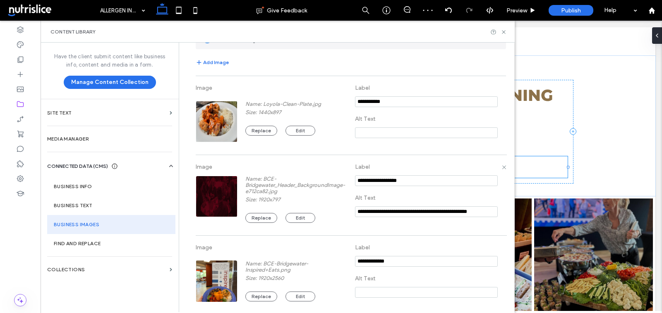
scroll to position [74, 0]
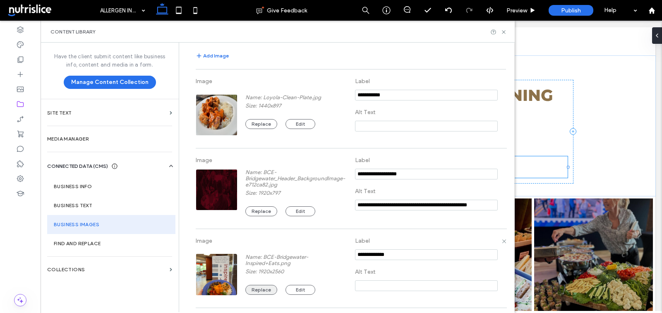
click at [262, 290] on button "Replace" at bounding box center [261, 290] width 32 height 10
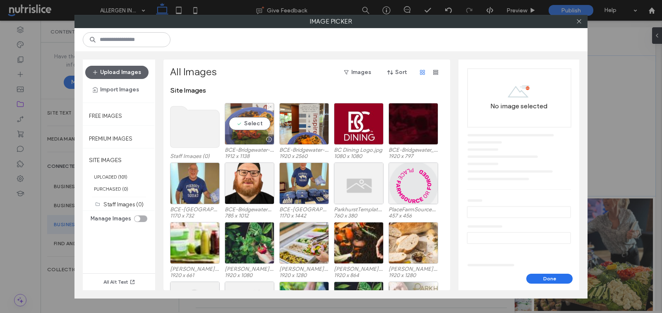
click at [260, 122] on div "Select" at bounding box center [250, 124] width 50 height 42
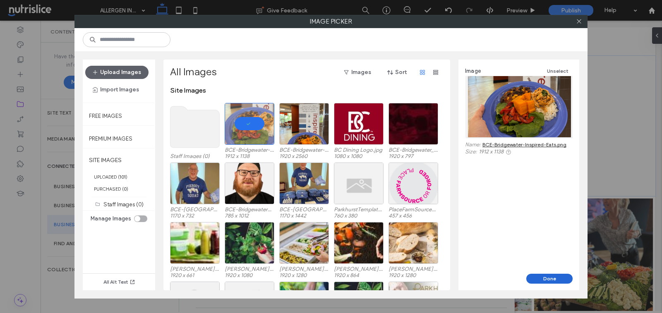
click at [558, 277] on button "Done" at bounding box center [549, 279] width 46 height 10
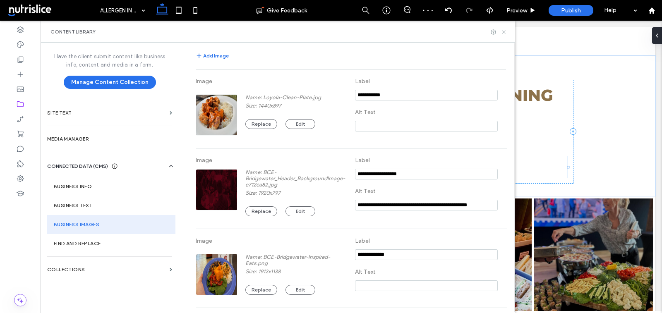
click at [503, 31] on icon at bounding box center [503, 32] width 6 height 6
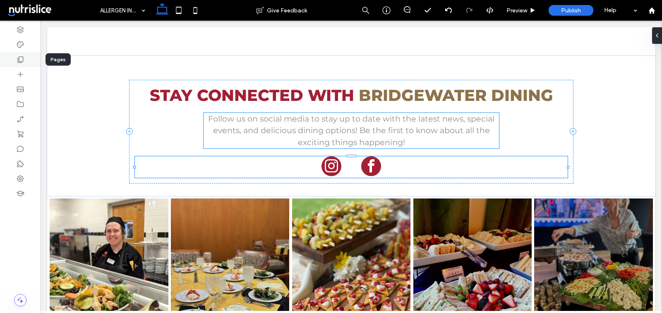
click at [21, 54] on div at bounding box center [20, 59] width 41 height 15
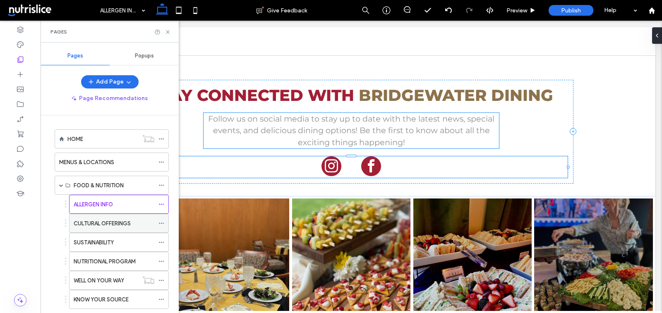
click at [140, 226] on div "CULTURAL OFFERINGS" at bounding box center [114, 223] width 81 height 18
click at [165, 30] on icon at bounding box center [168, 32] width 6 height 6
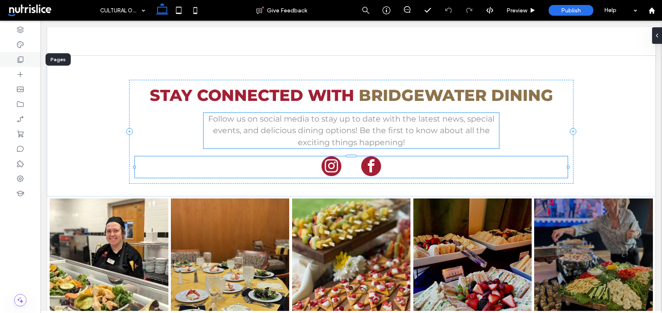
click at [23, 59] on use at bounding box center [21, 60] width 6 height 6
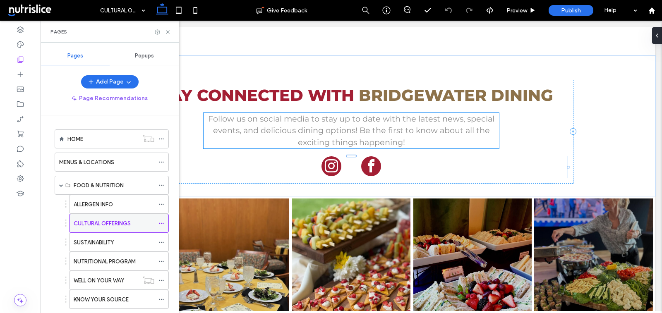
click at [160, 223] on use at bounding box center [161, 223] width 5 height 1
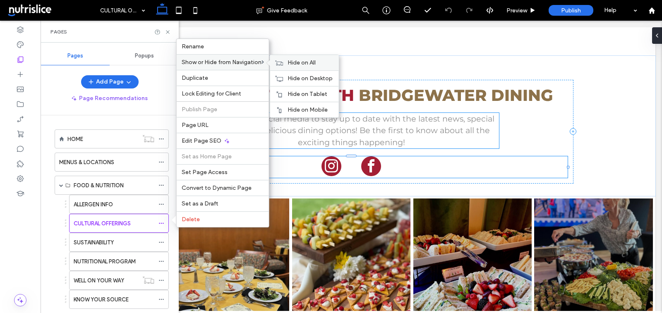
click at [277, 62] on icon at bounding box center [279, 63] width 8 height 6
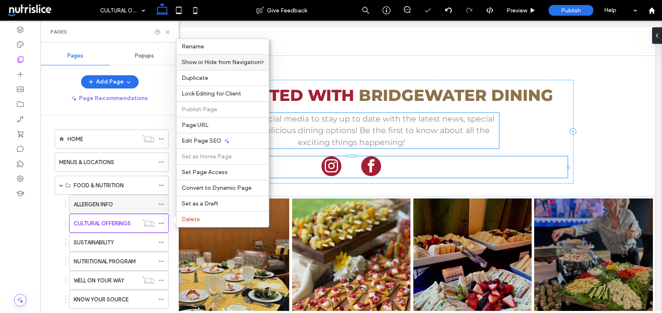
click at [131, 201] on div "ALLERGEN INFO" at bounding box center [114, 204] width 81 height 9
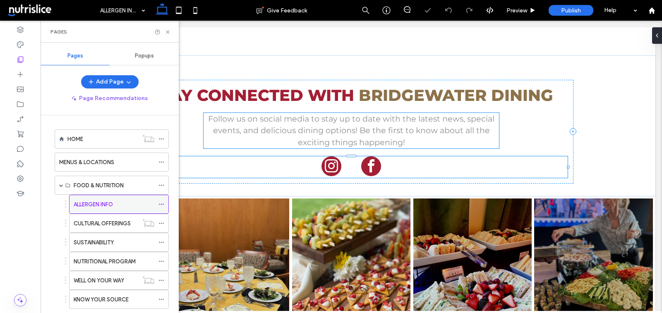
scroll to position [1, 0]
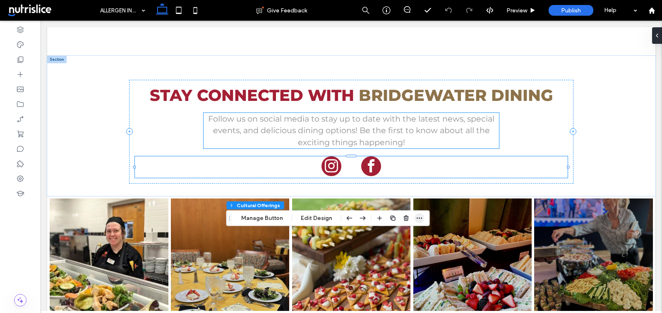
click at [419, 218] on use "button" at bounding box center [419, 218] width 5 height 1
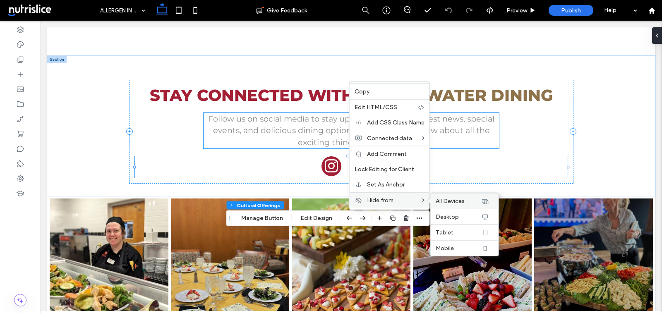
click at [462, 198] on span "All Devices" at bounding box center [450, 201] width 29 height 7
type input "*"
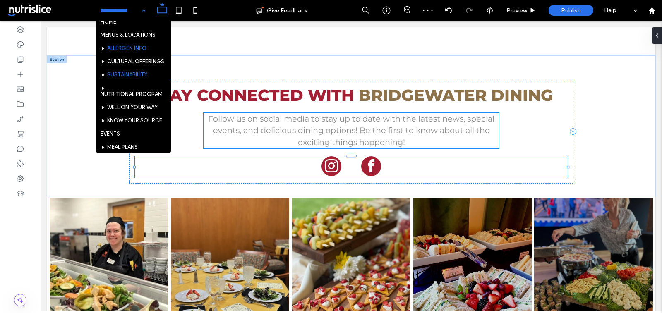
scroll to position [0, 0]
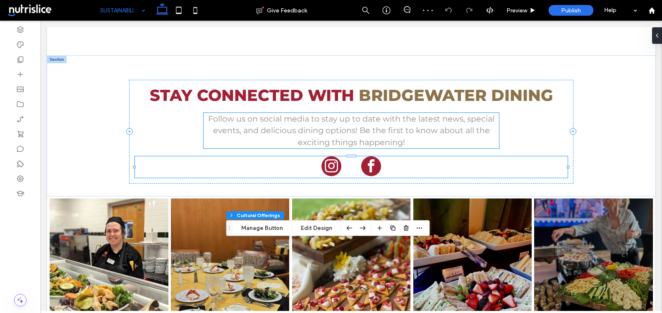
type input "**"
click at [416, 225] on icon "button" at bounding box center [419, 228] width 7 height 7
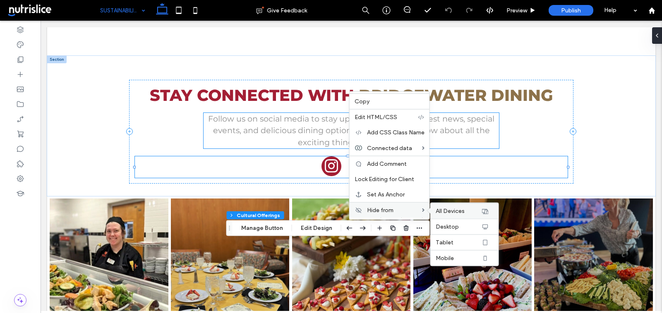
click at [456, 209] on span "All Devices" at bounding box center [450, 211] width 29 height 7
type input "*"
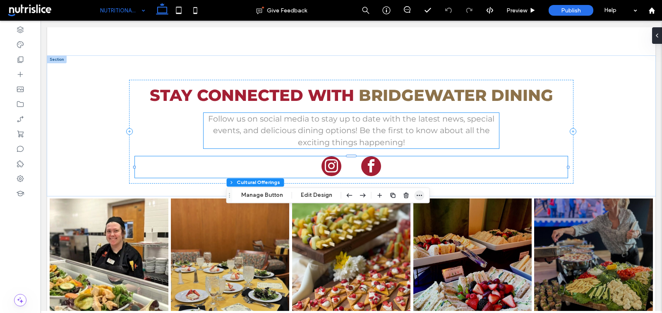
click at [420, 194] on icon "button" at bounding box center [419, 195] width 7 height 7
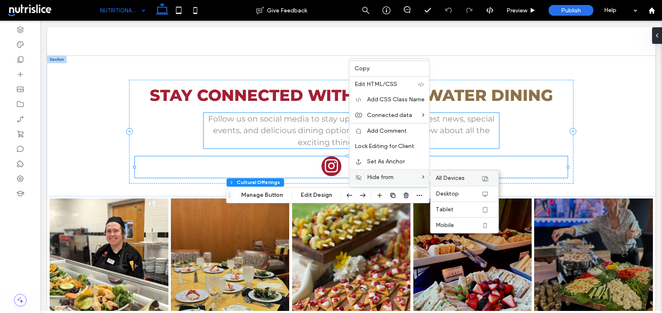
click at [438, 176] on span "All Devices" at bounding box center [450, 178] width 29 height 7
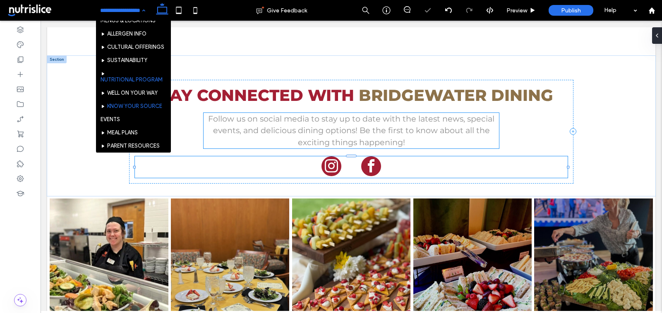
scroll to position [22, 0]
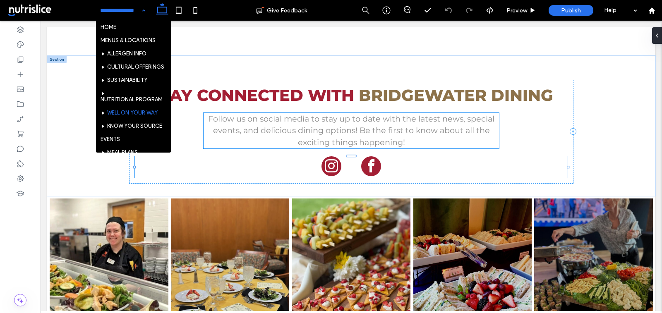
click at [115, 6] on input at bounding box center [120, 10] width 41 height 21
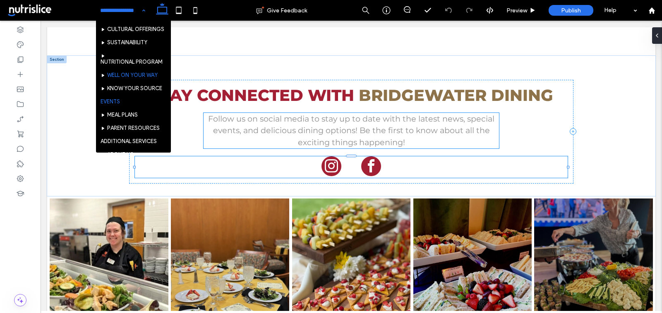
scroll to position [38, 0]
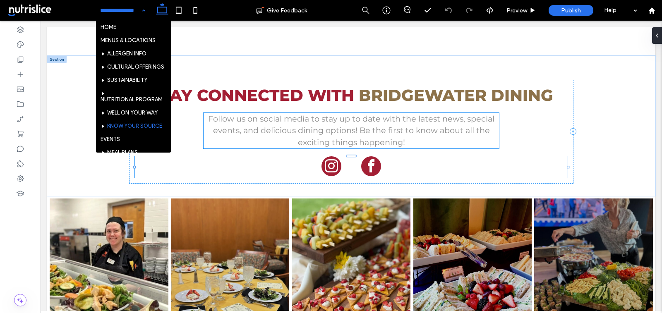
click at [109, 13] on input at bounding box center [120, 10] width 41 height 21
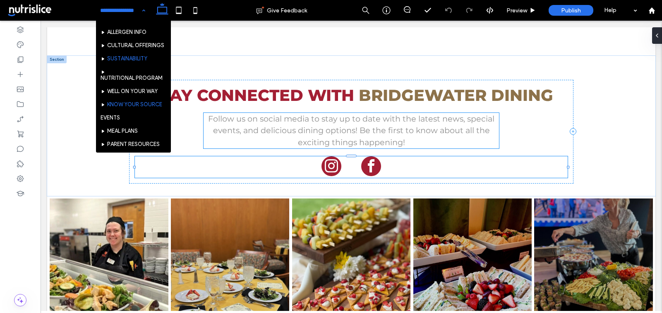
scroll to position [55, 0]
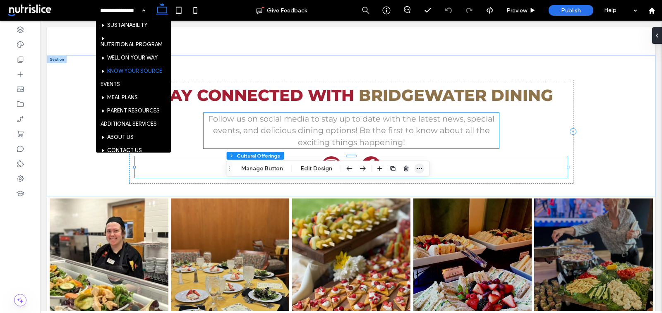
click at [421, 167] on span "button" at bounding box center [419, 169] width 10 height 10
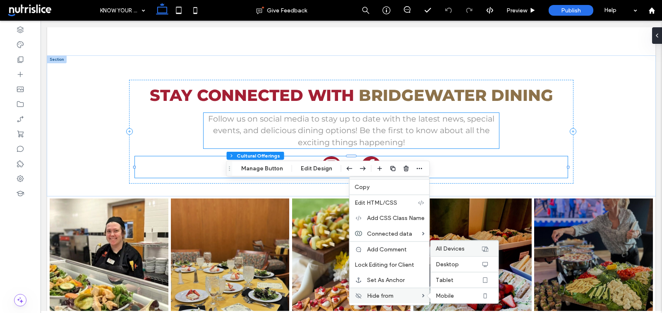
click at [464, 253] on div "All Devices" at bounding box center [465, 249] width 68 height 16
type input "*"
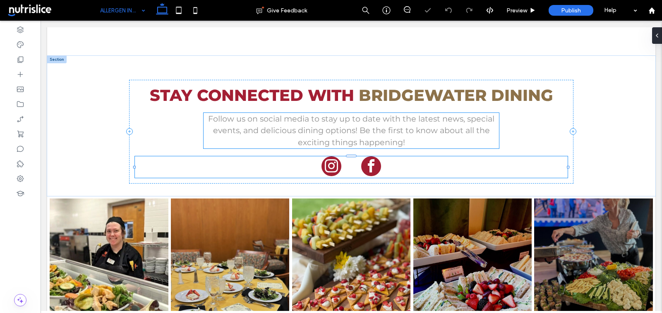
click at [116, 8] on input at bounding box center [120, 10] width 41 height 21
click at [332, 130] on button "Manage Image" at bounding box center [318, 134] width 51 height 10
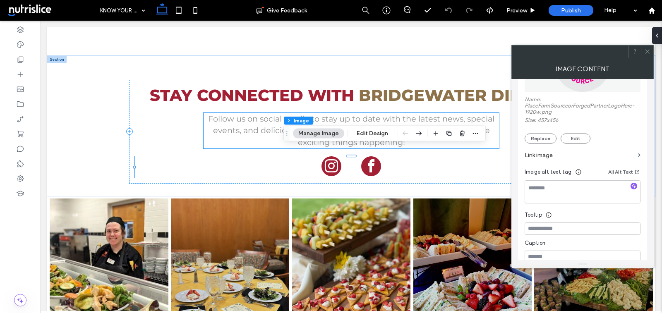
scroll to position [172, 0]
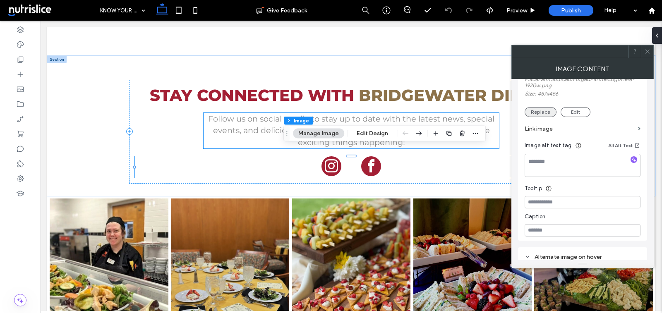
click at [541, 117] on button "Replace" at bounding box center [540, 112] width 32 height 10
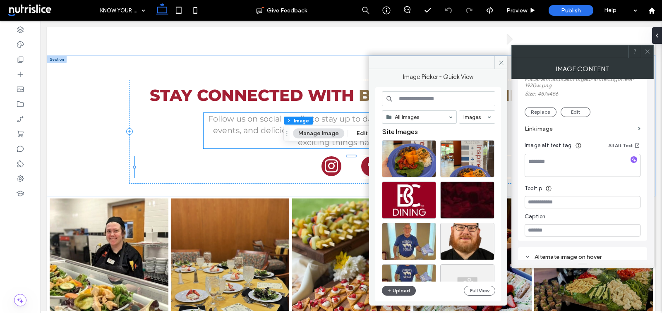
click at [395, 292] on button "Upload" at bounding box center [399, 291] width 34 height 10
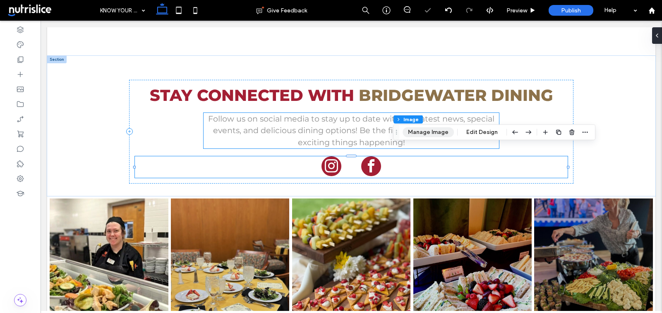
click at [426, 130] on button "Manage Image" at bounding box center [427, 132] width 51 height 10
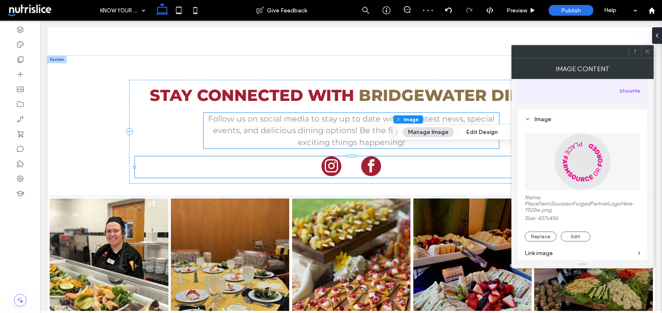
scroll to position [81, 0]
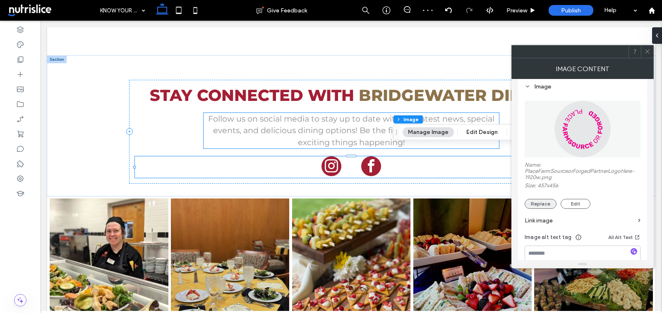
click at [539, 207] on button "Replace" at bounding box center [540, 204] width 32 height 10
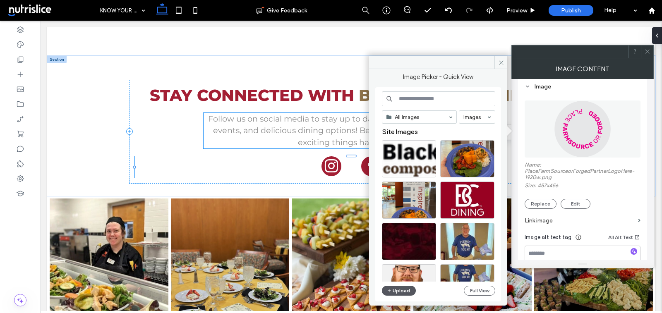
click at [397, 288] on button "Upload" at bounding box center [399, 291] width 34 height 10
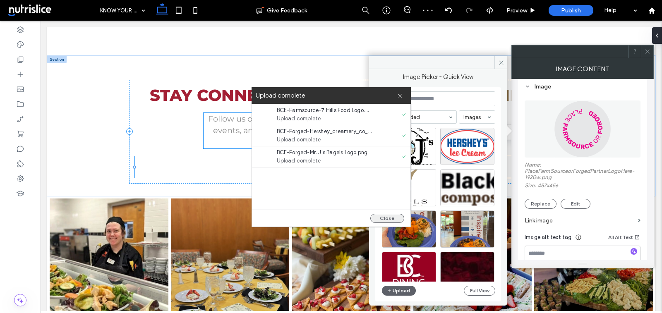
click at [381, 214] on button "Close" at bounding box center [387, 218] width 34 height 9
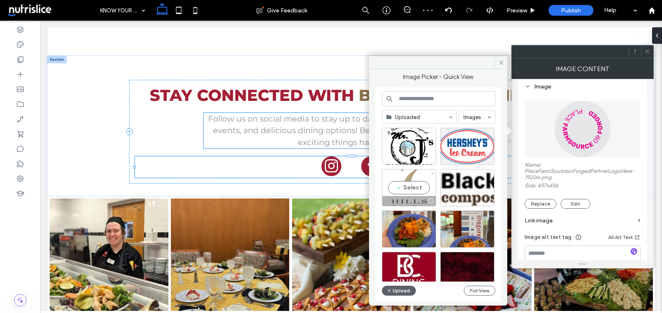
click at [402, 192] on div "Select" at bounding box center [409, 187] width 54 height 37
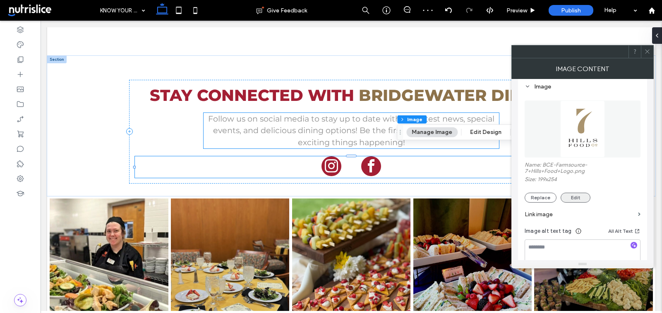
click at [568, 199] on button "Edit" at bounding box center [575, 198] width 30 height 10
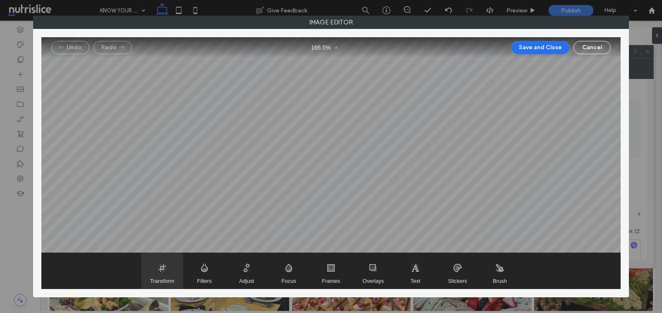
click at [169, 271] on span "Transform" at bounding box center [161, 271] width 41 height 36
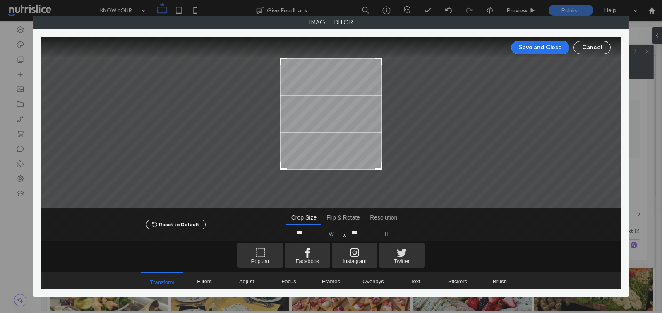
drag, startPoint x: 380, startPoint y: 187, endPoint x: 381, endPoint y: 168, distance: 18.6
click at [381, 168] on div at bounding box center [378, 166] width 10 height 10
type input "***"
drag, startPoint x: 380, startPoint y: 59, endPoint x: 381, endPoint y: 71, distance: 12.1
click at [381, 71] on div at bounding box center [378, 74] width 10 height 10
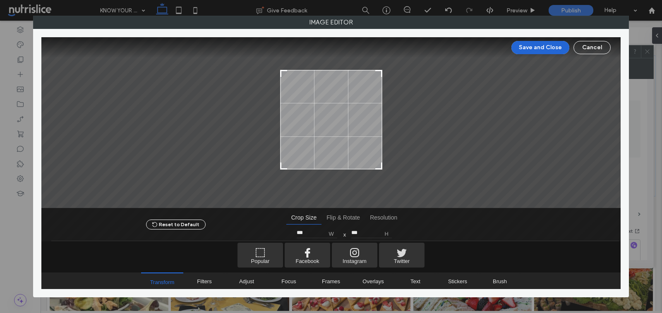
click at [528, 49] on button "Save and Close" at bounding box center [540, 47] width 58 height 13
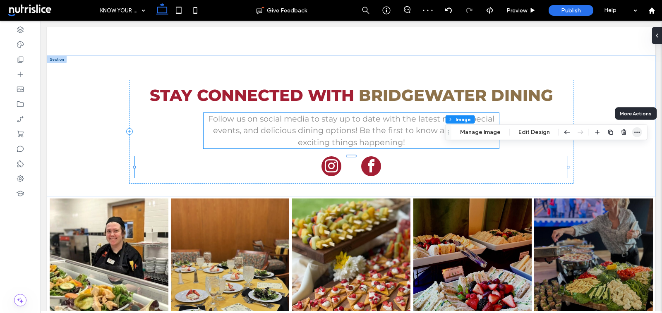
click at [636, 130] on icon "button" at bounding box center [637, 132] width 7 height 7
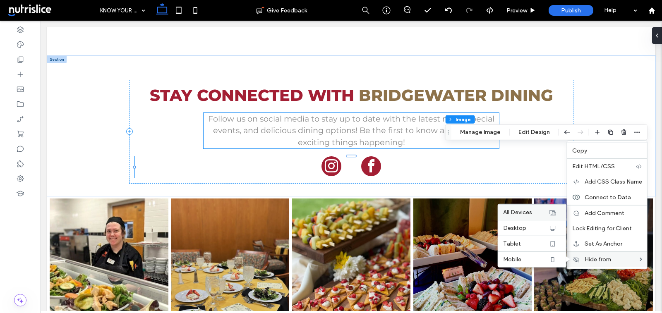
click at [525, 212] on span "All Devices" at bounding box center [517, 212] width 29 height 7
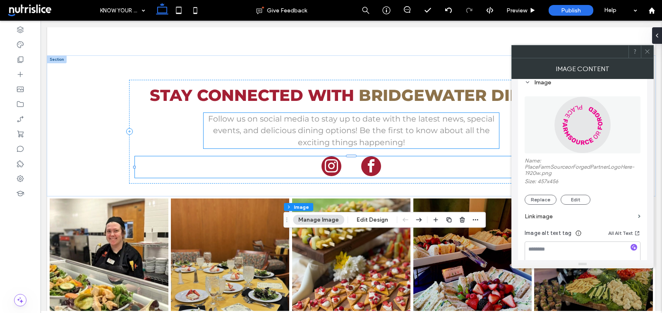
scroll to position [109, 0]
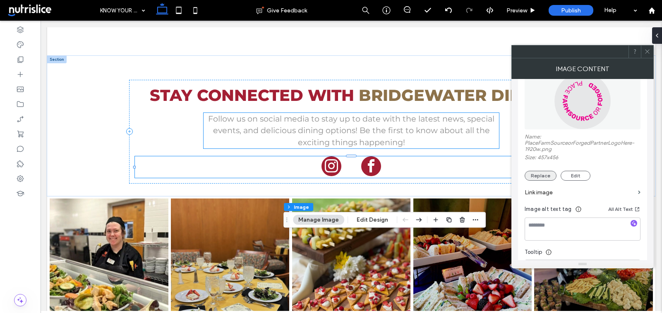
click at [543, 174] on button "Replace" at bounding box center [540, 176] width 32 height 10
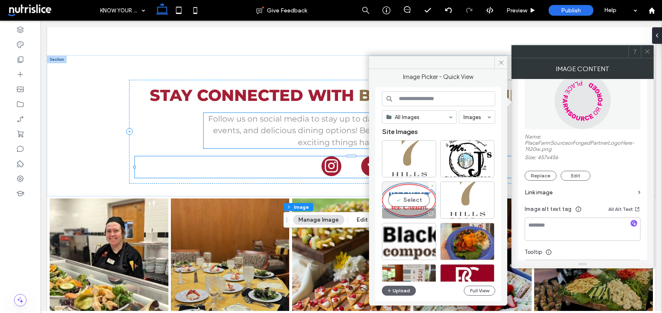
click at [406, 201] on div "Select" at bounding box center [409, 200] width 54 height 37
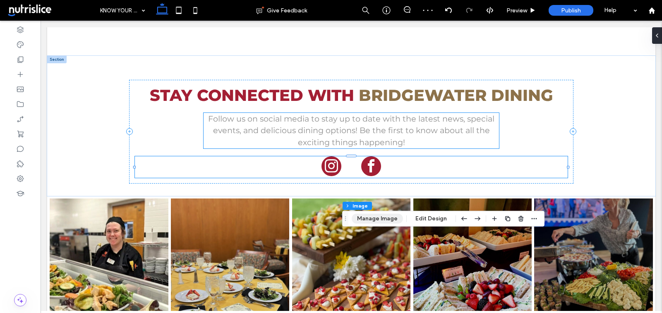
click at [372, 223] on button "Manage Image" at bounding box center [377, 219] width 51 height 10
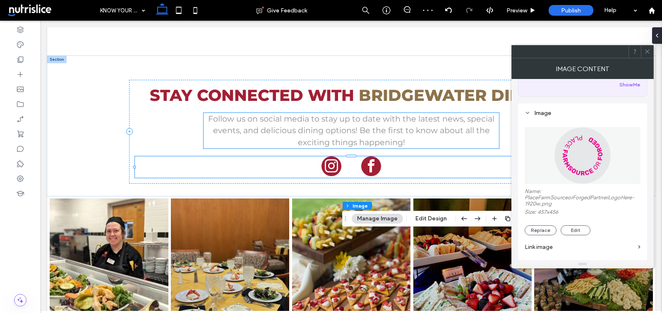
scroll to position [97, 0]
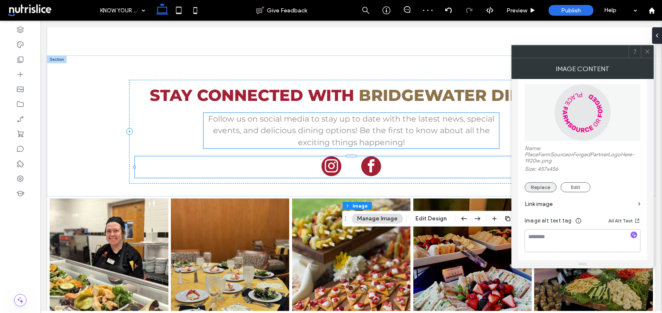
click at [539, 192] on button "Replace" at bounding box center [540, 187] width 32 height 10
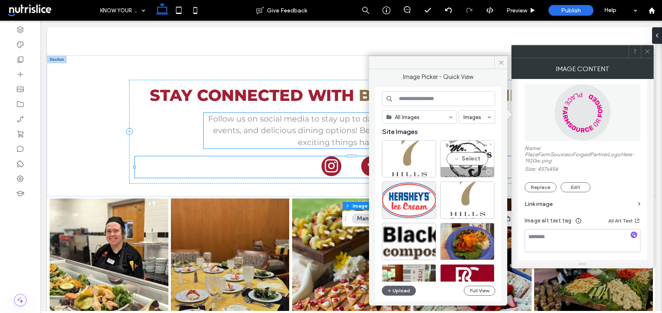
click at [450, 158] on div "Select" at bounding box center [467, 158] width 54 height 37
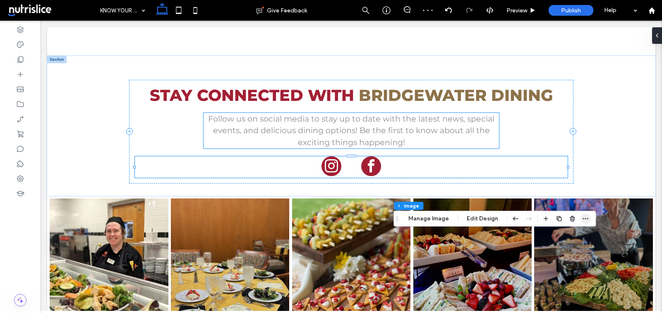
click at [587, 221] on span "button" at bounding box center [585, 219] width 10 height 10
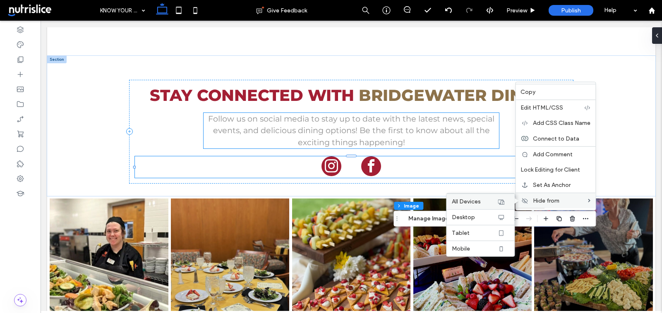
click at [479, 196] on div "All Devices" at bounding box center [481, 202] width 68 height 16
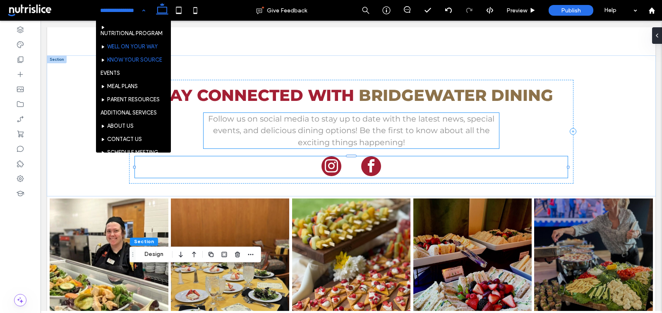
scroll to position [100, 0]
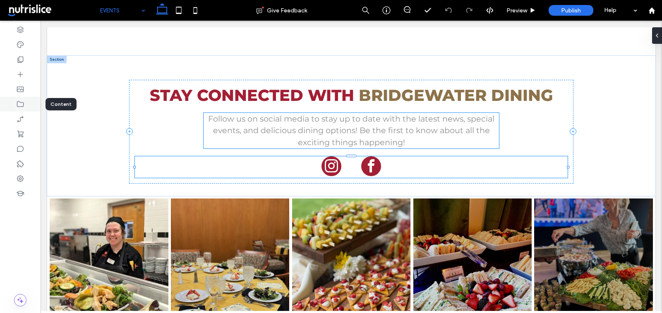
click at [18, 107] on icon at bounding box center [20, 104] width 8 height 8
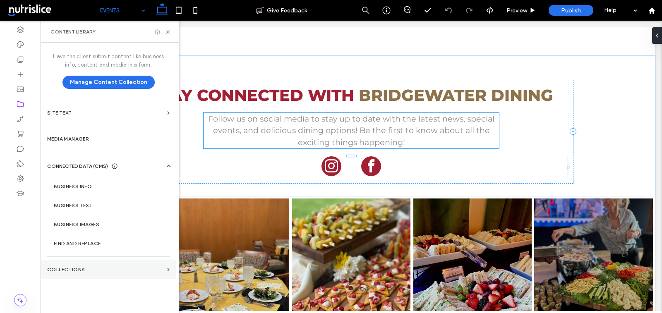
click at [84, 264] on section "Collections" at bounding box center [109, 269] width 136 height 19
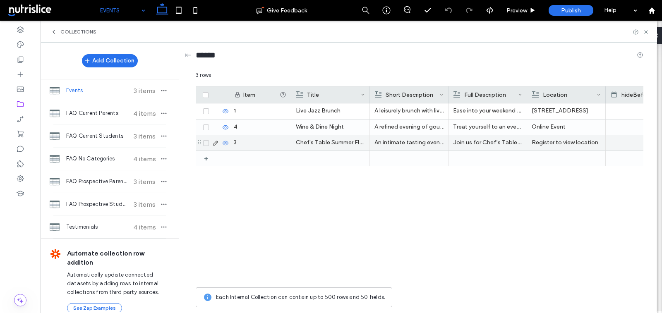
click at [205, 142] on icon at bounding box center [205, 143] width 3 height 2
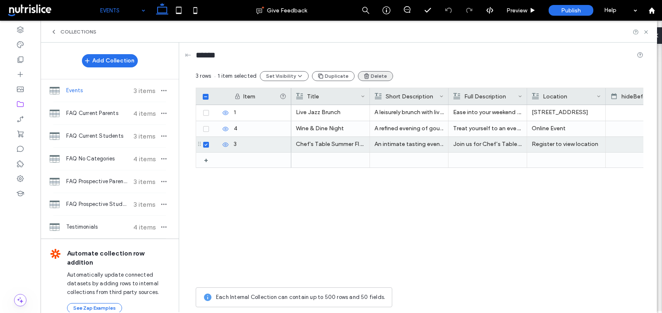
click at [373, 72] on button "Delete" at bounding box center [375, 76] width 35 height 10
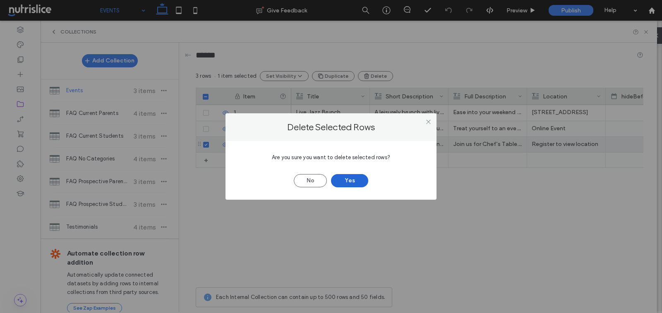
click at [352, 181] on button "Yes" at bounding box center [349, 180] width 37 height 13
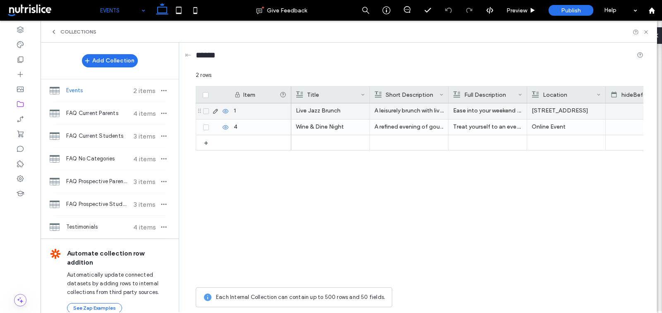
click at [315, 109] on p "Live Jazz Brunch" at bounding box center [330, 110] width 69 height 15
click at [315, 109] on p "Live Jazz Brunch" at bounding box center [330, 111] width 69 height 15
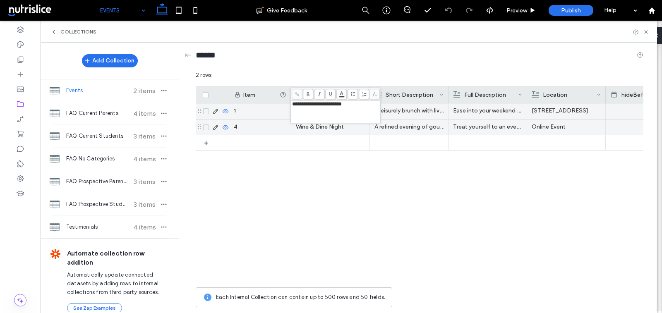
click at [326, 126] on p "Wine & Dine Night" at bounding box center [330, 127] width 69 height 15
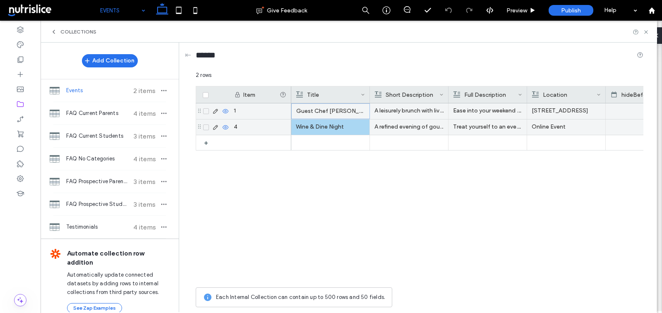
click at [326, 126] on p "Wine & Dine Night" at bounding box center [330, 127] width 69 height 15
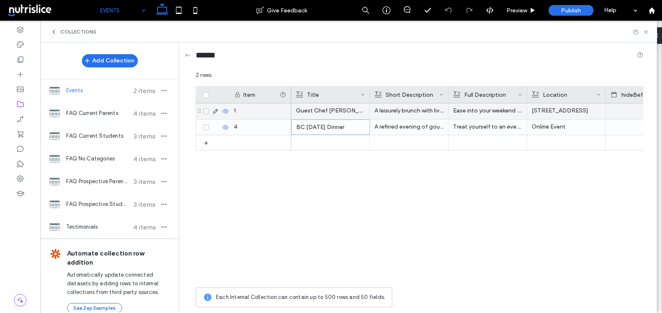
click at [485, 110] on p "Ease into your weekend with our indulgent Live Jazz Brunch—a perfect pairing of…" at bounding box center [487, 110] width 69 height 15
click at [485, 110] on p "Ease into your weekend with our indulgent Live Jazz Brunch—a perfect pairing of…" at bounding box center [487, 111] width 69 height 15
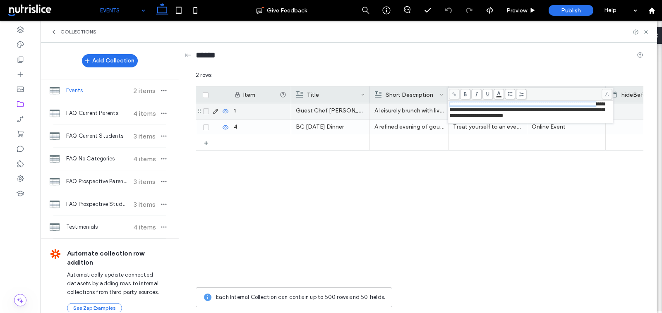
drag, startPoint x: 475, startPoint y: 110, endPoint x: 448, endPoint y: 105, distance: 27.3
click at [449, 105] on div "**********" at bounding box center [530, 111] width 163 height 21
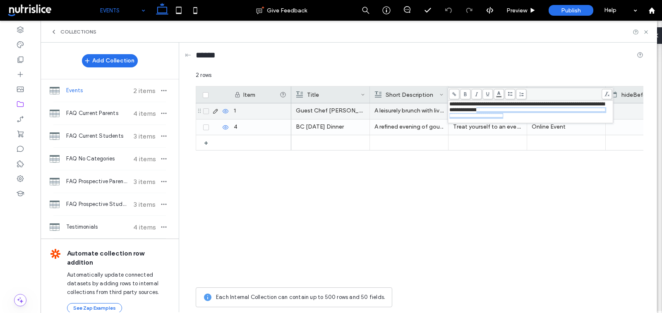
drag, startPoint x: 516, startPoint y: 112, endPoint x: 443, endPoint y: 101, distance: 74.5
click at [443, 101] on div "**********" at bounding box center [420, 191] width 448 height 240
click at [443, 101] on span at bounding box center [441, 94] width 4 height 17
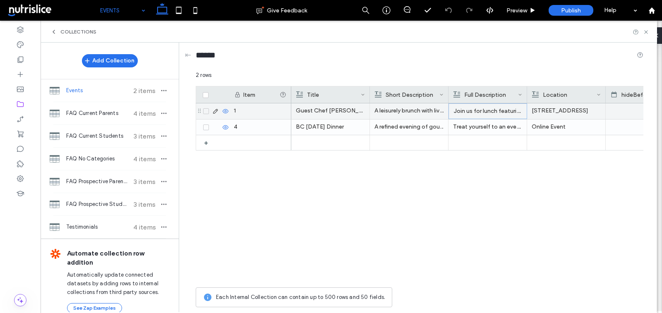
click at [473, 113] on p "Join us for lunch featuring [PERSON_NAME], a talented Recipe Developer and Food…" at bounding box center [487, 111] width 69 height 15
click at [468, 111] on p "Join us for lunch featuring [PERSON_NAME], a talented Recipe Developer and Food…" at bounding box center [487, 111] width 69 height 15
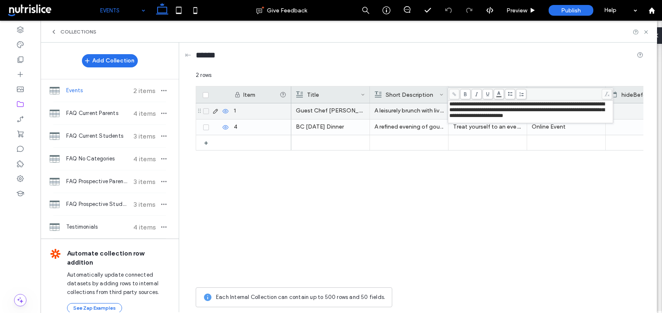
click at [491, 111] on span "**********" at bounding box center [526, 109] width 155 height 17
drag, startPoint x: 515, startPoint y: 111, endPoint x: 450, endPoint y: 106, distance: 66.0
click at [450, 106] on span "**********" at bounding box center [526, 109] width 155 height 17
copy span "**********"
click at [441, 112] on p "A leisurely brunch with live jazz and chef-crafted brunch favorites." at bounding box center [408, 110] width 69 height 15
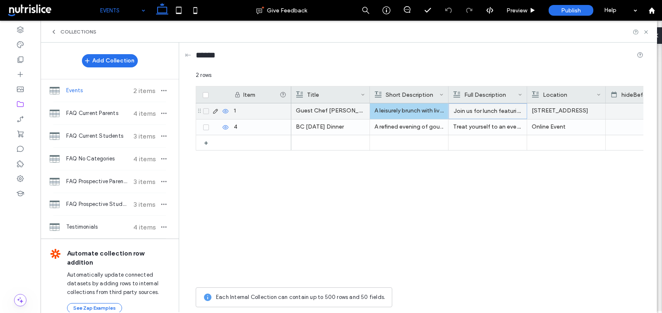
click at [431, 110] on p "A leisurely brunch with live jazz and chef-crafted brunch favorites." at bounding box center [408, 110] width 69 height 15
click at [431, 110] on p "A leisurely brunch with live jazz and chef-crafted brunch favorites." at bounding box center [409, 111] width 69 height 15
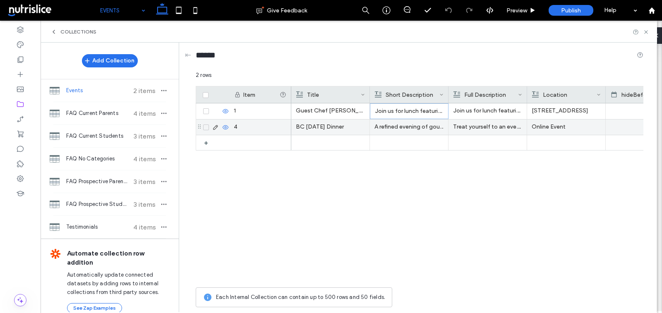
click at [462, 128] on p "Treat yourself to an evening of sophistication at Wine & Dine Night, where exce…" at bounding box center [487, 127] width 69 height 15
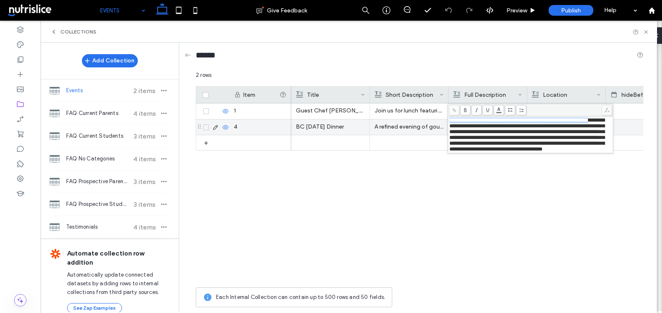
click at [462, 125] on span "**********" at bounding box center [526, 134] width 155 height 34
copy span "**********"
click at [416, 128] on p "A refined evening of gourmet food paired with hand-selected wines." at bounding box center [408, 127] width 69 height 15
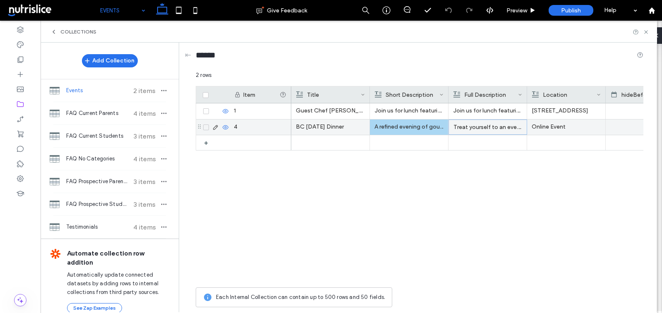
click at [408, 127] on p "A refined evening of gourmet food paired with hand-selected wines." at bounding box center [408, 127] width 69 height 15
click at [408, 127] on p "A refined evening of gourmet food paired with hand-selected wines." at bounding box center [409, 127] width 69 height 15
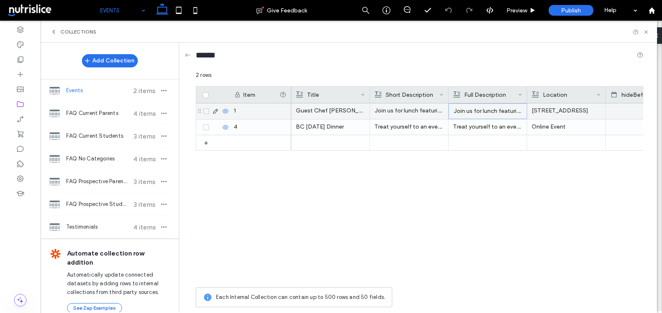
click at [484, 112] on p "Join us for lunch featuring [PERSON_NAME], a talented Recipe Developer and Food…" at bounding box center [487, 111] width 69 height 15
click at [579, 155] on div "Guest Chef Veda Sankaran Join us for lunch featuring Veda Sankaran, a talented …" at bounding box center [467, 193] width 352 height 180
click at [557, 111] on div "5104 York Road" at bounding box center [566, 111] width 69 height 15
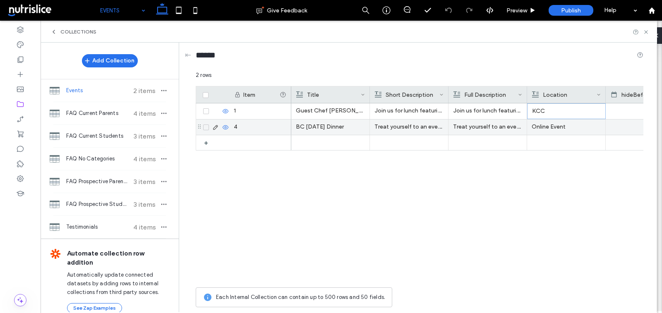
click at [557, 123] on p "Online Event" at bounding box center [565, 127] width 69 height 15
click at [557, 123] on p "Online Event" at bounding box center [566, 127] width 69 height 15
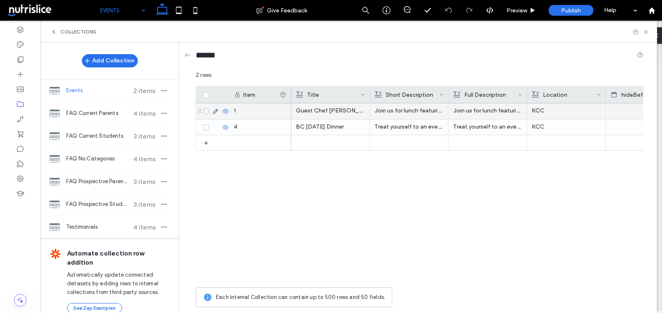
click at [204, 110] on icon at bounding box center [205, 111] width 3 height 2
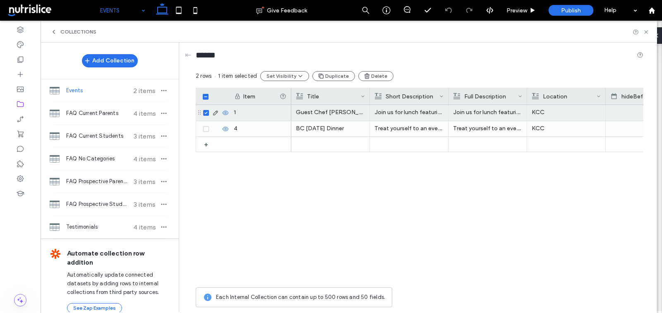
click at [206, 110] on span at bounding box center [206, 113] width 6 height 6
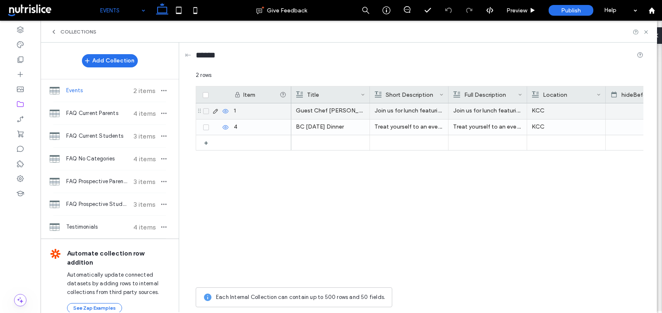
click at [213, 110] on icon at bounding box center [215, 111] width 7 height 7
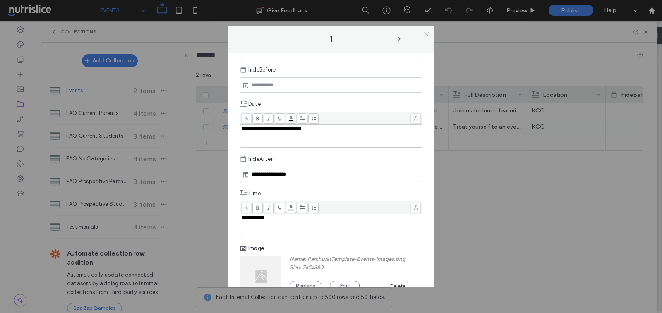
scroll to position [245, 0]
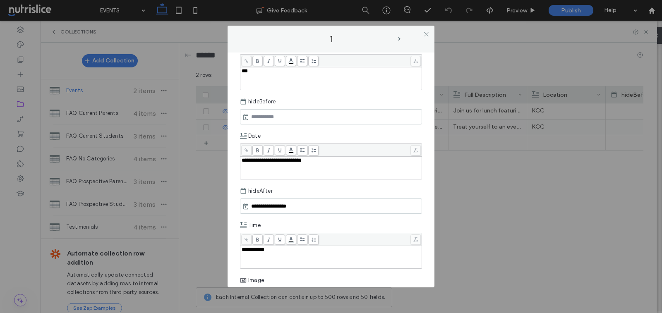
scroll to position [236, 0]
click at [314, 163] on div "**********" at bounding box center [331, 168] width 179 height 21
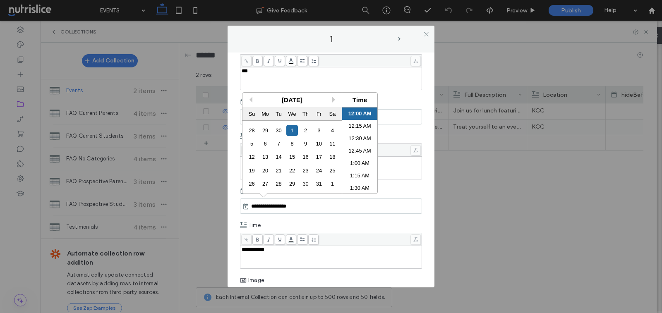
click at [282, 202] on input "**********" at bounding box center [278, 206] width 58 height 10
paste input "text"
type input "**********"
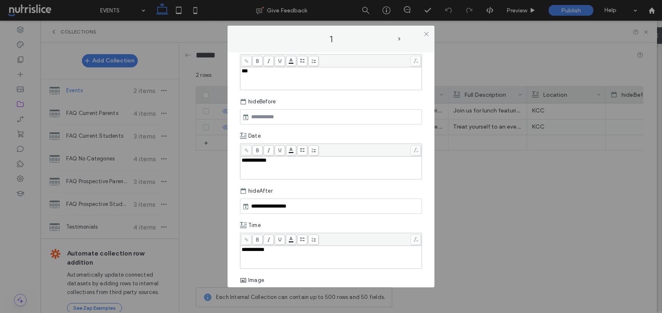
click at [276, 250] on div "**********" at bounding box center [331, 257] width 179 height 21
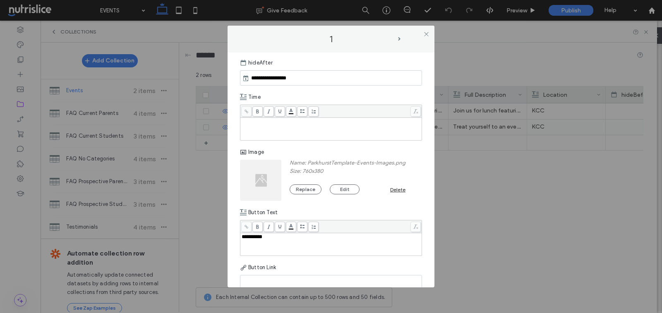
scroll to position [355, 0]
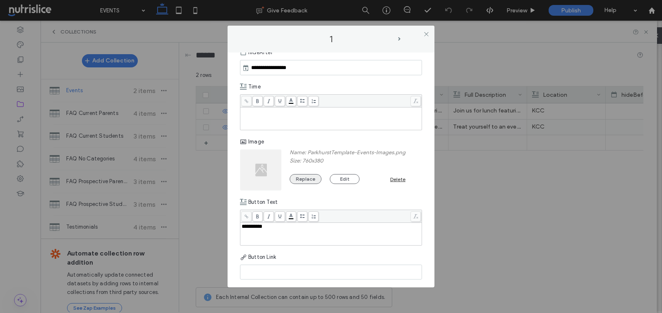
click at [303, 177] on button "Replace" at bounding box center [306, 179] width 32 height 10
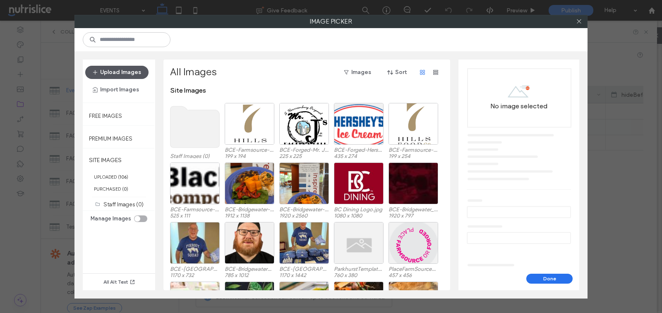
click at [121, 70] on button "Upload Images" at bounding box center [116, 72] width 63 height 13
click at [112, 69] on button "Upload Images" at bounding box center [116, 72] width 63 height 13
click at [114, 74] on button "Upload Images" at bounding box center [116, 72] width 63 height 13
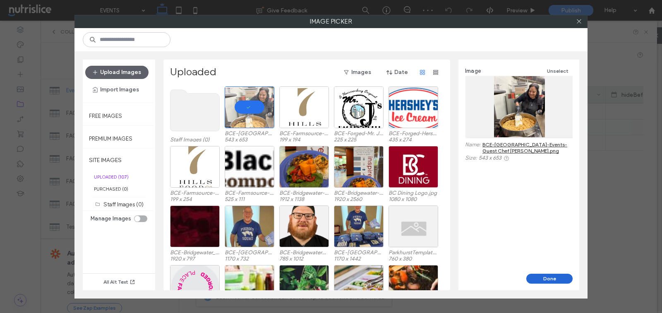
click at [559, 281] on button "Done" at bounding box center [549, 279] width 46 height 10
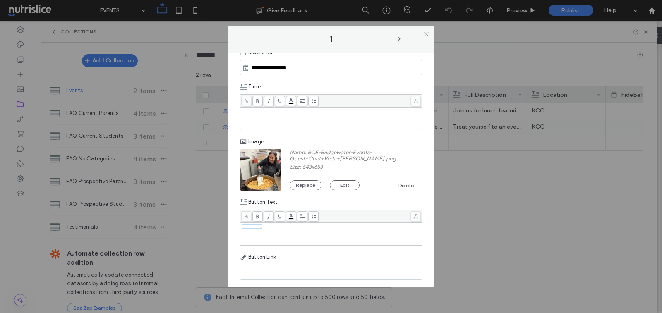
drag, startPoint x: 297, startPoint y: 223, endPoint x: 228, endPoint y: 223, distance: 69.1
click at [227, 223] on div "**********" at bounding box center [330, 170] width 207 height 235
click at [426, 35] on icon at bounding box center [426, 34] width 6 height 6
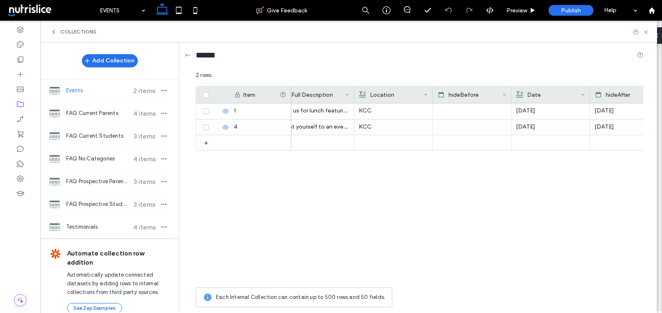
scroll to position [0, 167]
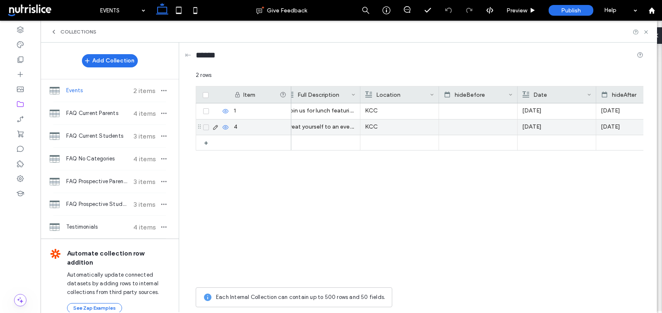
click at [215, 124] on icon at bounding box center [215, 127] width 7 height 7
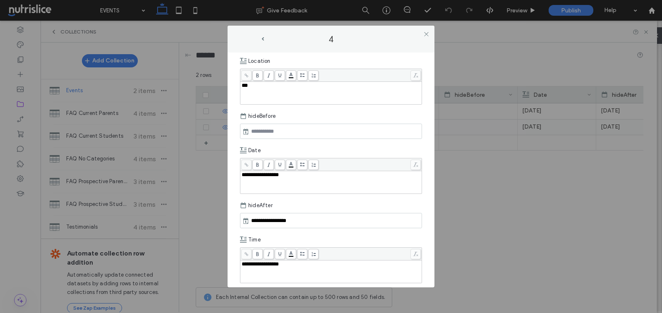
scroll to position [218, 0]
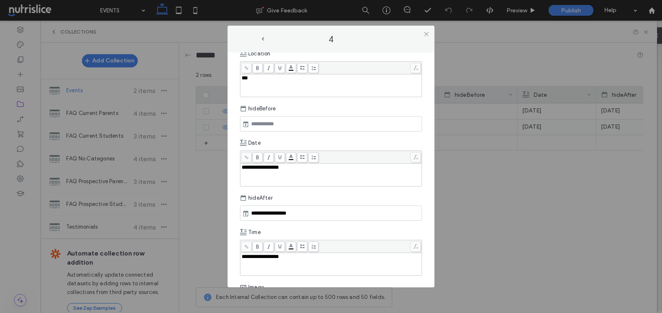
click at [279, 170] on span "**********" at bounding box center [260, 167] width 37 height 5
click at [278, 218] on input "**********" at bounding box center [278, 213] width 58 height 10
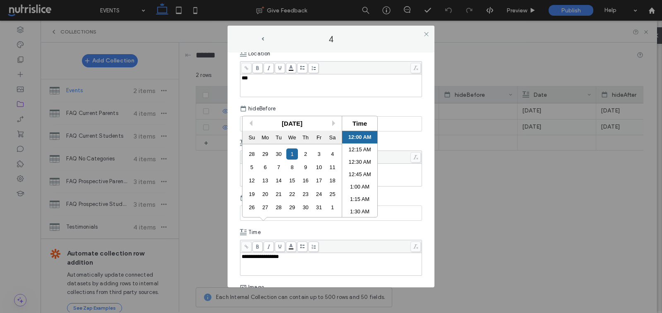
paste input "text"
type input "**********"
click at [291, 275] on div "**********" at bounding box center [331, 264] width 179 height 21
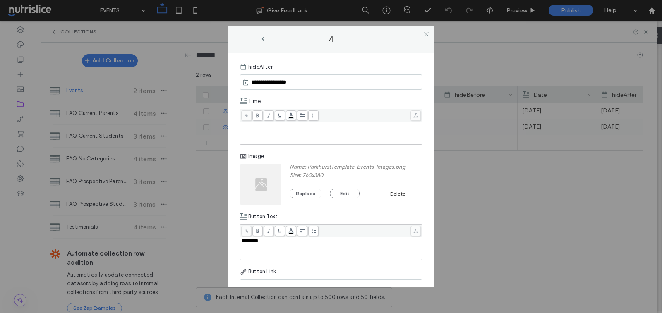
scroll to position [354, 0]
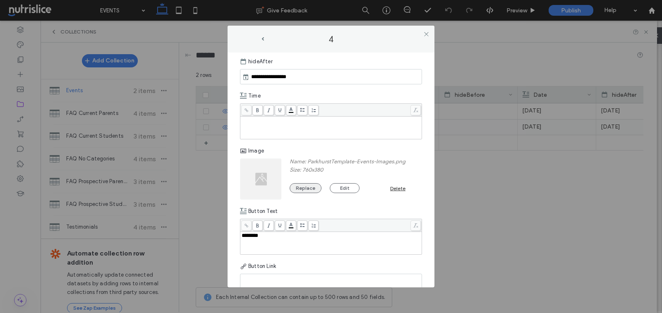
click at [312, 193] on button "Replace" at bounding box center [306, 188] width 32 height 10
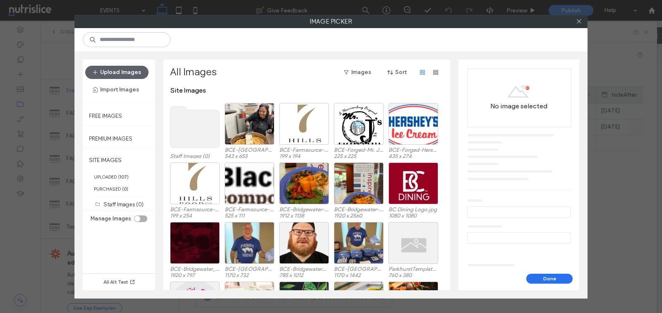
click at [124, 62] on div "Upload Images Import Images" at bounding box center [119, 81] width 72 height 43
click at [126, 70] on button "Upload Images" at bounding box center [116, 72] width 63 height 13
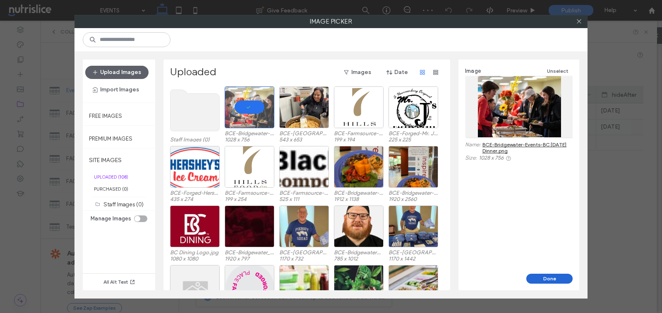
click at [548, 279] on button "Done" at bounding box center [549, 279] width 46 height 10
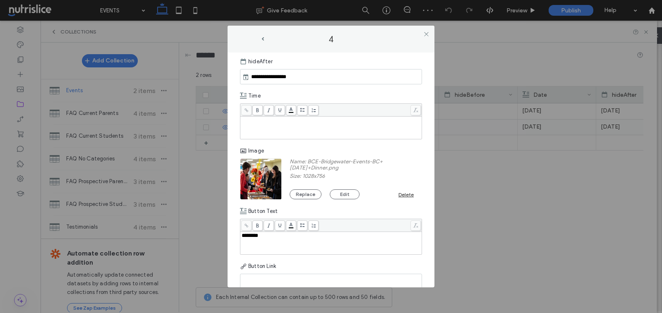
click at [262, 239] on div "********" at bounding box center [331, 236] width 179 height 6
click at [426, 33] on icon at bounding box center [426, 34] width 6 height 6
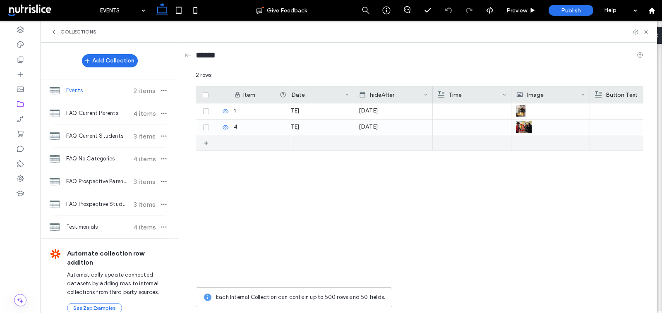
scroll to position [0, 541]
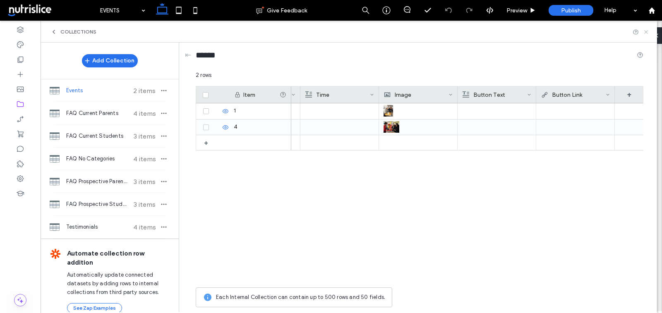
click at [646, 32] on icon at bounding box center [646, 32] width 6 height 6
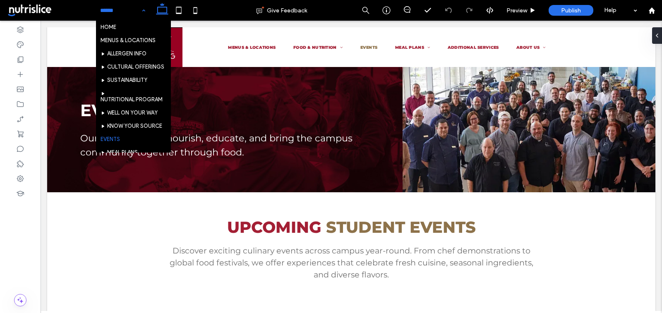
scroll to position [100, 0]
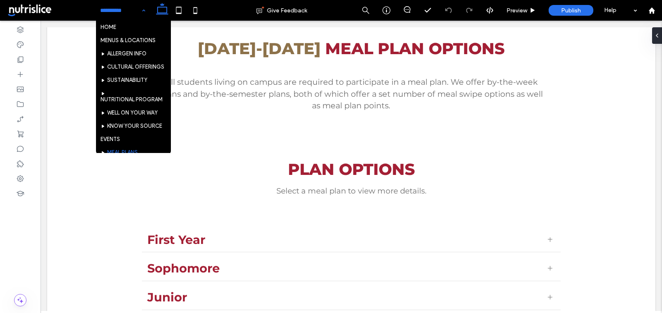
scroll to position [197, 0]
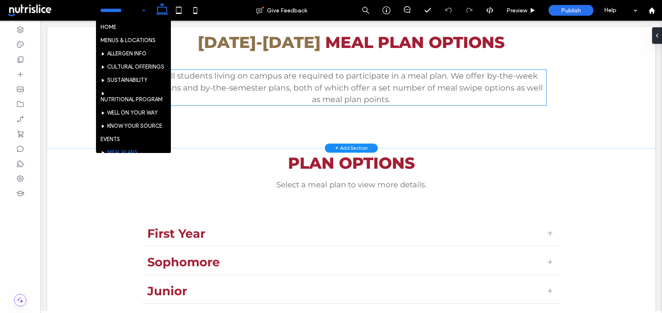
click at [298, 86] on span "All students living on campus are required to participate in a meal plan. We of…" at bounding box center [351, 88] width 383 height 34
click at [310, 88] on span "All students living on campus are required to participate in a meal plan. We of…" at bounding box center [351, 88] width 383 height 34
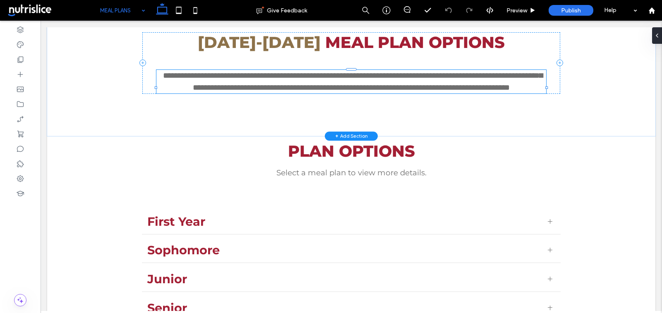
type input "**********"
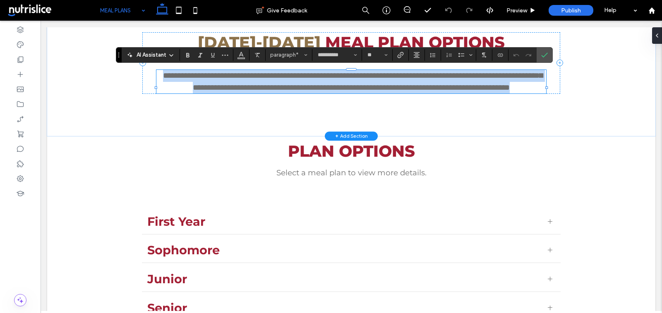
type input "**"
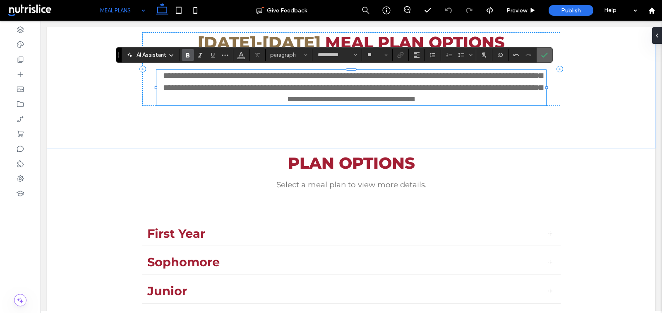
click at [541, 57] on icon "Confirm" at bounding box center [544, 55] width 7 height 7
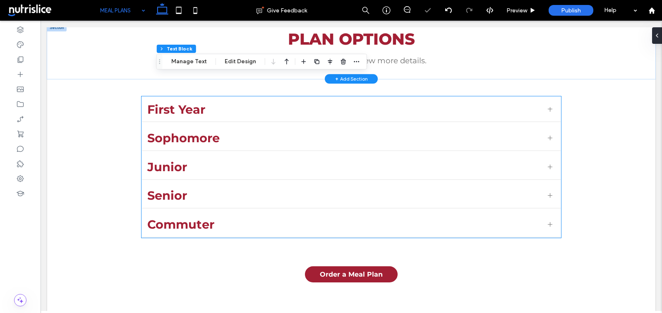
scroll to position [294, 0]
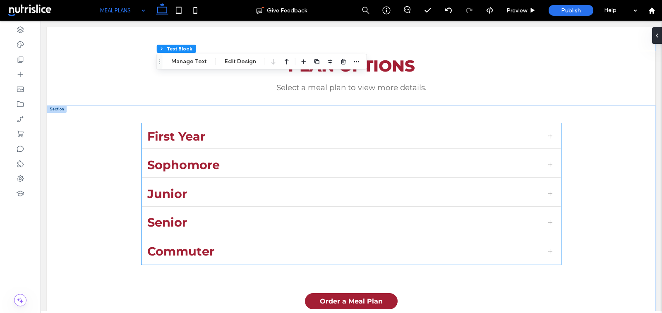
click at [227, 150] on ul "First Year 21 Meal Swipes per week + $200 Meal Points per semester 21 meal swip…" at bounding box center [350, 193] width 419 height 141
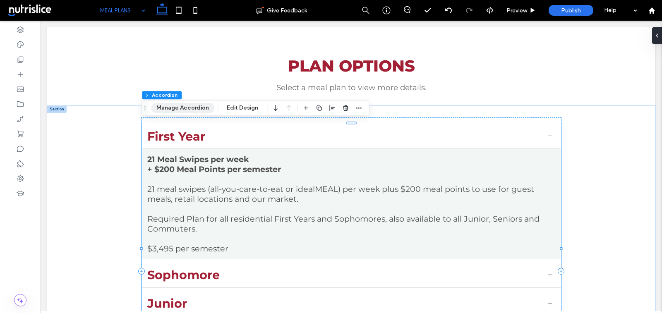
click at [187, 103] on button "Manage Accordion" at bounding box center [182, 108] width 63 height 10
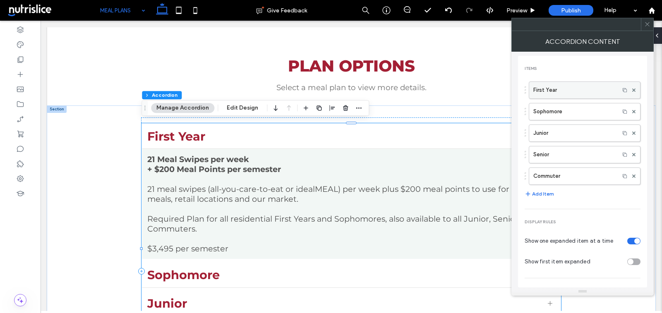
click at [547, 89] on label "First Year" at bounding box center [574, 90] width 82 height 17
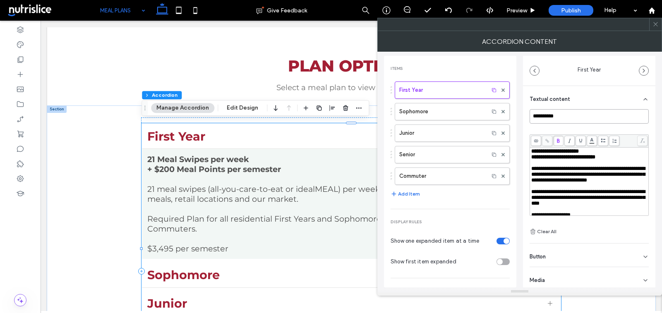
click at [546, 115] on input "**********" at bounding box center [588, 116] width 119 height 14
paste input "**********"
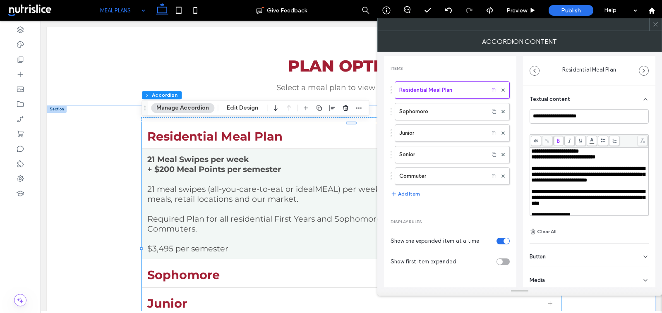
click at [577, 170] on span "**********" at bounding box center [588, 174] width 114 height 17
drag, startPoint x: 610, startPoint y: 157, endPoint x: 515, endPoint y: 151, distance: 96.1
click at [515, 151] on div "**********" at bounding box center [519, 170] width 271 height 236
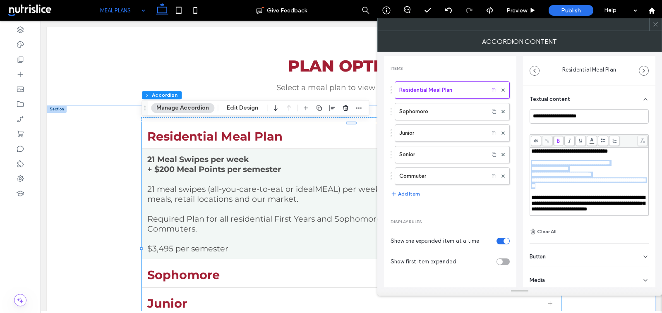
click at [531, 162] on span "**********" at bounding box center [570, 162] width 79 height 5
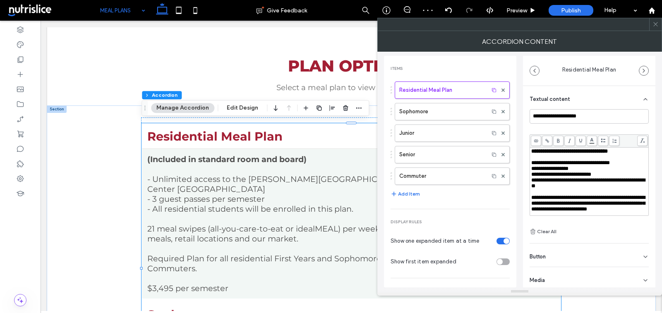
click at [568, 194] on div "Rich Text Editor" at bounding box center [589, 192] width 116 height 6
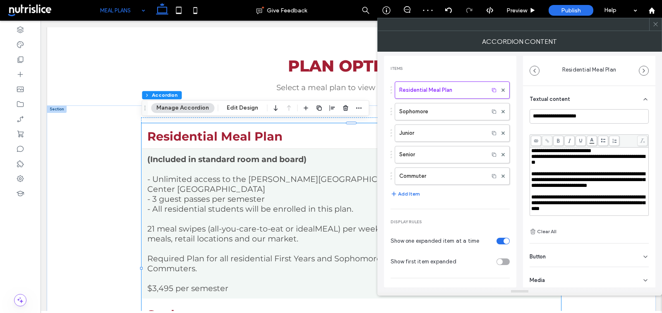
scroll to position [49, 0]
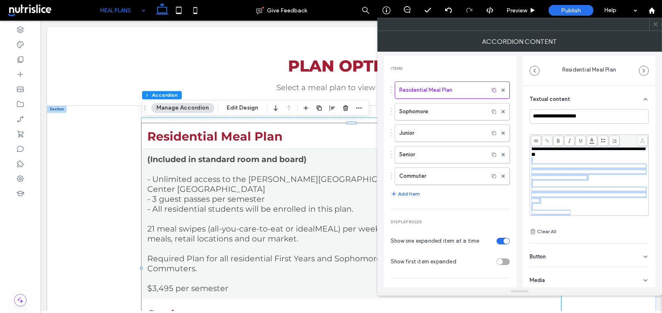
click at [593, 210] on div "**********" at bounding box center [589, 213] width 116 height 6
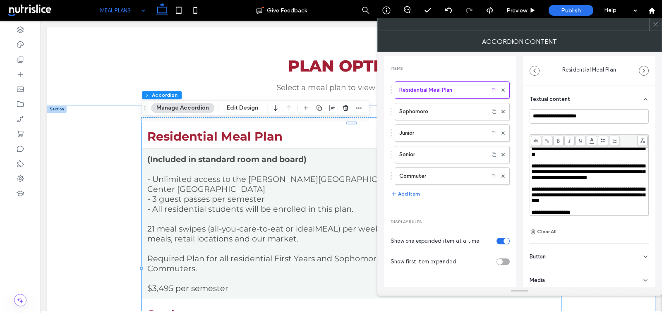
scroll to position [0, 0]
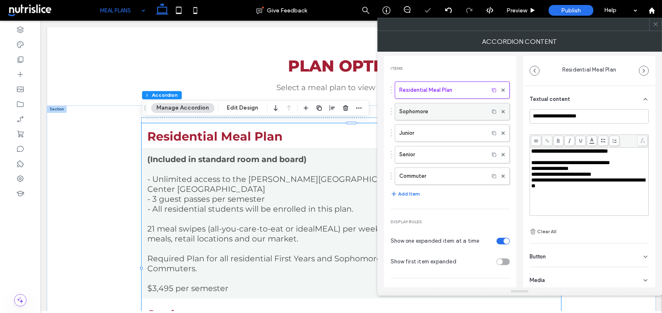
click at [449, 113] on label "Sophomore" at bounding box center [441, 111] width 85 height 17
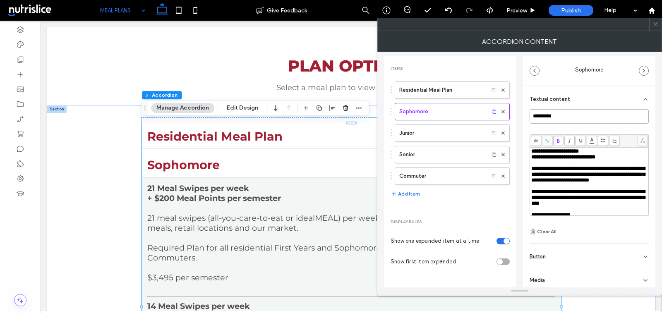
click at [562, 114] on input "*********" at bounding box center [588, 116] width 119 height 14
paste input "*******"
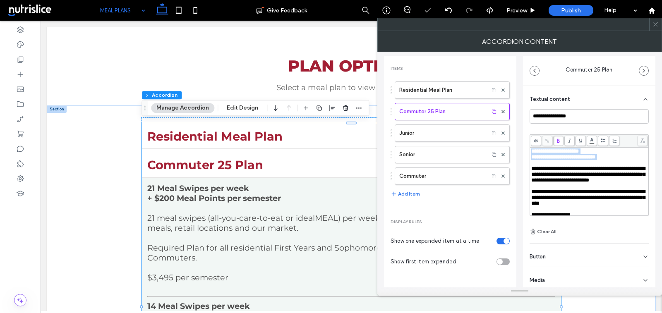
drag, startPoint x: 619, startPoint y: 155, endPoint x: 518, endPoint y: 144, distance: 101.9
click at [517, 144] on div "**********" at bounding box center [519, 170] width 271 height 236
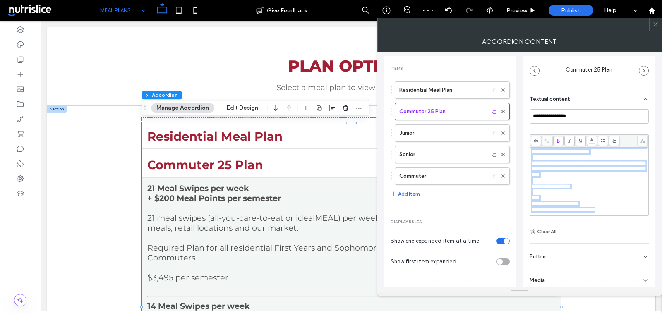
scroll to position [114, 0]
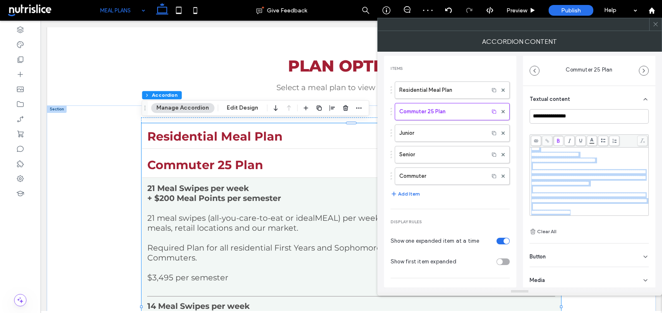
drag, startPoint x: 551, startPoint y: 162, endPoint x: 576, endPoint y: 237, distance: 79.4
click at [576, 237] on div "**********" at bounding box center [588, 176] width 119 height 134
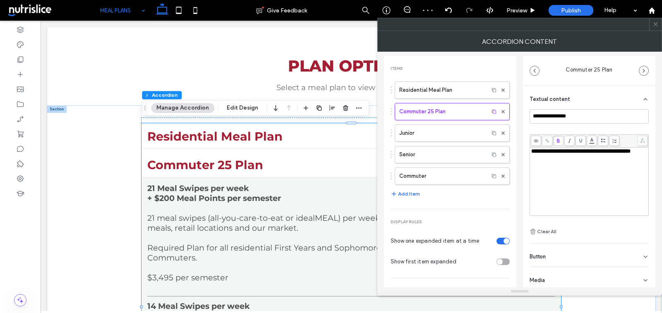
scroll to position [0, 0]
click at [437, 129] on label "Junior" at bounding box center [441, 133] width 85 height 17
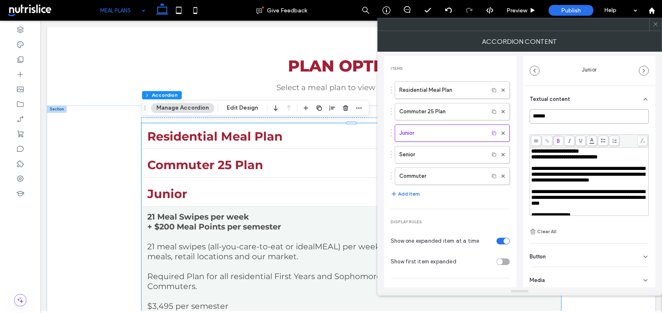
click at [553, 115] on input "******" at bounding box center [588, 116] width 119 height 14
paste input "**********"
type input "**********"
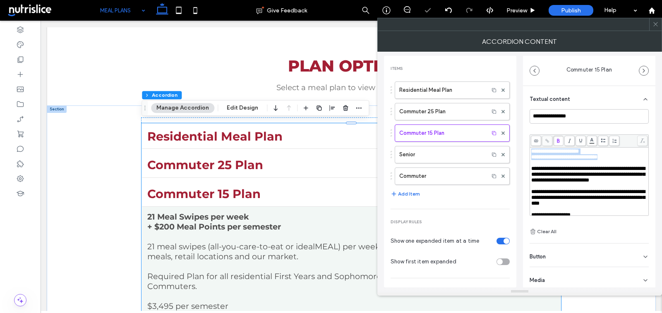
drag, startPoint x: 613, startPoint y: 155, endPoint x: 522, endPoint y: 147, distance: 90.5
click at [523, 147] on div "**********" at bounding box center [589, 188] width 132 height 205
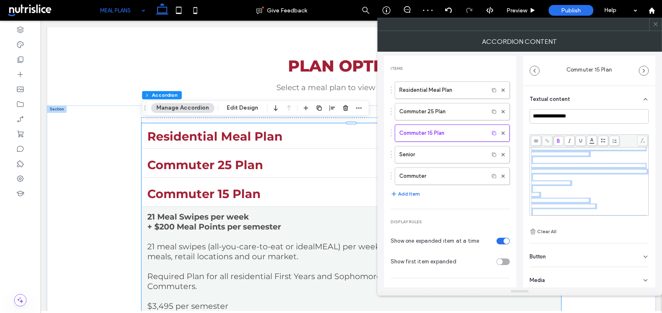
scroll to position [275, 0]
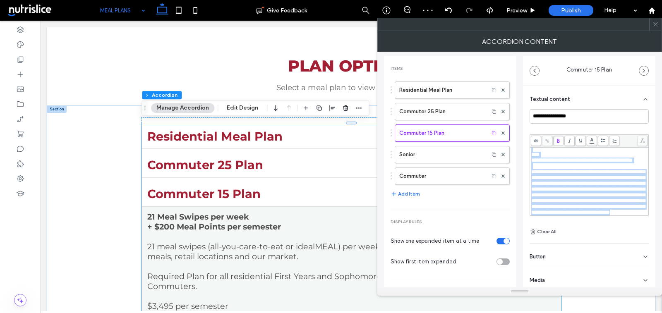
drag, startPoint x: 554, startPoint y: 155, endPoint x: 576, endPoint y: 243, distance: 91.2
click at [576, 244] on div "**********" at bounding box center [589, 188] width 132 height 205
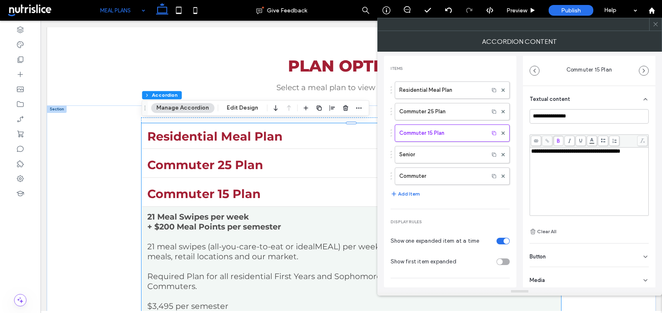
scroll to position [0, 0]
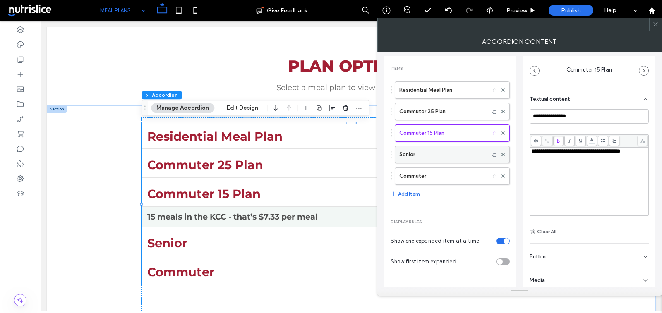
click at [457, 151] on label "Senior" at bounding box center [441, 154] width 85 height 17
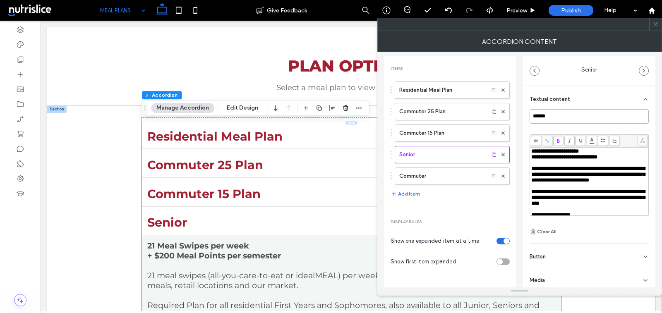
click at [553, 117] on input "******" at bounding box center [588, 116] width 119 height 14
paste input "**********"
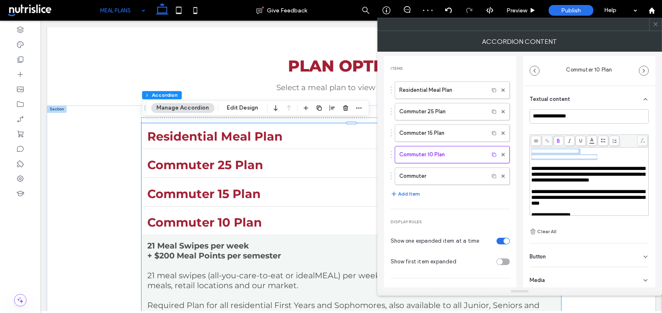
drag, startPoint x: 613, startPoint y: 154, endPoint x: 524, endPoint y: 149, distance: 89.1
click at [524, 149] on div "**********" at bounding box center [589, 188] width 132 height 205
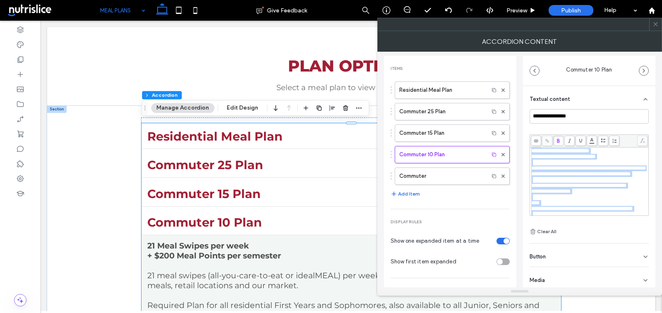
scroll to position [263, 0]
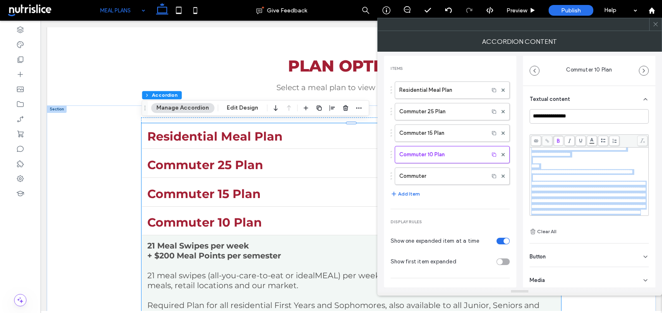
drag, startPoint x: 544, startPoint y: 155, endPoint x: 573, endPoint y: 254, distance: 103.3
click at [573, 254] on div "**********" at bounding box center [589, 188] width 132 height 205
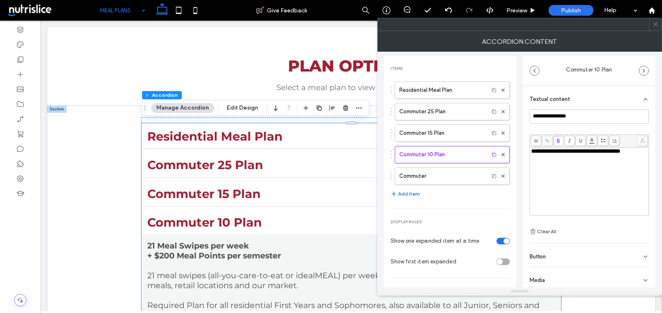
scroll to position [0, 0]
click at [438, 130] on label "Commuter 15 Plan" at bounding box center [441, 133] width 85 height 17
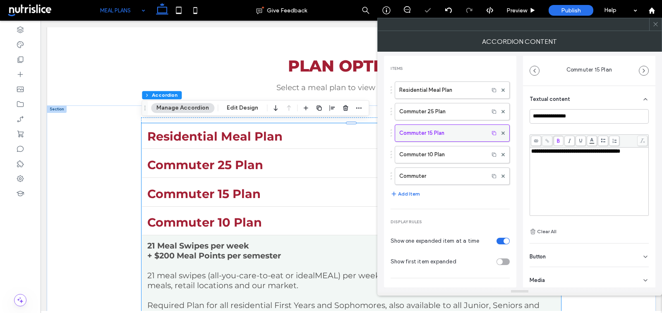
type input "**********"
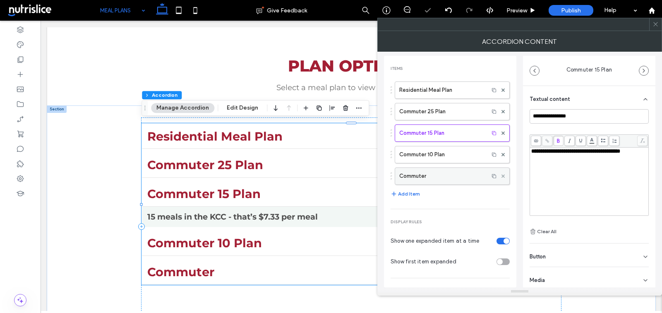
click at [501, 175] on use at bounding box center [502, 175] width 3 height 3
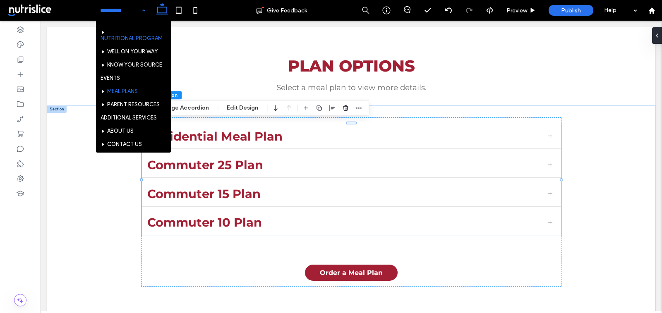
scroll to position [65, 0]
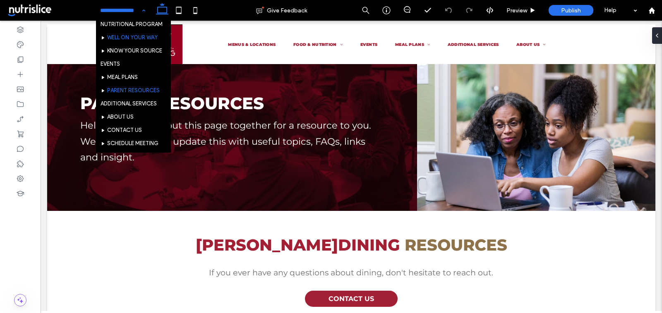
scroll to position [74, 0]
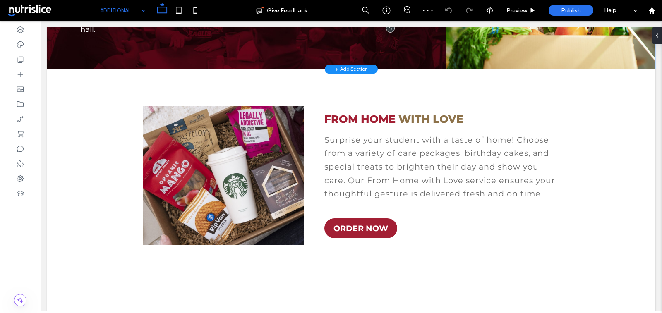
scroll to position [197, 0]
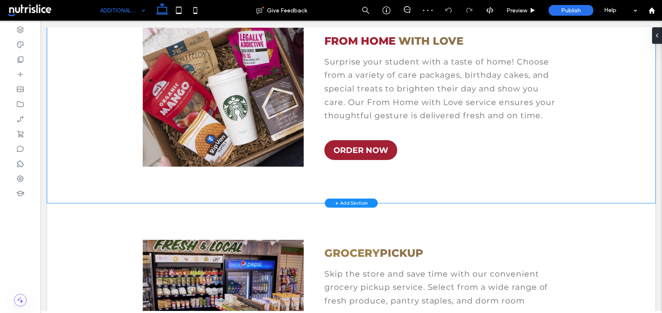
click at [86, 104] on div "FROM HOME WITH LOVE Surprise your student with a taste of home! Choose from a v…" at bounding box center [351, 97] width 608 height 212
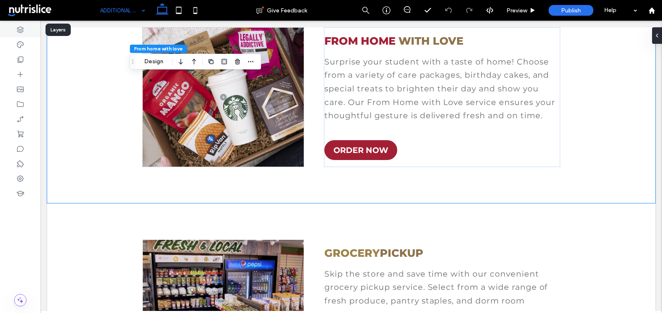
click at [19, 28] on icon at bounding box center [20, 30] width 8 height 8
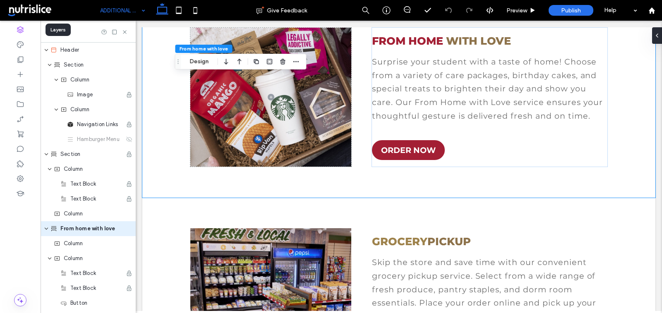
scroll to position [50, 0]
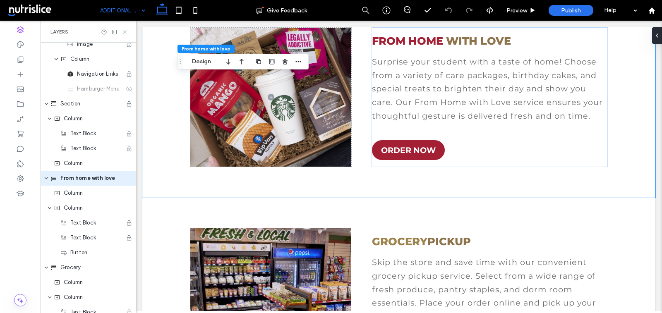
drag, startPoint x: 124, startPoint y: 31, endPoint x: 96, endPoint y: 12, distance: 34.2
click at [124, 31] on use at bounding box center [124, 31] width 3 height 3
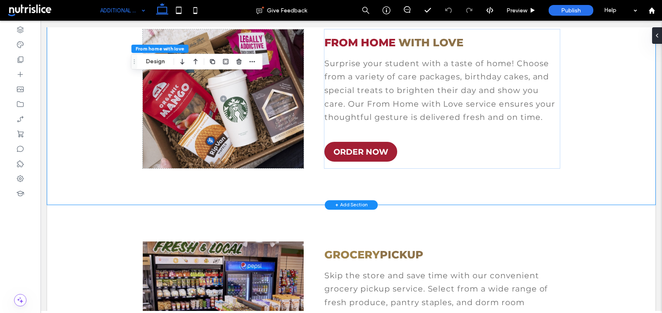
scroll to position [197, 0]
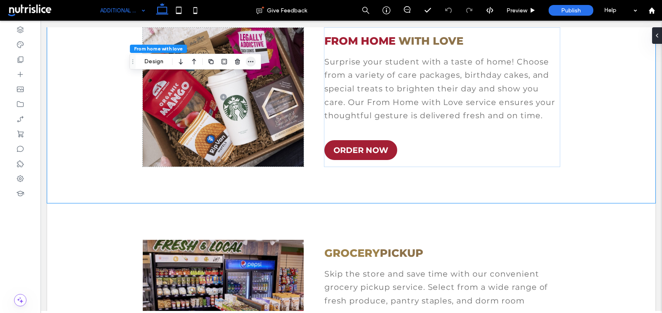
click at [250, 64] on icon "button" at bounding box center [250, 61] width 7 height 7
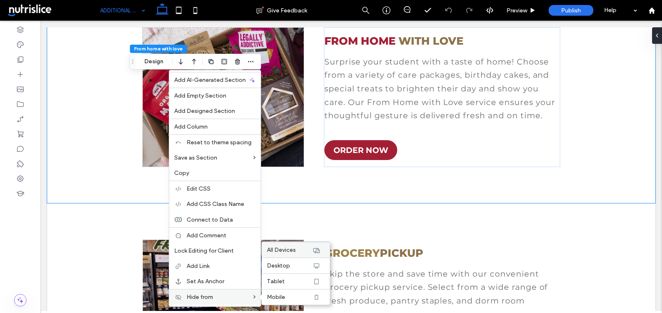
click at [286, 255] on div "All Devices" at bounding box center [296, 250] width 68 height 16
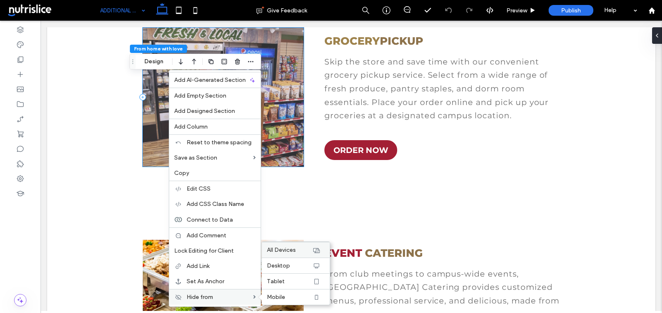
scroll to position [0, 0]
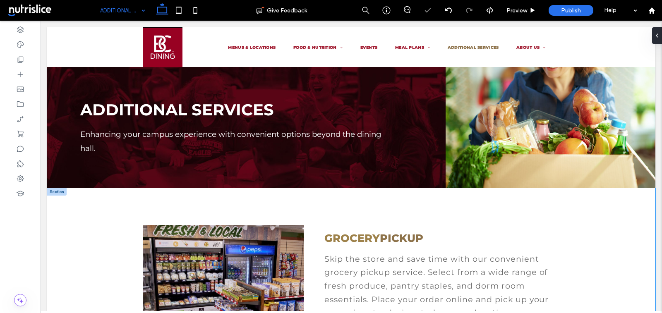
click at [57, 218] on div "Grocery Pickup Skip the store and save time with our convenient grocery pickup …" at bounding box center [351, 294] width 608 height 212
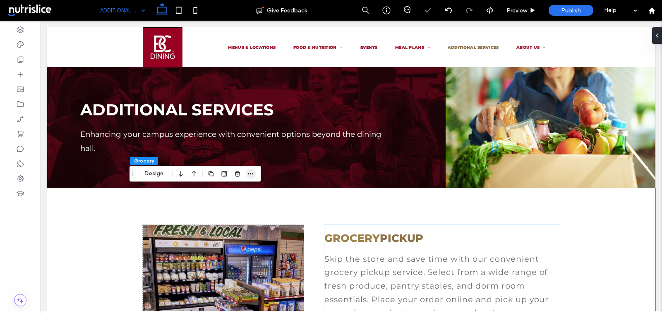
click at [249, 172] on icon "button" at bounding box center [250, 173] width 7 height 7
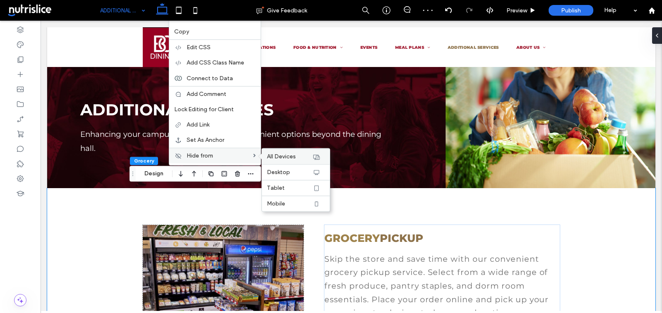
click at [290, 156] on span "All Devices" at bounding box center [281, 156] width 29 height 7
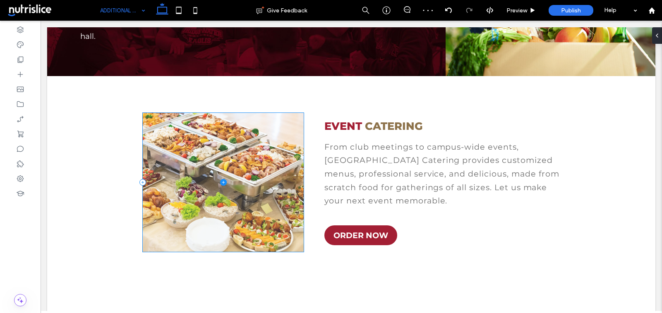
scroll to position [110, 0]
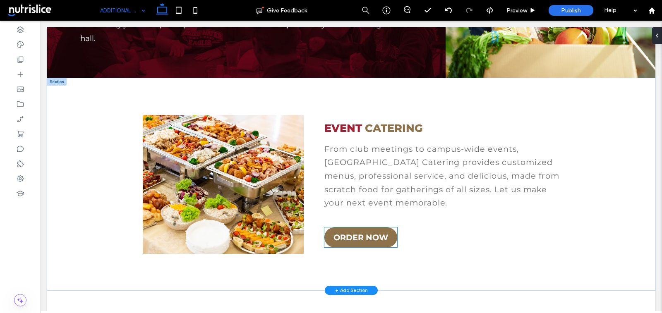
click at [367, 241] on span "ORDER NOW" at bounding box center [360, 237] width 55 height 10
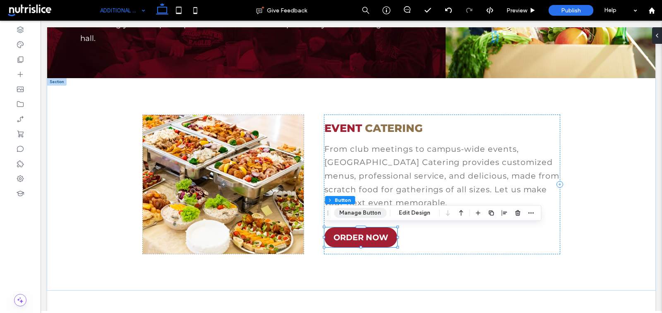
click at [367, 213] on button "Manage Button" at bounding box center [360, 213] width 53 height 10
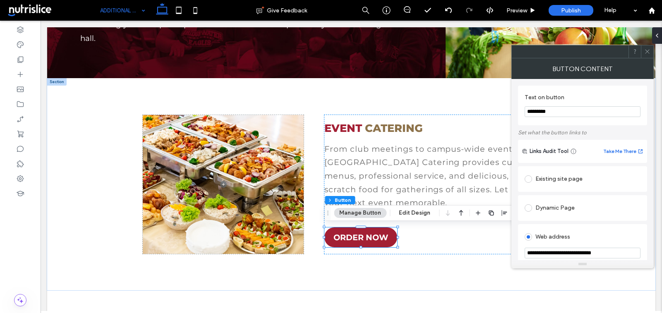
click at [559, 253] on input "**********" at bounding box center [582, 253] width 116 height 11
paste input "**********"
type input "**********"
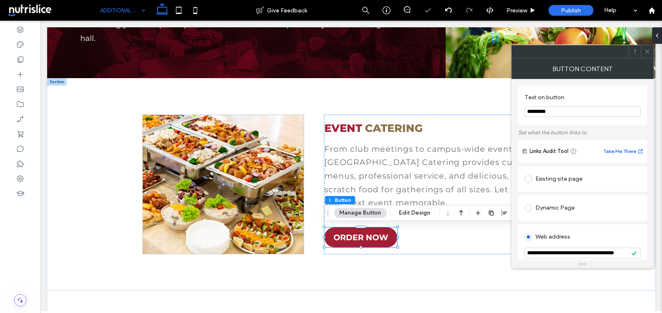
click at [646, 51] on icon at bounding box center [647, 51] width 6 height 6
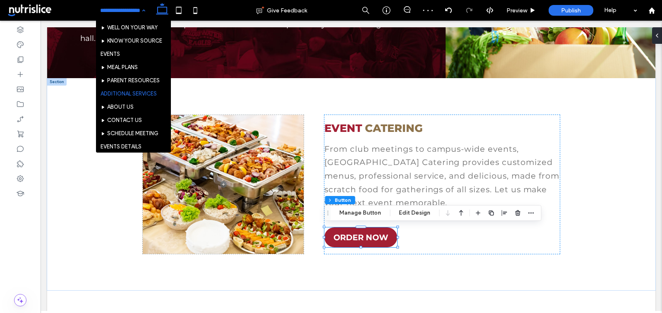
scroll to position [99, 0]
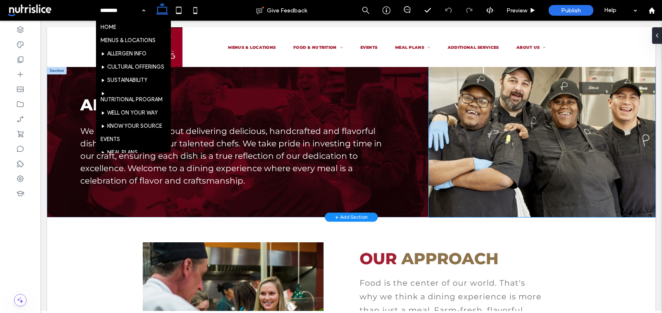
click at [508, 183] on img at bounding box center [541, 142] width 227 height 150
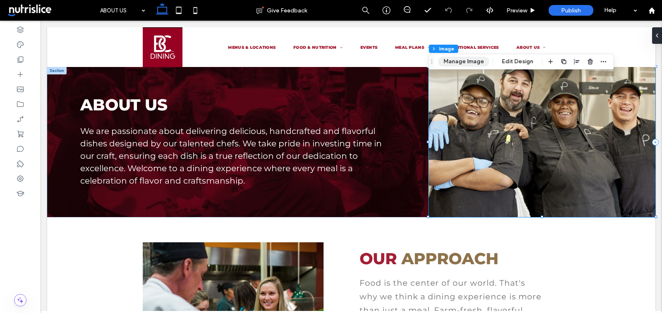
click at [462, 63] on button "Manage Image" at bounding box center [463, 62] width 51 height 10
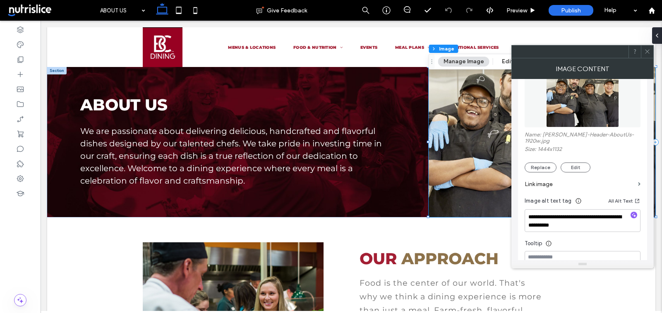
scroll to position [136, 0]
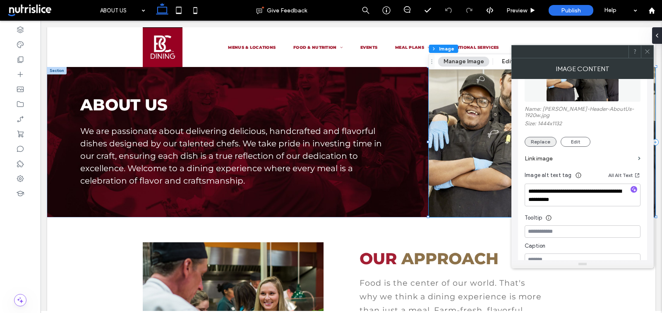
click at [542, 137] on button "Replace" at bounding box center [540, 142] width 32 height 10
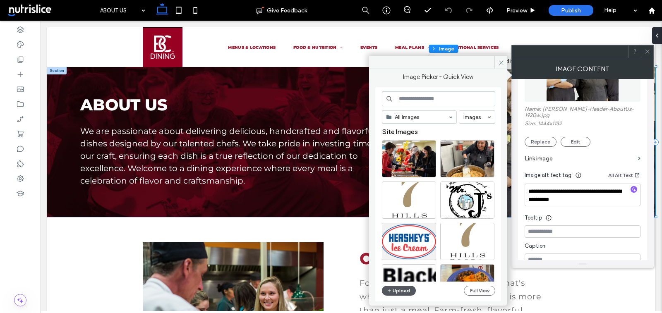
click at [401, 290] on button "Upload" at bounding box center [399, 291] width 34 height 10
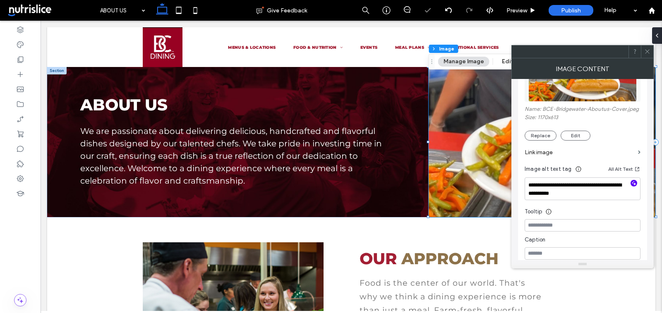
click at [634, 184] on icon "button" at bounding box center [634, 183] width 6 height 6
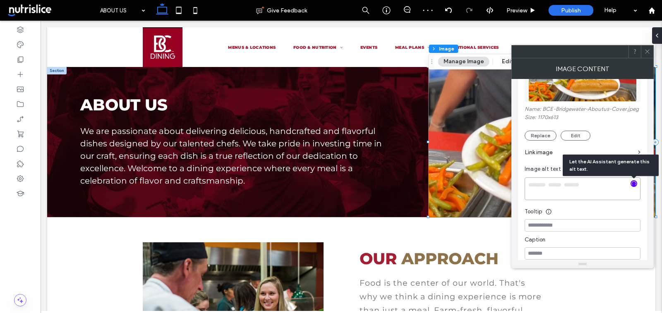
type textarea "**********"
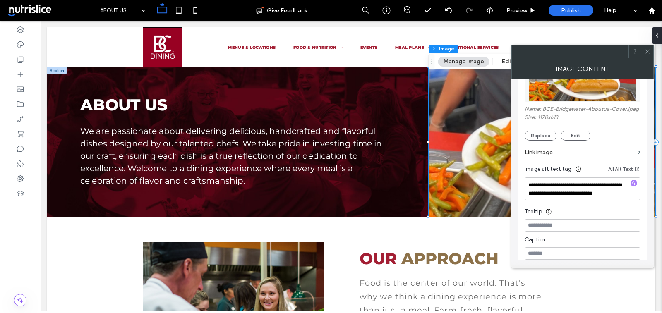
click at [647, 53] on icon at bounding box center [647, 51] width 6 height 6
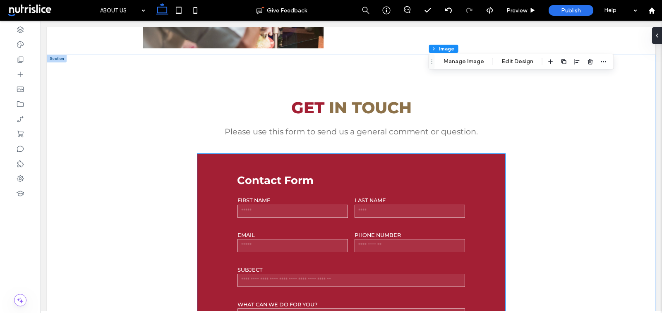
scroll to position [315, 0]
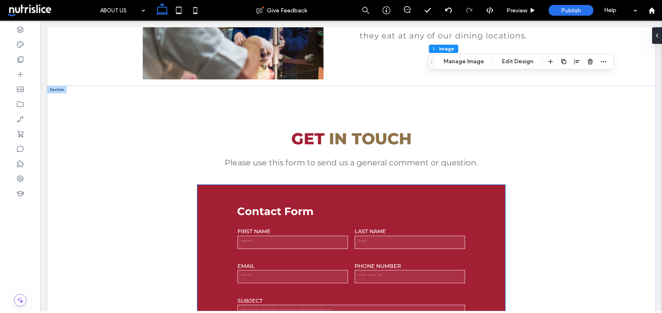
click at [418, 225] on div "Contact Form FIRST NAME LAST NAME EMAIL PHONE NUMBER SUBJECT WHAT CAN WE DO FOR…" at bounding box center [351, 300] width 228 height 211
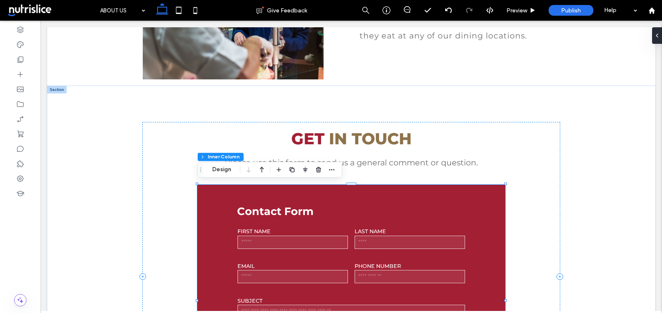
click at [418, 225] on div "Contact Form FIRST NAME LAST NAME EMAIL PHONE NUMBER SUBJECT WHAT CAN WE DO FOR…" at bounding box center [351, 300] width 228 height 211
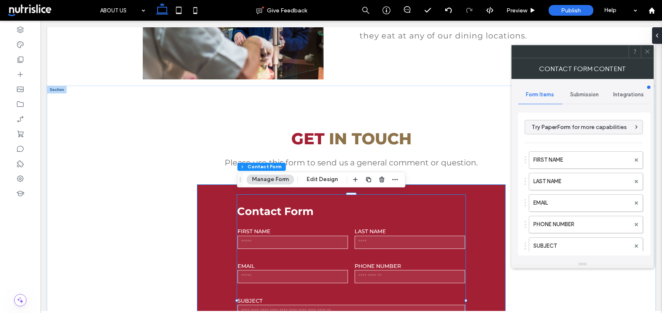
type input "******"
type input "**********"
type input "*"
type input "***"
type input "*"
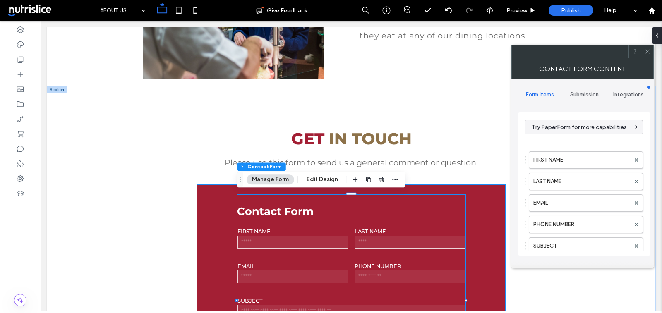
type input "***"
click at [575, 97] on span "Submission" at bounding box center [584, 94] width 29 height 7
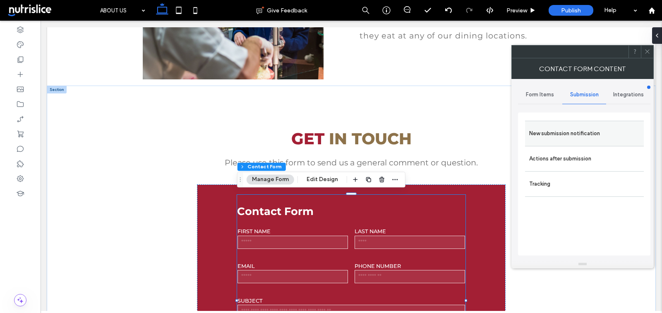
click at [573, 134] on label "New submission notification" at bounding box center [584, 133] width 110 height 17
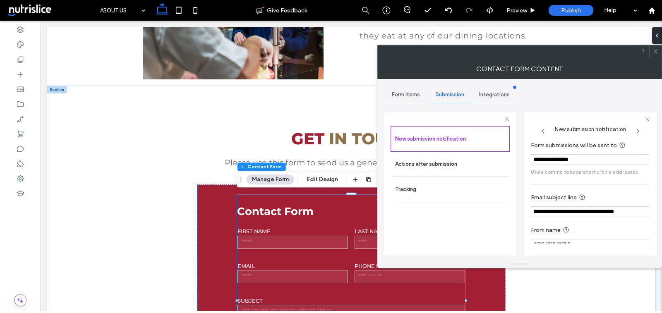
click at [565, 157] on input "**********" at bounding box center [590, 159] width 118 height 11
paste input "**********"
type input "**********"
click at [535, 210] on input "**********" at bounding box center [590, 211] width 118 height 11
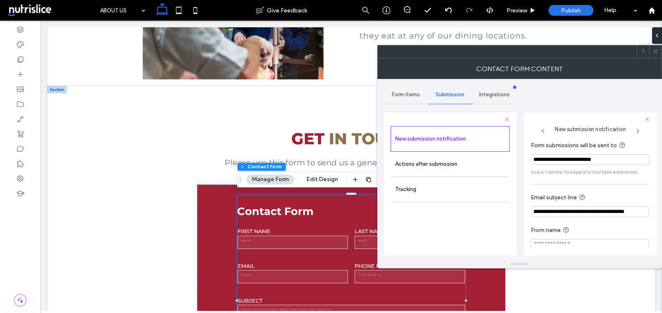
type input "**********"
click at [656, 52] on use at bounding box center [655, 52] width 4 height 4
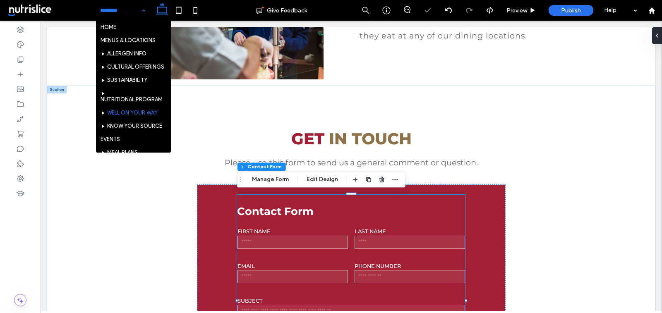
scroll to position [100, 0]
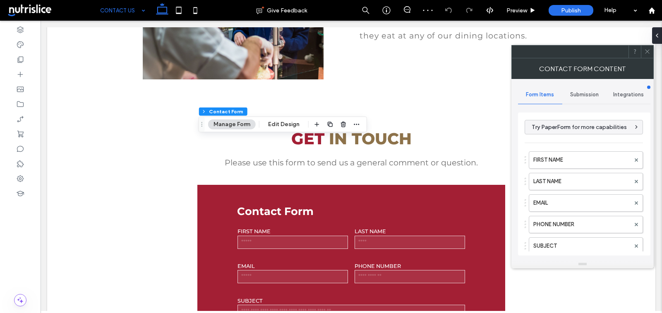
type input "******"
type input "**********"
type input "*"
type input "***"
type input "*"
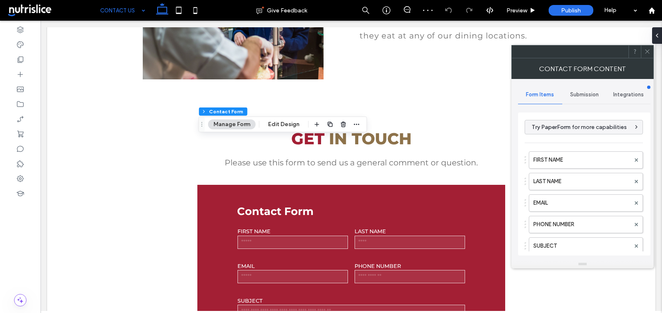
type input "***"
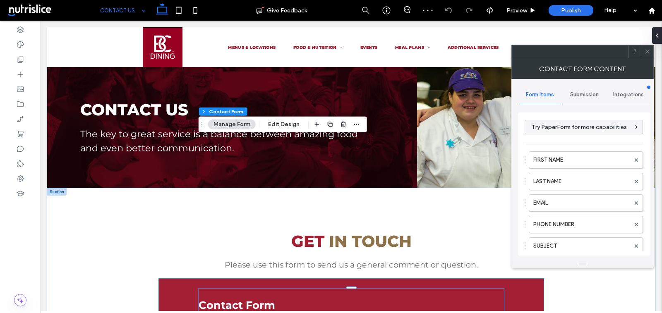
scroll to position [149, 0]
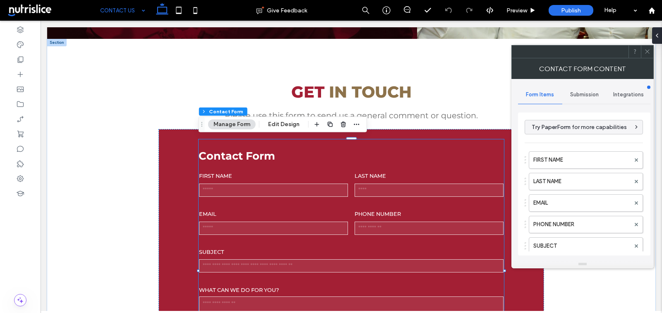
click at [579, 91] on span "Submission" at bounding box center [584, 94] width 29 height 7
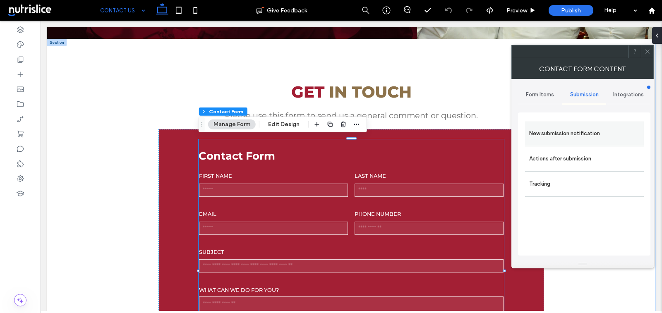
click at [562, 141] on div "New submission notification" at bounding box center [584, 133] width 119 height 25
click at [592, 139] on label "New submission notification" at bounding box center [584, 133] width 110 height 17
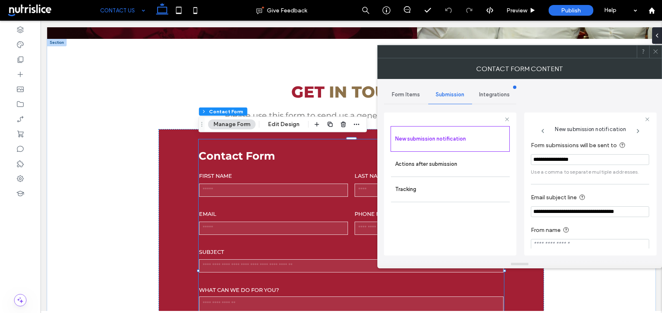
click at [564, 159] on input "**********" at bounding box center [590, 159] width 118 height 11
paste input "**********"
type input "**********"
click at [542, 211] on input "**********" at bounding box center [590, 211] width 118 height 11
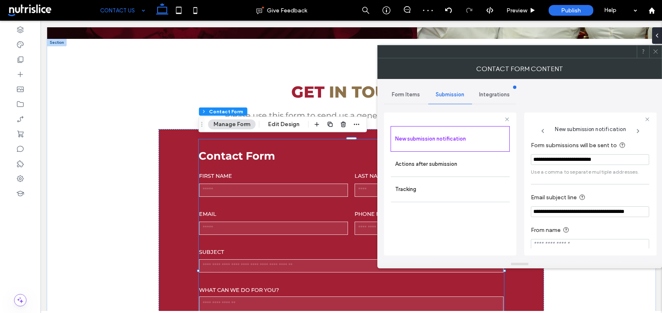
type input "**********"
click at [654, 51] on icon at bounding box center [655, 51] width 6 height 6
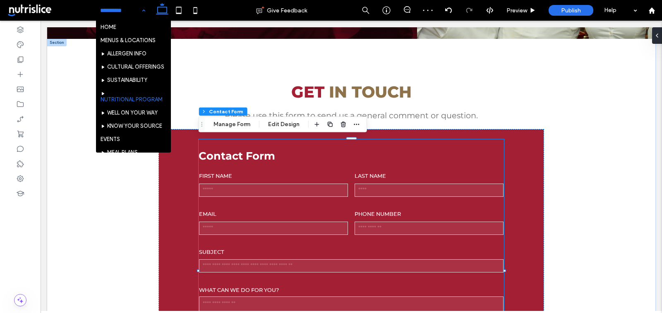
scroll to position [100, 0]
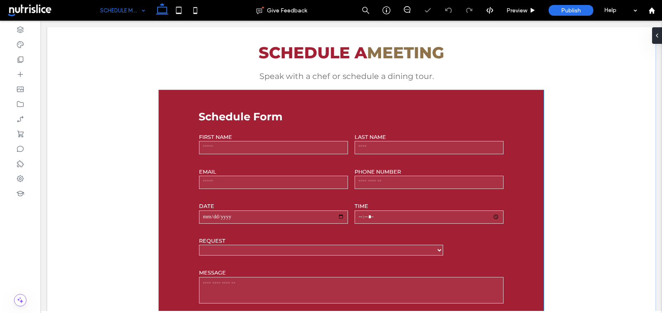
scroll to position [178, 0]
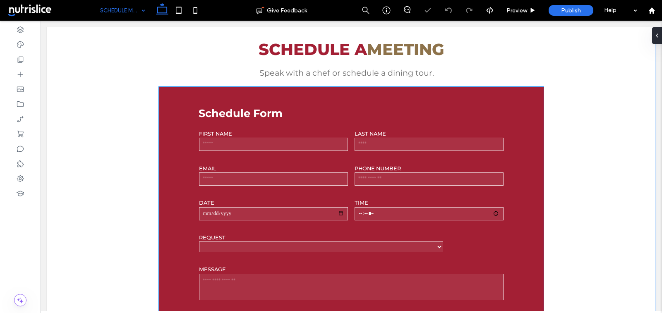
click at [278, 209] on input "date" at bounding box center [273, 213] width 149 height 13
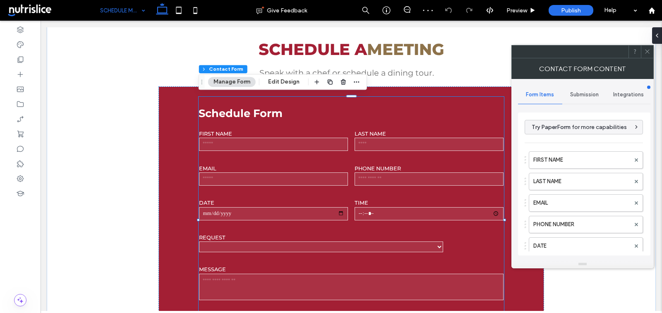
click at [589, 101] on div "Submission" at bounding box center [584, 95] width 44 height 18
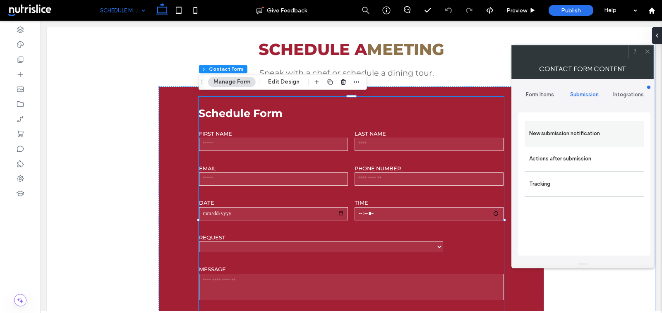
click at [565, 126] on label "New submission notification" at bounding box center [584, 133] width 110 height 17
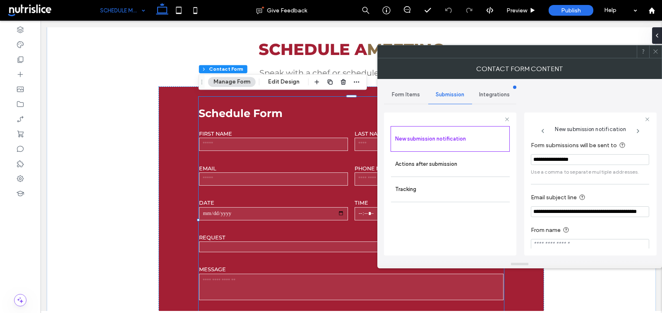
click at [574, 157] on input "**********" at bounding box center [590, 159] width 118 height 11
paste input "**********"
type input "**********"
click at [546, 211] on input "**********" at bounding box center [590, 211] width 118 height 11
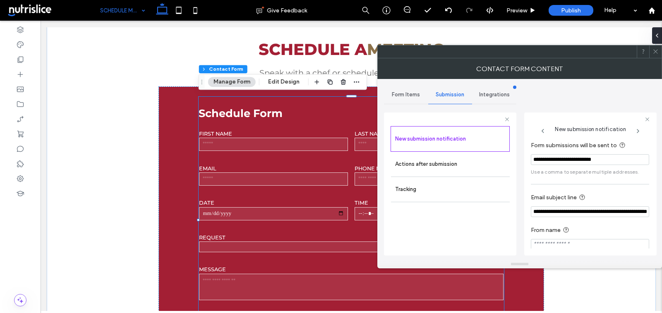
type input "**********"
click at [654, 50] on icon at bounding box center [655, 51] width 6 height 6
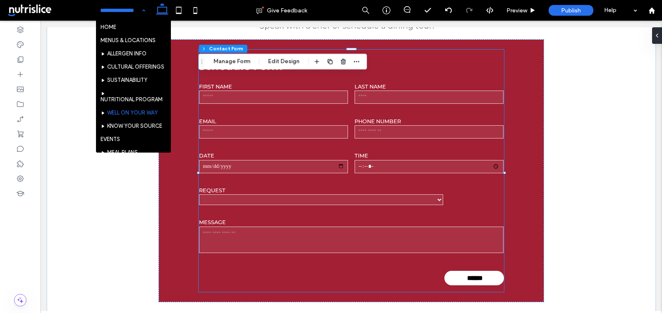
scroll to position [100, 0]
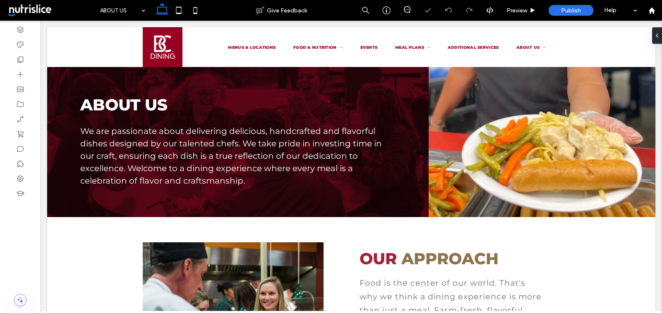
scroll to position [793, 0]
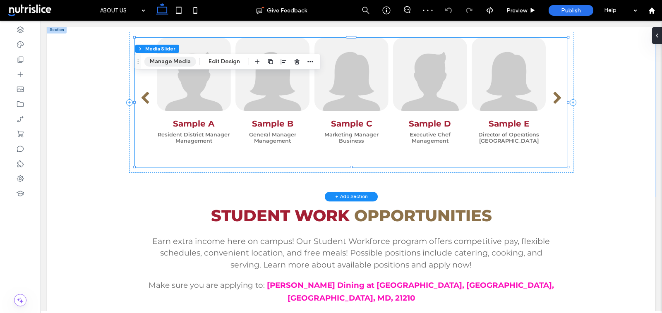
click at [173, 66] on button "Manage Media" at bounding box center [170, 62] width 52 height 10
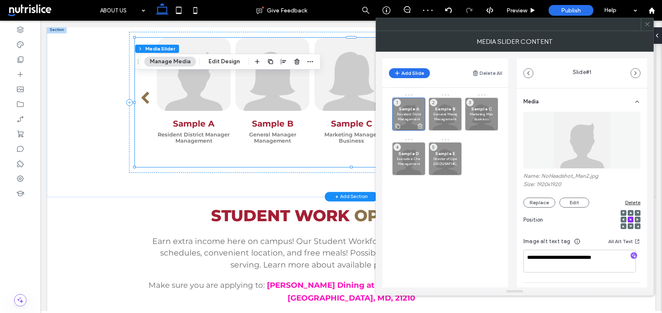
click at [413, 117] on p "Management" at bounding box center [409, 119] width 24 height 5
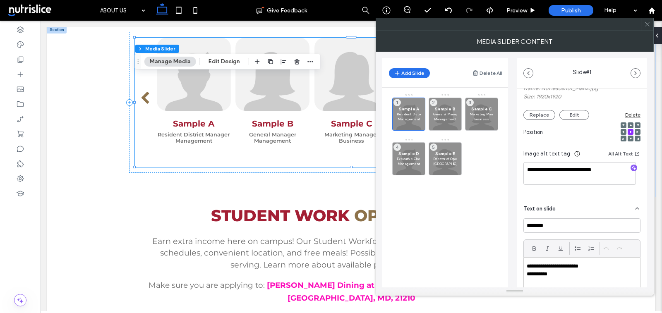
scroll to position [119, 0]
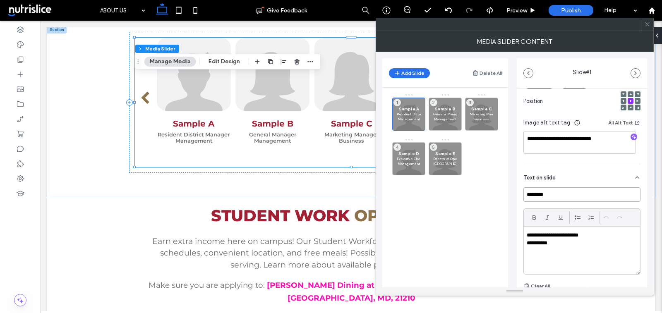
click at [549, 192] on input "********" at bounding box center [581, 194] width 117 height 14
paste input "*****"
type input "**********"
click at [577, 240] on p "**********" at bounding box center [580, 242] width 106 height 7
paste div
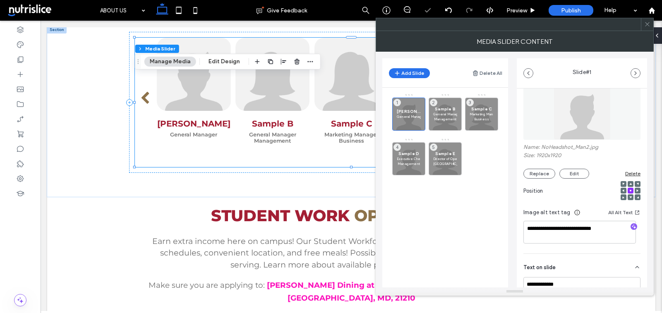
scroll to position [7, 0]
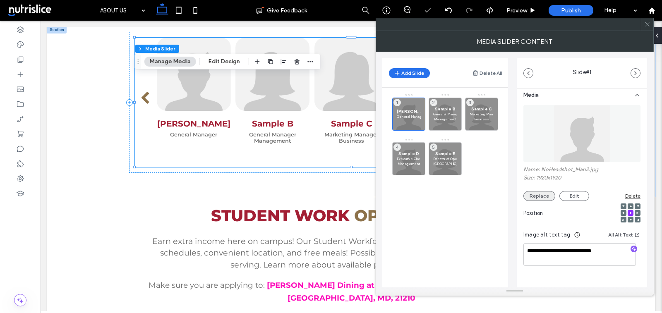
click at [531, 192] on button "Replace" at bounding box center [539, 196] width 32 height 10
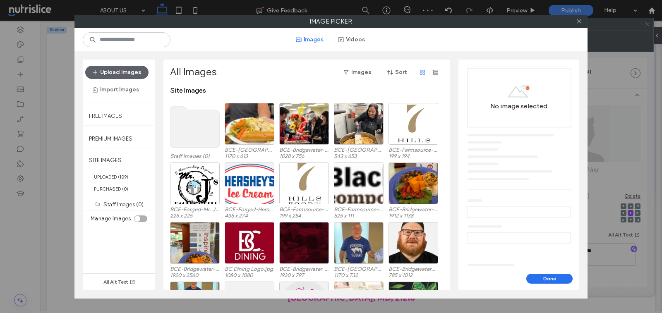
click at [204, 130] on use at bounding box center [194, 126] width 49 height 41
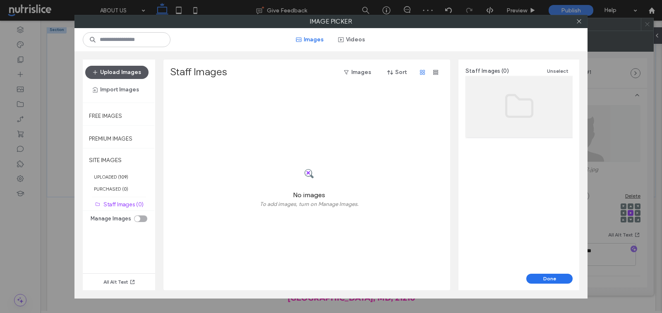
click at [133, 74] on button "Upload Images" at bounding box center [116, 72] width 63 height 13
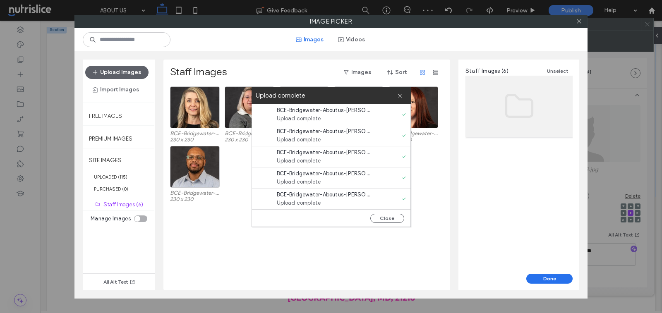
click at [301, 253] on div "BCE-Bridgewater-Aboutus-Sarah Landis.png 230 x 230 BCE-Bridgewater-Aboutus-Nata…" at bounding box center [309, 188] width 278 height 204
click at [387, 217] on button "Close" at bounding box center [387, 218] width 34 height 9
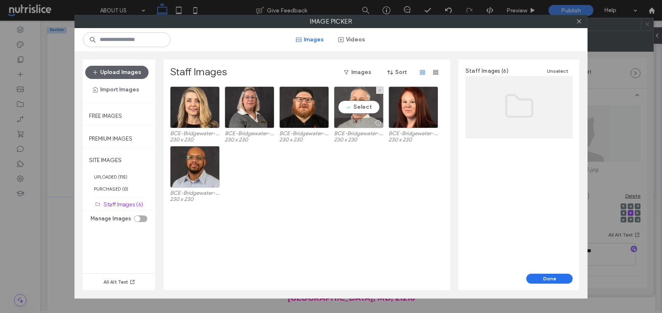
click at [356, 98] on div "Select" at bounding box center [359, 107] width 50 height 42
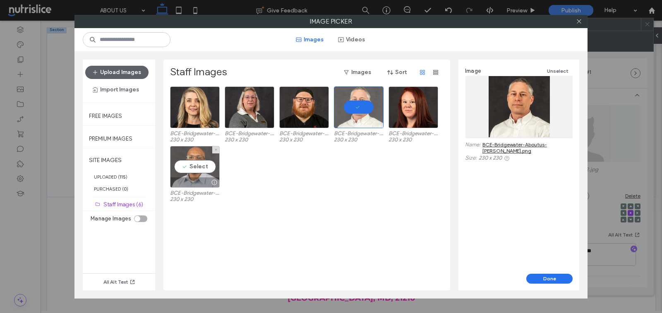
click at [183, 187] on div at bounding box center [194, 182] width 49 height 10
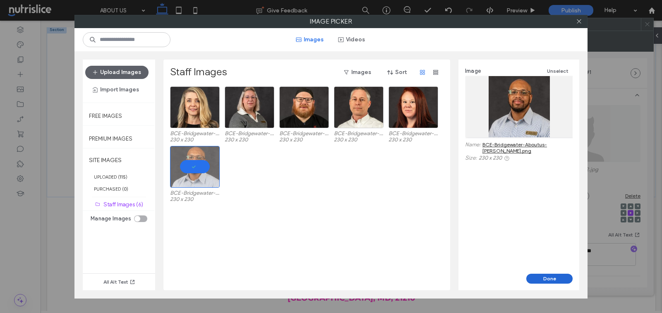
click at [546, 275] on button "Done" at bounding box center [549, 279] width 46 height 10
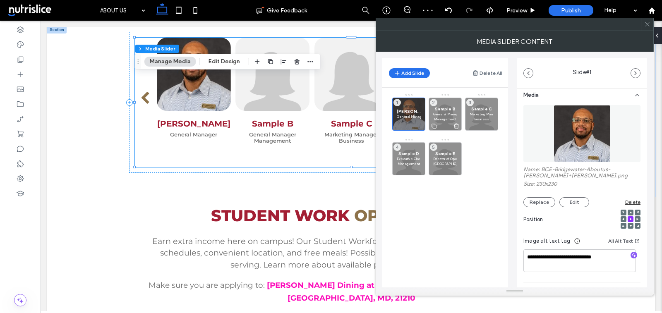
click at [444, 112] on p "General Manager" at bounding box center [445, 114] width 24 height 5
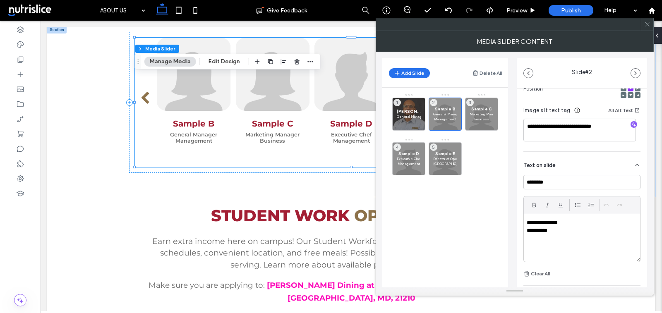
scroll to position [172, 0]
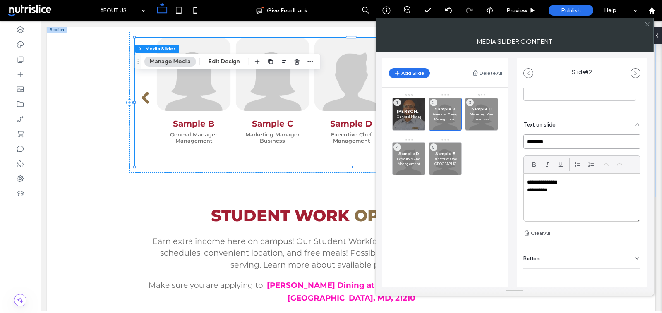
click at [564, 139] on input "********" at bounding box center [581, 141] width 117 height 14
paste input "**"
type input "**********"
click at [554, 204] on div "**********" at bounding box center [582, 198] width 116 height 48
paste div
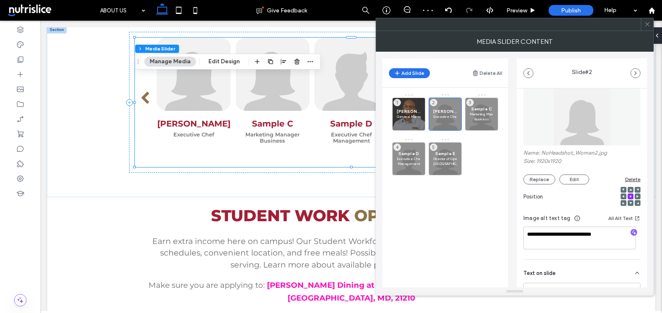
scroll to position [0, 0]
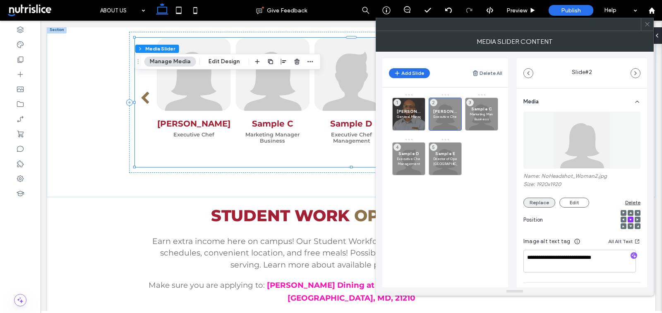
click at [539, 203] on button "Replace" at bounding box center [539, 203] width 32 height 10
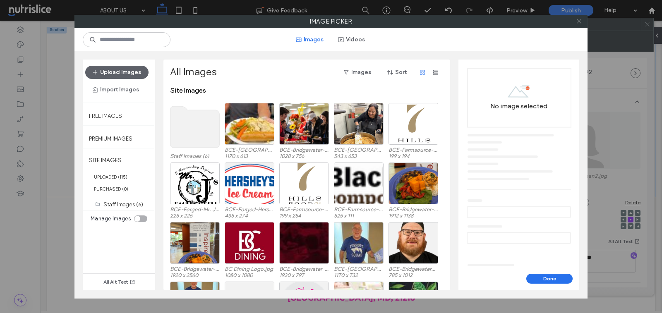
click at [579, 20] on icon at bounding box center [579, 21] width 6 height 6
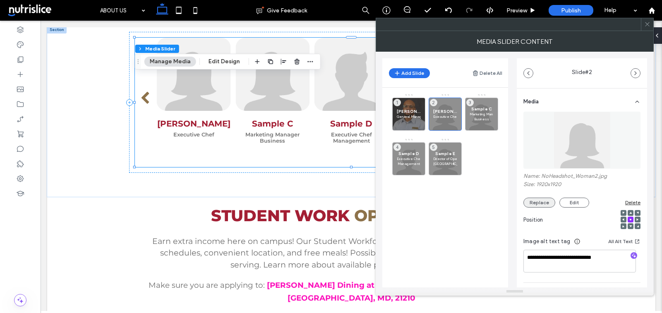
click at [531, 205] on button "Replace" at bounding box center [539, 203] width 32 height 10
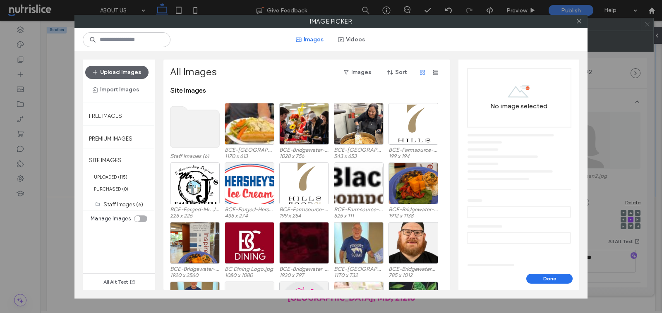
click at [182, 133] on use at bounding box center [194, 126] width 49 height 41
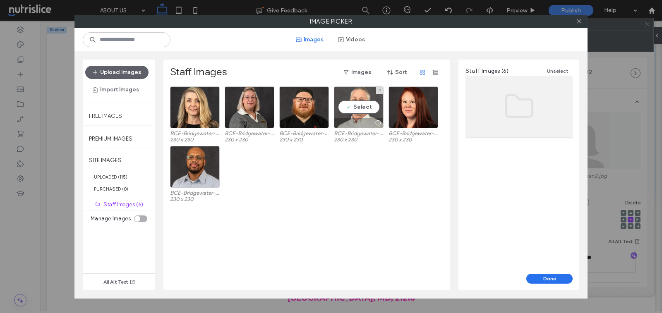
click at [346, 113] on div "Select" at bounding box center [359, 107] width 50 height 42
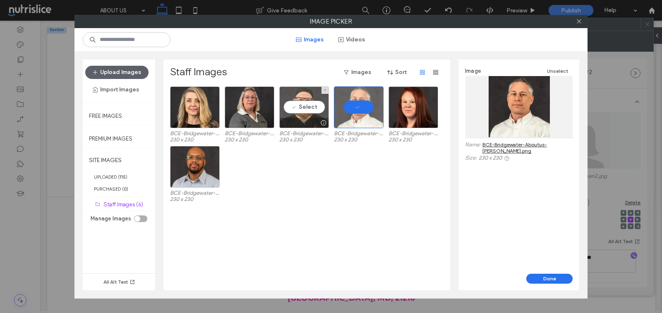
click at [302, 117] on div "Select" at bounding box center [304, 107] width 50 height 42
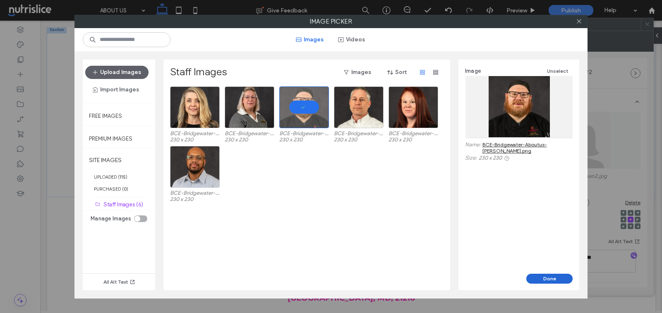
click at [551, 282] on button "Done" at bounding box center [549, 279] width 46 height 10
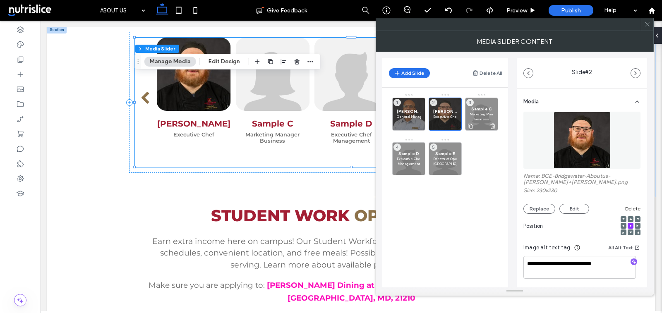
click at [473, 113] on p "Marketing Manager" at bounding box center [481, 114] width 24 height 5
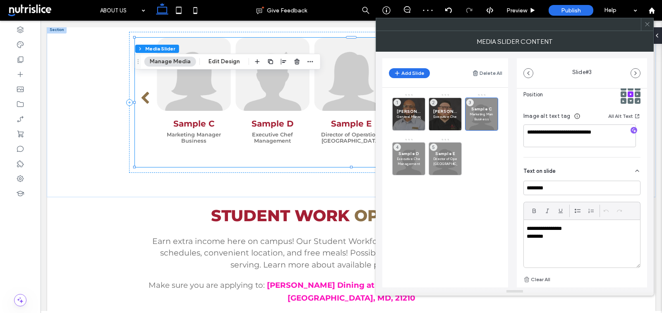
scroll to position [134, 0]
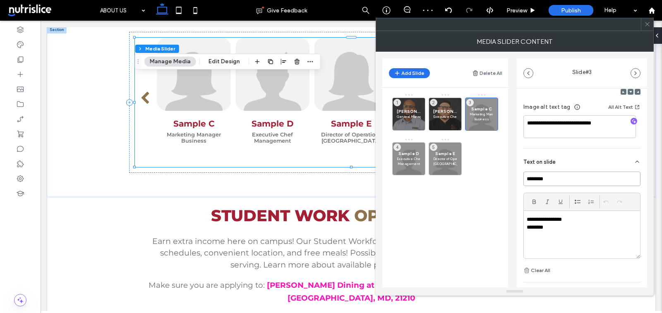
click at [542, 181] on input "********" at bounding box center [581, 179] width 117 height 14
paste input "****"
type input "**********"
click at [558, 226] on p "********" at bounding box center [580, 227] width 106 height 7
paste div
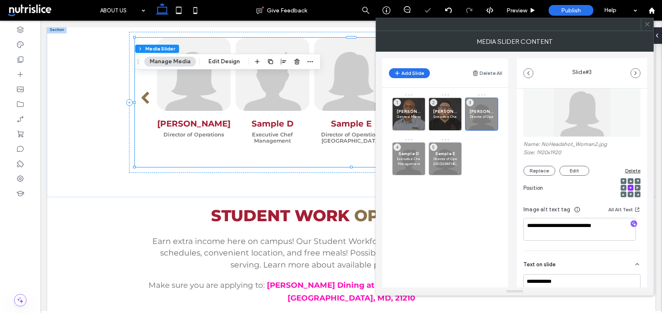
scroll to position [17, 0]
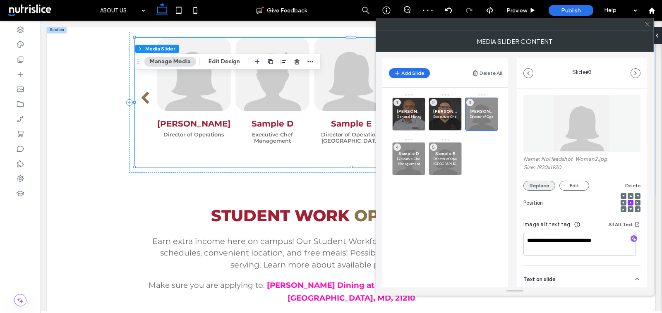
click at [541, 189] on button "Replace" at bounding box center [539, 186] width 32 height 10
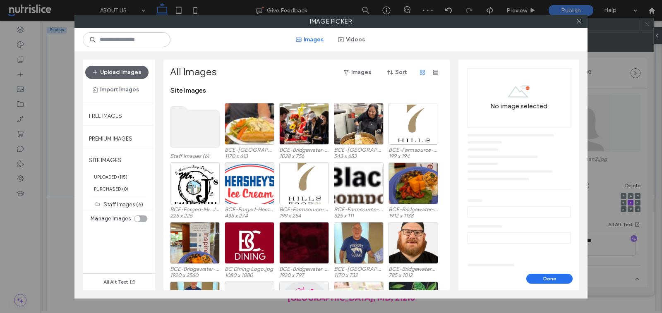
click at [191, 115] on use at bounding box center [194, 126] width 49 height 41
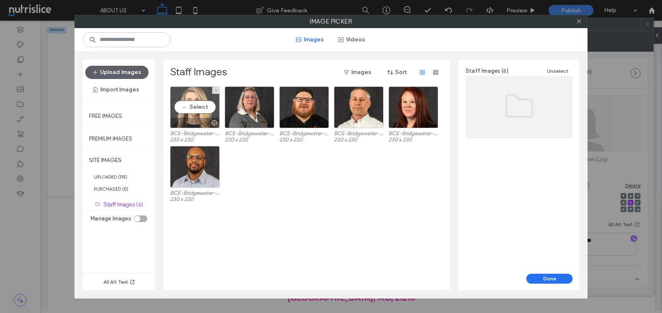
click at [191, 115] on div "Select" at bounding box center [195, 107] width 50 height 42
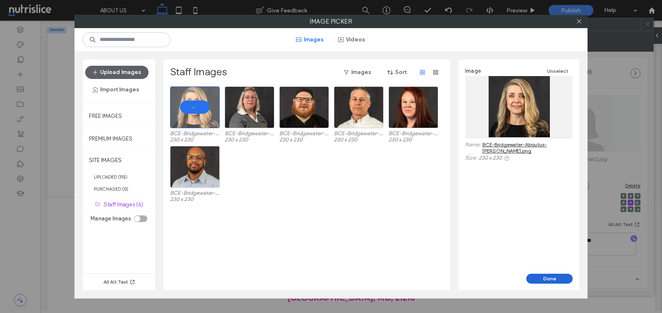
click at [535, 282] on button "Done" at bounding box center [549, 279] width 46 height 10
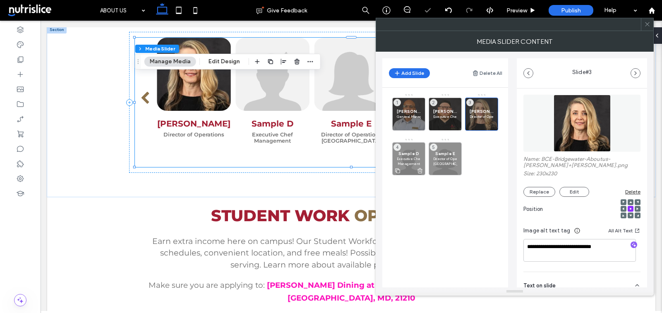
click at [400, 159] on p "Executive Chef" at bounding box center [409, 158] width 24 height 5
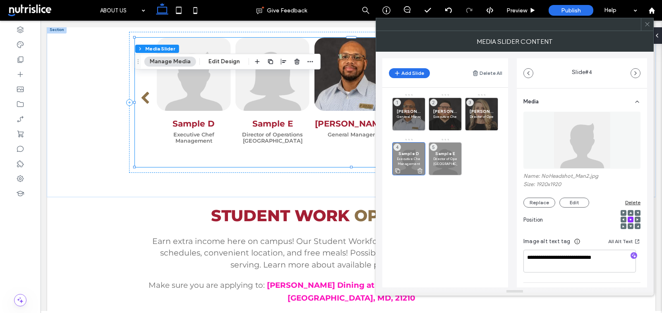
click at [405, 158] on p "Executive Chef" at bounding box center [409, 158] width 24 height 5
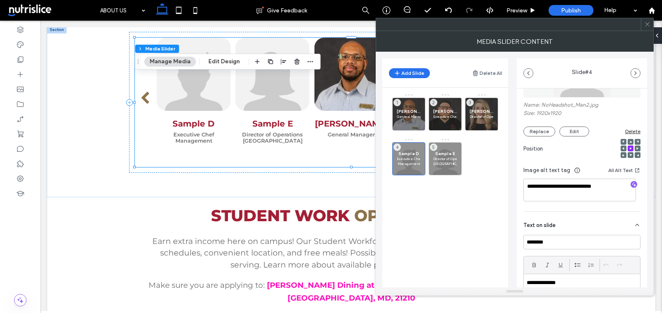
scroll to position [105, 0]
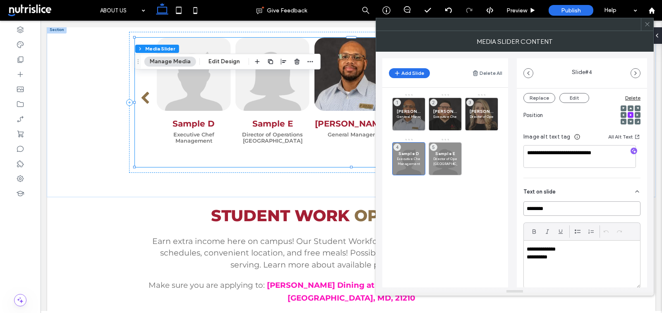
click at [555, 203] on input "********" at bounding box center [581, 208] width 117 height 14
paste input "***"
type input "**********"
click at [559, 264] on div "**********" at bounding box center [582, 265] width 116 height 48
paste div
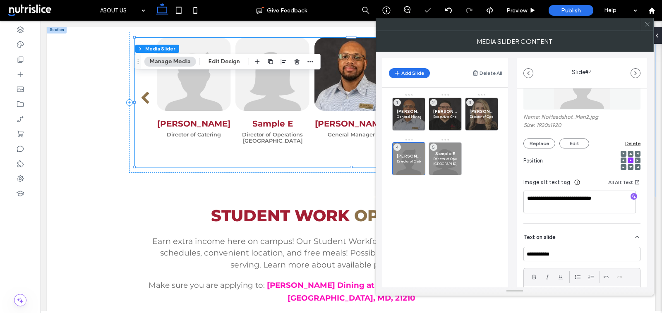
scroll to position [53, 0]
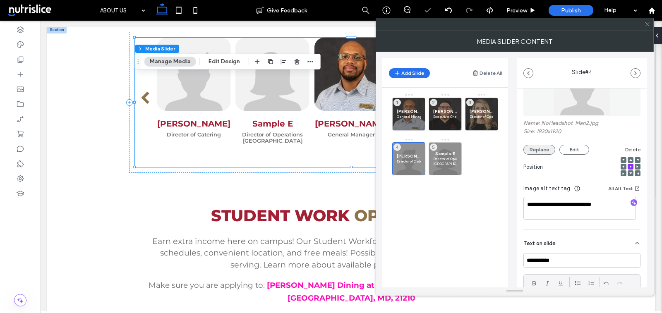
click at [534, 153] on button "Replace" at bounding box center [539, 150] width 32 height 10
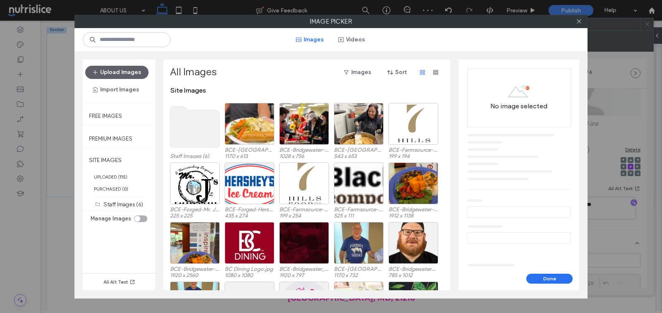
click at [196, 124] on use at bounding box center [194, 126] width 49 height 41
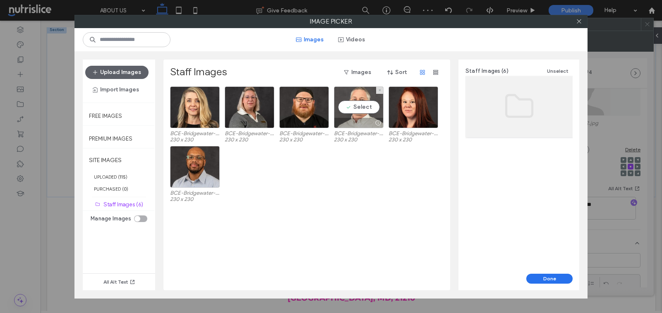
click at [354, 126] on div at bounding box center [358, 123] width 49 height 10
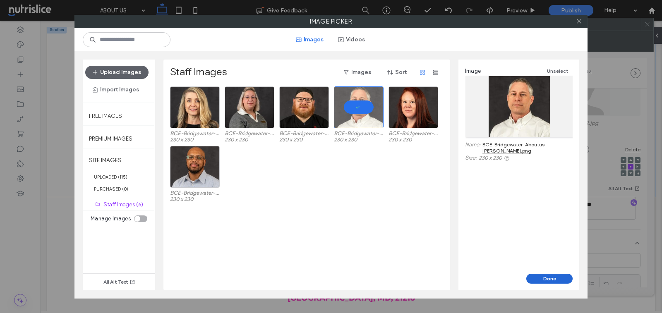
click at [542, 278] on button "Done" at bounding box center [549, 279] width 46 height 10
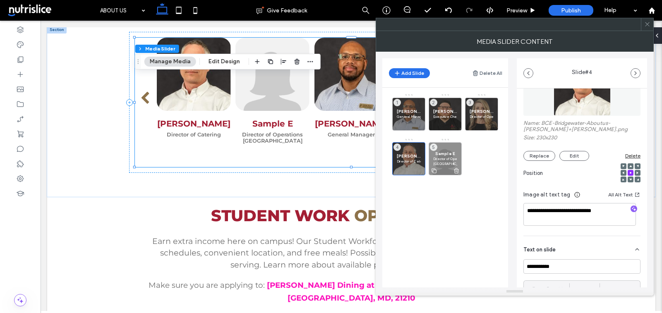
click at [443, 154] on span "Sample E" at bounding box center [445, 153] width 24 height 5
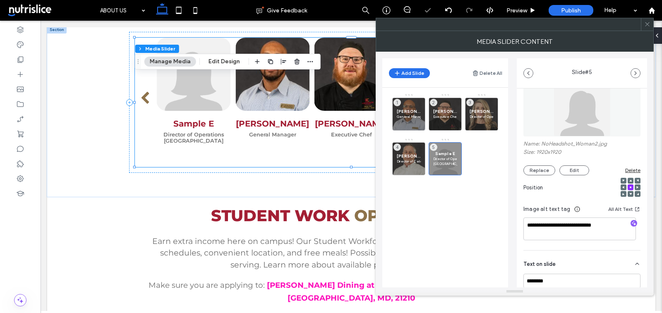
scroll to position [69, 0]
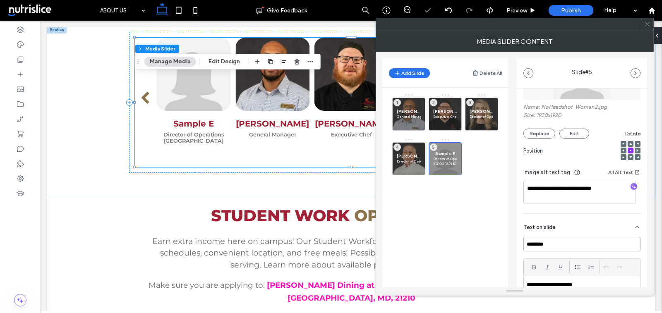
click at [572, 241] on input "********" at bounding box center [581, 244] width 117 height 14
paste input "*******"
type input "**********"
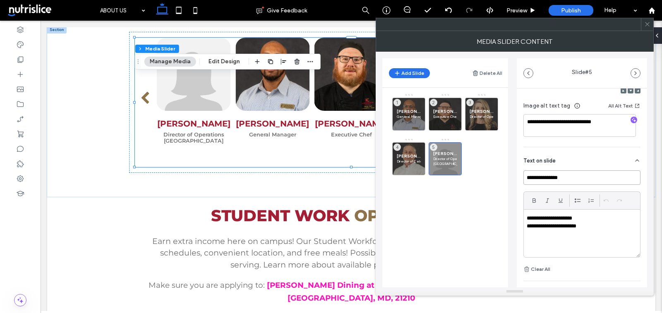
scroll to position [166, 0]
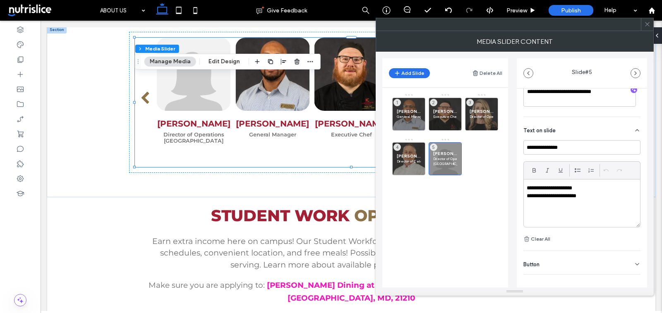
click at [558, 197] on p "**********" at bounding box center [580, 195] width 106 height 7
paste div
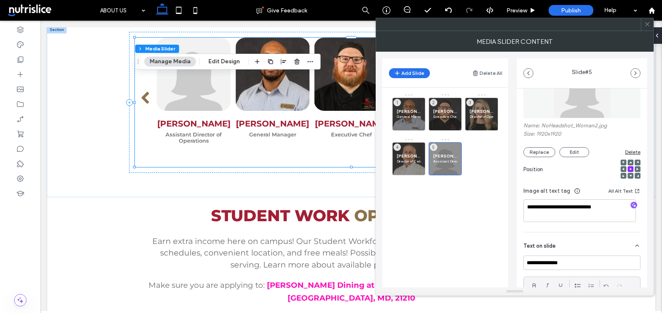
scroll to position [13, 0]
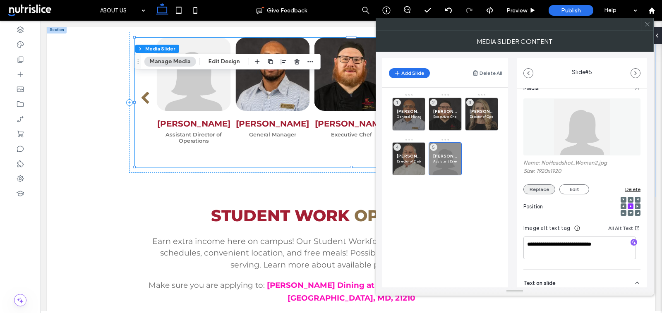
click at [545, 184] on button "Replace" at bounding box center [539, 189] width 32 height 10
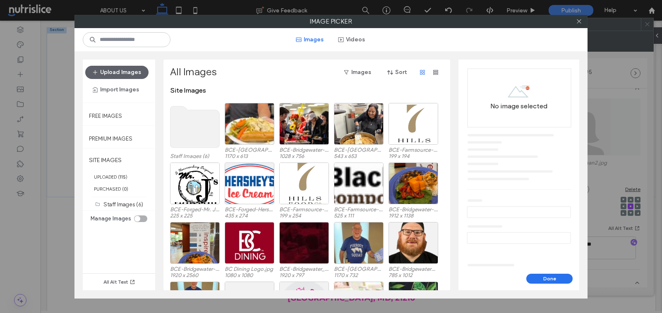
click at [184, 135] on use at bounding box center [194, 126] width 49 height 41
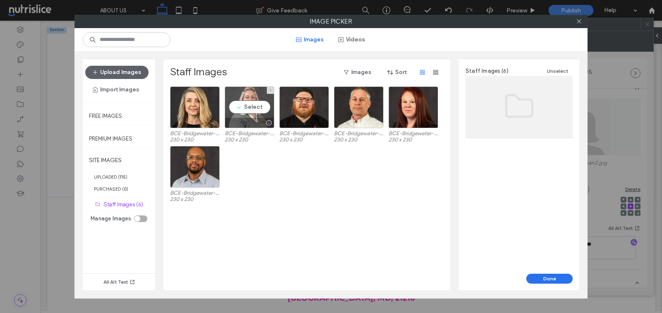
click at [263, 120] on div at bounding box center [268, 123] width 10 height 7
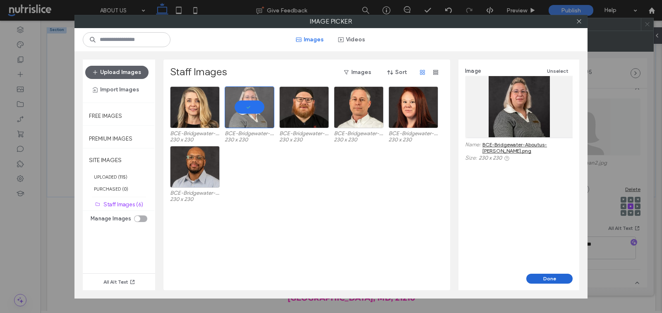
click at [550, 276] on button "Done" at bounding box center [549, 279] width 46 height 10
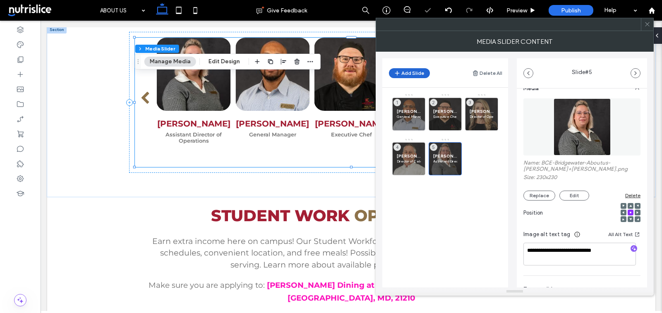
click at [421, 69] on button "Add Slide" at bounding box center [409, 73] width 41 height 10
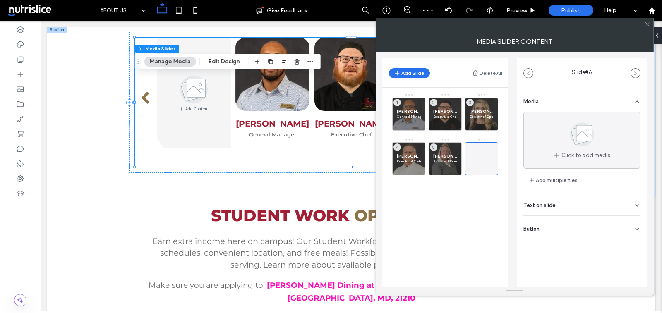
click at [539, 205] on span "Text on slide" at bounding box center [539, 205] width 32 height 5
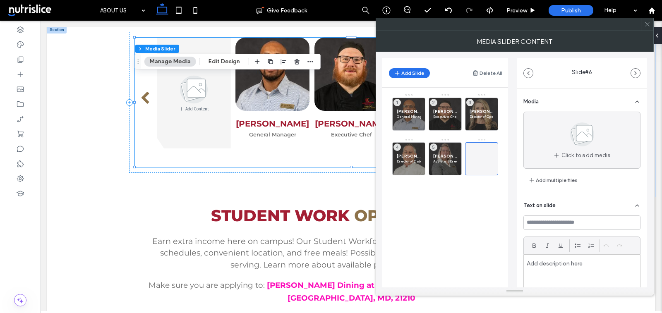
click at [542, 257] on div at bounding box center [582, 279] width 116 height 48
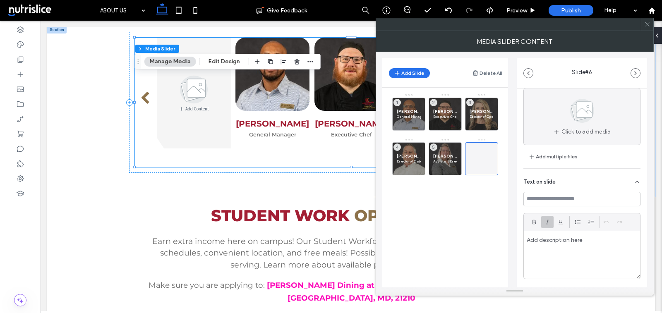
scroll to position [23, 0]
click at [542, 195] on input at bounding box center [581, 200] width 117 height 14
paste input "**********"
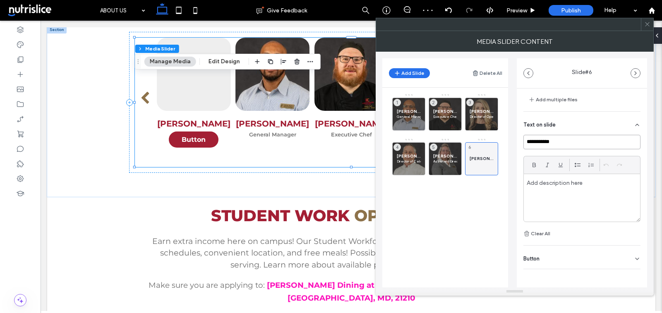
type input "**********"
click at [559, 260] on div "Button" at bounding box center [581, 257] width 117 height 23
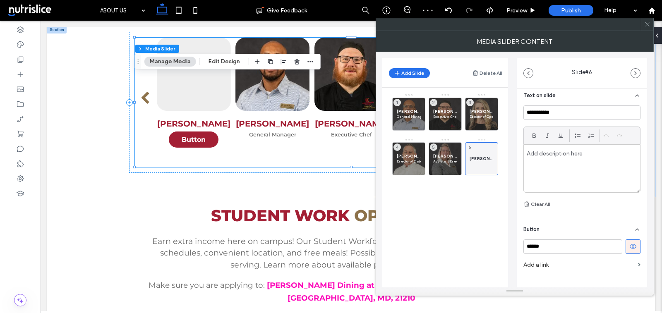
scroll to position [120, 0]
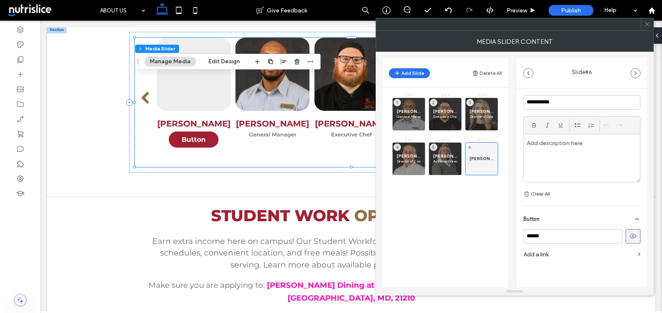
click at [632, 233] on button at bounding box center [632, 236] width 15 height 14
click at [552, 150] on div at bounding box center [582, 158] width 116 height 48
paste div
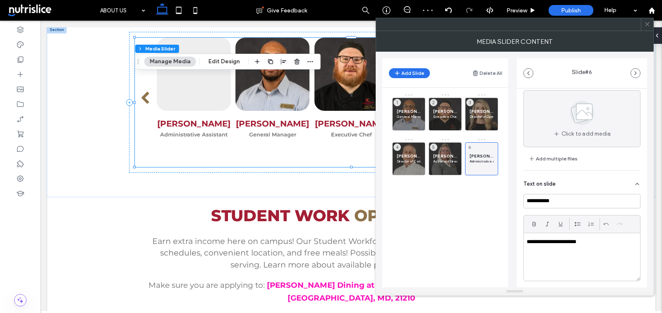
scroll to position [0, 0]
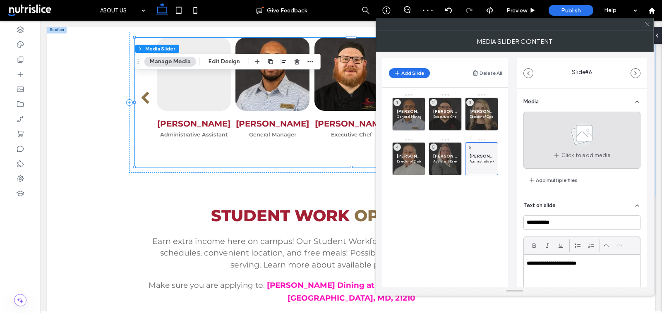
click at [551, 150] on div "Click to add media" at bounding box center [581, 140] width 117 height 57
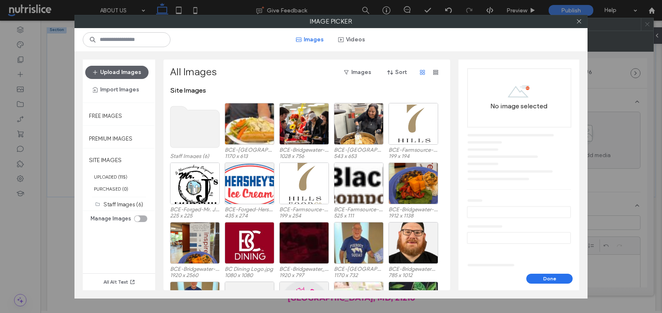
click at [189, 132] on use at bounding box center [194, 126] width 49 height 41
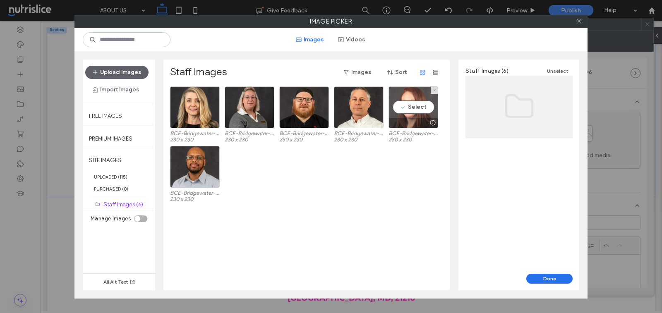
click at [396, 104] on div "Select" at bounding box center [413, 107] width 50 height 42
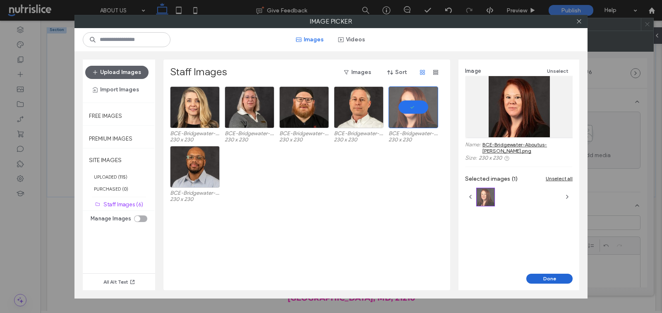
click at [532, 280] on button "Done" at bounding box center [549, 279] width 46 height 10
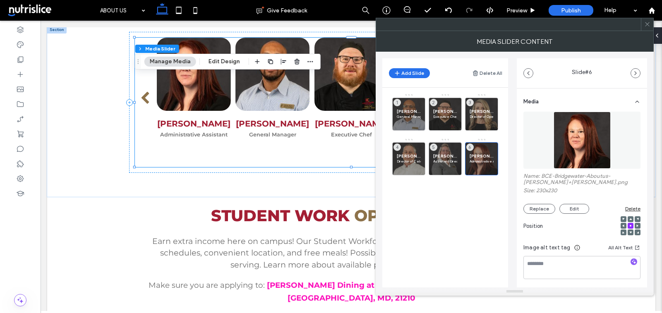
click at [649, 26] on icon at bounding box center [647, 24] width 6 height 6
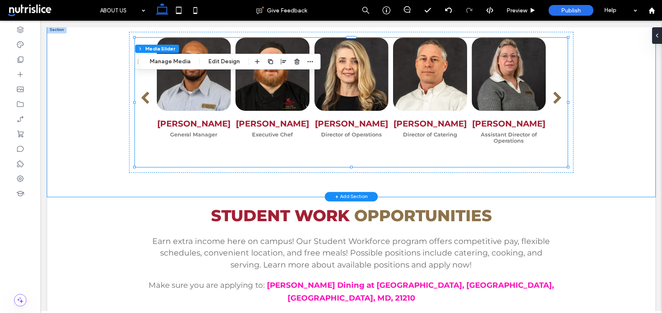
click at [110, 161] on div "Adrian Taylor General Manager Chris Taft Executive Chef Sarah Landis Director o…" at bounding box center [351, 111] width 608 height 170
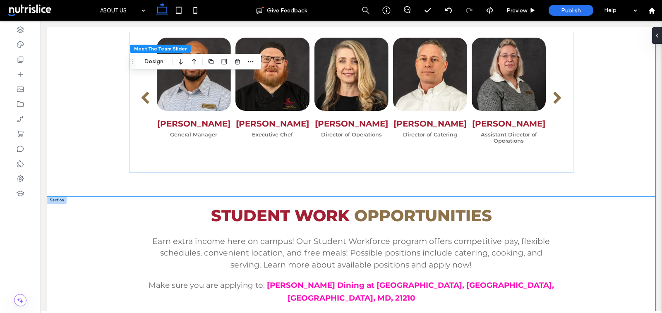
click at [133, 239] on div "STUDENT WORK OPPORTUNITIES Earn extra income here on campus! Our Student Workfo…" at bounding box center [350, 273] width 443 height 152
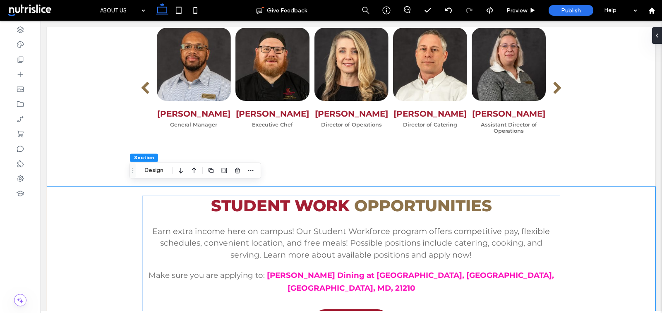
scroll to position [806, 0]
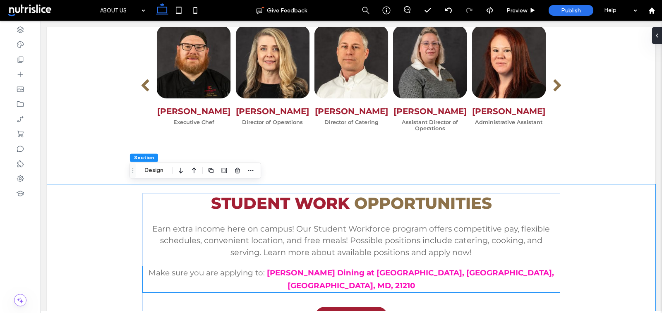
click at [367, 273] on strong "Parkhurst Dining at Loyola University, Baltimore, US, MD, 21210" at bounding box center [410, 279] width 287 height 22
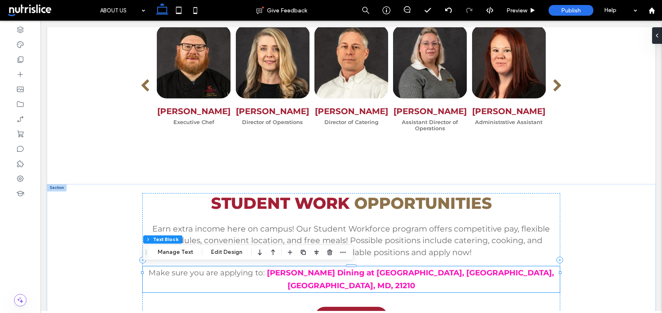
click at [374, 273] on strong "Parkhurst Dining at Loyola University, Baltimore, US, MD, 21210" at bounding box center [410, 279] width 287 height 22
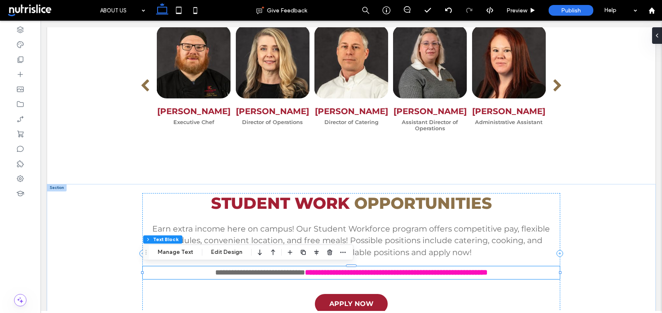
click at [374, 273] on strong "**********" at bounding box center [396, 272] width 182 height 7
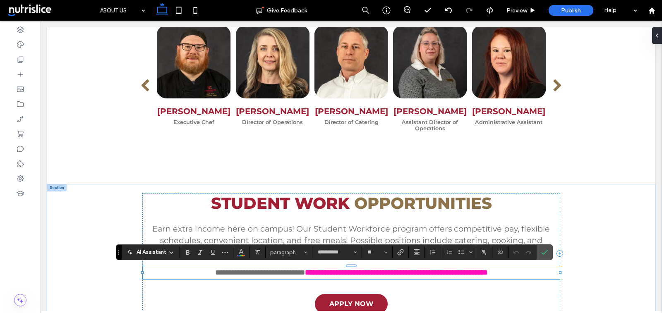
click at [397, 273] on strong "**********" at bounding box center [396, 272] width 182 height 7
drag, startPoint x: 434, startPoint y: 275, endPoint x: 367, endPoint y: 274, distance: 66.6
click at [367, 274] on strong "**********" at bounding box center [396, 272] width 182 height 7
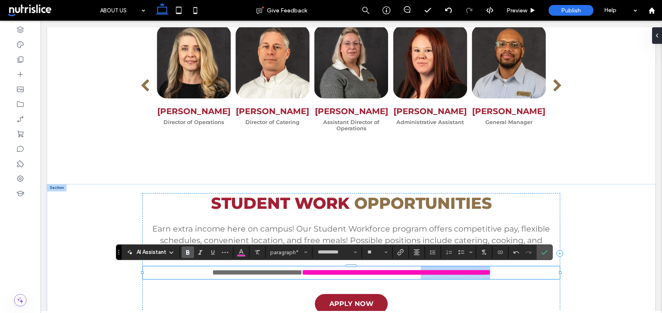
drag, startPoint x: 445, startPoint y: 273, endPoint x: 542, endPoint y: 274, distance: 96.8
click at [542, 274] on p "**********" at bounding box center [351, 272] width 417 height 13
paste div
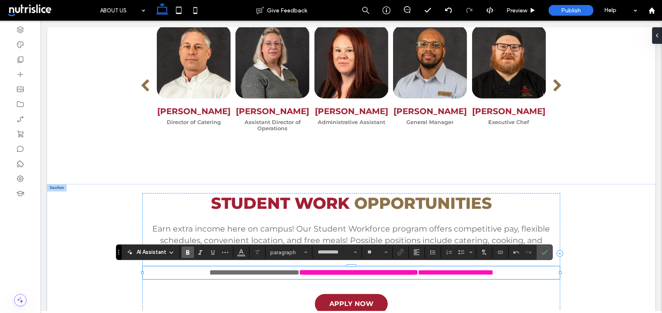
type input "**"
click at [443, 273] on strong "**********" at bounding box center [455, 272] width 75 height 7
click at [548, 277] on p "**********" at bounding box center [351, 272] width 417 height 13
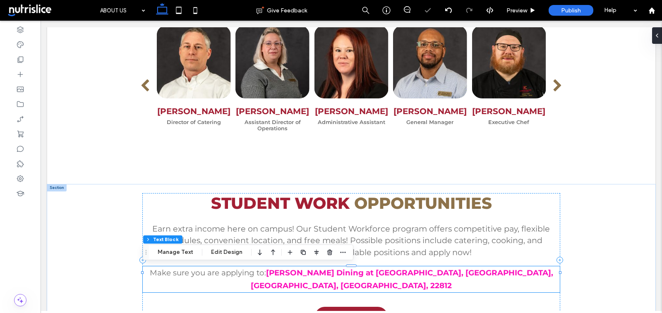
click at [343, 272] on strong "Parkhurst Dining at Bridgewater College, Bridgewater, US, VA, 22812" at bounding box center [402, 279] width 302 height 22
type input "**********"
type input "**"
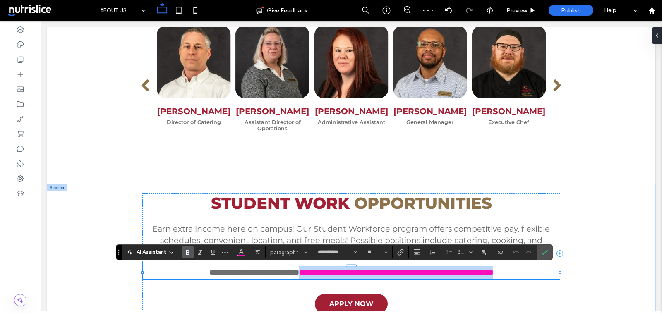
drag, startPoint x: 274, startPoint y: 273, endPoint x: 545, endPoint y: 278, distance: 270.5
click at [545, 278] on p "**********" at bounding box center [351, 272] width 417 height 13
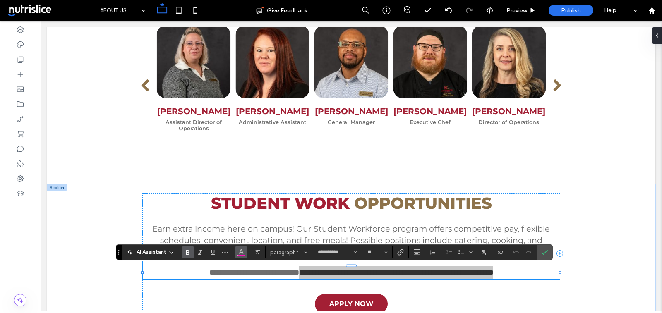
click at [243, 254] on icon "Color" at bounding box center [241, 251] width 7 height 7
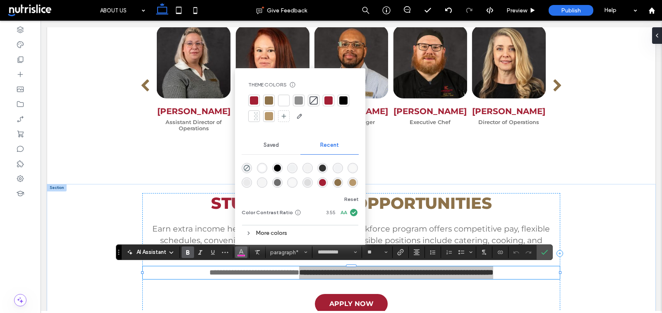
click at [266, 98] on div at bounding box center [269, 100] width 8 height 8
click at [543, 250] on icon "Confirm" at bounding box center [544, 252] width 7 height 7
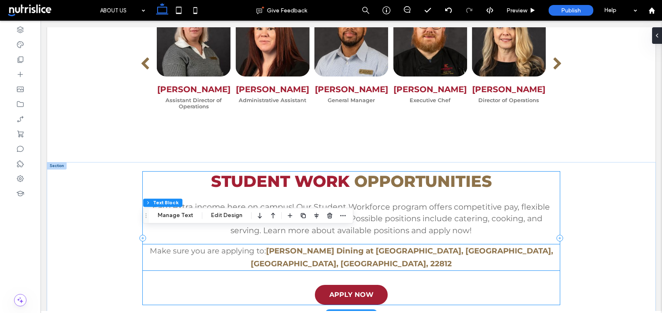
scroll to position [843, 0]
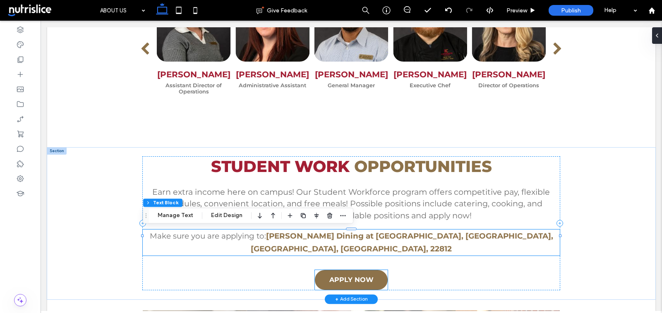
click at [372, 276] on span "APPLY NOW" at bounding box center [351, 280] width 44 height 8
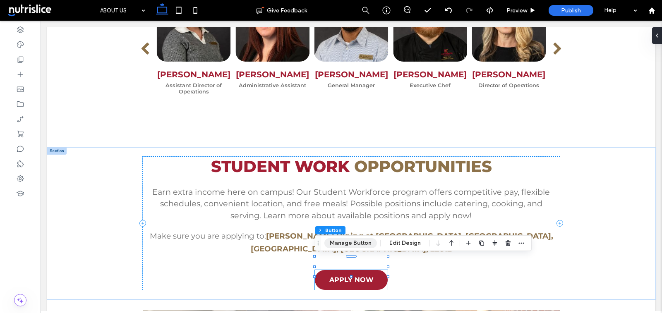
click at [360, 246] on button "Manage Button" at bounding box center [350, 243] width 53 height 10
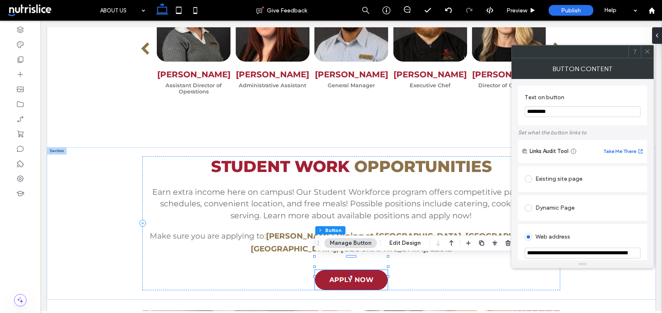
click at [566, 258] on input "**********" at bounding box center [582, 253] width 116 height 11
click at [560, 252] on input "**********" at bounding box center [582, 253] width 116 height 11
paste input "**"
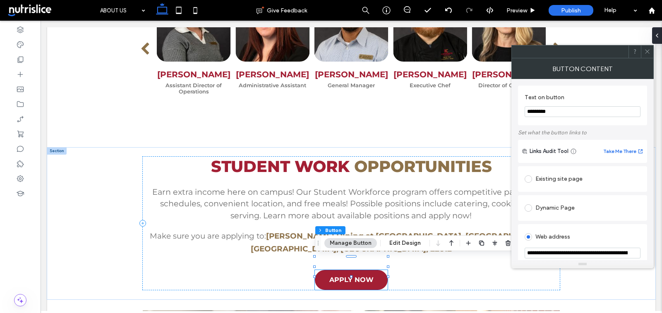
scroll to position [0, 123]
type input "**********"
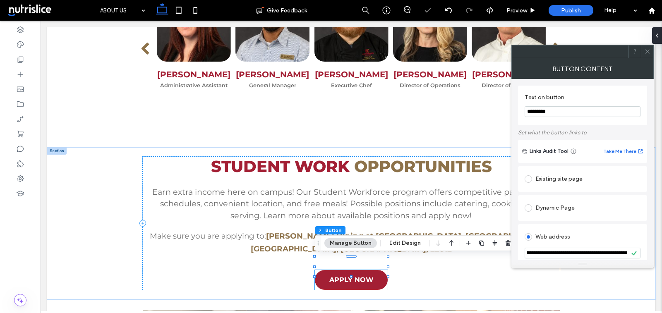
scroll to position [0, 0]
click at [647, 52] on icon at bounding box center [647, 51] width 6 height 6
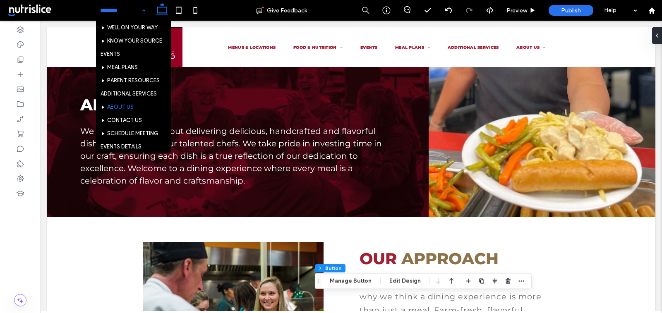
scroll to position [100, 0]
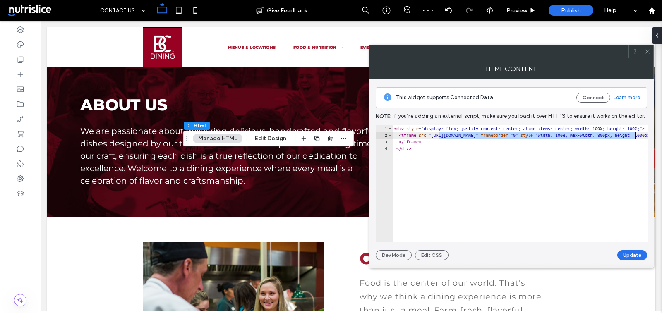
drag, startPoint x: 439, startPoint y: 134, endPoint x: 635, endPoint y: 133, distance: 196.5
paste textarea "*****"
type textarea "**********"
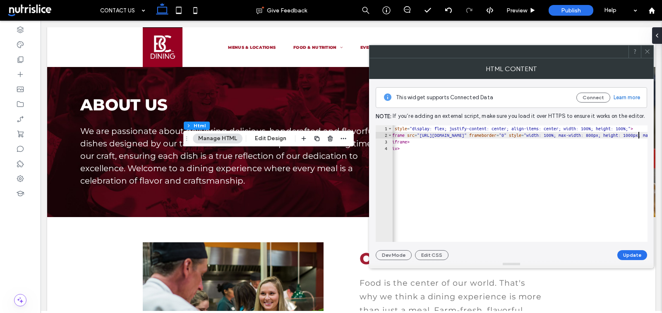
scroll to position [0, 12]
click at [636, 256] on button "Update" at bounding box center [632, 255] width 30 height 10
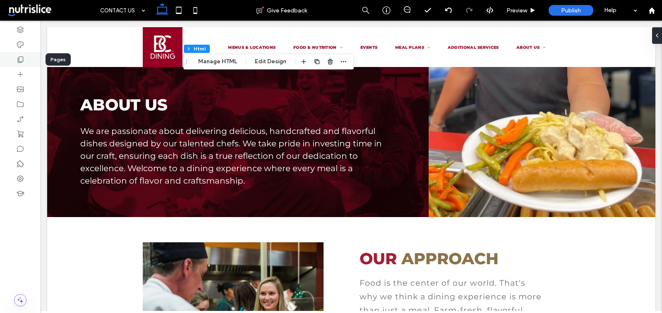
click at [21, 62] on icon at bounding box center [20, 59] width 8 height 8
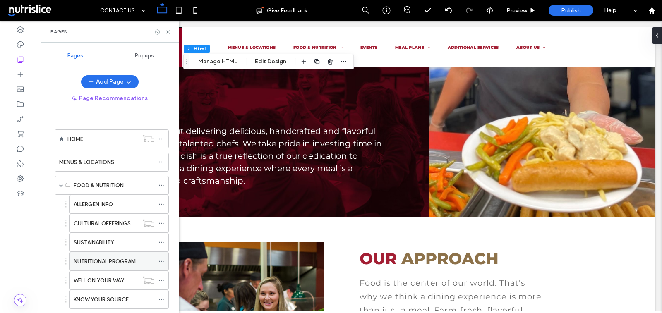
scroll to position [225, 0]
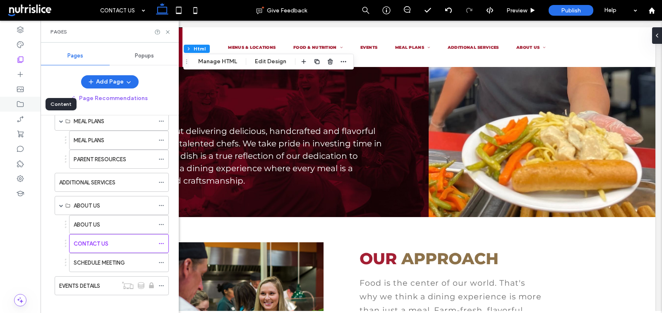
click at [14, 105] on div at bounding box center [20, 104] width 41 height 15
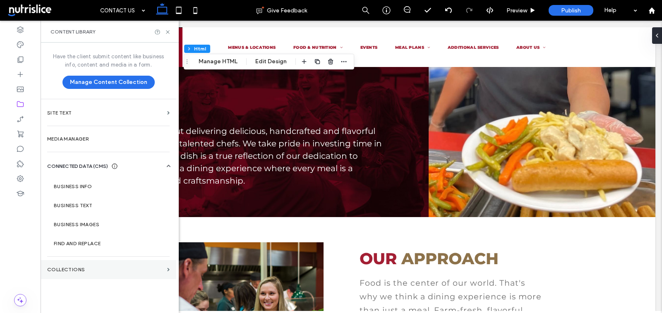
click at [77, 270] on label "Collections" at bounding box center [105, 270] width 117 height 6
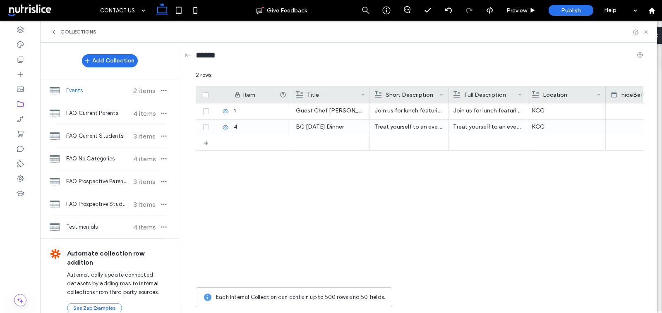
click at [646, 31] on icon at bounding box center [646, 32] width 6 height 6
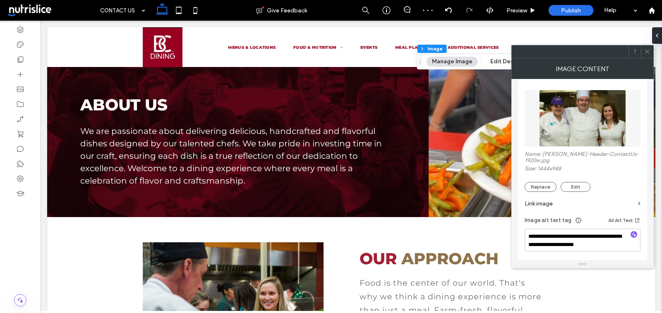
scroll to position [107, 0]
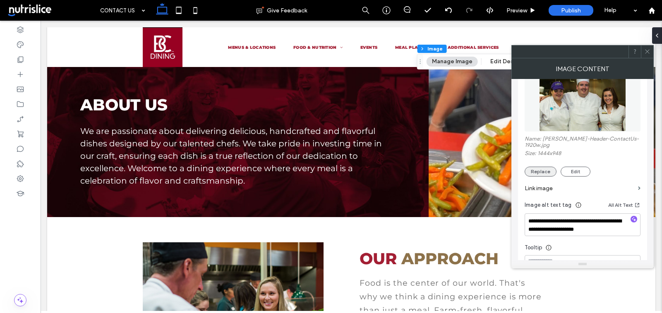
click at [540, 173] on button "Replace" at bounding box center [540, 172] width 32 height 10
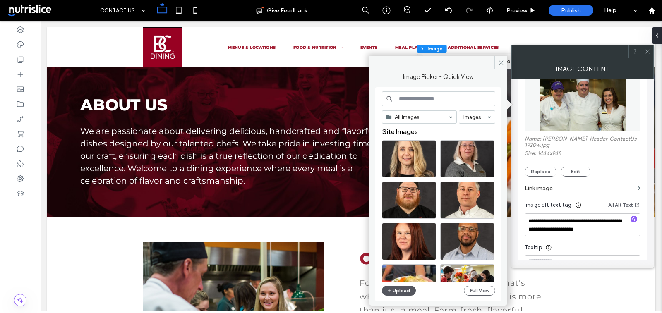
click at [395, 290] on button "Upload" at bounding box center [399, 291] width 34 height 10
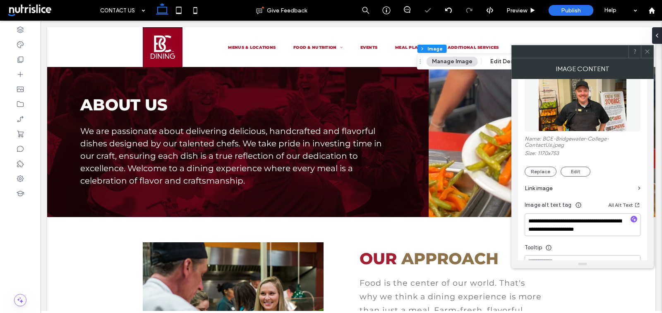
click at [647, 51] on use at bounding box center [647, 52] width 4 height 4
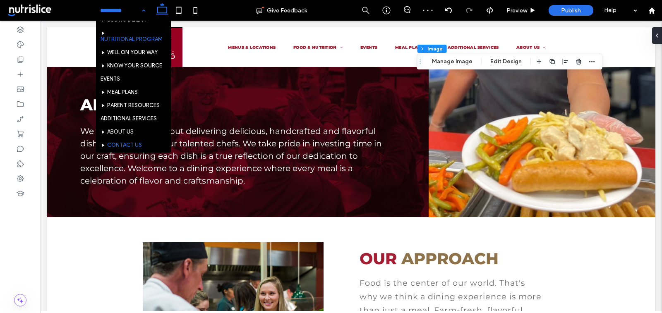
scroll to position [100, 0]
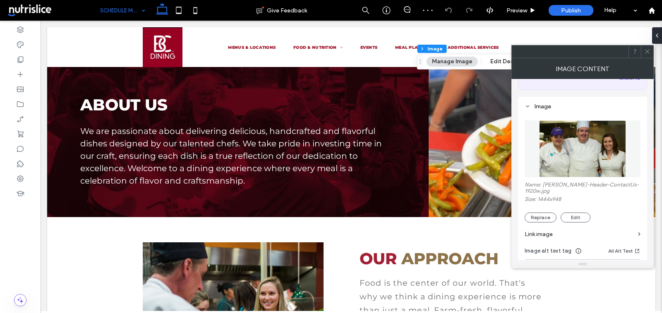
scroll to position [65, 0]
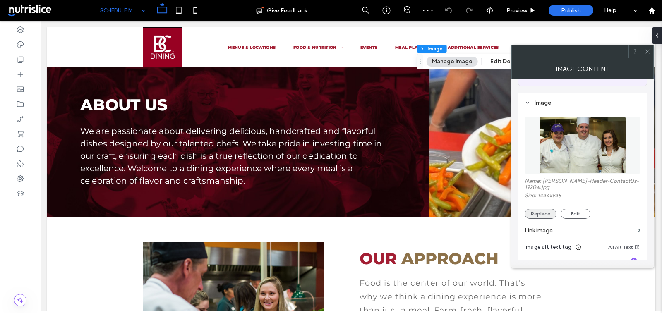
click at [545, 210] on button "Replace" at bounding box center [540, 214] width 32 height 10
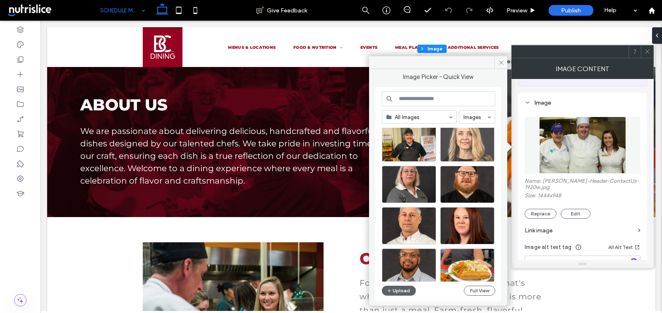
scroll to position [4, 0]
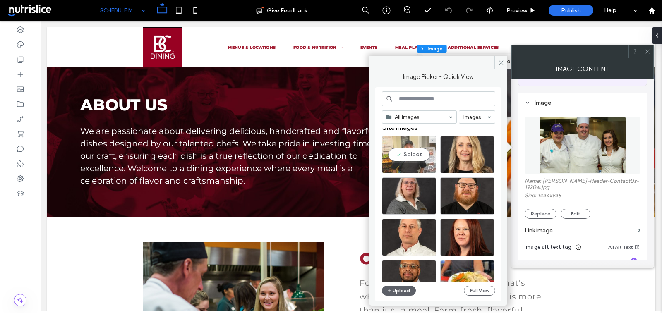
click at [402, 152] on div "Select" at bounding box center [409, 154] width 54 height 37
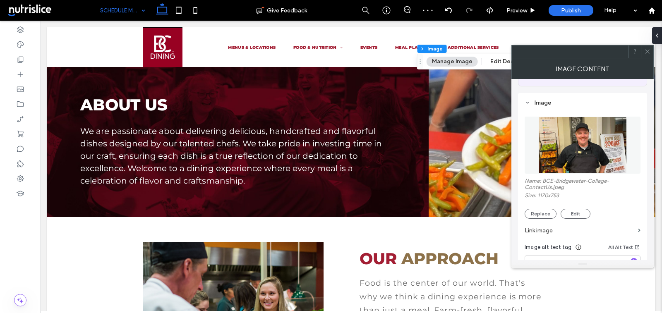
click at [649, 50] on use at bounding box center [647, 52] width 4 height 4
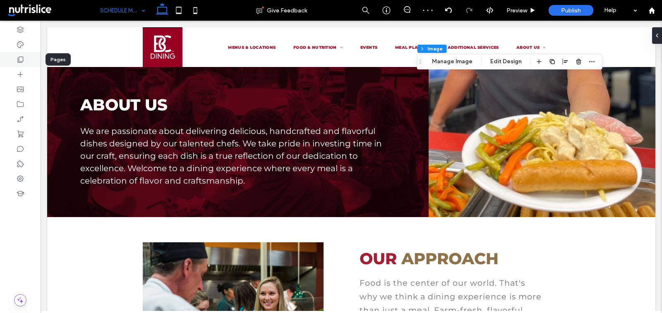
click at [24, 60] on icon at bounding box center [20, 59] width 8 height 8
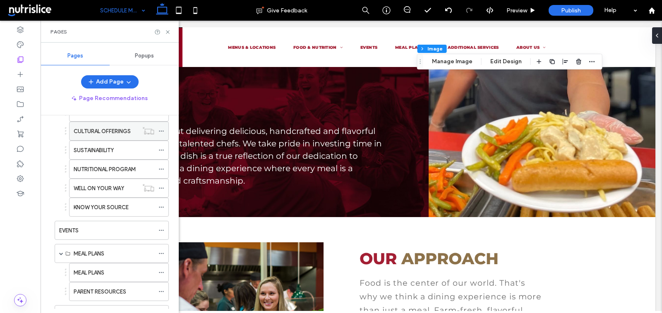
scroll to position [95, 0]
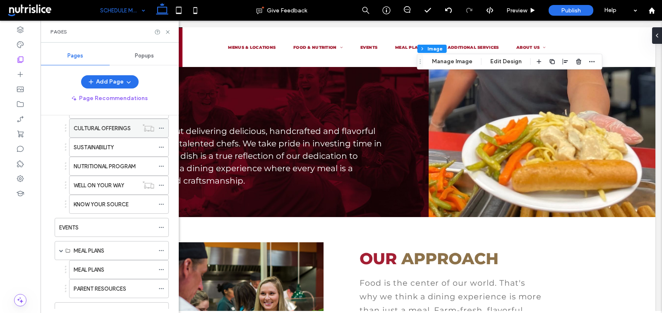
click at [102, 218] on div "EVENTS" at bounding box center [106, 227] width 95 height 18
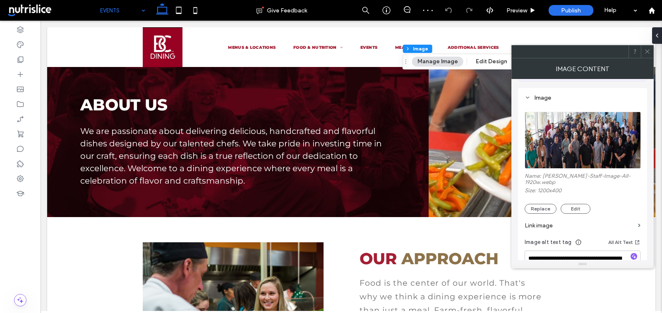
scroll to position [108, 0]
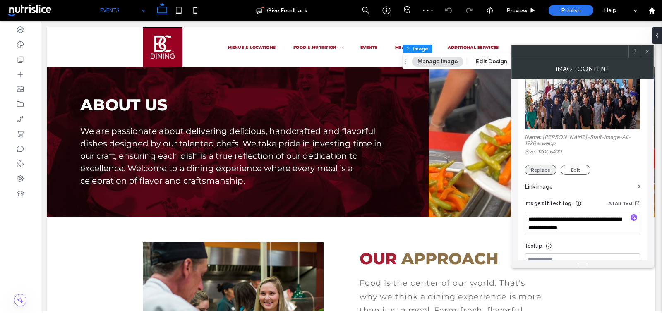
click at [537, 175] on button "Replace" at bounding box center [540, 170] width 32 height 10
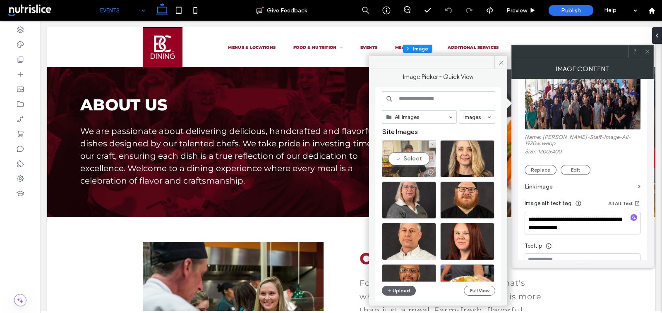
click at [408, 149] on div "Select" at bounding box center [409, 158] width 54 height 37
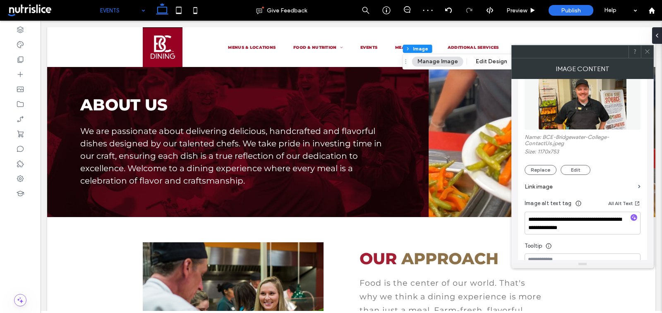
click at [543, 163] on div "Name: BCE-Bridgewater-College-ContactUs.jpeg Size: 1170x753 Replace Edit" at bounding box center [582, 154] width 116 height 41
click at [542, 169] on button "Replace" at bounding box center [540, 170] width 32 height 10
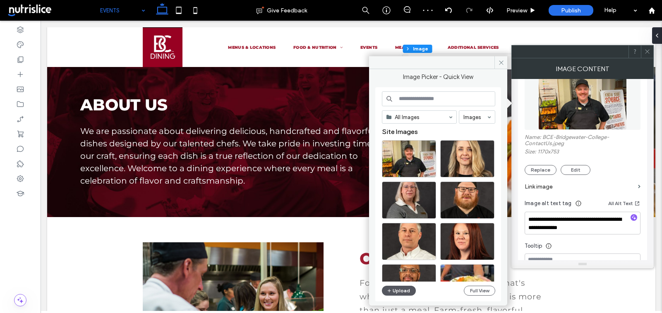
click at [402, 287] on button "Upload" at bounding box center [399, 291] width 34 height 10
click at [401, 287] on button "Upload" at bounding box center [399, 291] width 34 height 10
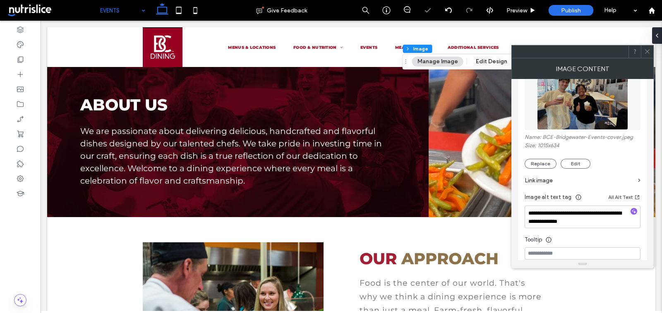
click at [644, 51] on icon at bounding box center [647, 51] width 6 height 6
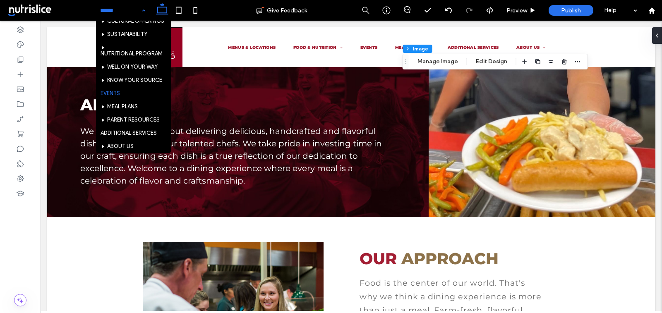
scroll to position [100, 0]
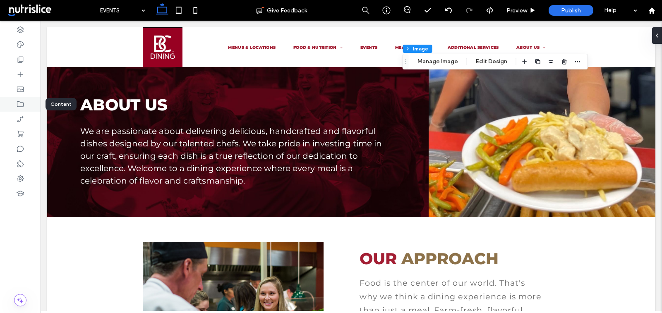
click at [17, 103] on icon at bounding box center [20, 104] width 8 height 8
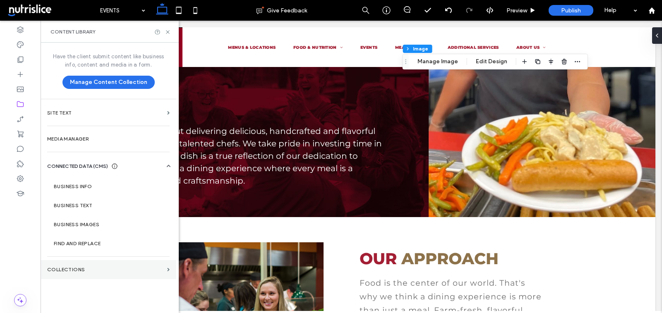
click at [120, 275] on section "Collections" at bounding box center [109, 269] width 136 height 19
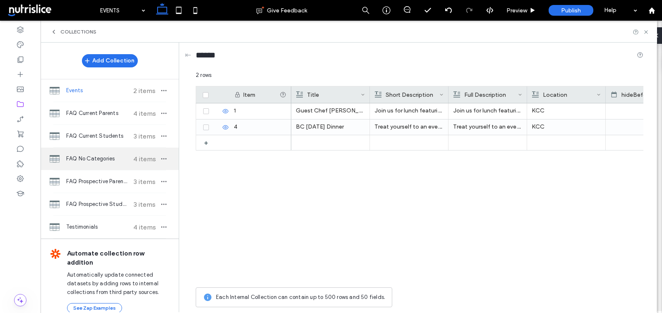
click at [117, 158] on span "FAQ No Categories" at bounding box center [97, 159] width 62 height 8
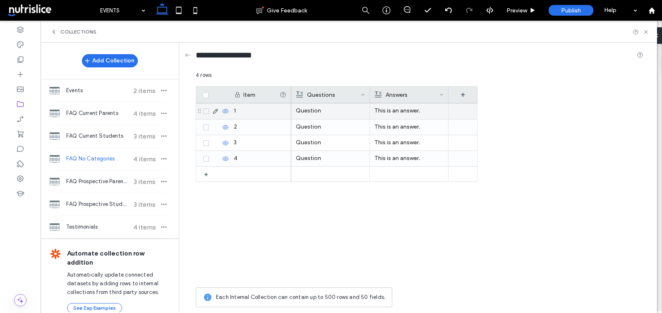
click at [304, 106] on p "Question" at bounding box center [330, 110] width 69 height 15
click at [304, 106] on p "Question" at bounding box center [330, 111] width 69 height 15
click at [395, 111] on p "This is an answer." at bounding box center [408, 110] width 69 height 15
click at [395, 111] on p "This is an answer." at bounding box center [409, 111] width 69 height 15
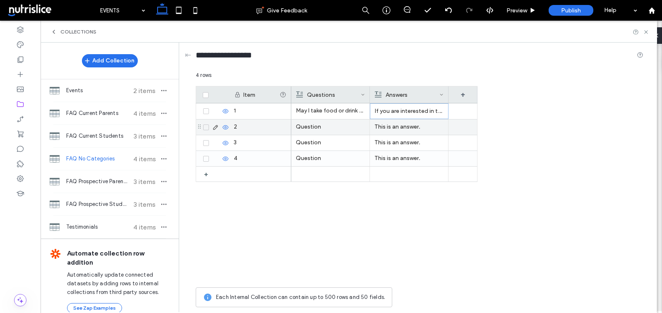
click at [301, 125] on p "Question" at bounding box center [330, 127] width 69 height 15
click at [381, 122] on p "This is an answer." at bounding box center [408, 127] width 69 height 15
click at [381, 122] on p "This is an answer." at bounding box center [409, 127] width 69 height 15
click at [391, 130] on p "Yes, if you would like to bring a guest, you may use your three guest swipes pe…" at bounding box center [409, 127] width 69 height 15
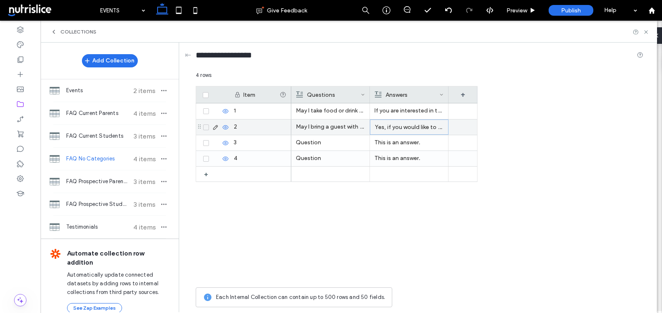
click at [391, 130] on p "Yes, if you would like to bring a guest, you may use your three guest swipes pe…" at bounding box center [409, 127] width 69 height 15
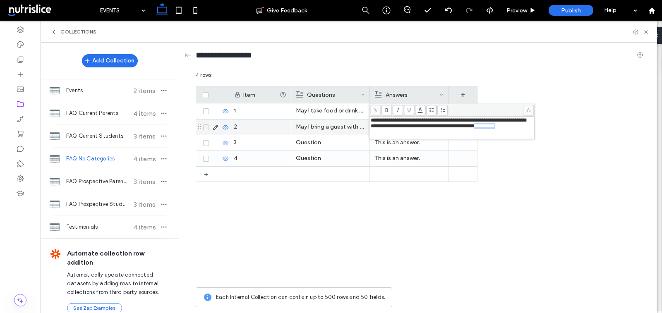
click at [390, 135] on div "**********" at bounding box center [452, 125] width 163 height 17
click at [390, 135] on div "Rich Text Editor" at bounding box center [452, 132] width 163 height 6
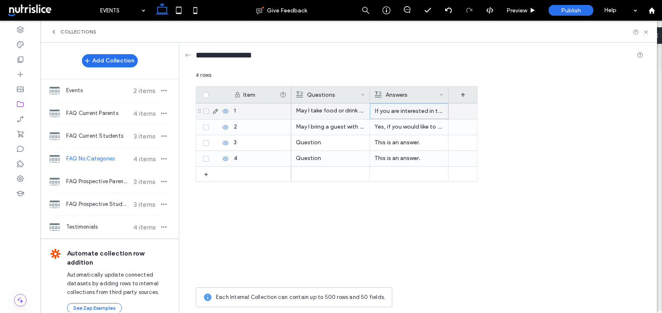
click at [381, 110] on p "If you are interested in taking your meals to go, you may purchase our Green to…" at bounding box center [409, 111] width 69 height 15
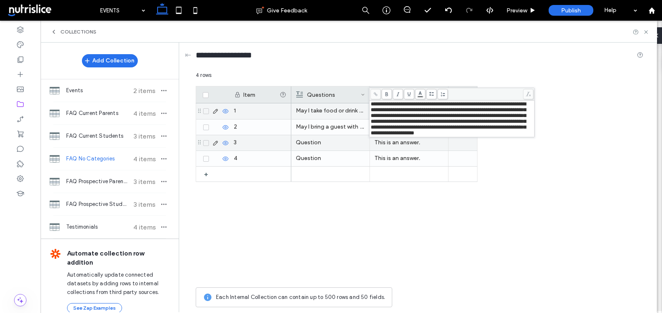
click at [335, 152] on p "Question" at bounding box center [330, 158] width 69 height 15
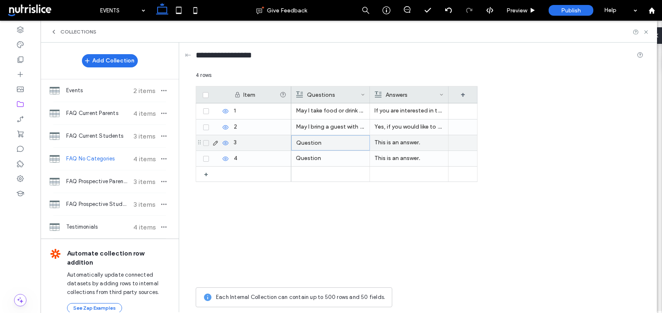
click at [306, 139] on p "Question" at bounding box center [330, 143] width 69 height 15
click at [386, 143] on p "This is an answer." at bounding box center [409, 143] width 69 height 15
click at [403, 122] on p "Yes, if you would like to bring a guest, you may use your three guest swipes pe…" at bounding box center [408, 127] width 69 height 15
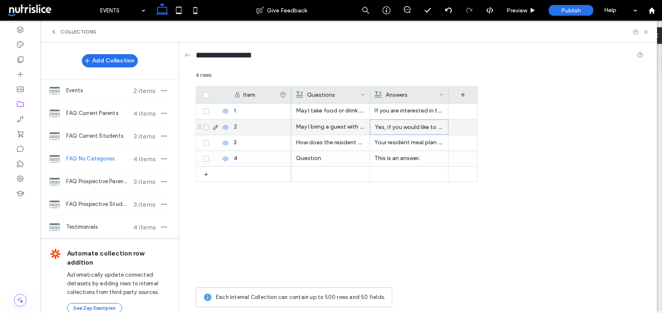
click at [403, 122] on p "Yes, if you would like to bring a guest, you may use your three guest swipes pe…" at bounding box center [409, 127] width 69 height 15
click at [385, 161] on p "This is an answer." at bounding box center [408, 158] width 69 height 15
click at [207, 156] on span at bounding box center [206, 159] width 6 height 6
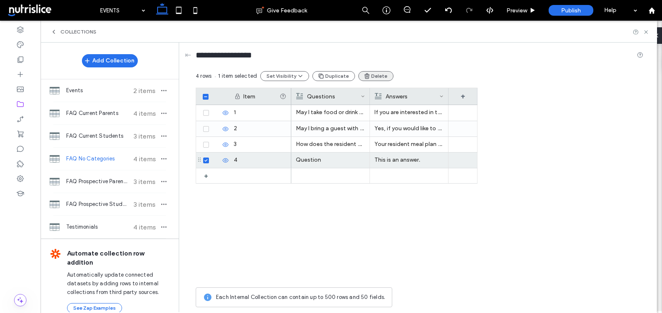
click at [372, 76] on button "Delete" at bounding box center [375, 76] width 35 height 10
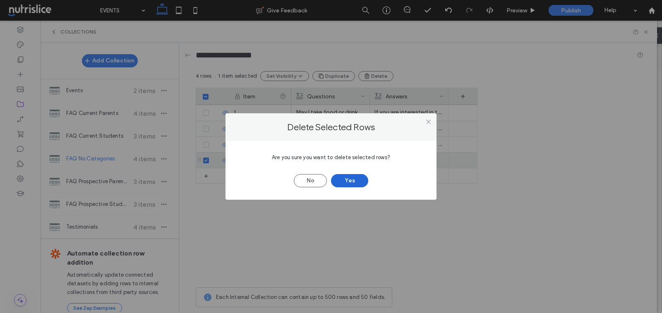
click at [347, 179] on button "Yes" at bounding box center [349, 180] width 37 height 13
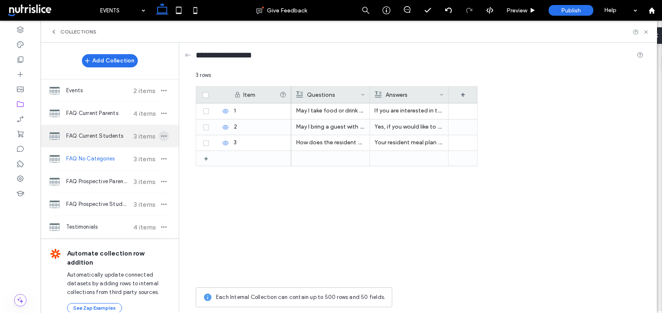
click at [162, 136] on use "button" at bounding box center [163, 136] width 5 height 1
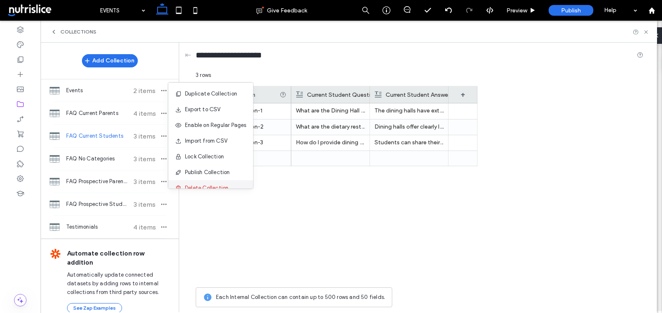
click at [192, 184] on span "Delete Collection" at bounding box center [206, 188] width 43 height 8
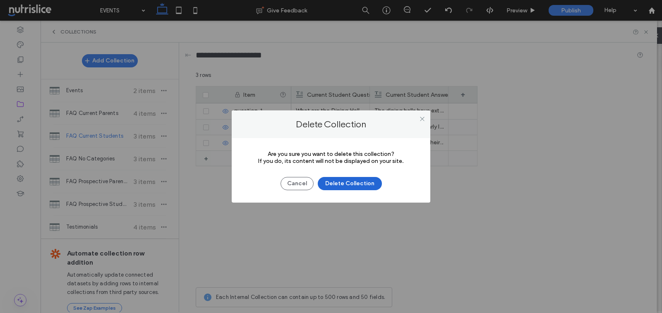
click at [343, 183] on button "Delete Collection" at bounding box center [350, 183] width 64 height 13
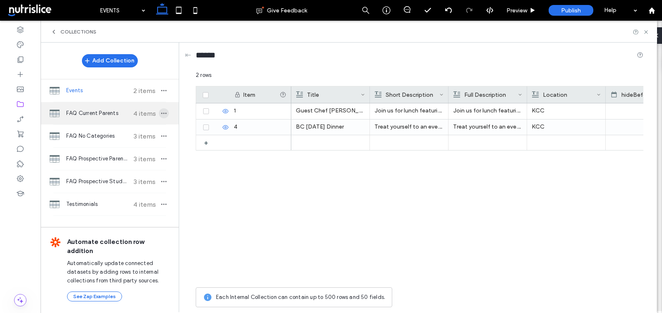
click at [165, 112] on icon "button" at bounding box center [163, 113] width 7 height 7
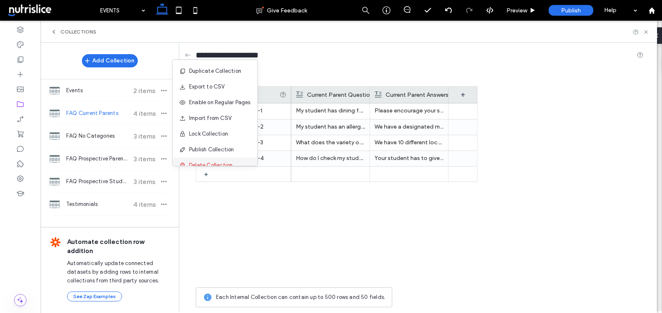
click at [203, 160] on div "Delete Collection" at bounding box center [214, 166] width 85 height 16
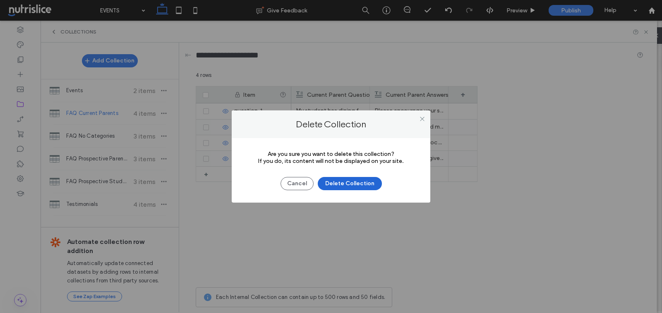
click at [335, 182] on button "Delete Collection" at bounding box center [350, 183] width 64 height 13
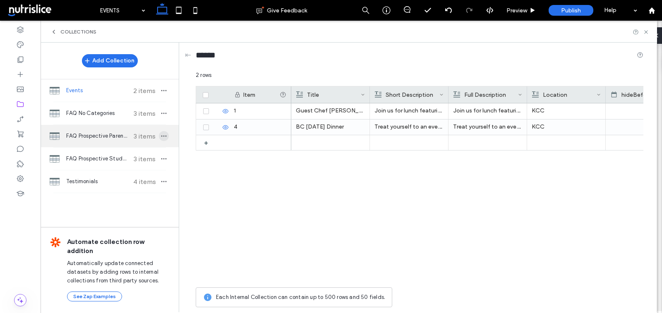
click at [163, 137] on icon "button" at bounding box center [163, 136] width 7 height 7
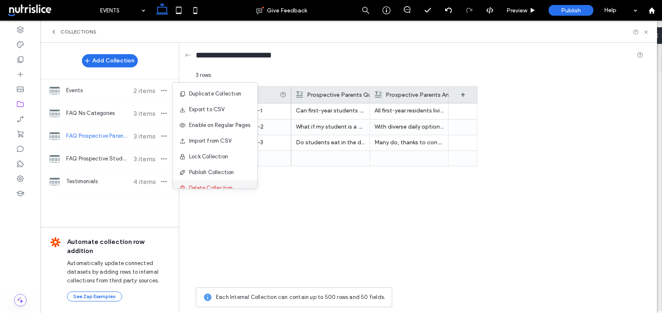
click at [225, 187] on span "Delete Collection" at bounding box center [210, 188] width 43 height 8
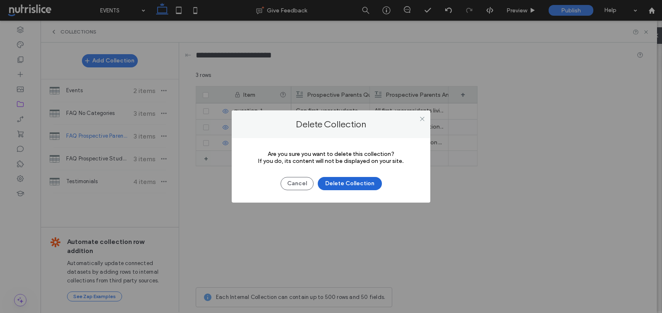
click at [348, 184] on button "Delete Collection" at bounding box center [350, 183] width 64 height 13
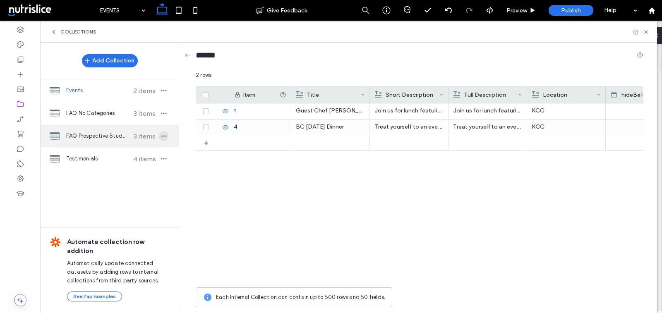
click at [161, 133] on icon "button" at bounding box center [163, 136] width 7 height 7
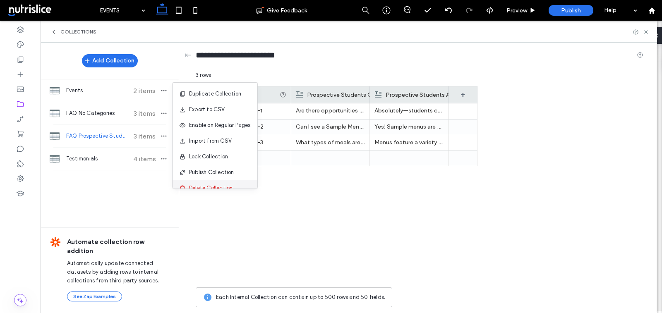
click at [190, 181] on div "Delete Collection" at bounding box center [214, 188] width 85 height 16
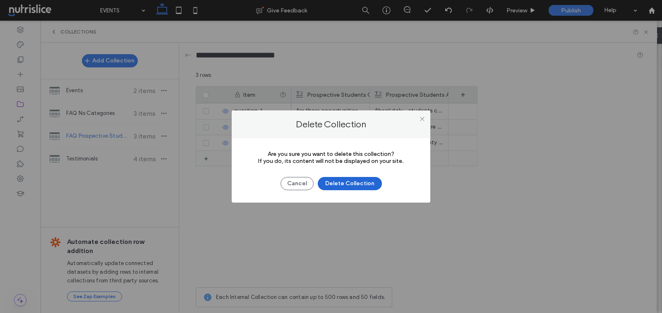
click at [345, 180] on button "Delete Collection" at bounding box center [350, 183] width 64 height 13
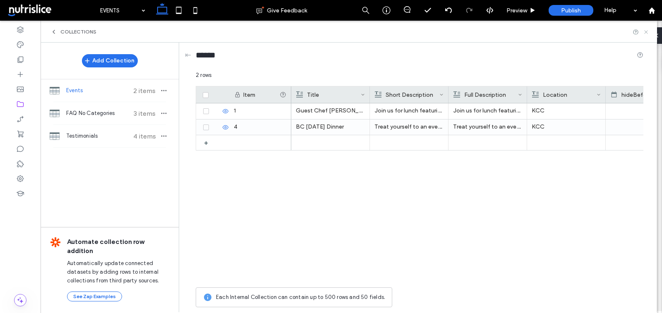
click at [647, 31] on icon at bounding box center [646, 32] width 6 height 6
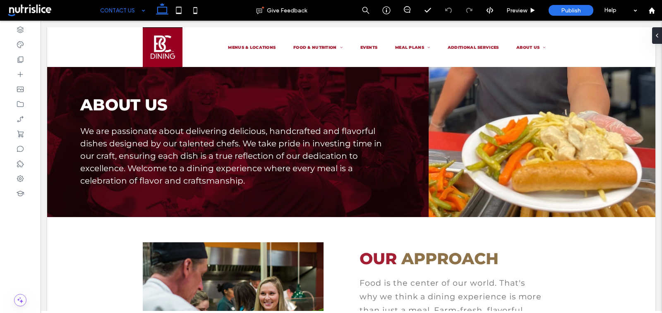
click at [124, 7] on input at bounding box center [120, 10] width 41 height 21
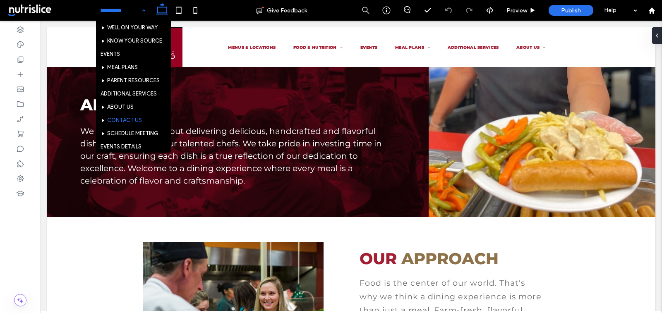
scroll to position [100, 0]
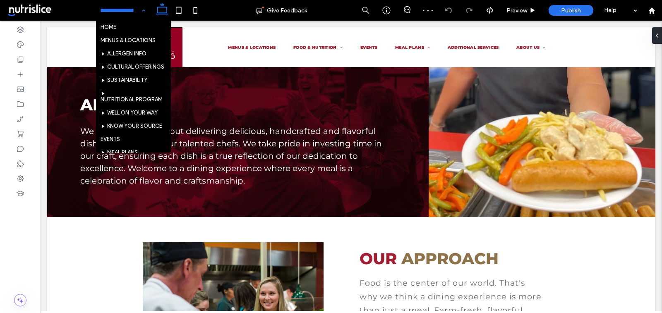
click at [120, 10] on input at bounding box center [120, 10] width 41 height 21
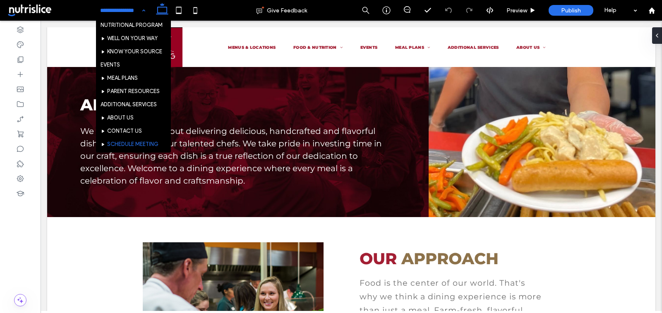
scroll to position [100, 0]
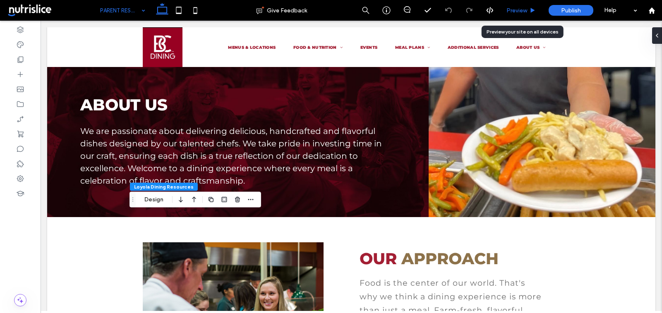
click at [512, 10] on span "Preview" at bounding box center [516, 10] width 21 height 7
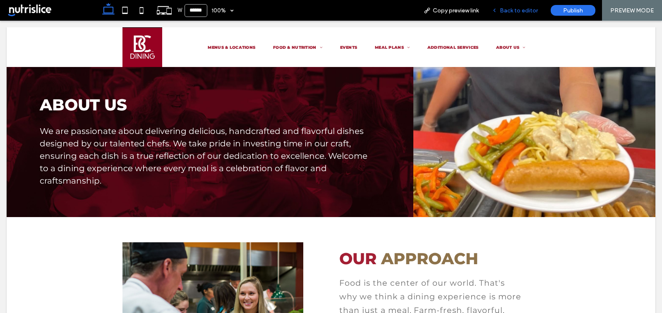
click at [507, 8] on span "Back to editor" at bounding box center [519, 10] width 38 height 7
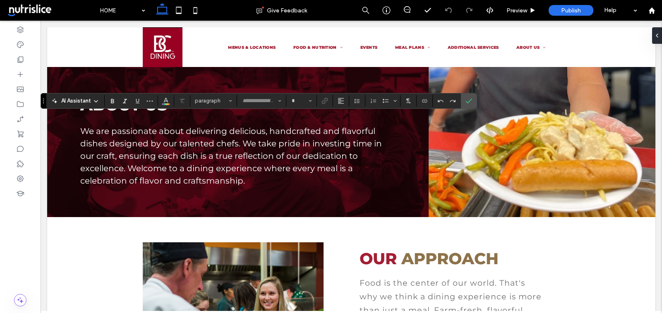
type input "**********"
type input "**"
click at [467, 101] on use "Confirm" at bounding box center [469, 100] width 7 height 5
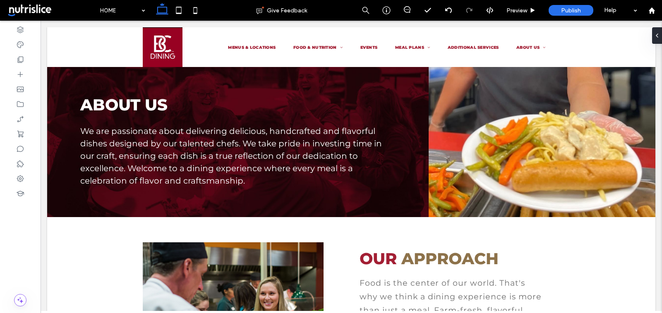
type input "**********"
type input "**"
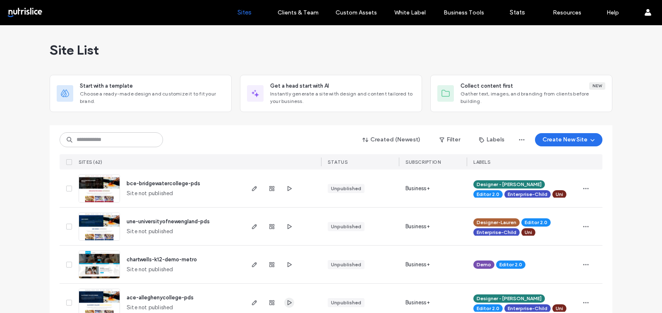
click at [286, 301] on icon "button" at bounding box center [289, 302] width 7 height 7
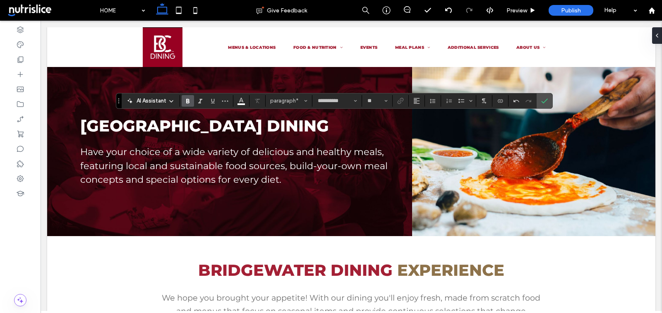
scroll to position [778, 0]
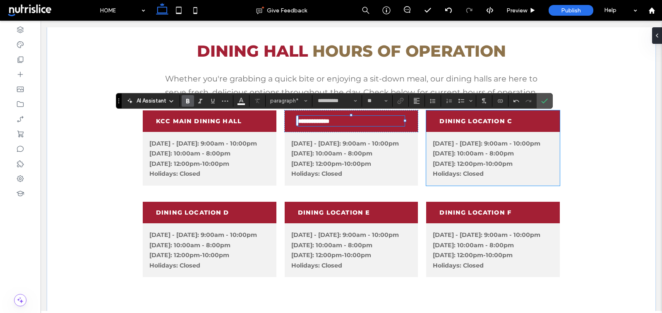
click at [481, 122] on span "Dining location C" at bounding box center [475, 120] width 73 height 7
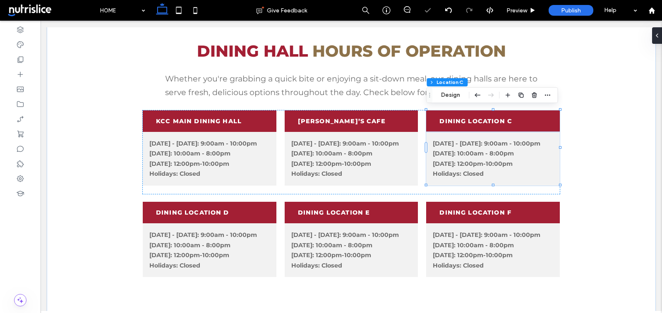
click at [481, 122] on span "Dining location C" at bounding box center [475, 120] width 73 height 7
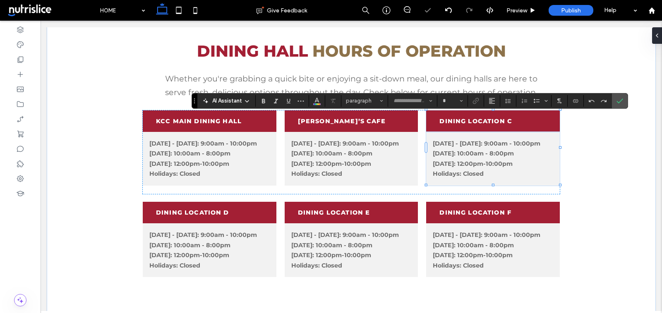
type input "**********"
type input "**"
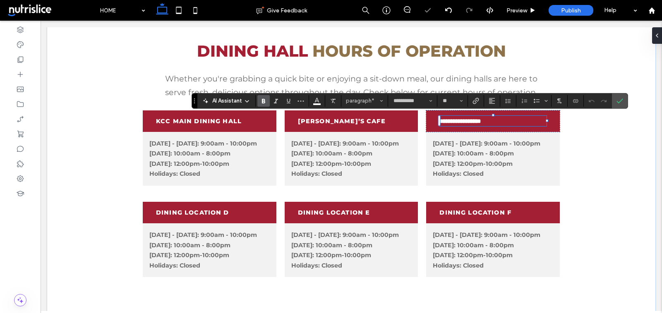
scroll to position [0, 0]
click at [455, 124] on span "**********" at bounding box center [478, 121] width 79 height 6
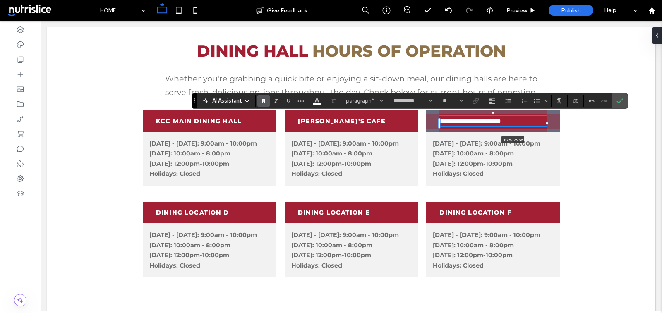
drag, startPoint x: 547, startPoint y: 123, endPoint x: 586, endPoint y: 121, distance: 38.9
click at [586, 121] on div "**********" at bounding box center [351, 168] width 608 height 303
type input "***"
type input "*****"
click at [554, 123] on div "**********" at bounding box center [493, 121] width 134 height 22
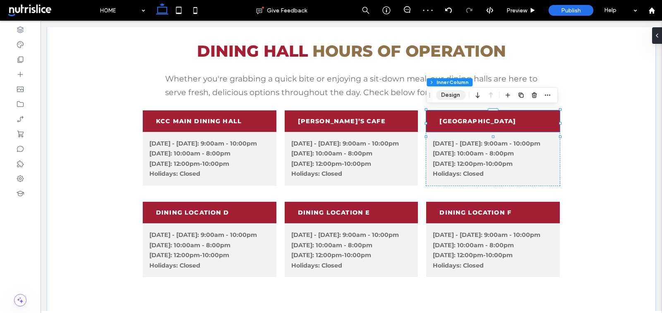
click at [453, 93] on button "Design" at bounding box center [451, 95] width 30 height 10
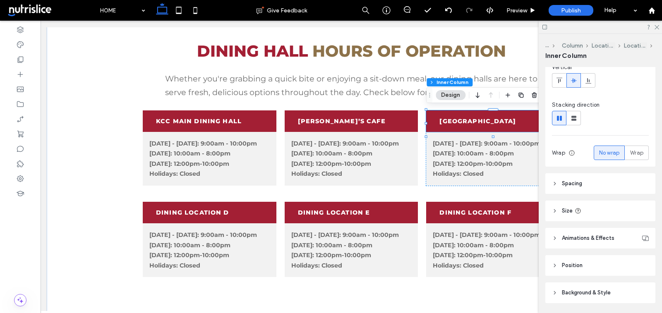
scroll to position [103, 0]
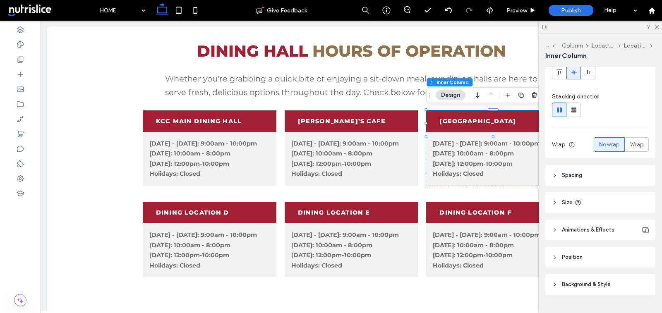
click at [573, 178] on span "Spacing" at bounding box center [572, 175] width 20 height 8
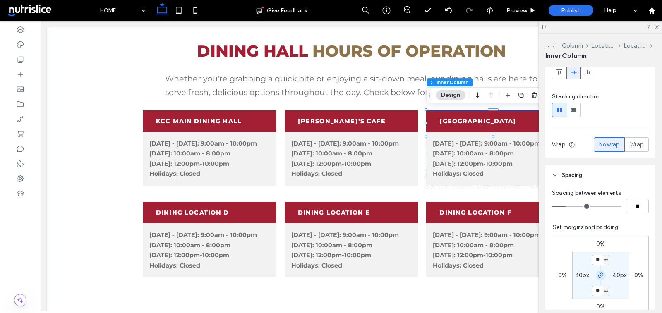
click at [598, 275] on use "button" at bounding box center [600, 275] width 5 height 5
click at [579, 275] on label "40px" at bounding box center [582, 275] width 14 height 7
type input "**"
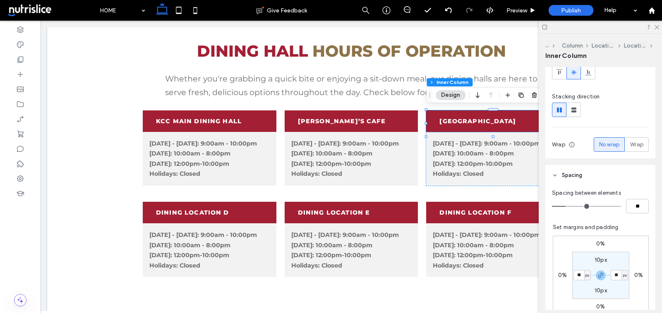
type input "**"
click at [656, 26] on icon at bounding box center [656, 26] width 5 height 5
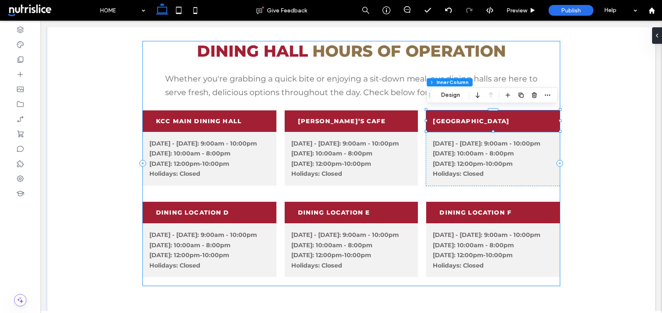
click at [149, 198] on div "DINING HALL HOURS OF OPERATION Whether you're grabbing a quick bite or enjoying…" at bounding box center [351, 163] width 417 height 244
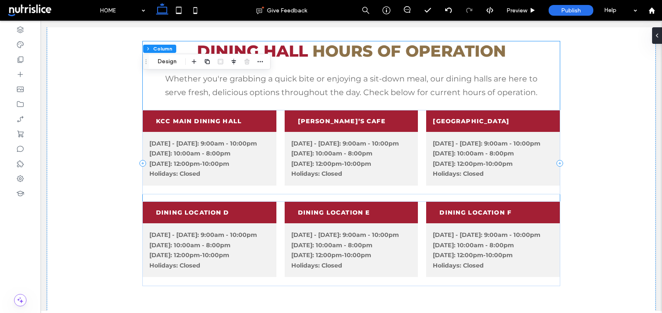
click at [151, 197] on div "DINING HALL HOURS OF OPERATION Whether you're grabbing a quick bite or enjoying…" at bounding box center [351, 163] width 417 height 244
click at [161, 198] on div "DINING HALL HOURS OF OPERATION Whether you're grabbing a quick bite or enjoying…" at bounding box center [351, 163] width 417 height 244
click at [161, 200] on div "DINING HALL HOURS OF OPERATION Whether you're grabbing a quick bite or enjoying…" at bounding box center [351, 163] width 417 height 244
click at [163, 192] on div "KCC Main Dining Hall Monday - Friday: 9:00am - 10:00pm Saturday: 10:00am - 8:00…" at bounding box center [351, 152] width 417 height 84
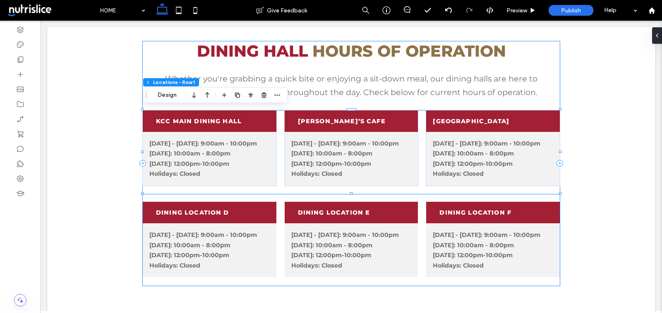
click at [163, 197] on div "DINING HALL HOURS OF OPERATION Whether you're grabbing a quick bite or enjoying…" at bounding box center [351, 163] width 417 height 244
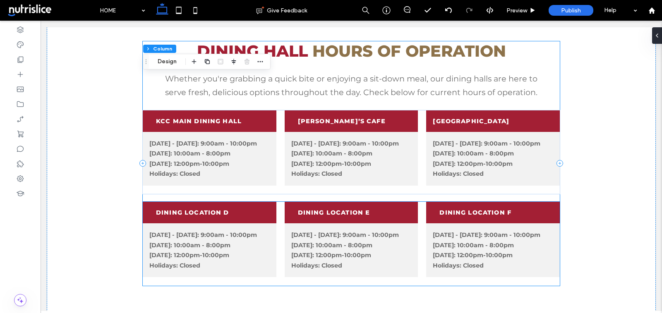
click at [163, 202] on div "Dining location D" at bounding box center [210, 213] width 134 height 22
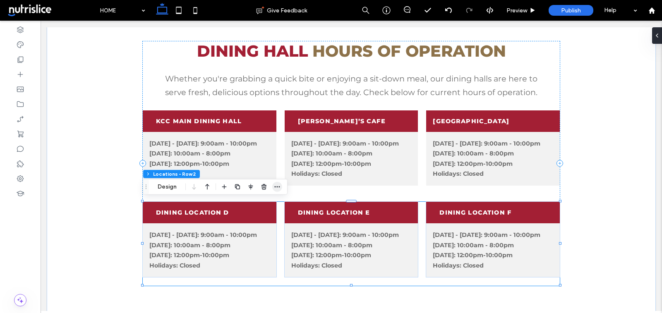
click at [275, 185] on icon "button" at bounding box center [277, 187] width 7 height 7
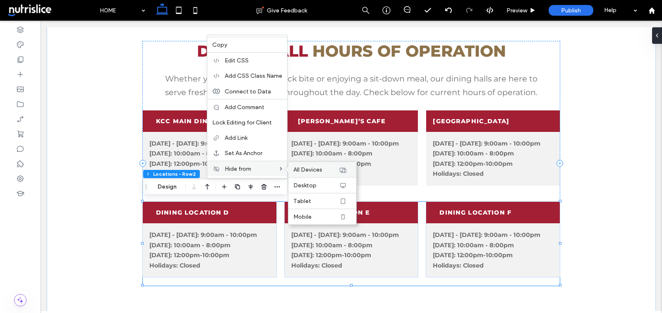
click at [304, 168] on span "All Devices" at bounding box center [307, 169] width 29 height 7
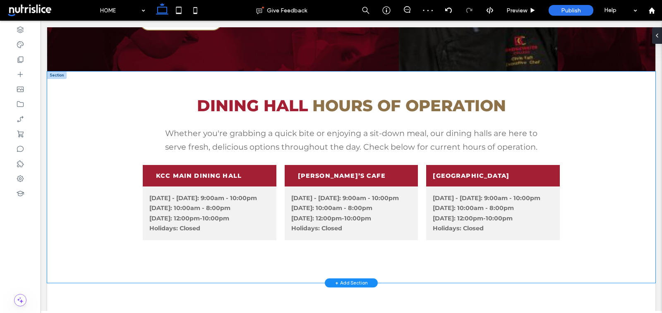
scroll to position [723, 0]
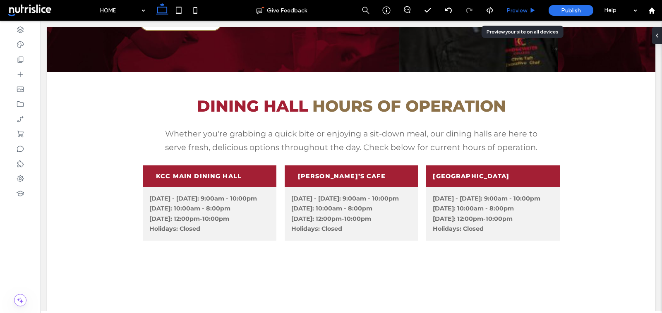
drag, startPoint x: 509, startPoint y: 10, endPoint x: 478, endPoint y: 58, distance: 57.5
click at [509, 10] on span "Preview" at bounding box center [516, 10] width 21 height 7
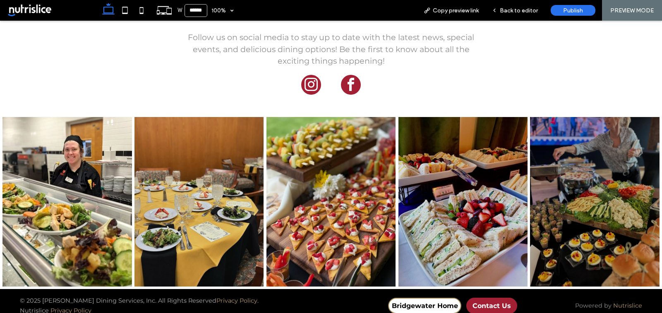
scroll to position [1040, 0]
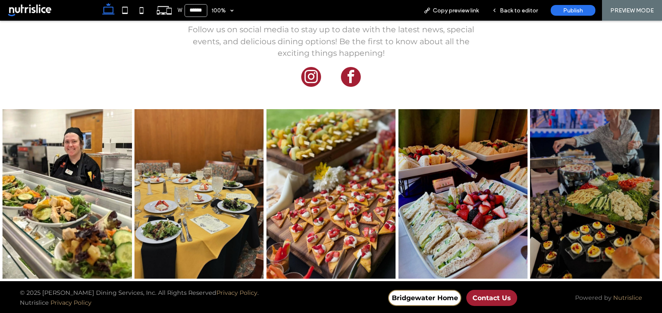
click at [308, 72] on span "instagram" at bounding box center [311, 77] width 20 height 20
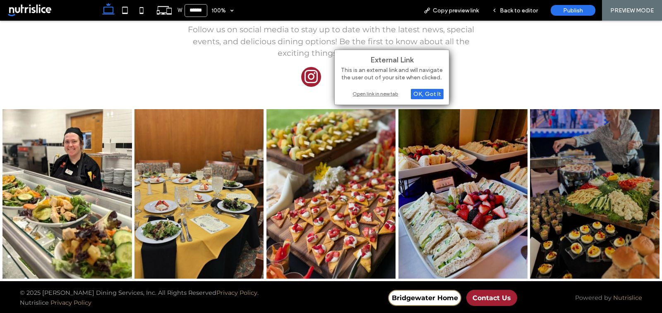
click at [373, 96] on div "Open link in new tab" at bounding box center [391, 93] width 103 height 9
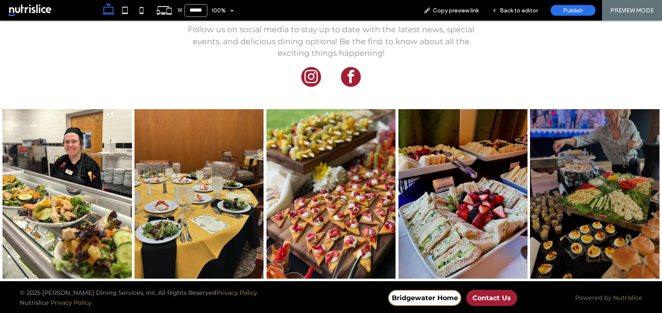
click at [350, 76] on span "facebook" at bounding box center [351, 77] width 20 height 20
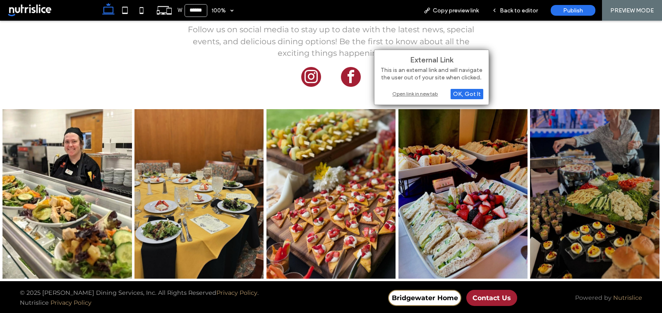
click at [414, 98] on div "External Link This is an external link and will navigate the user out of your s…" at bounding box center [431, 77] width 115 height 55
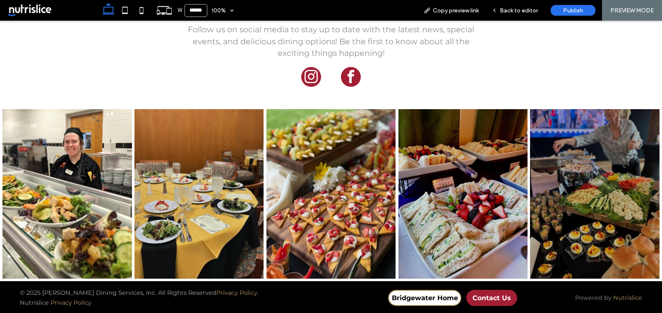
click at [346, 76] on span "facebook" at bounding box center [351, 77] width 20 height 20
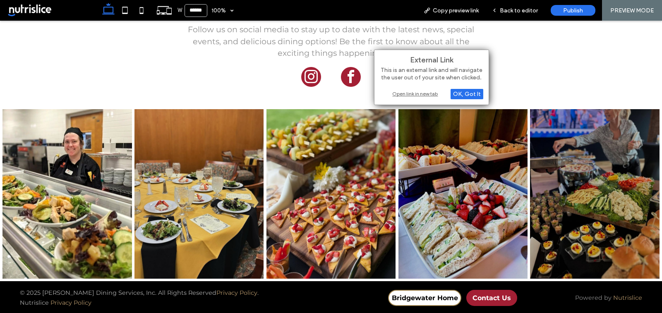
click at [382, 91] on div "Open link in new tab" at bounding box center [431, 93] width 103 height 9
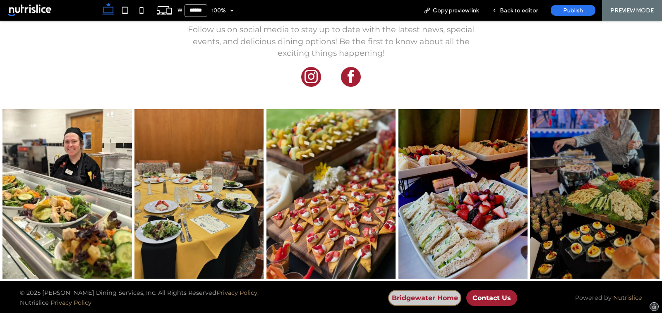
click at [416, 297] on span "Bridgewater Home" at bounding box center [425, 298] width 66 height 8
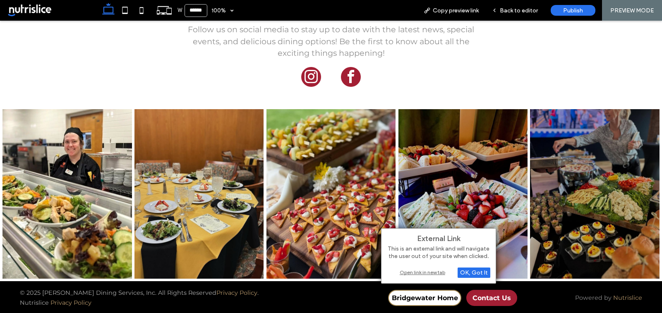
click at [407, 271] on div "Open link in new tab" at bounding box center [438, 272] width 103 height 9
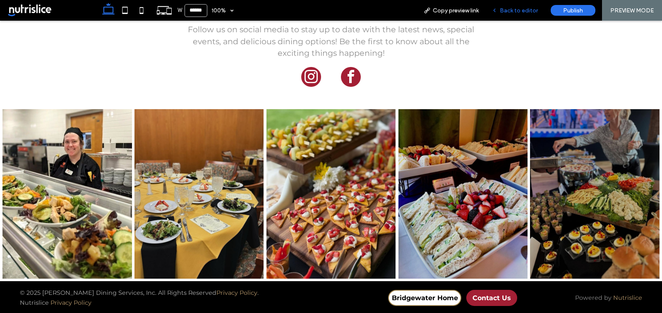
click at [511, 11] on span "Back to editor" at bounding box center [519, 10] width 38 height 7
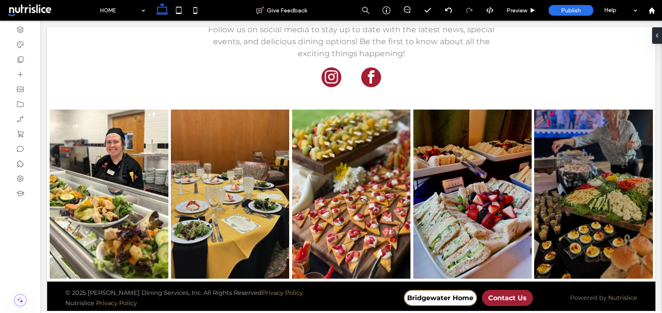
scroll to position [1035, 0]
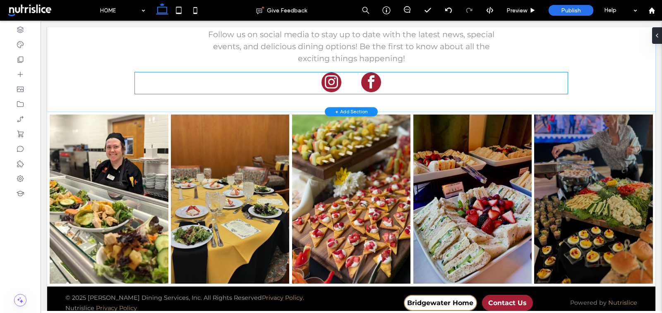
click at [374, 80] on span "facebook" at bounding box center [371, 82] width 20 height 20
click at [373, 80] on span "facebook" at bounding box center [371, 82] width 20 height 20
click at [368, 80] on span "facebook" at bounding box center [371, 82] width 20 height 20
click at [369, 79] on span "facebook" at bounding box center [371, 82] width 20 height 20
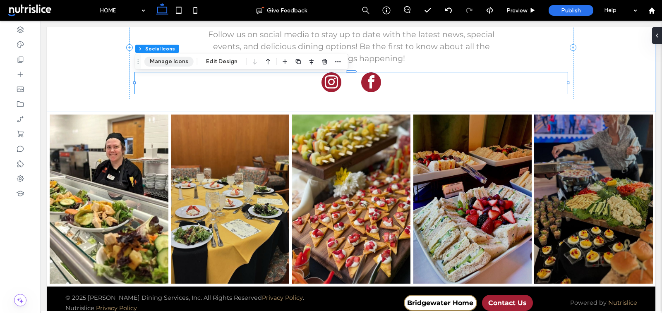
click at [180, 58] on button "Manage Icons" at bounding box center [168, 62] width 49 height 10
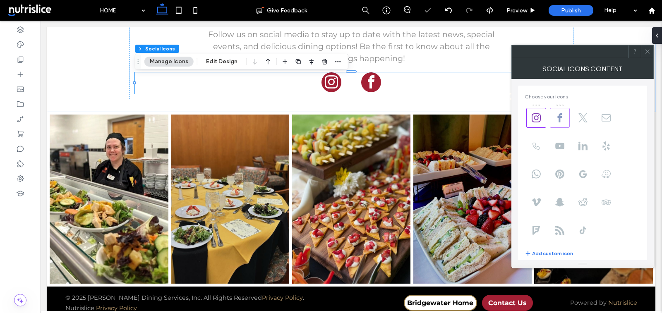
click at [566, 117] on span at bounding box center [560, 118] width 20 height 20
type input "**"
click at [647, 49] on icon at bounding box center [647, 51] width 6 height 6
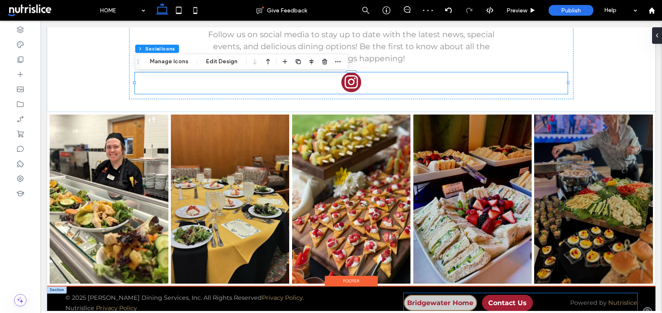
click at [442, 306] on link "Bridgewater Home" at bounding box center [440, 303] width 73 height 16
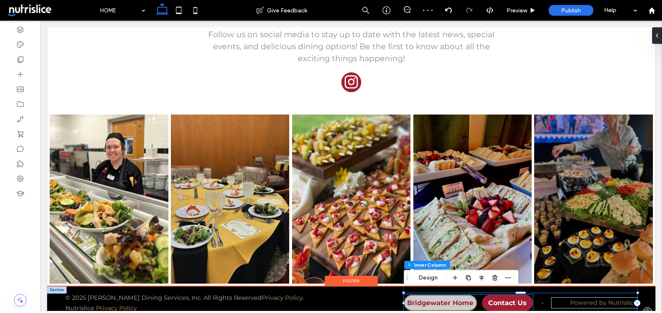
click at [439, 301] on span "Bridgewater Home" at bounding box center [440, 303] width 66 height 8
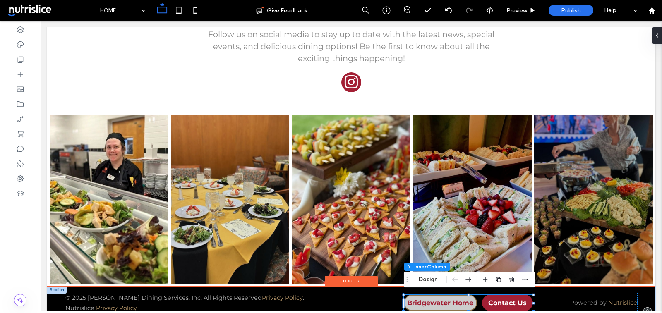
click at [438, 306] on link "Bridgewater Home" at bounding box center [440, 303] width 73 height 16
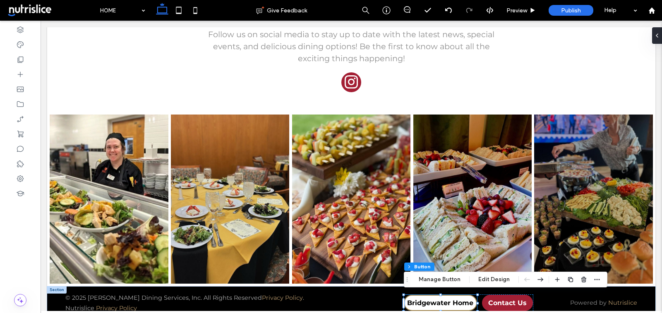
click at [443, 285] on div "Footer Section Column Inner Column Inner Column Button Manage Button Edit Design" at bounding box center [505, 280] width 203 height 16
click at [442, 279] on button "Manage Button" at bounding box center [439, 280] width 53 height 10
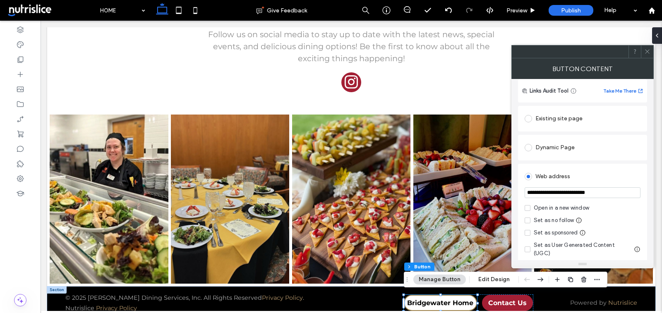
scroll to position [65, 0]
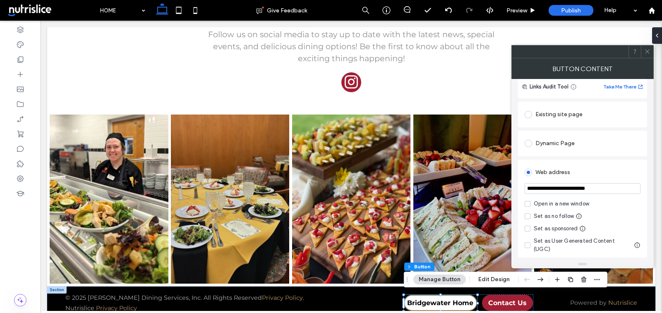
click at [580, 193] on input "**********" at bounding box center [582, 188] width 116 height 11
click at [649, 50] on icon at bounding box center [647, 51] width 6 height 6
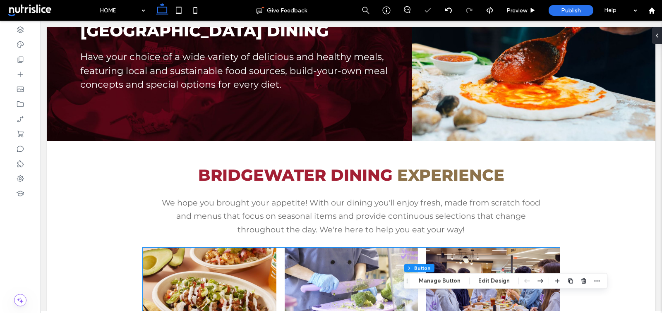
scroll to position [0, 0]
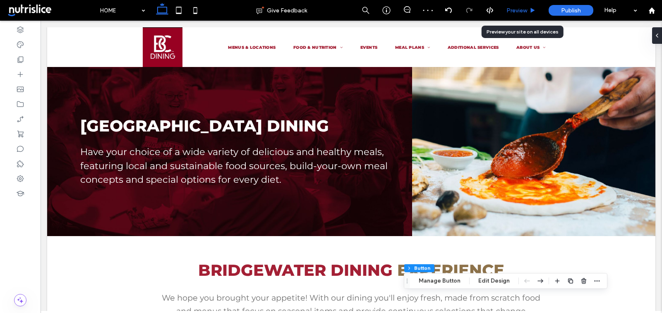
drag, startPoint x: 517, startPoint y: 10, endPoint x: 275, endPoint y: 28, distance: 243.0
click at [517, 10] on span "Preview" at bounding box center [516, 10] width 21 height 7
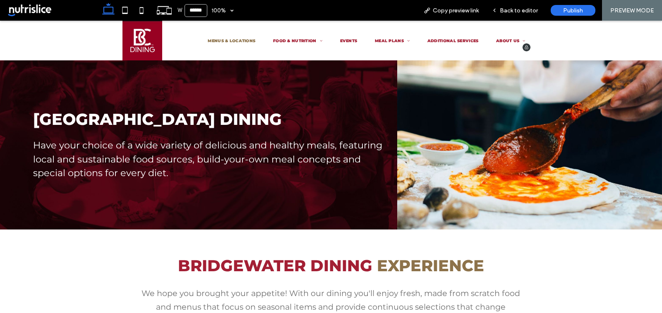
click at [249, 35] on link "MENUS & LOCATIONS" at bounding box center [232, 40] width 52 height 29
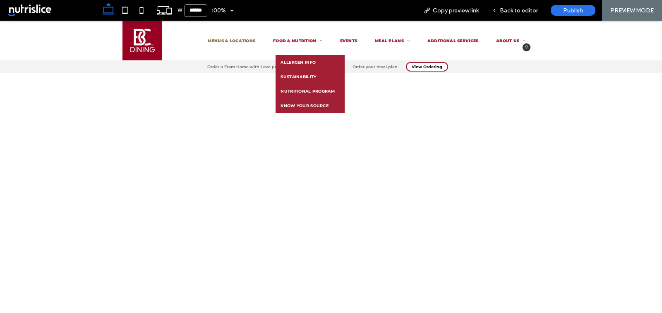
click at [300, 62] on span "ALLERGEN INFO" at bounding box center [297, 62] width 35 height 5
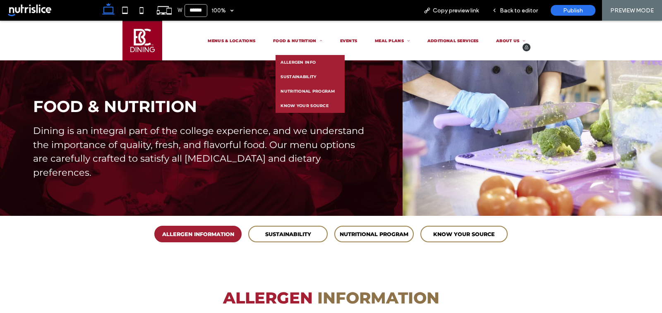
click at [302, 73] on link "SUSTAINABILITY" at bounding box center [309, 76] width 69 height 14
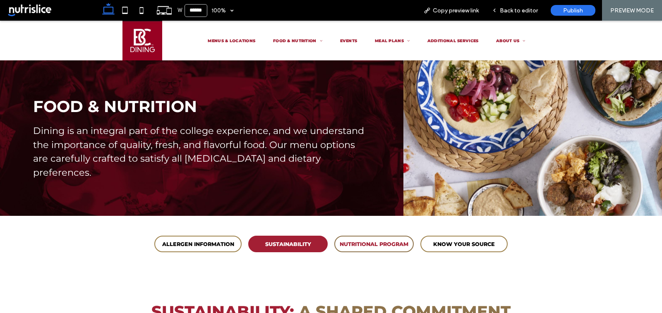
click at [366, 245] on p "NUTRITIONAL PROGRAM" at bounding box center [374, 244] width 69 height 6
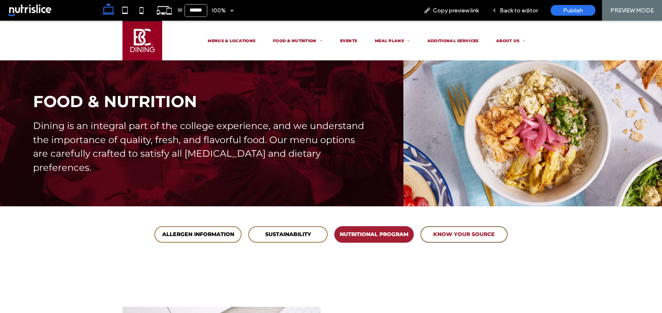
click at [446, 226] on link "KNOW YOUR SOURCE" at bounding box center [463, 234] width 87 height 17
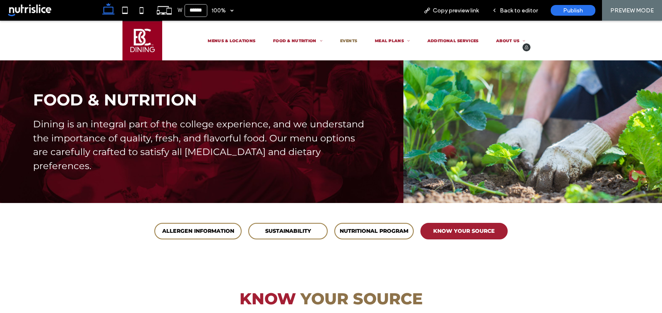
click at [346, 40] on span "EVENTS" at bounding box center [348, 40] width 17 height 5
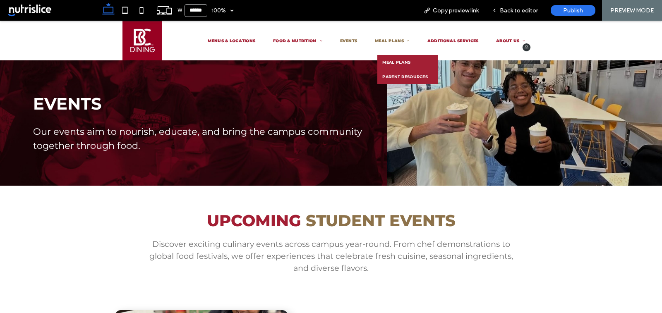
click at [385, 39] on span "MEAL PLANS" at bounding box center [392, 40] width 35 height 5
click at [393, 61] on span "MEAL PLANS" at bounding box center [396, 62] width 28 height 5
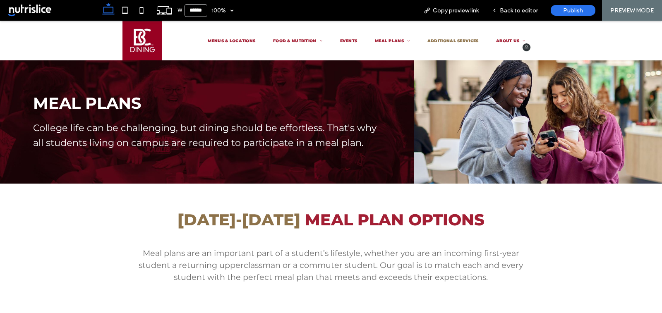
click at [451, 42] on span "ADDITIONAL SERVICES" at bounding box center [452, 40] width 51 height 5
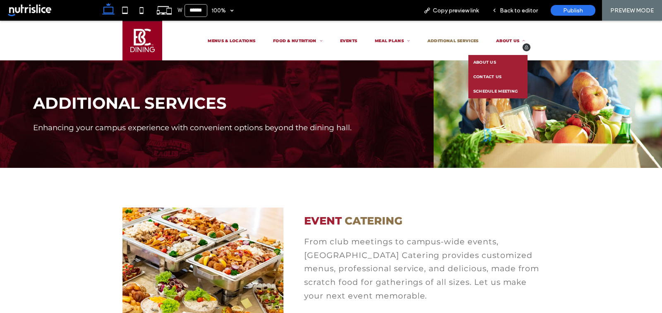
click at [490, 61] on span "ABOUT US" at bounding box center [484, 62] width 23 height 5
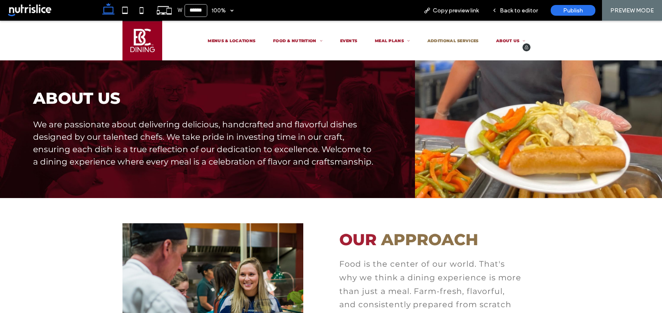
click at [455, 42] on span "ADDITIONAL SERVICES" at bounding box center [452, 40] width 51 height 5
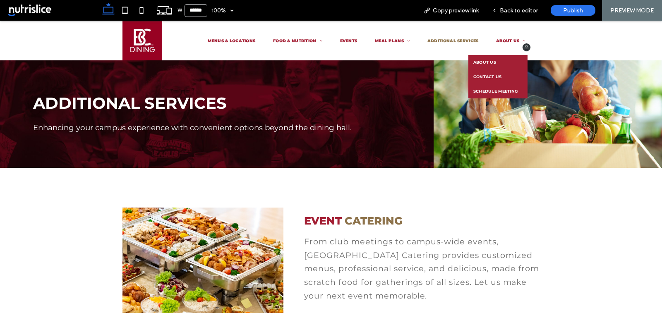
click at [491, 57] on link "ABOUT US" at bounding box center [498, 62] width 60 height 14
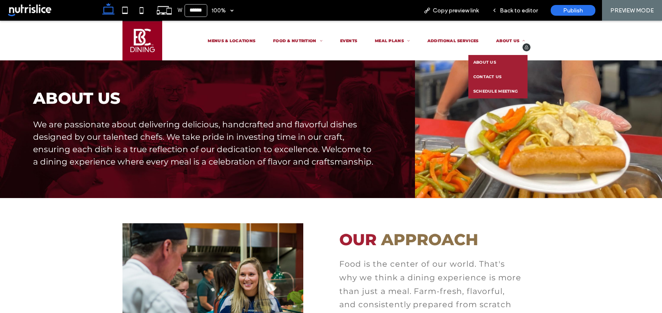
click at [488, 79] on span "CONTACT US" at bounding box center [487, 76] width 29 height 5
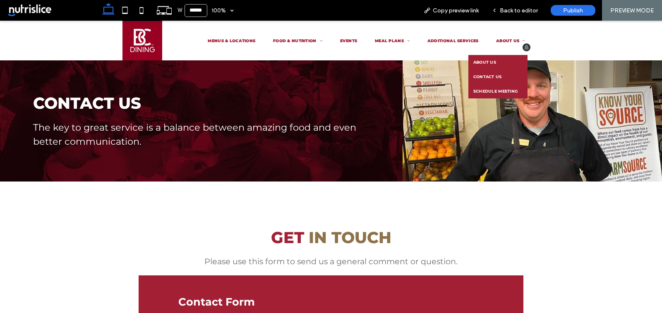
click at [500, 91] on span "SCHEDULE MEETING" at bounding box center [495, 91] width 45 height 5
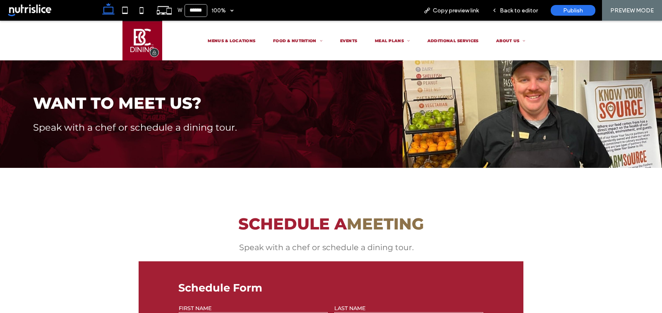
click at [145, 34] on img at bounding box center [142, 41] width 40 height 40
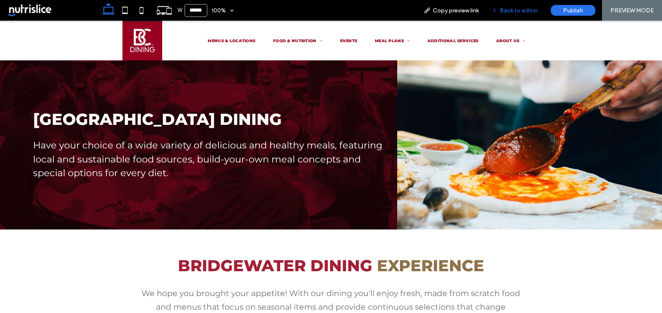
click at [530, 13] on span "Back to editor" at bounding box center [519, 10] width 38 height 7
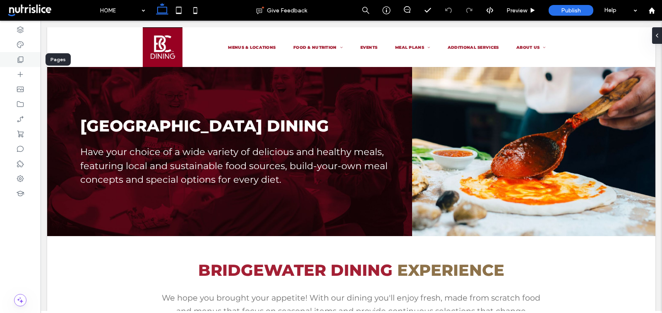
click at [25, 60] on div at bounding box center [20, 59] width 41 height 15
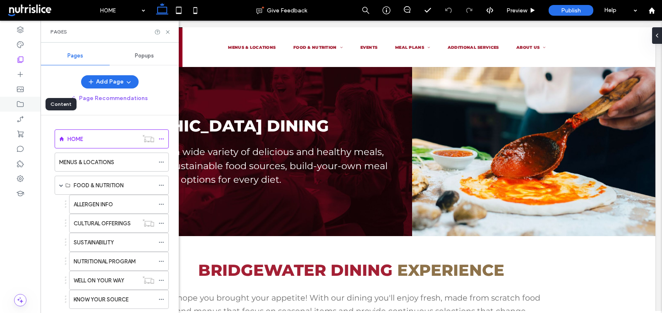
click at [16, 106] on icon at bounding box center [20, 104] width 8 height 8
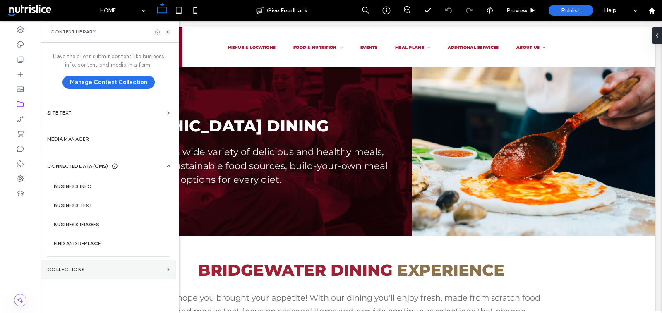
click at [66, 275] on section "Collections" at bounding box center [109, 269] width 136 height 19
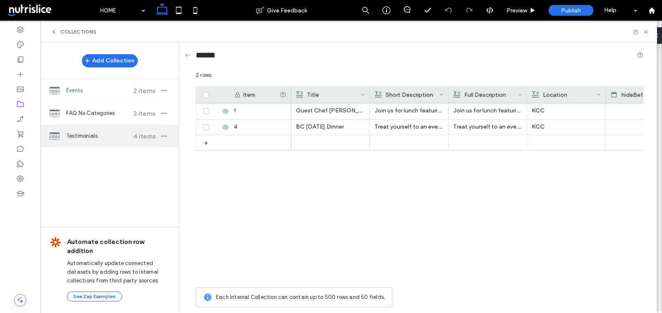
click at [98, 142] on div "Testimonials 4 items" at bounding box center [110, 136] width 138 height 22
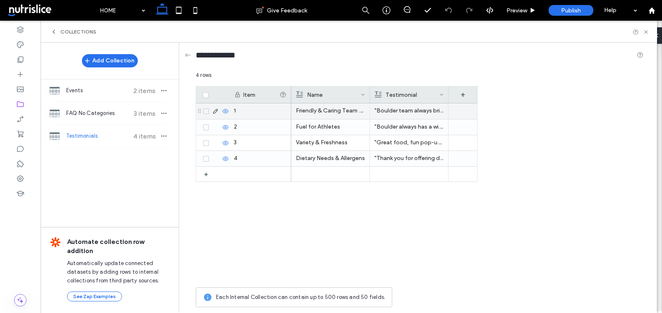
click at [392, 110] on p ""Boulder team always brings the smiles!"" at bounding box center [408, 110] width 69 height 15
click at [392, 110] on p ""Boulder team always brings the smiles!"" at bounding box center [409, 111] width 69 height 15
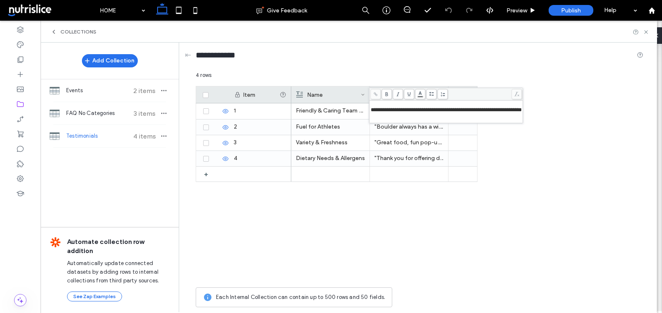
click at [371, 111] on span "**********" at bounding box center [446, 109] width 151 height 5
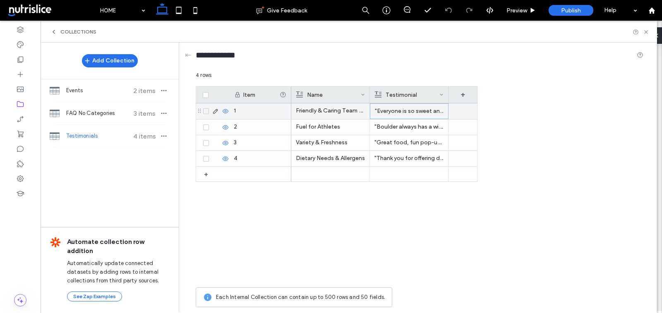
click at [320, 105] on p "Friendly & Caring Team Members" at bounding box center [330, 110] width 69 height 15
click at [323, 113] on p "Friendly & Caring Team Members" at bounding box center [330, 111] width 69 height 15
click at [318, 129] on p "Fuel for Athletes" at bounding box center [330, 127] width 69 height 15
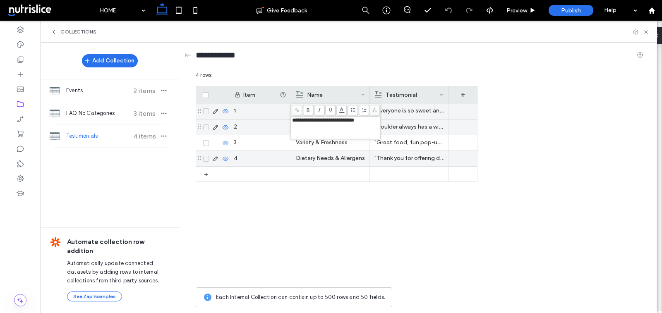
click at [341, 157] on p "Dietary Needs & Allergens" at bounding box center [330, 158] width 69 height 15
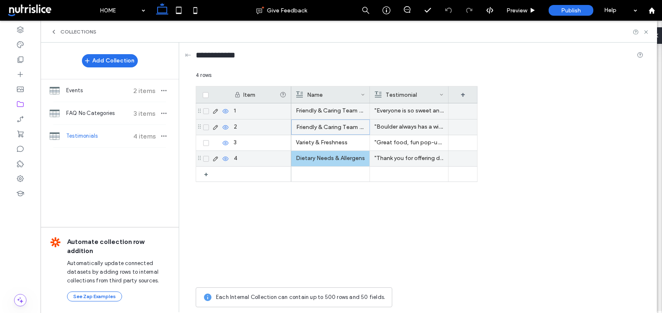
click at [341, 157] on p "Dietary Needs & Allergens" at bounding box center [330, 158] width 69 height 15
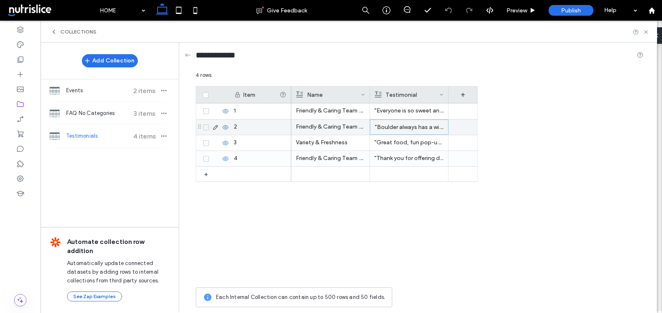
click at [405, 125] on p ""Boulder always has a wide variety of food selections, perfect for athletes lik…" at bounding box center [409, 127] width 69 height 15
click at [390, 125] on p "[PERSON_NAME] is the BEST! I always look forward to seeing her and getting a wr…" at bounding box center [409, 127] width 69 height 15
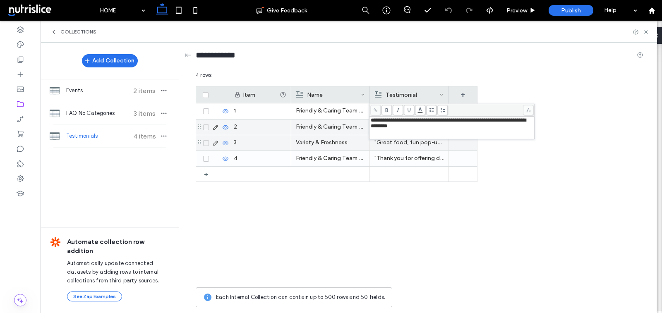
click at [403, 139] on p ""Great food, fun pop-ups, and something new to try every week!"" at bounding box center [408, 142] width 69 height 15
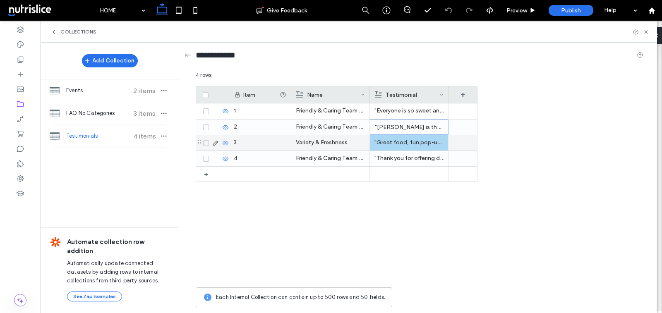
click at [393, 139] on p ""Great food, fun pop-ups, and something new to try every week!"" at bounding box center [408, 142] width 69 height 15
click at [393, 139] on p ""Great food, fun pop-ups, and something new to try every week!"" at bounding box center [409, 143] width 69 height 15
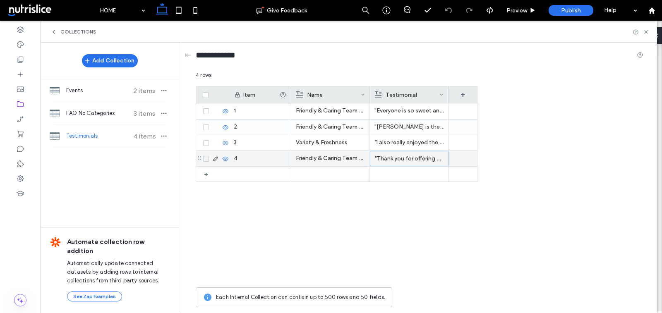
click at [419, 155] on p ""Thank you for offering dairy-free options—it makes dining stress-free for me."" at bounding box center [409, 158] width 69 height 15
click at [646, 32] on use at bounding box center [645, 31] width 3 height 3
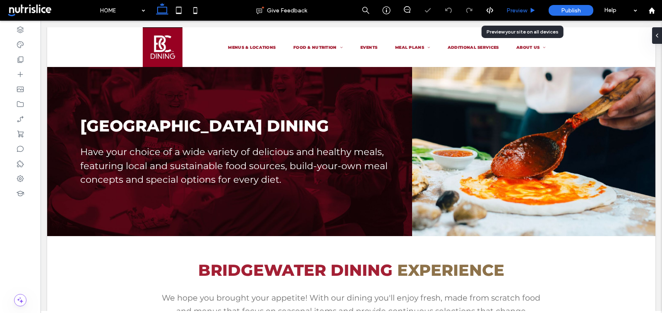
click at [515, 10] on span "Preview" at bounding box center [516, 10] width 21 height 7
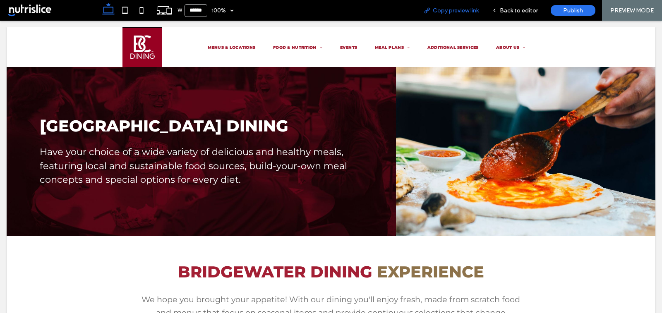
click at [472, 10] on span "Copy preview link" at bounding box center [456, 10] width 46 height 7
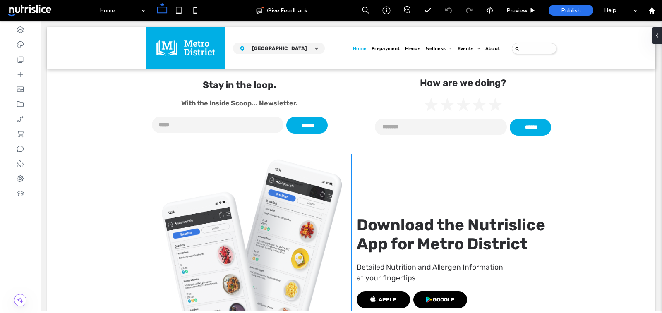
scroll to position [939, 0]
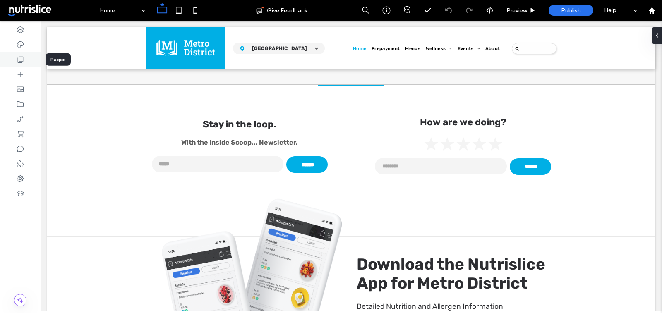
click at [20, 57] on icon at bounding box center [20, 59] width 8 height 8
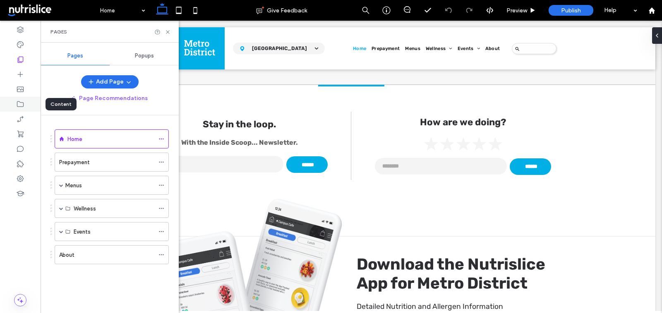
click at [21, 107] on use at bounding box center [20, 104] width 7 height 6
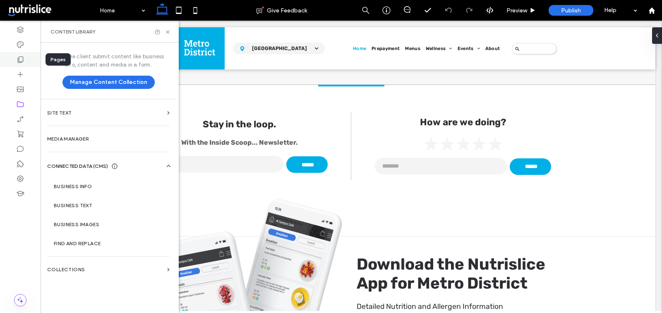
click at [21, 60] on icon at bounding box center [20, 59] width 8 height 8
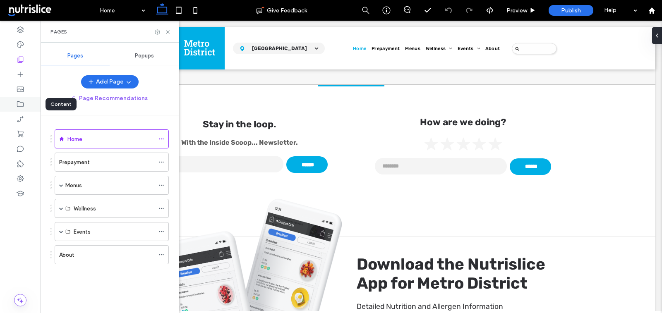
click at [19, 103] on icon at bounding box center [20, 104] width 8 height 8
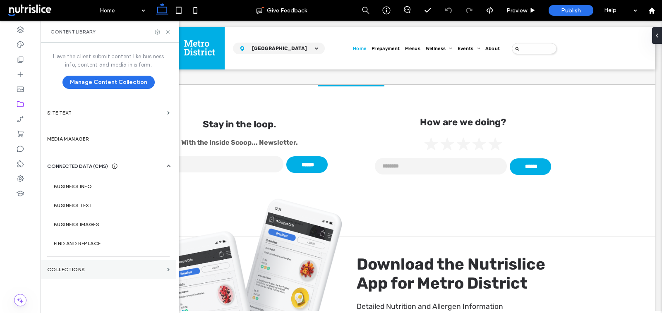
click at [90, 268] on label "Collections" at bounding box center [105, 270] width 117 height 6
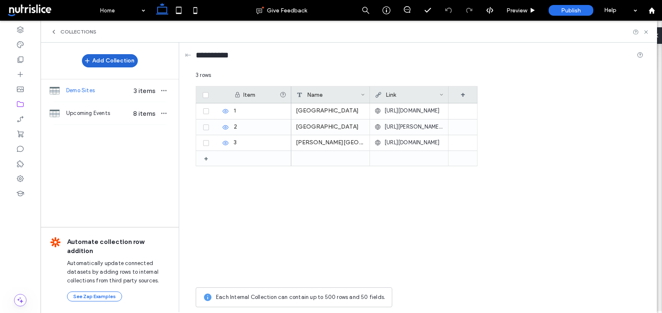
click at [127, 60] on button "Add Collection" at bounding box center [110, 60] width 56 height 13
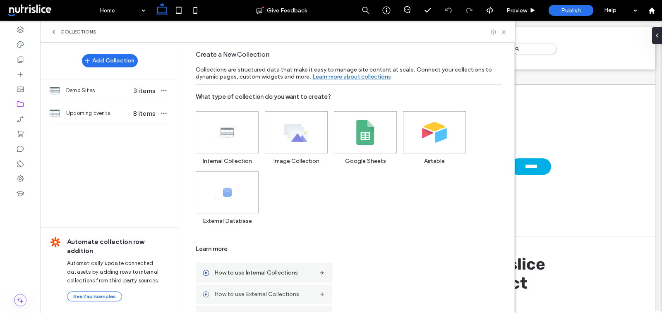
click at [291, 292] on label "How to use External Collections" at bounding box center [263, 294] width 99 height 15
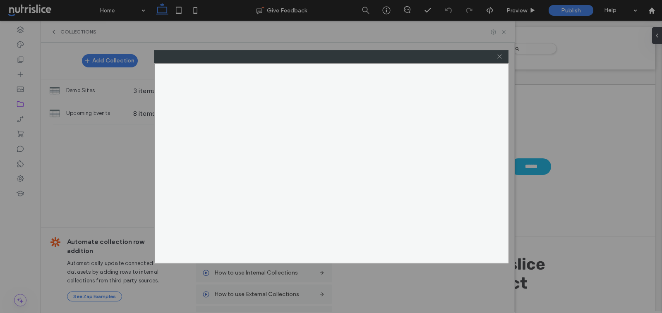
click at [500, 55] on use at bounding box center [499, 57] width 4 height 4
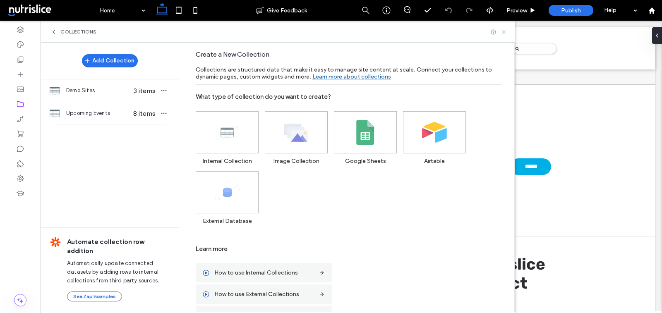
click at [503, 29] on icon at bounding box center [503, 32] width 6 height 6
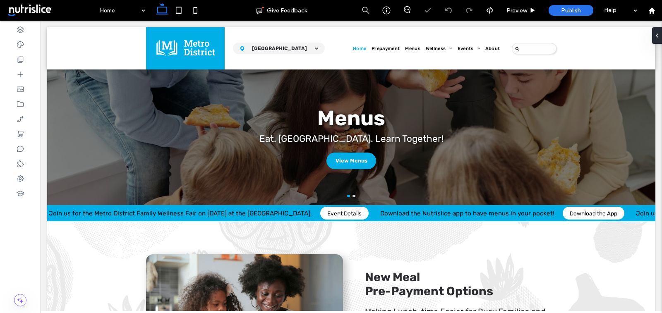
scroll to position [0, 0]
click at [24, 100] on div at bounding box center [20, 104] width 41 height 15
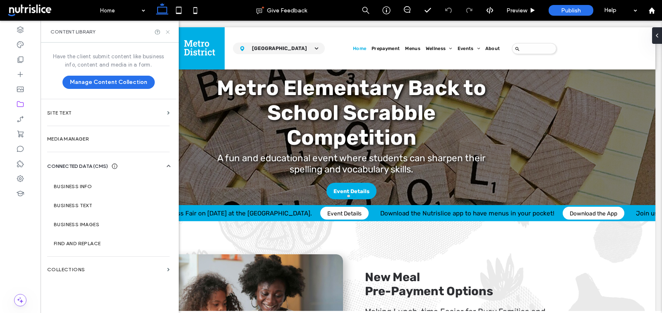
click at [167, 31] on use at bounding box center [167, 31] width 3 height 3
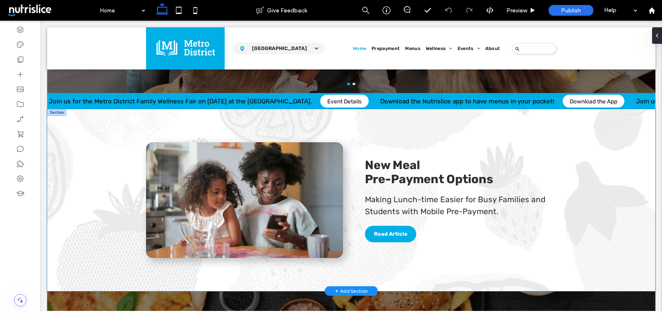
scroll to position [101, 0]
